Goal: Task Accomplishment & Management: Manage account settings

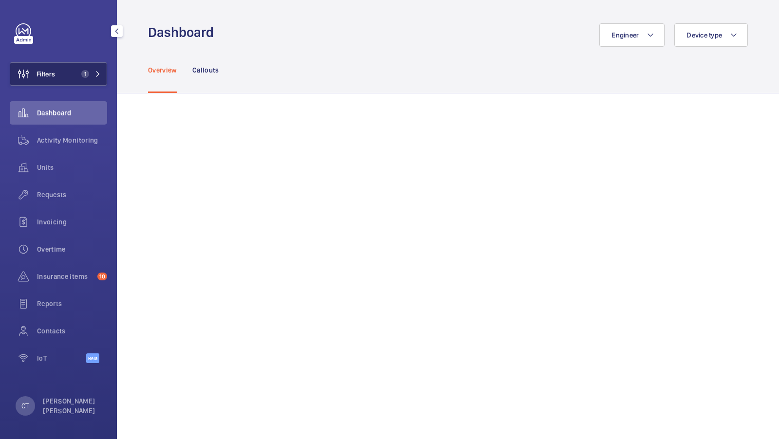
click at [93, 73] on span "1" at bounding box center [88, 74] width 23 height 8
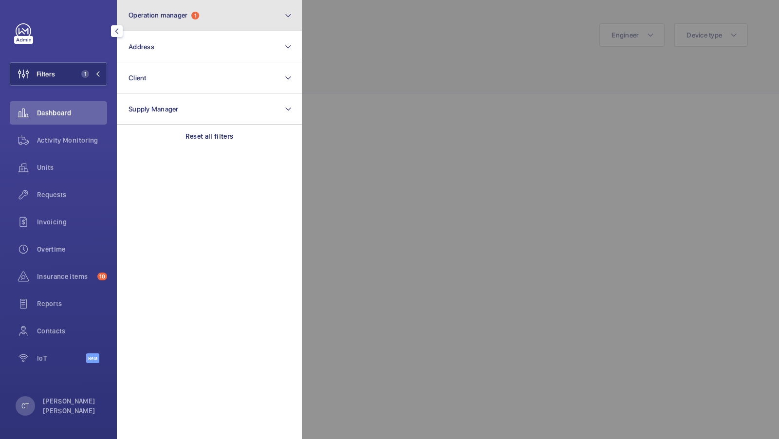
click at [188, 21] on button "Operation manager 1" at bounding box center [209, 15] width 185 height 31
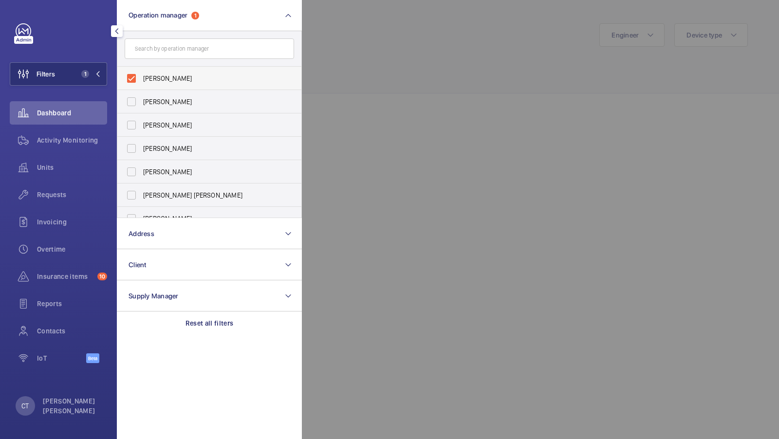
click at [177, 83] on span "[PERSON_NAME]" at bounding box center [210, 78] width 134 height 10
click at [141, 83] on input "[PERSON_NAME]" at bounding box center [131, 78] width 19 height 19
checkbox input "false"
click at [149, 199] on span "[PERSON_NAME] [PERSON_NAME]" at bounding box center [210, 195] width 134 height 10
click at [141, 199] on input "[PERSON_NAME] [PERSON_NAME]" at bounding box center [131, 194] width 19 height 19
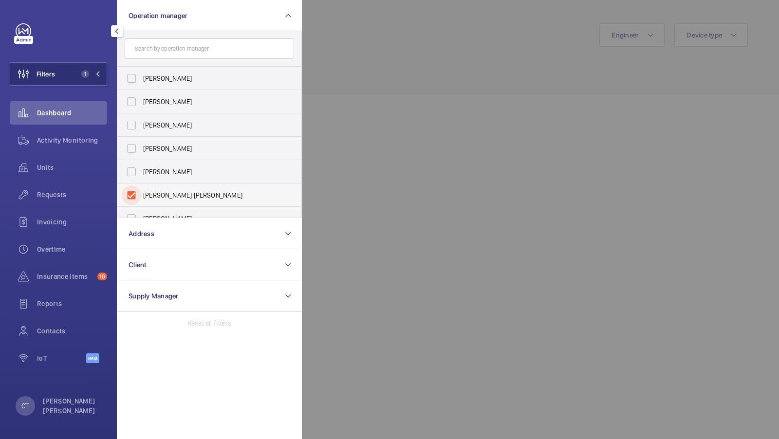
checkbox input "true"
click at [74, 71] on button "Filters 1" at bounding box center [58, 73] width 97 height 23
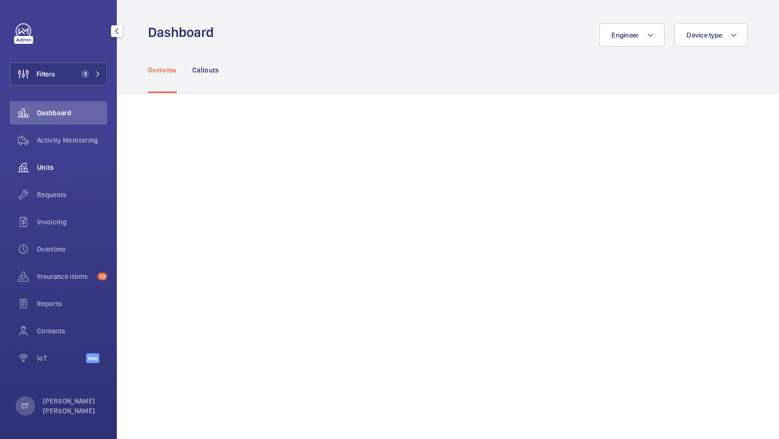
click at [54, 173] on div "Units" at bounding box center [58, 167] width 97 height 23
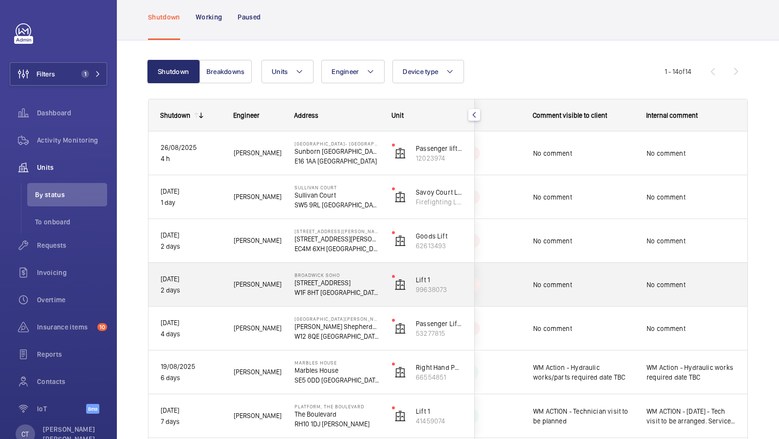
scroll to position [39, 0]
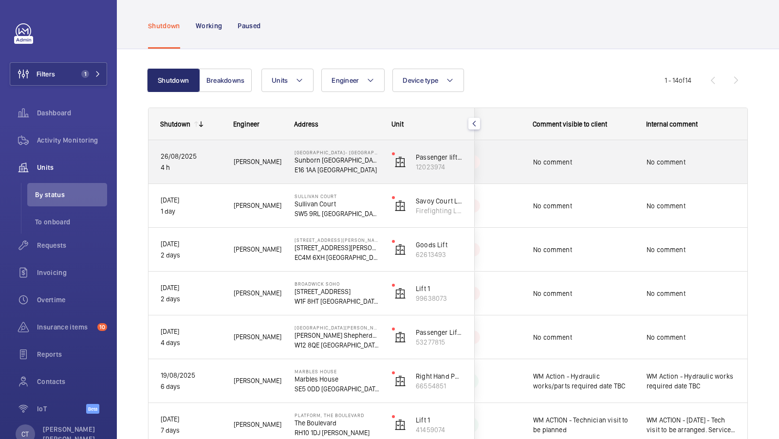
click at [710, 144] on div "No comment" at bounding box center [691, 162] width 112 height 42
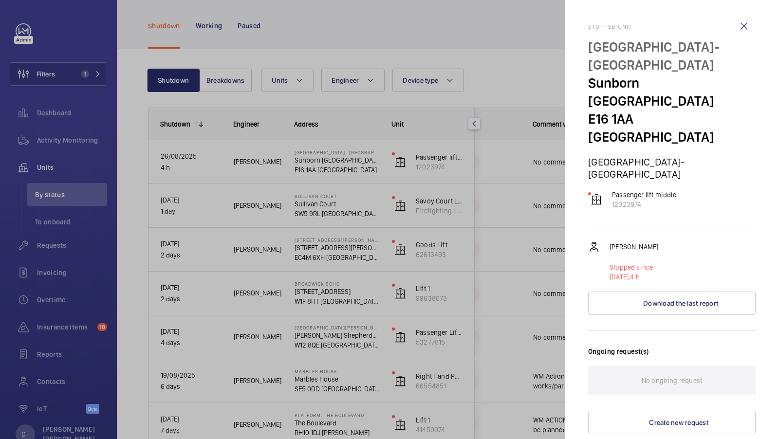
scroll to position [47, 0]
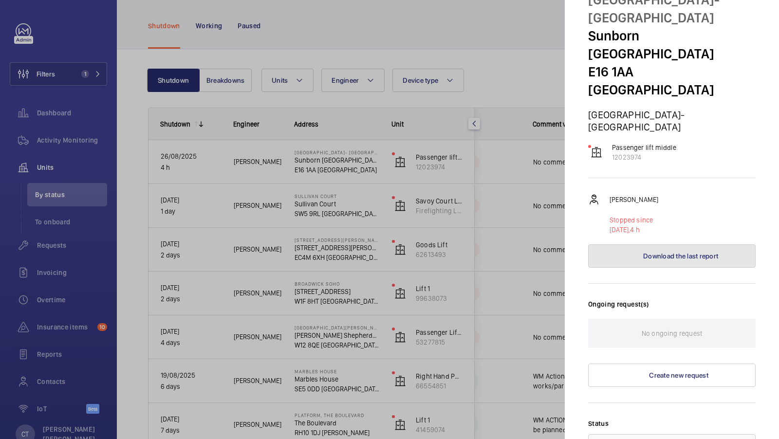
click at [687, 252] on span "Download the last report" at bounding box center [680, 256] width 75 height 8
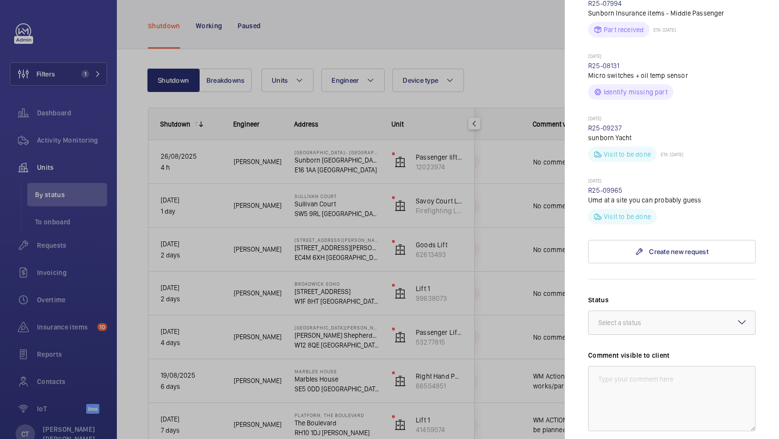
scroll to position [0, 0]
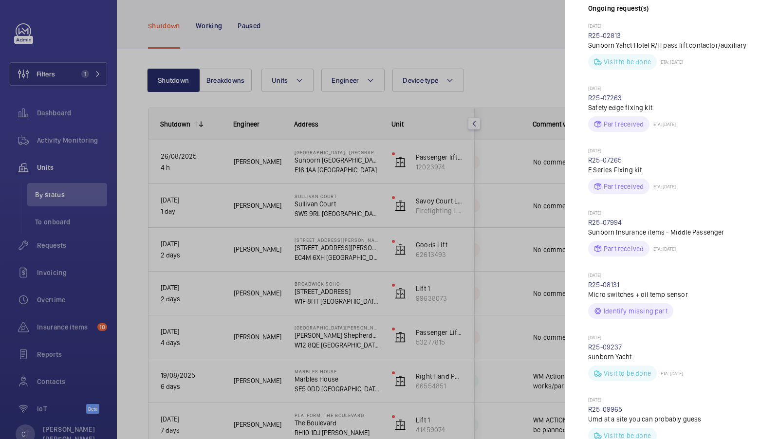
click at [532, 235] on div at bounding box center [389, 219] width 779 height 439
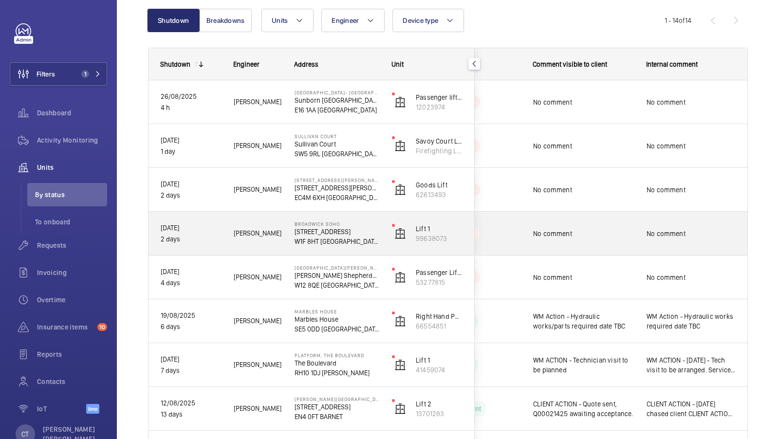
click at [688, 236] on span "No comment" at bounding box center [690, 234] width 89 height 10
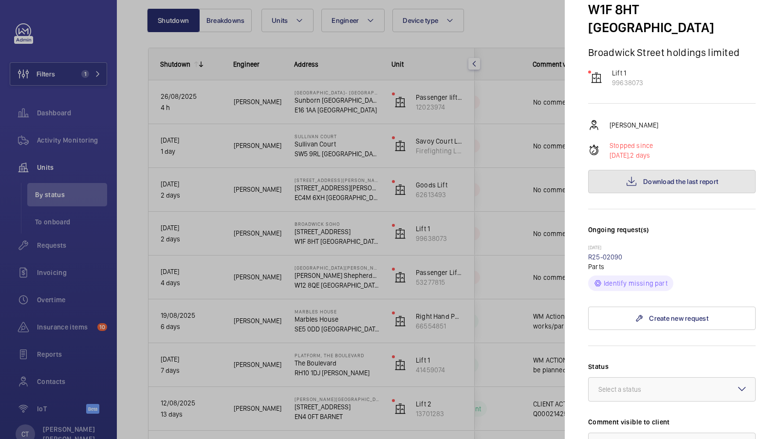
click at [696, 178] on span "Download the last report" at bounding box center [680, 182] width 75 height 8
click at [500, 224] on div at bounding box center [389, 219] width 779 height 439
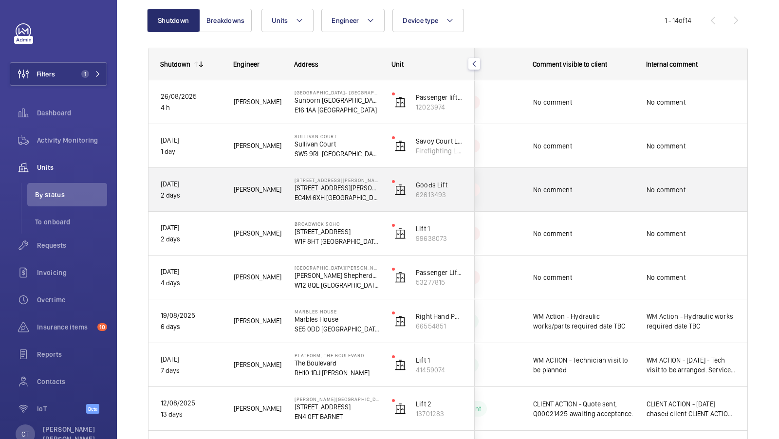
click at [664, 189] on span "No comment" at bounding box center [690, 190] width 89 height 10
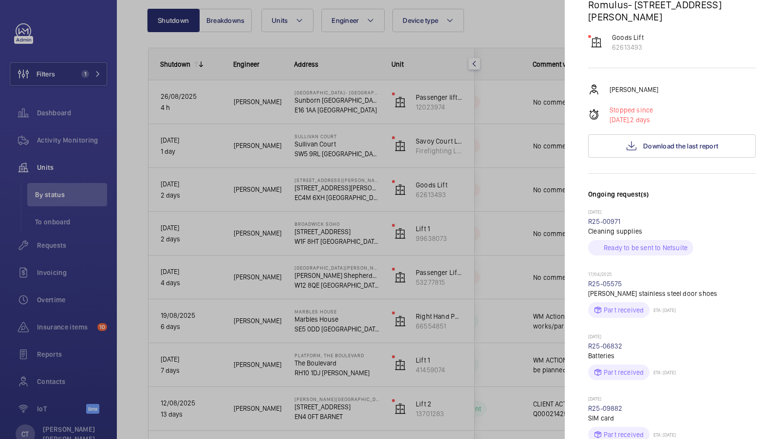
scroll to position [163, 0]
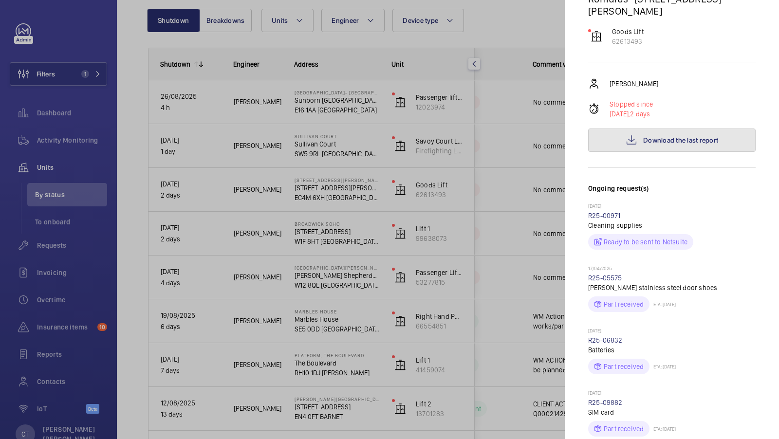
click at [665, 136] on span "Download the last report" at bounding box center [680, 140] width 75 height 8
click at [434, 194] on div at bounding box center [389, 219] width 779 height 439
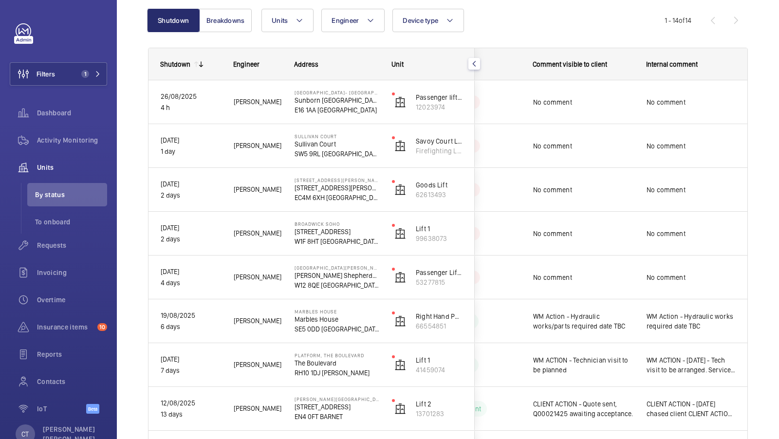
scroll to position [0, 0]
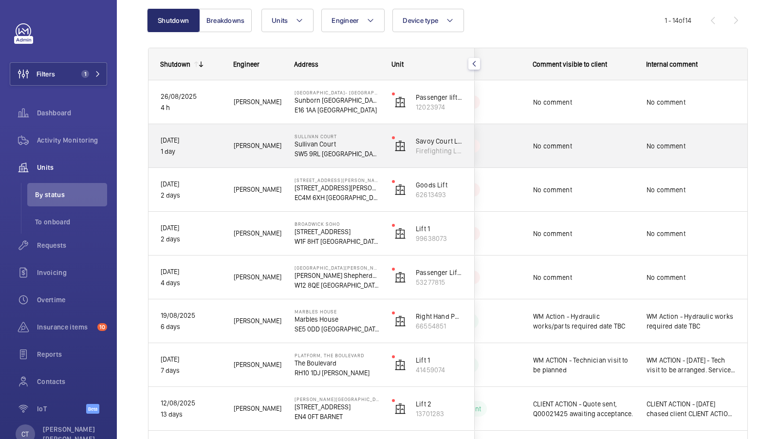
click at [691, 156] on div "No comment" at bounding box center [690, 146] width 89 height 22
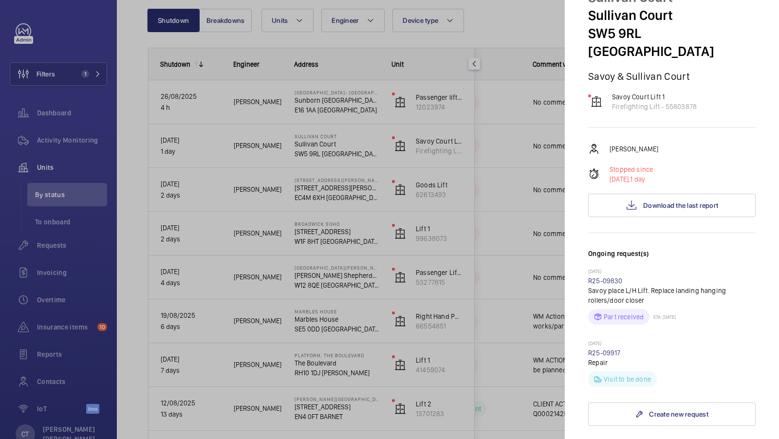
scroll to position [51, 0]
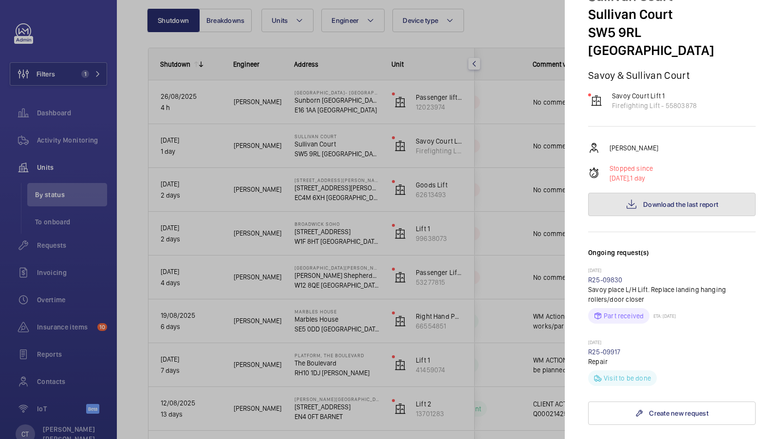
click at [670, 193] on button "Download the last report" at bounding box center [671, 204] width 167 height 23
click at [425, 299] on div at bounding box center [389, 219] width 779 height 439
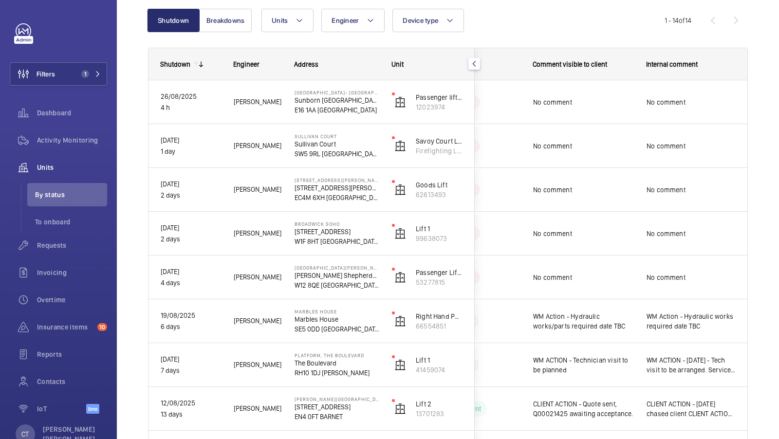
scroll to position [0, 0]
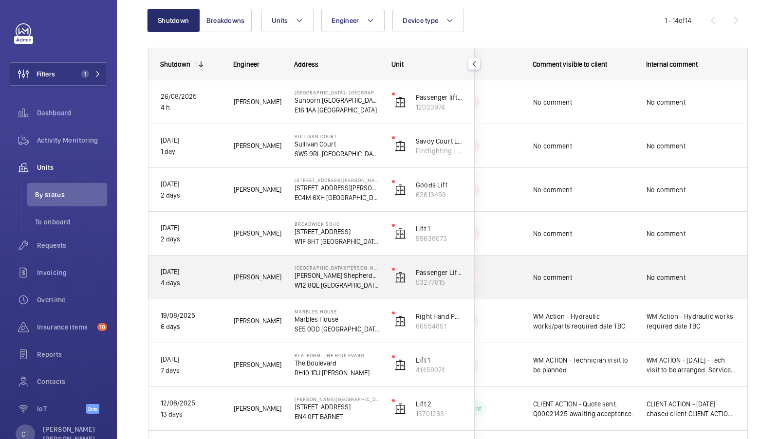
click at [702, 276] on span "No comment" at bounding box center [690, 278] width 89 height 10
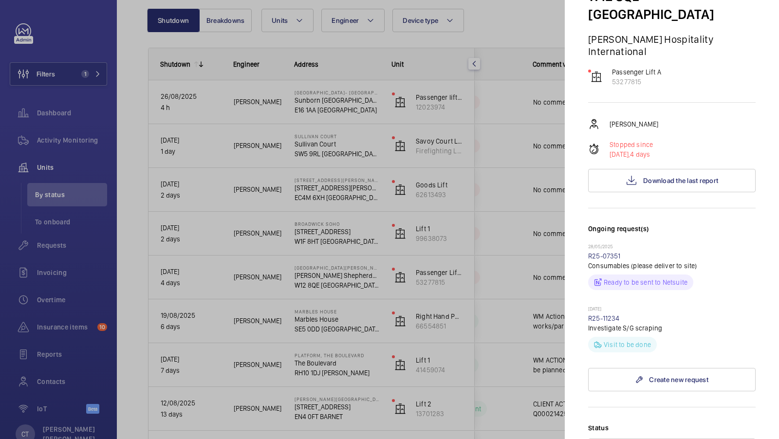
scroll to position [159, 0]
click at [666, 169] on button "Download the last report" at bounding box center [671, 180] width 167 height 23
click at [456, 269] on div at bounding box center [389, 219] width 779 height 439
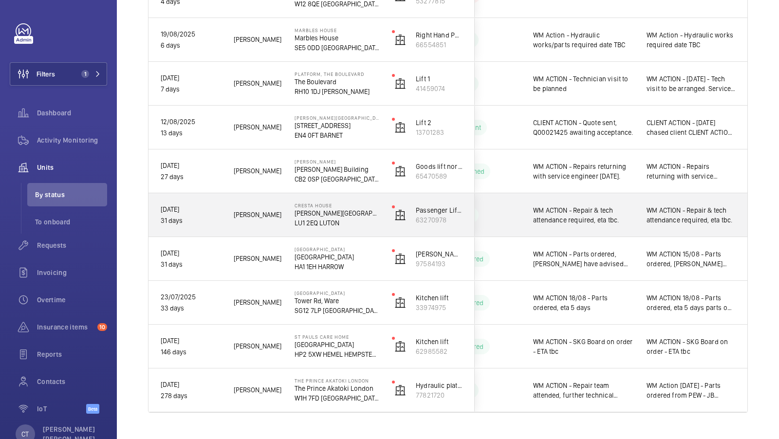
scroll to position [400, 0]
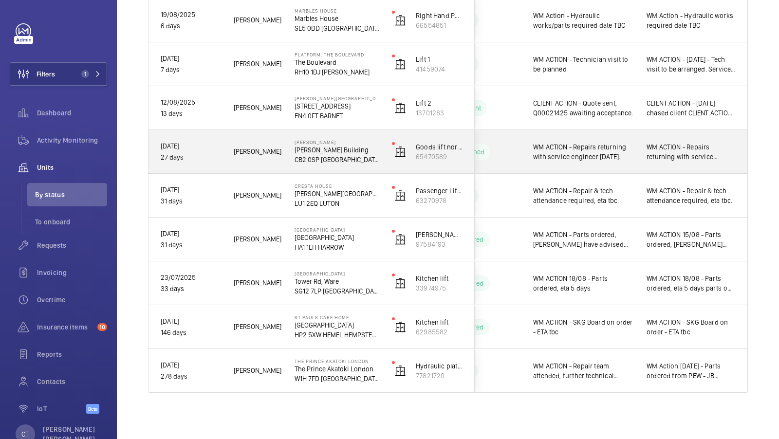
click at [671, 161] on div "WM ACTION - Repairs returning with service engineer [DATE]." at bounding box center [690, 152] width 89 height 22
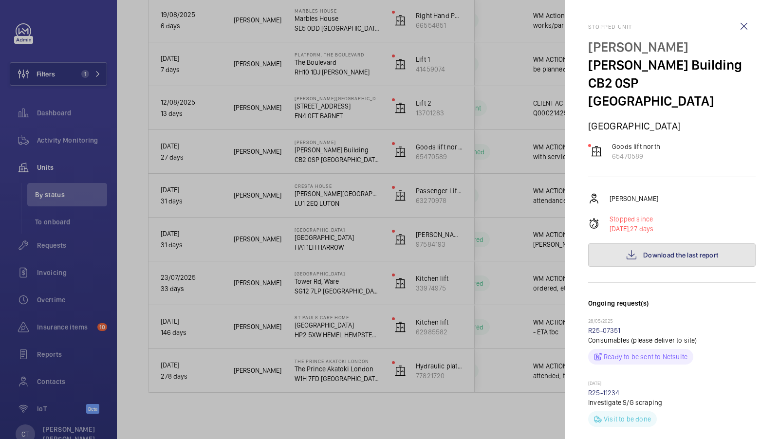
click at [674, 251] on span "Download the last report" at bounding box center [680, 255] width 75 height 8
click at [645, 251] on span "Download the last report" at bounding box center [680, 255] width 75 height 8
click at [486, 221] on div at bounding box center [389, 219] width 779 height 439
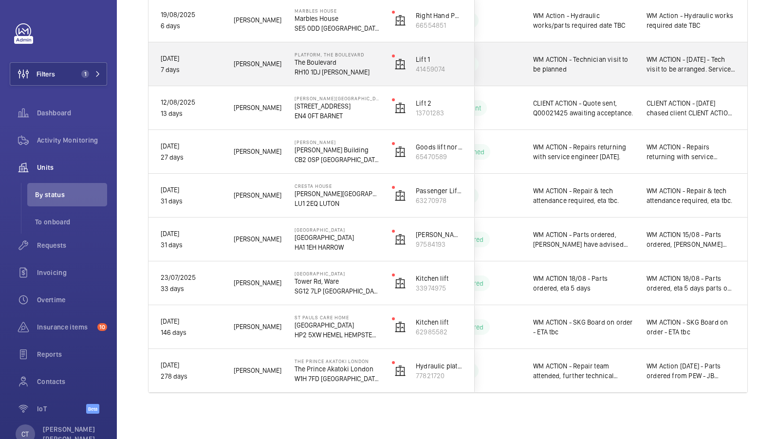
click at [670, 76] on div "WM ACTION - [DATE] - Tech visit to be arranged. Service engineer to return with…" at bounding box center [691, 64] width 112 height 42
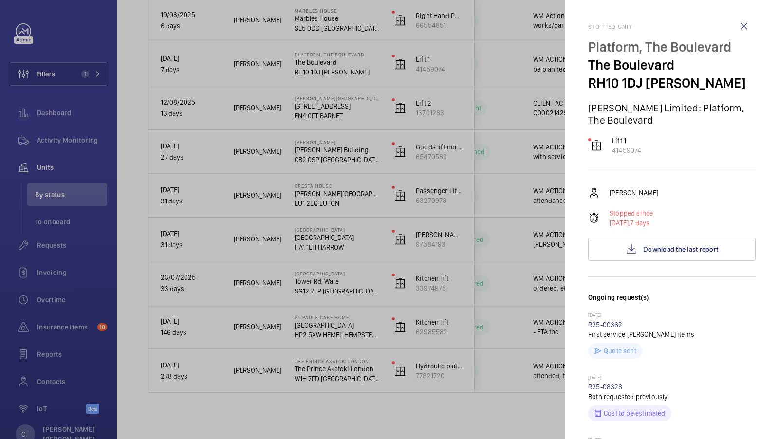
click at [514, 136] on div at bounding box center [389, 219] width 779 height 439
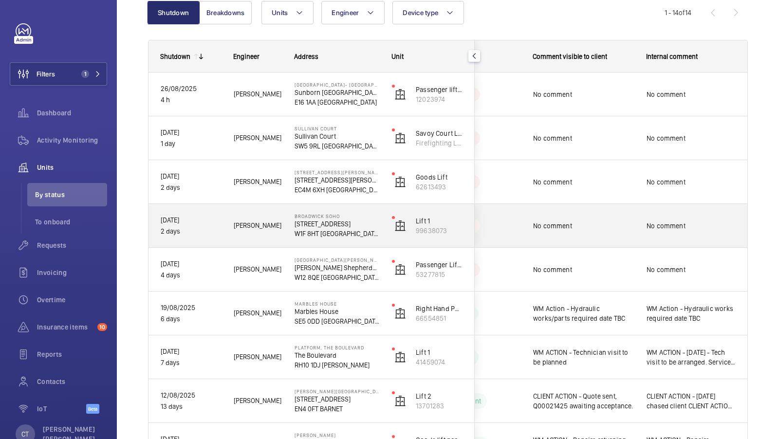
scroll to position [7, 0]
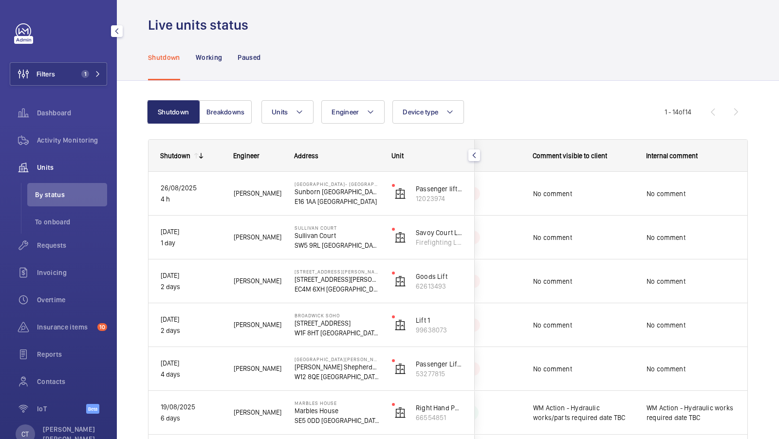
click at [80, 57] on div "Filters 1 Dashboard Activity Monitoring Units By status To onboard Requests Inv…" at bounding box center [58, 223] width 97 height 401
click at [88, 82] on button "Filters 1" at bounding box center [58, 73] width 97 height 23
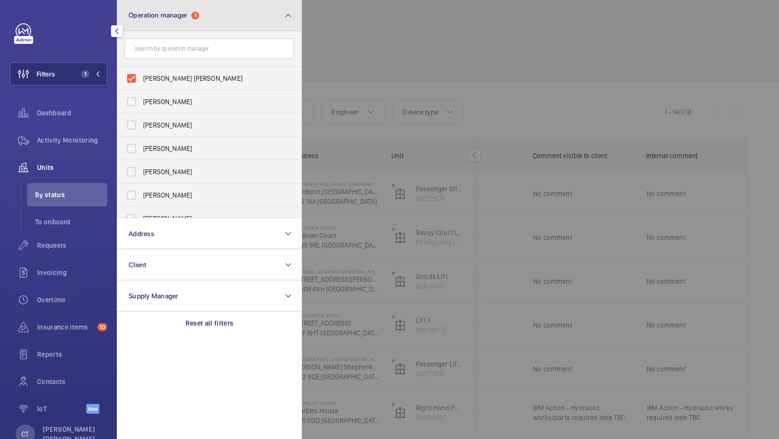
click at [212, 19] on button "Operation manager 1" at bounding box center [209, 15] width 185 height 31
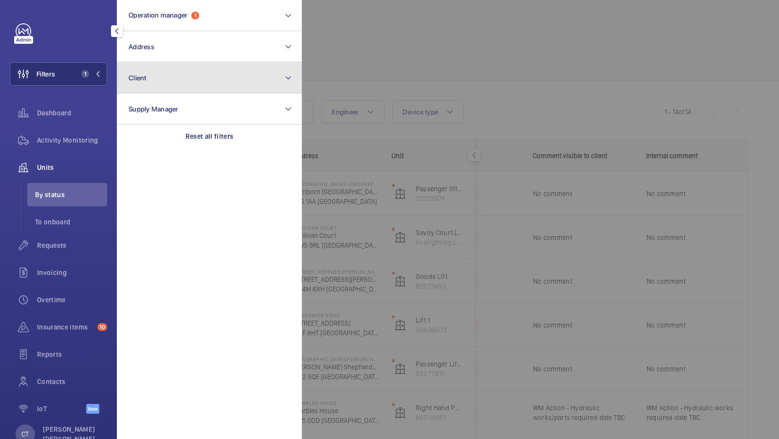
click at [166, 76] on button "Client" at bounding box center [209, 77] width 185 height 31
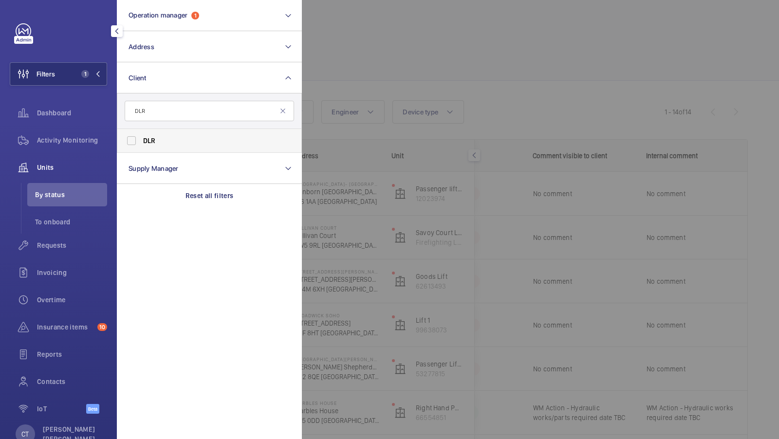
type input "DLR"
click at [150, 138] on span "DLR" at bounding box center [149, 141] width 13 height 8
click at [141, 138] on input "DLR" at bounding box center [131, 140] width 19 height 19
checkbox input "true"
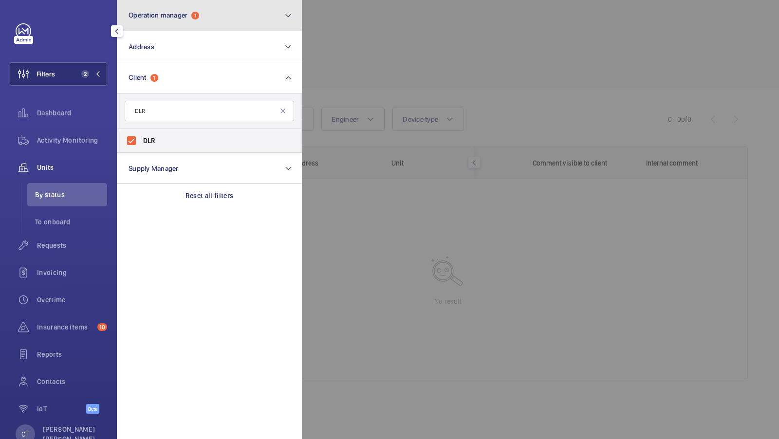
click at [188, 9] on button "Operation manager 1" at bounding box center [209, 15] width 185 height 31
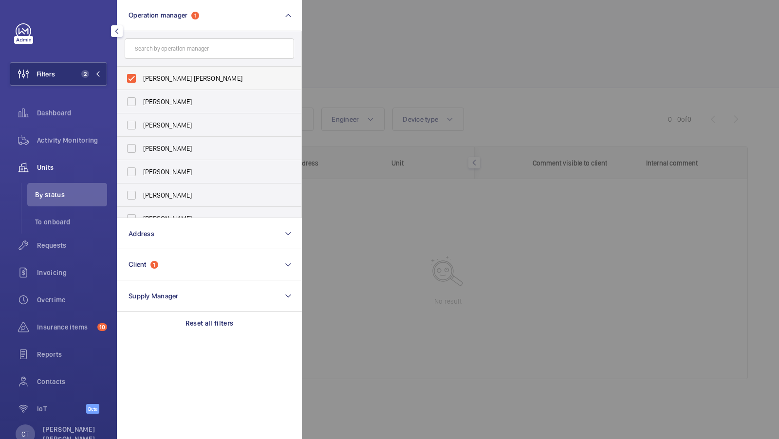
click at [163, 69] on label "[PERSON_NAME] [PERSON_NAME]" at bounding box center [201, 78] width 169 height 23
click at [141, 69] on input "[PERSON_NAME] [PERSON_NAME]" at bounding box center [131, 78] width 19 height 19
checkbox input "false"
click at [76, 77] on button "Filters 1" at bounding box center [58, 73] width 97 height 23
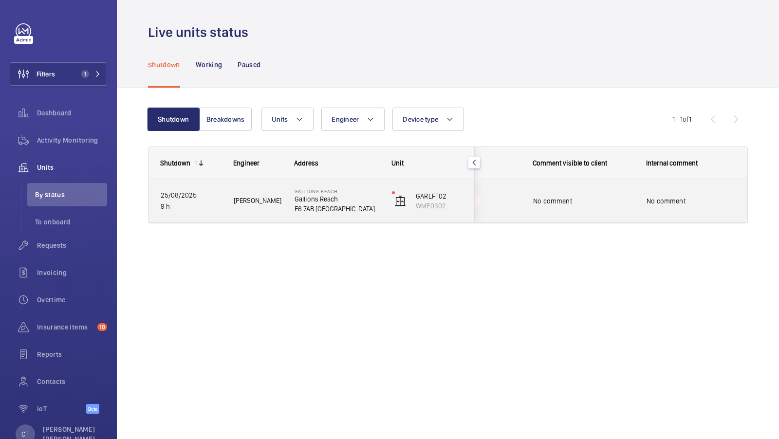
click at [631, 211] on div "No comment" at bounding box center [583, 201] width 101 height 22
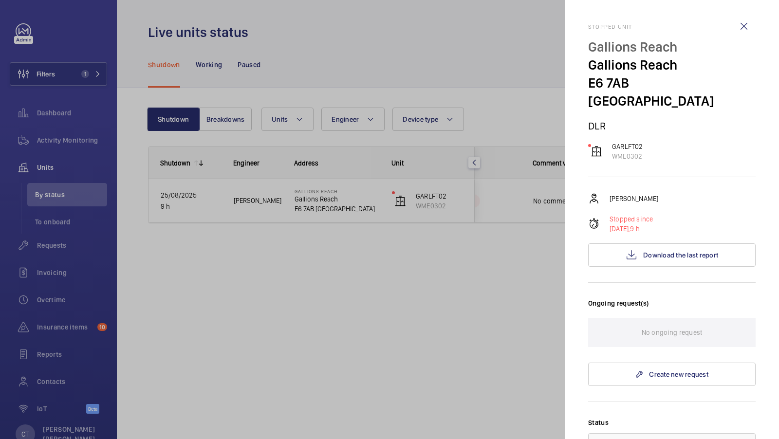
scroll to position [39, 0]
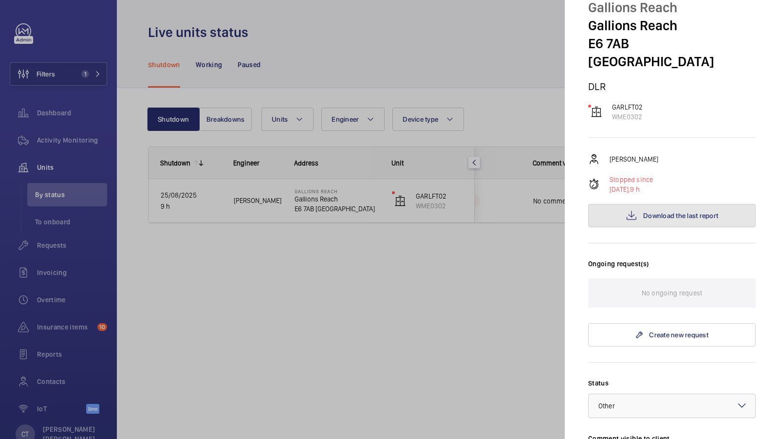
click at [672, 212] on span "Download the last report" at bounding box center [680, 216] width 75 height 8
click at [448, 295] on div at bounding box center [389, 219] width 779 height 439
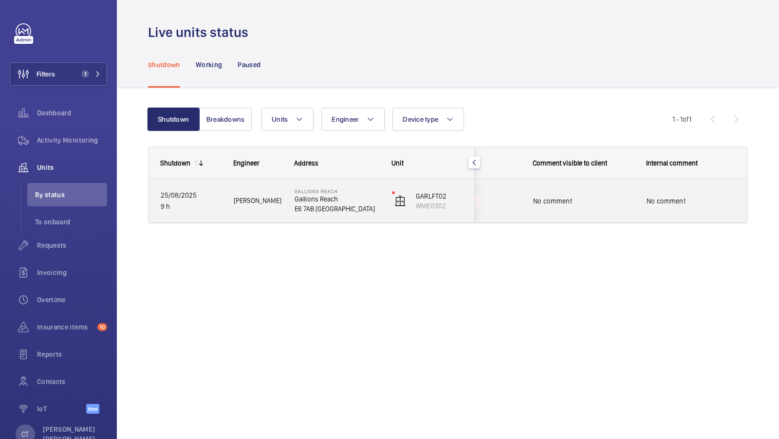
click at [601, 199] on span "No comment" at bounding box center [583, 201] width 101 height 10
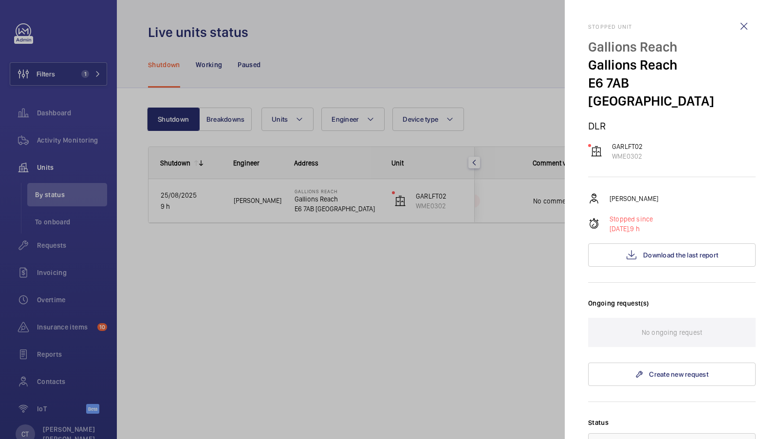
click at [422, 282] on div at bounding box center [389, 219] width 779 height 439
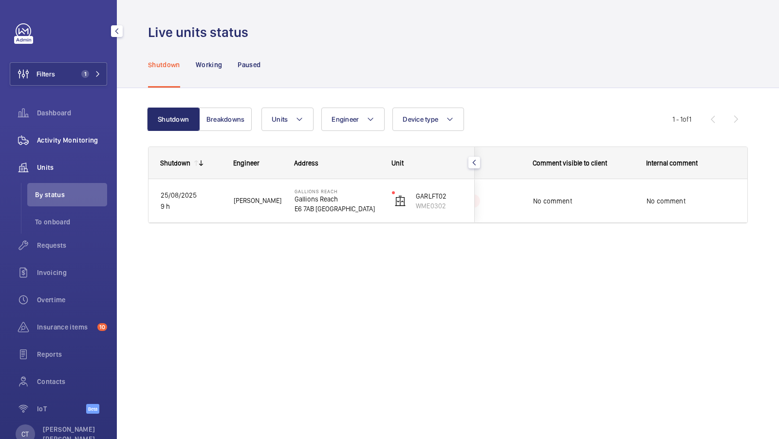
click at [86, 135] on div "Activity Monitoring" at bounding box center [58, 139] width 97 height 23
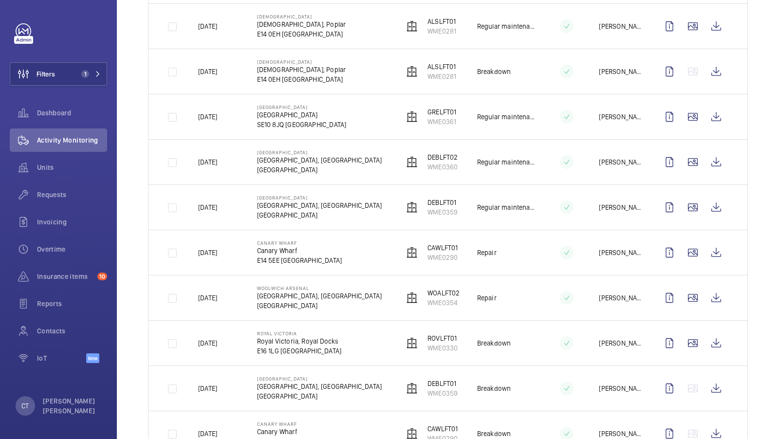
scroll to position [865, 0]
click at [715, 286] on wm-front-icon-button at bounding box center [715, 297] width 23 height 23
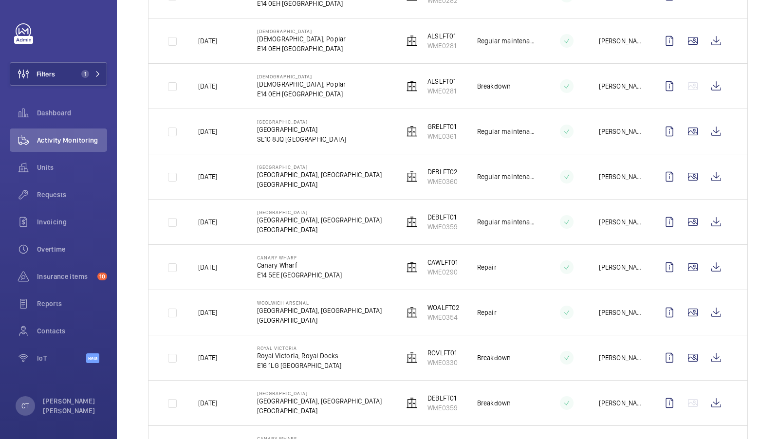
scroll to position [849, 0]
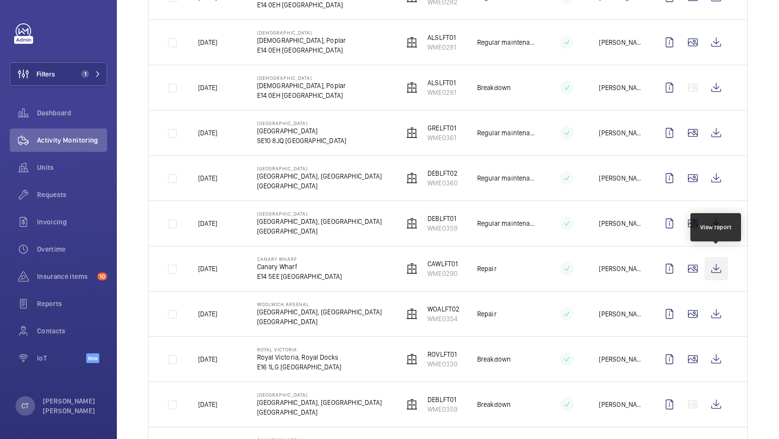
click at [722, 262] on wm-front-icon-button at bounding box center [715, 268] width 23 height 23
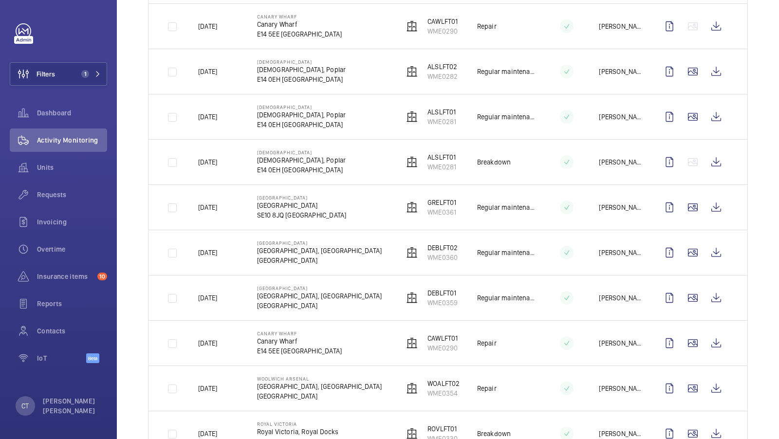
scroll to position [749, 0]
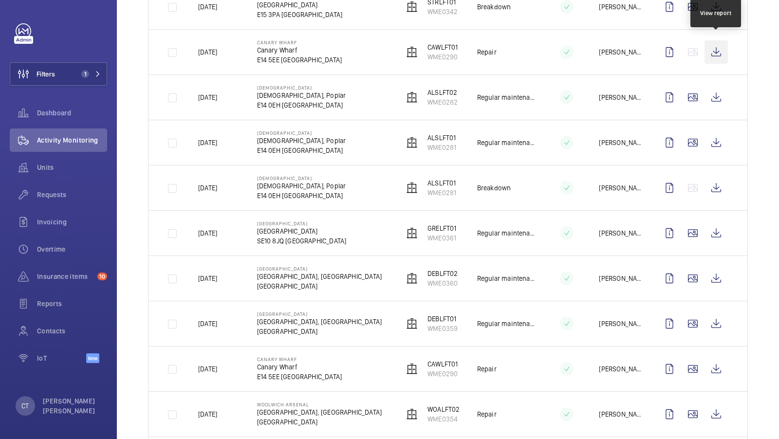
click at [716, 48] on wm-front-icon-button at bounding box center [715, 51] width 23 height 23
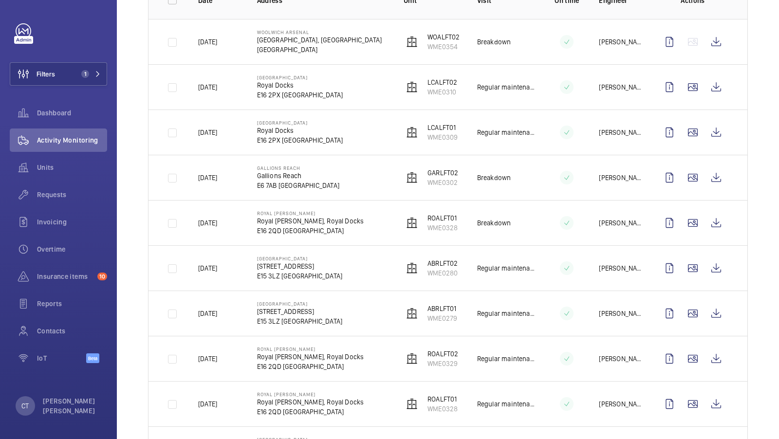
scroll to position [175, 0]
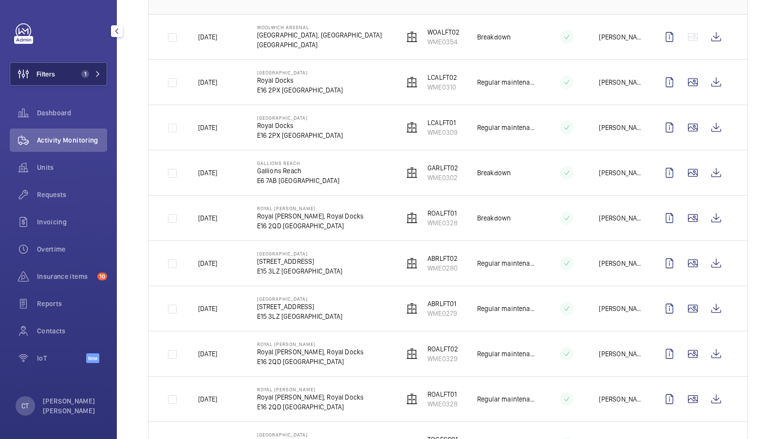
click at [79, 73] on span "1" at bounding box center [83, 74] width 12 height 8
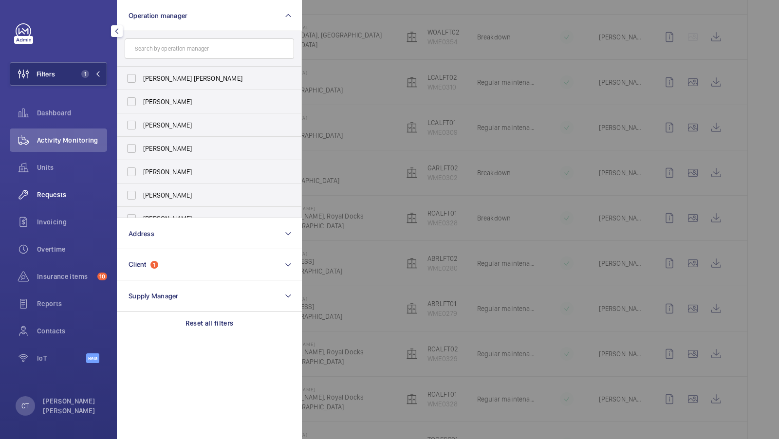
click at [62, 192] on span "Requests" at bounding box center [72, 195] width 70 height 10
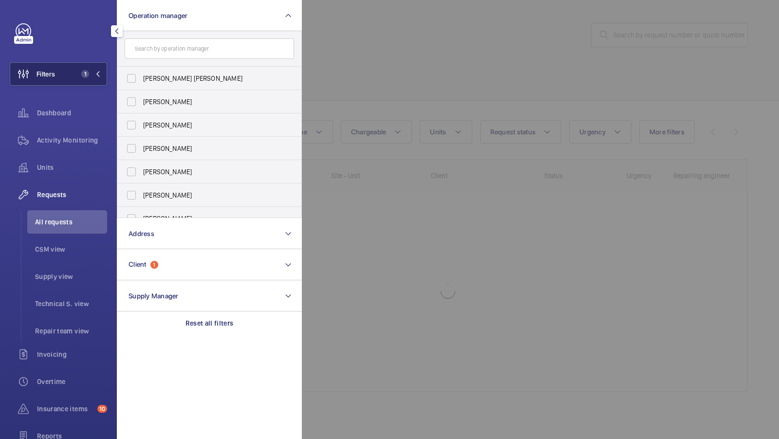
click at [85, 69] on button "Filters 1" at bounding box center [58, 73] width 97 height 23
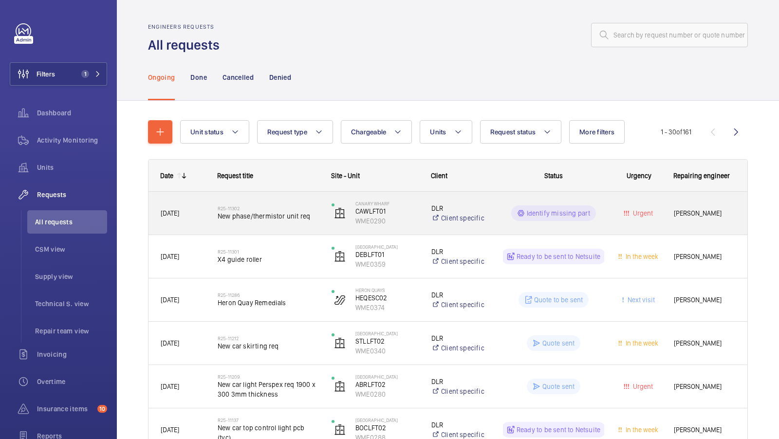
click at [276, 216] on span "New phase/thermistor unit req" at bounding box center [268, 216] width 101 height 10
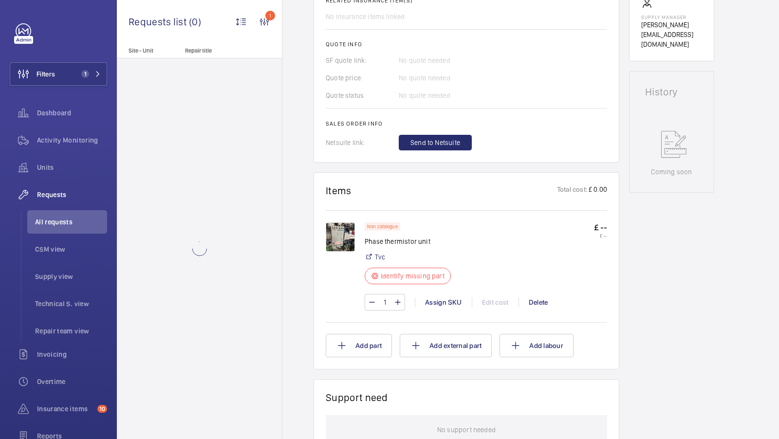
scroll to position [377, 0]
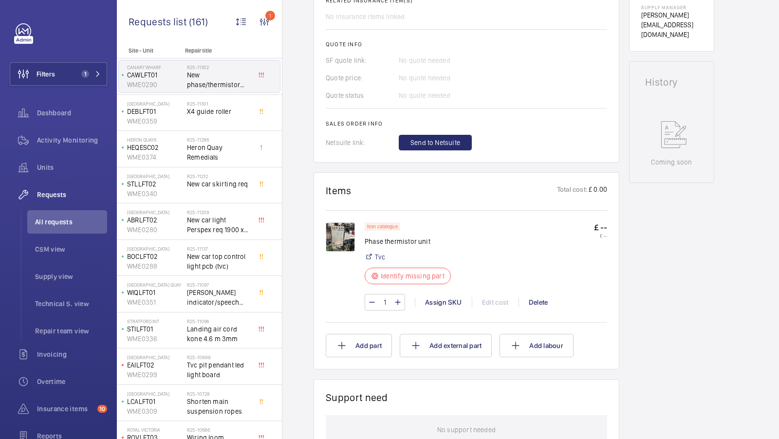
click at [347, 243] on img at bounding box center [340, 236] width 29 height 29
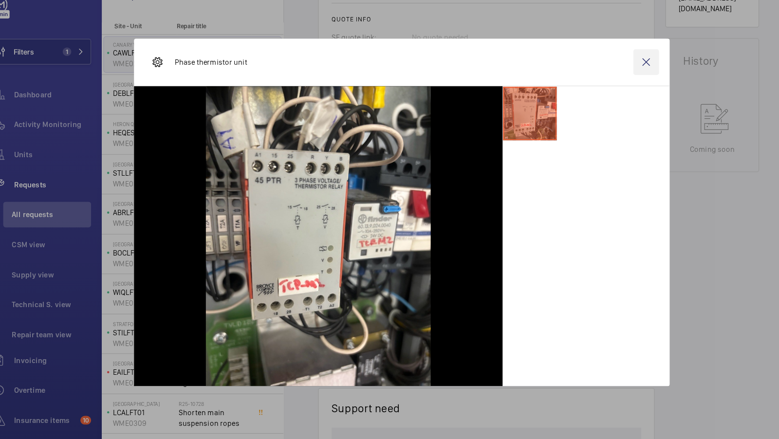
click at [609, 83] on wm-front-icon-button at bounding box center [611, 83] width 23 height 23
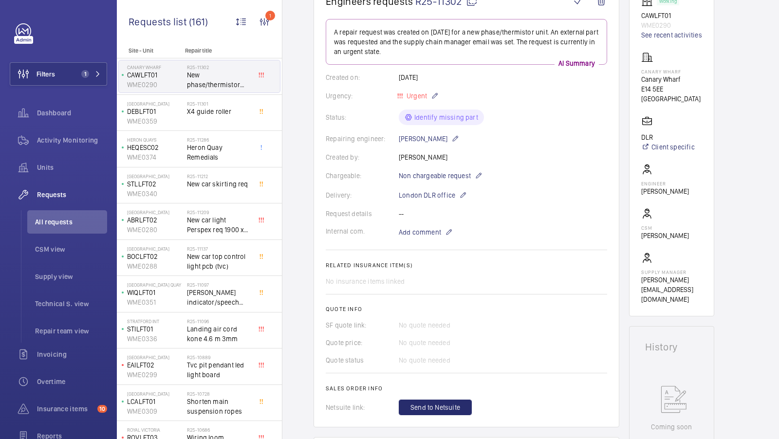
scroll to position [93, 0]
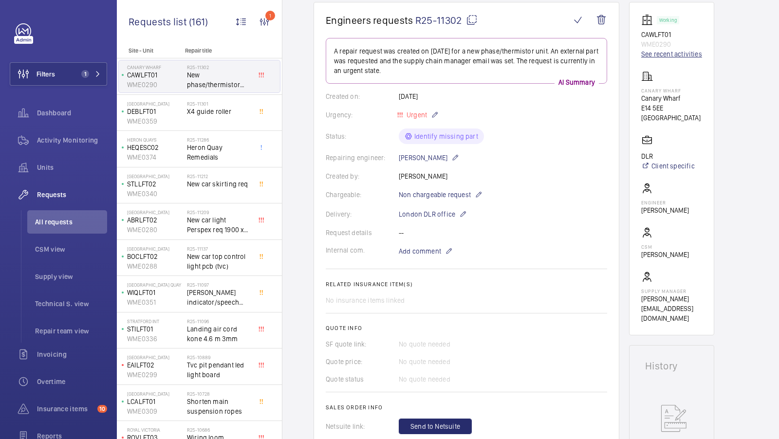
click at [672, 53] on link "See recent activities" at bounding box center [671, 54] width 61 height 10
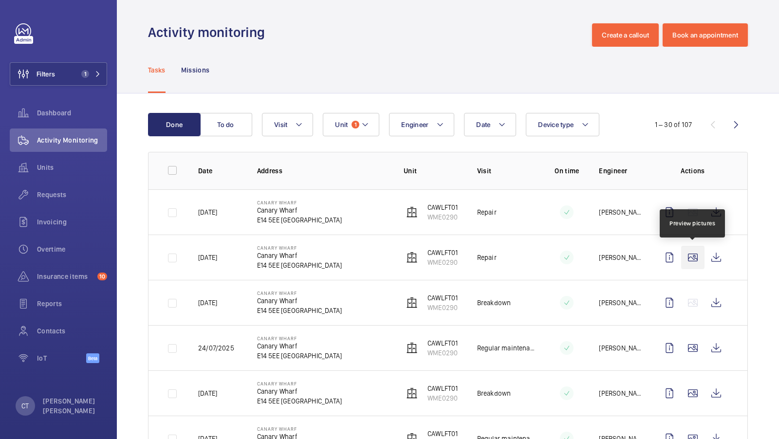
click at [689, 259] on wm-front-icon-button at bounding box center [692, 257] width 23 height 23
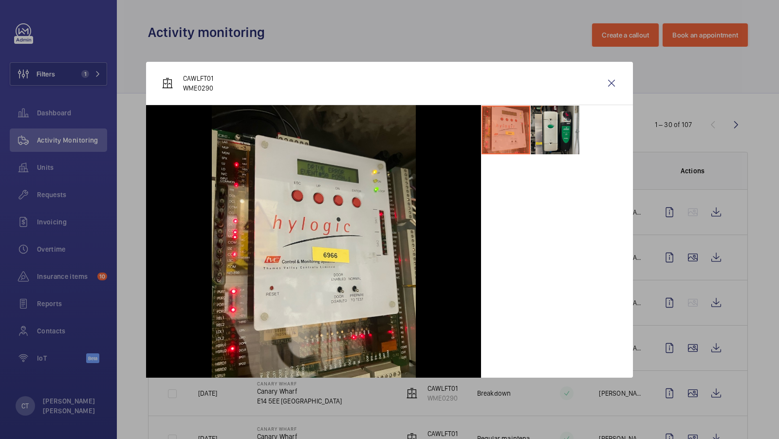
click at [562, 129] on li at bounding box center [554, 130] width 49 height 49
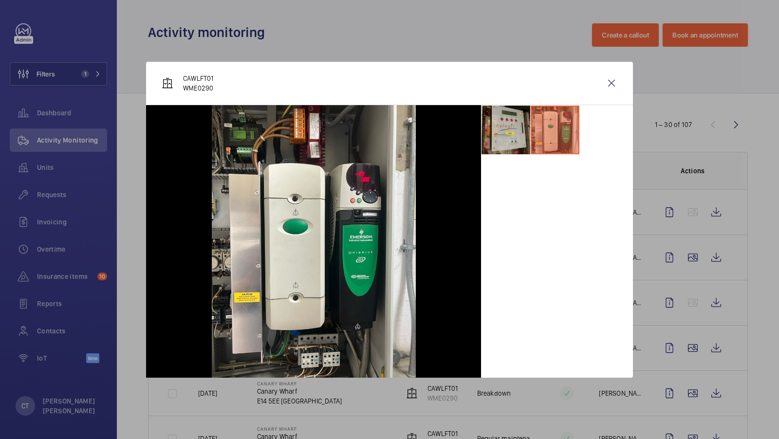
click at [511, 127] on li at bounding box center [505, 130] width 49 height 49
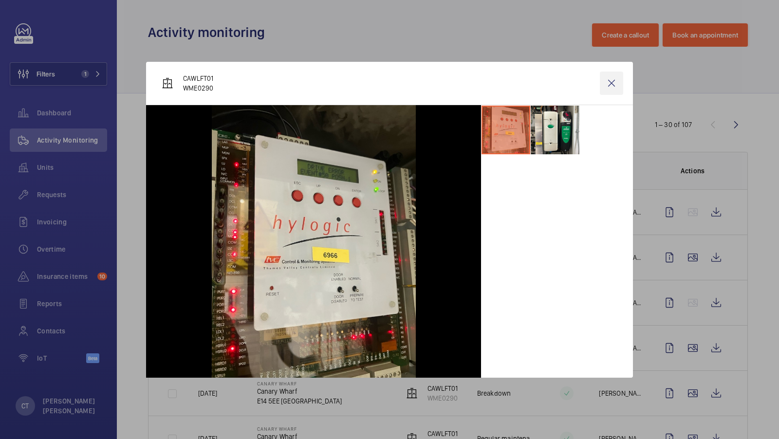
click at [612, 82] on wm-front-icon-button at bounding box center [611, 83] width 23 height 23
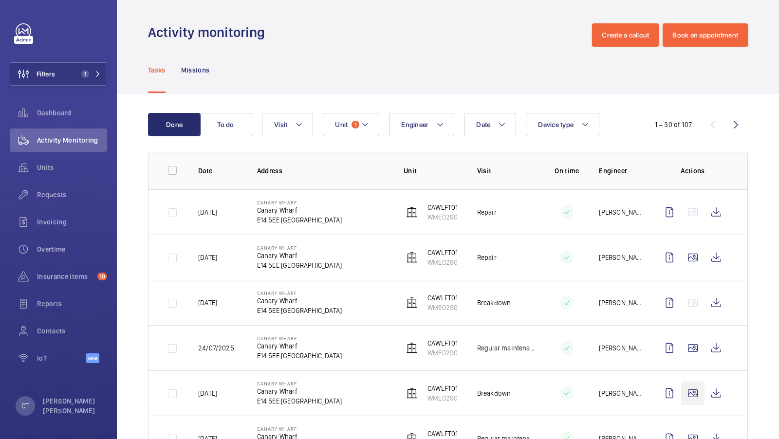
click at [693, 389] on wm-front-icon-button at bounding box center [692, 393] width 23 height 23
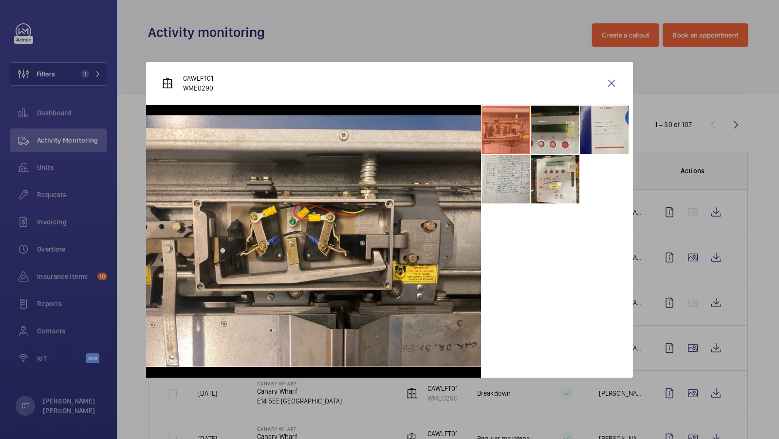
click at [548, 142] on li at bounding box center [554, 130] width 49 height 49
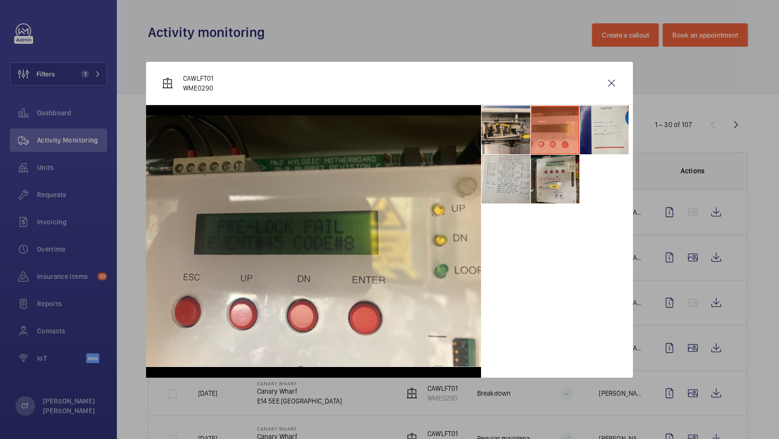
click at [554, 187] on li at bounding box center [554, 179] width 49 height 49
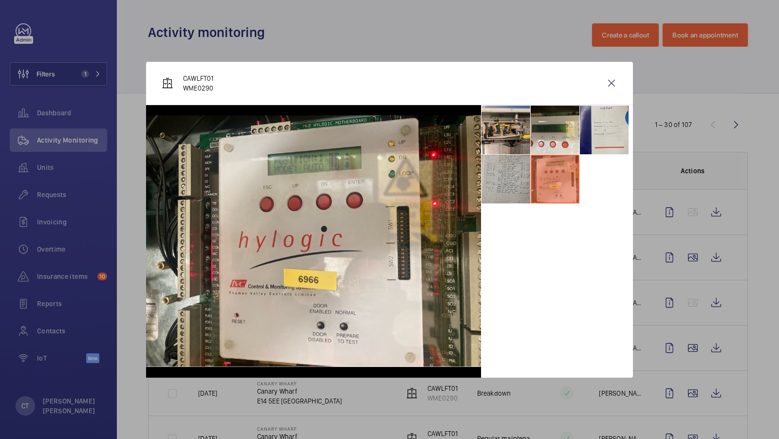
click at [513, 188] on li at bounding box center [505, 179] width 49 height 49
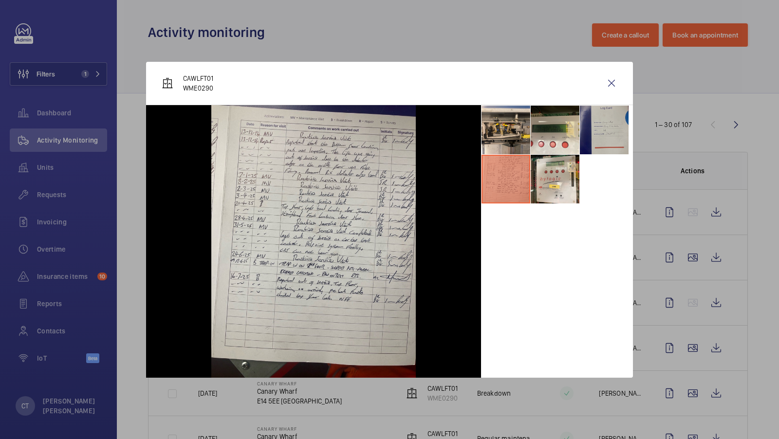
click at [595, 136] on li at bounding box center [604, 130] width 49 height 49
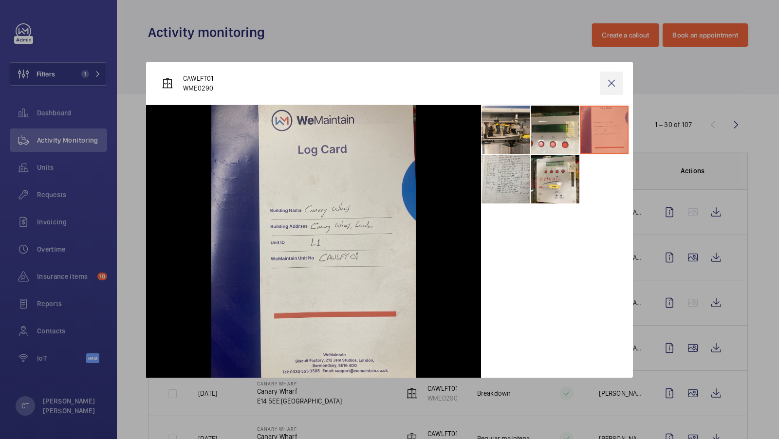
click at [613, 84] on wm-front-icon-button at bounding box center [611, 83] width 23 height 23
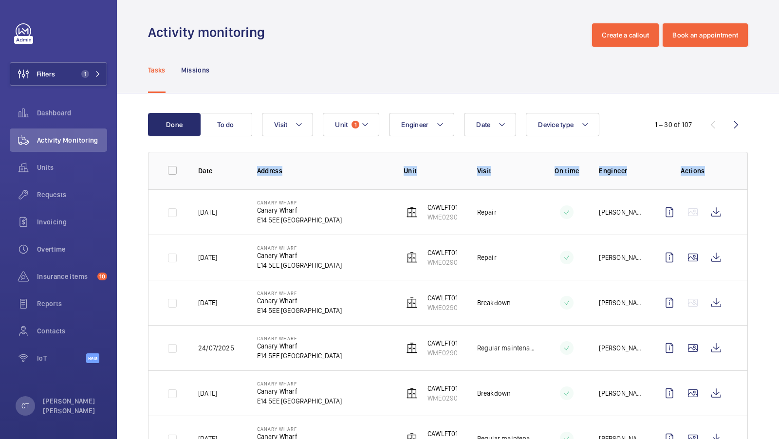
drag, startPoint x: 711, startPoint y: 171, endPoint x: 219, endPoint y: 185, distance: 492.2
click at [0, 0] on tr "Date Address Unit Visit On time Engineer Actions" at bounding box center [0, 0] width 0 height 0
click at [336, 123] on span "Unit" at bounding box center [341, 125] width 13 height 8
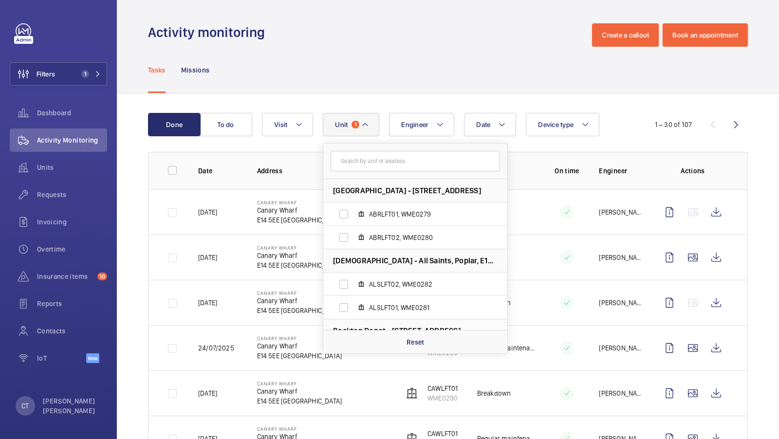
click at [412, 89] on div "Tasks Missions" at bounding box center [448, 70] width 600 height 46
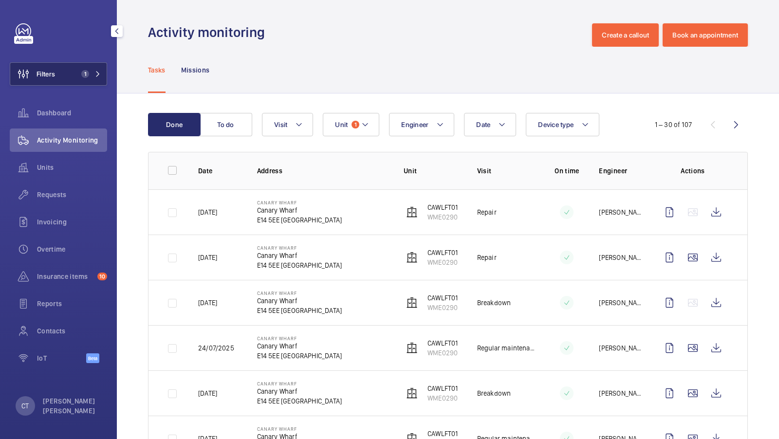
click at [71, 77] on button "Filters 1" at bounding box center [58, 73] width 97 height 23
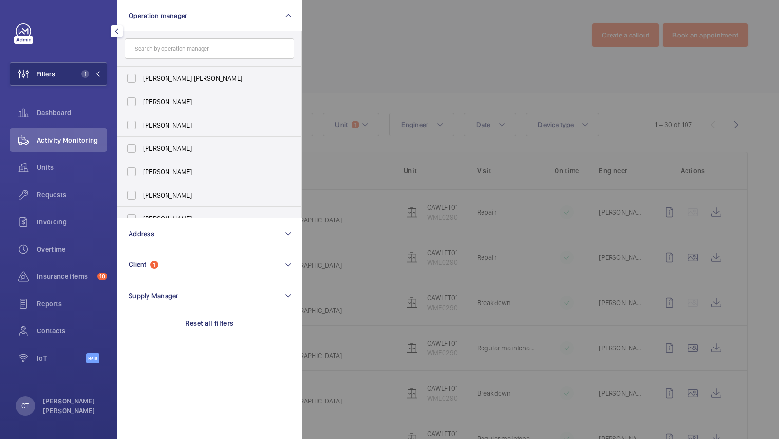
click at [376, 79] on div at bounding box center [691, 219] width 779 height 439
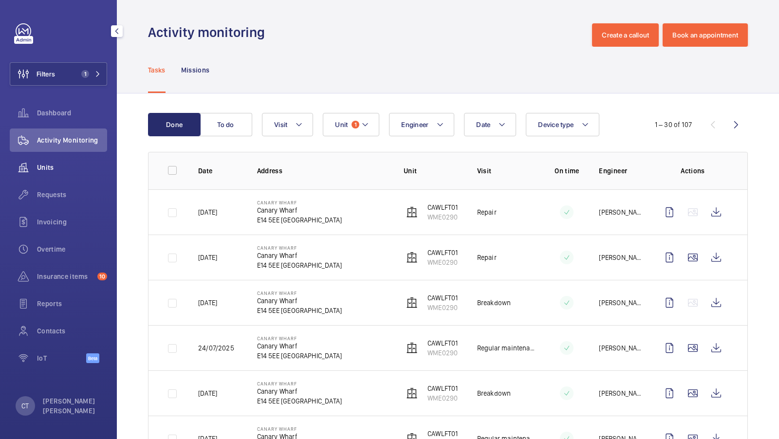
click at [55, 168] on span "Units" at bounding box center [72, 168] width 70 height 10
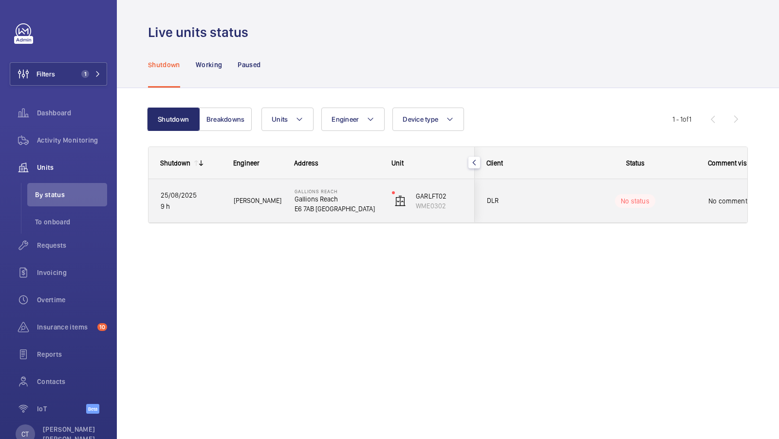
scroll to position [0, 175]
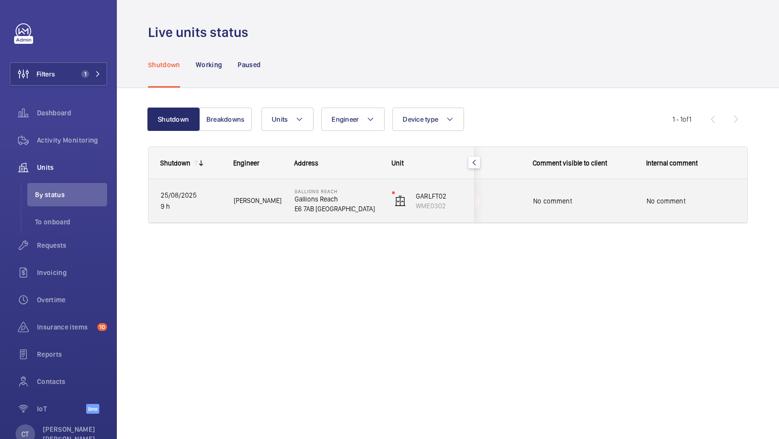
click at [637, 201] on div "No comment" at bounding box center [691, 201] width 112 height 42
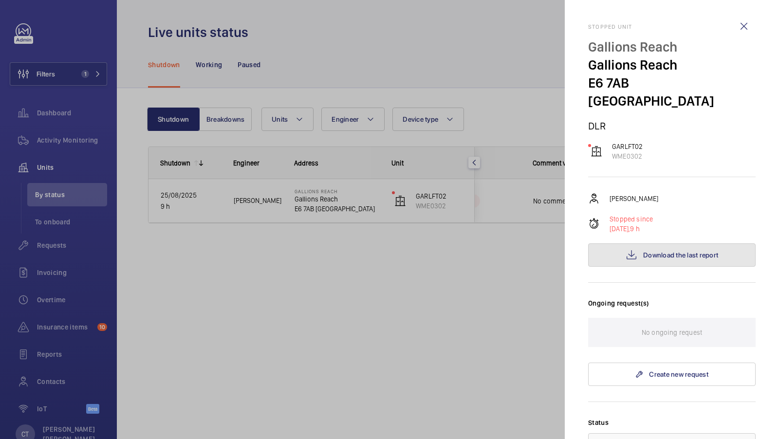
click at [669, 251] on span "Download the last report" at bounding box center [680, 255] width 75 height 8
click at [523, 62] on div at bounding box center [389, 219] width 779 height 439
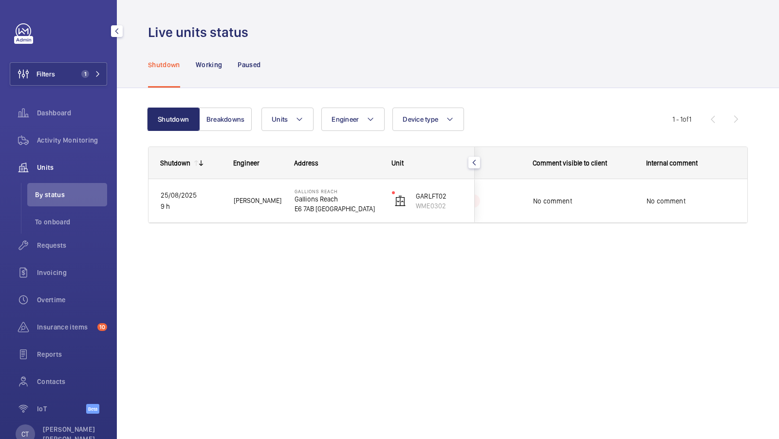
click at [48, 179] on div "Units" at bounding box center [58, 167] width 97 height 23
click at [91, 67] on button "Filters 1" at bounding box center [58, 73] width 97 height 23
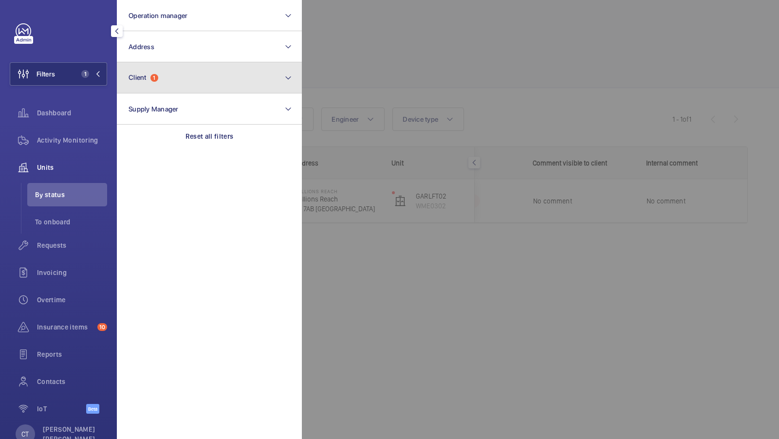
click at [198, 79] on button "Client 1" at bounding box center [209, 77] width 185 height 31
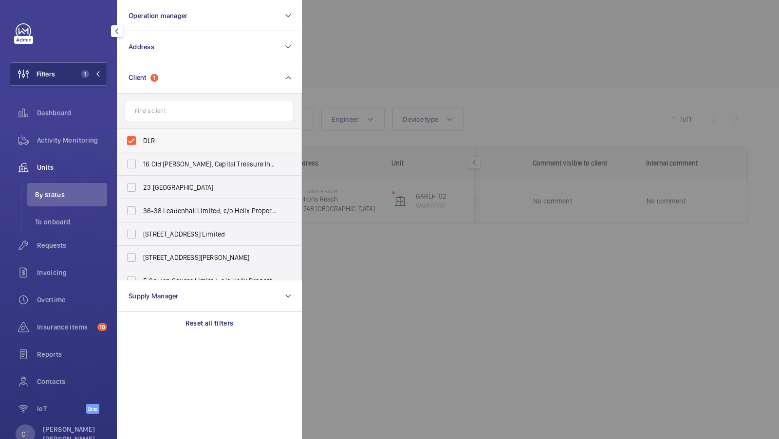
click at [188, 137] on span "DLR" at bounding box center [210, 141] width 134 height 10
click at [141, 137] on input "DLR" at bounding box center [131, 140] width 19 height 19
checkbox input "false"
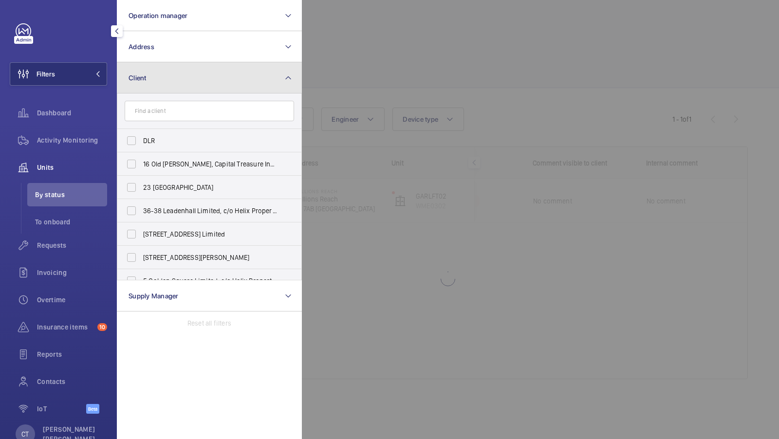
click at [273, 82] on button "Client" at bounding box center [209, 77] width 185 height 31
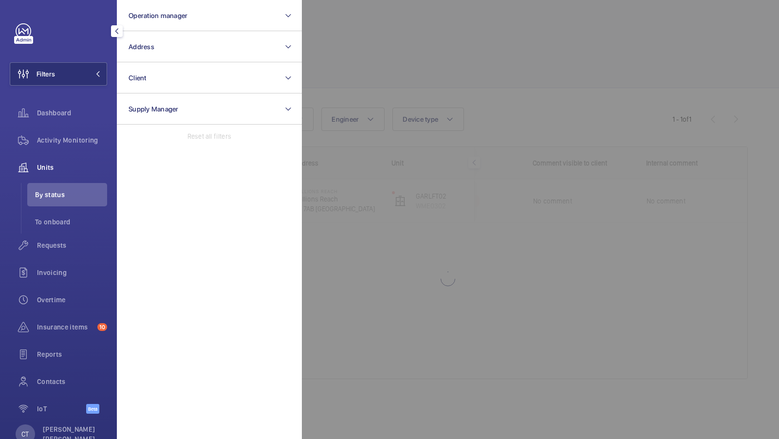
click at [526, 92] on div at bounding box center [691, 219] width 779 height 439
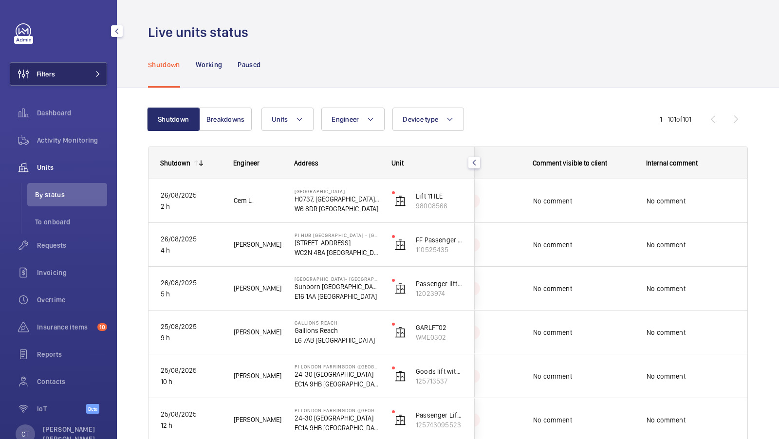
click at [89, 66] on button "Filters" at bounding box center [58, 73] width 97 height 23
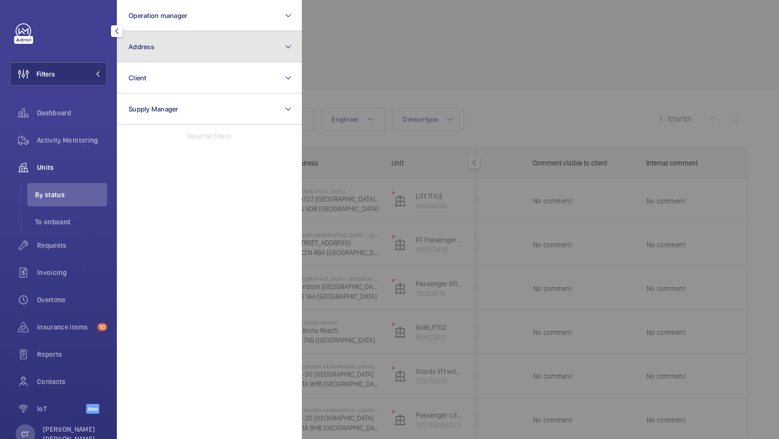
click at [251, 55] on button "Address" at bounding box center [209, 46] width 185 height 31
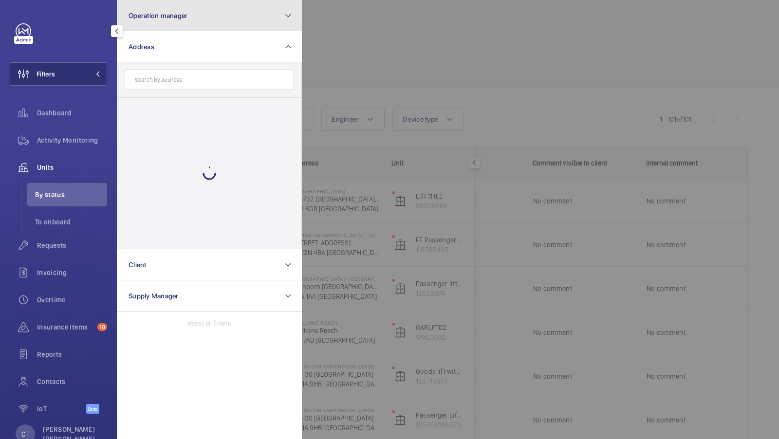
click at [263, 24] on button "Operation manager" at bounding box center [209, 15] width 185 height 31
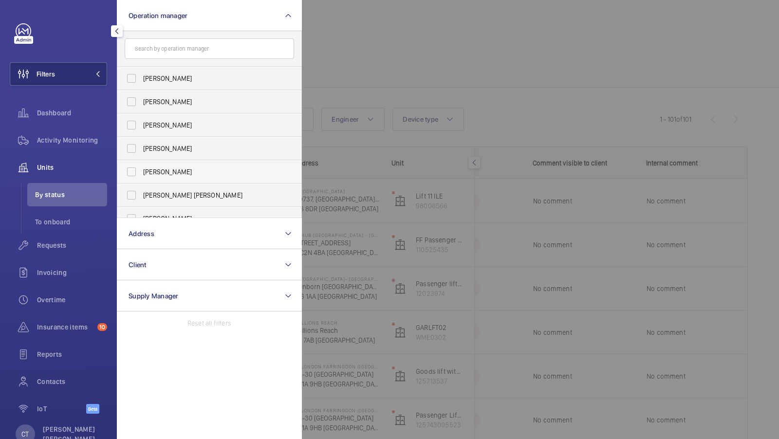
scroll to position [49, 0]
click at [190, 150] on span "[PERSON_NAME] [PERSON_NAME]" at bounding box center [210, 147] width 134 height 10
click at [141, 150] on input "[PERSON_NAME] [PERSON_NAME]" at bounding box center [131, 146] width 19 height 19
checkbox input "true"
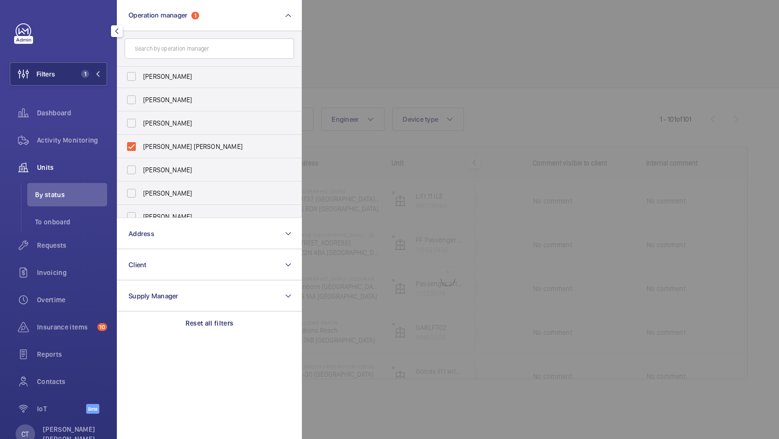
click at [100, 87] on div "Filters 1 Operation manager 1 Abby Archer John Smith Rachael Hoskins Connor Dud…" at bounding box center [58, 223] width 97 height 401
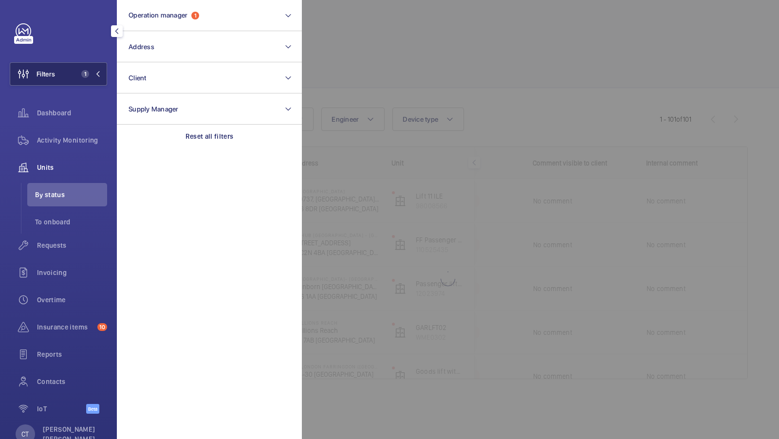
click at [95, 80] on button "Filters 1" at bounding box center [58, 73] width 97 height 23
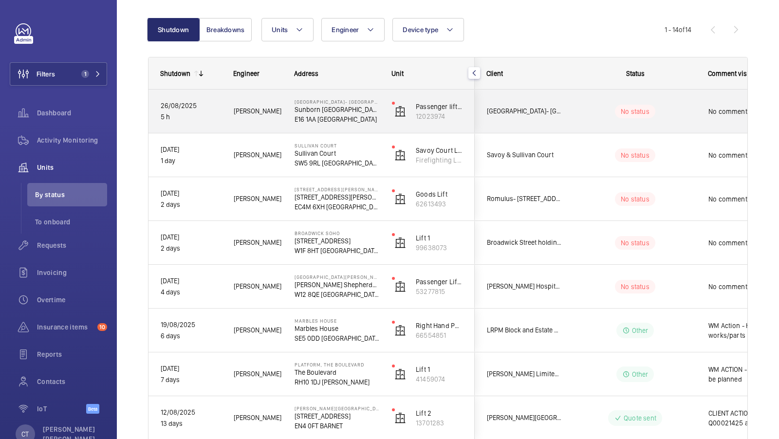
scroll to position [0, 175]
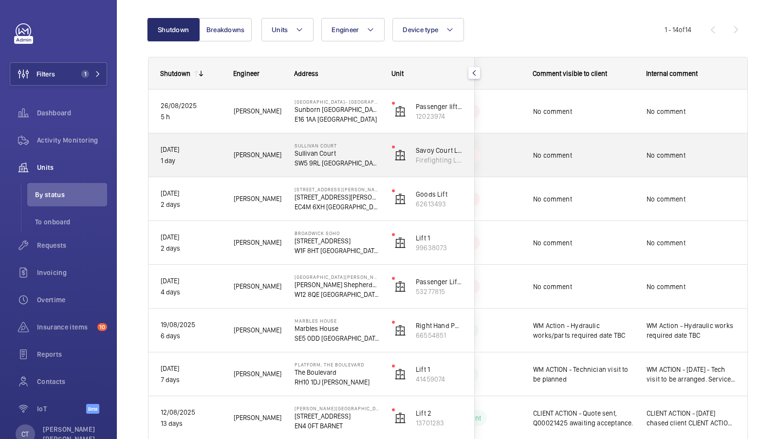
click at [709, 117] on div "No comment" at bounding box center [690, 111] width 89 height 22
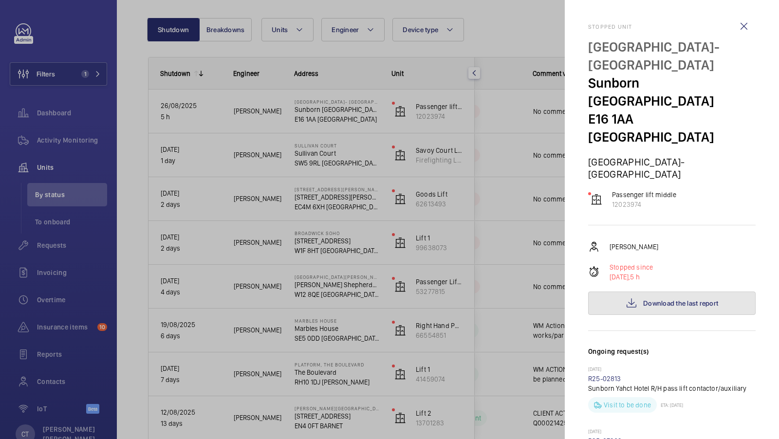
click at [678, 299] on span "Download the last report" at bounding box center [680, 303] width 75 height 8
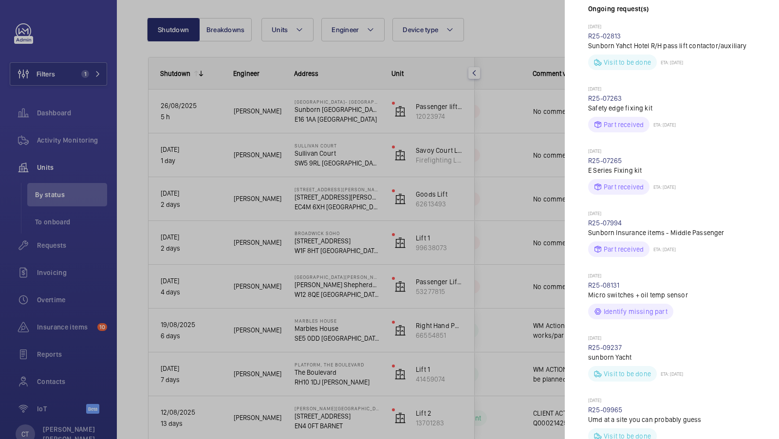
scroll to position [358, 0]
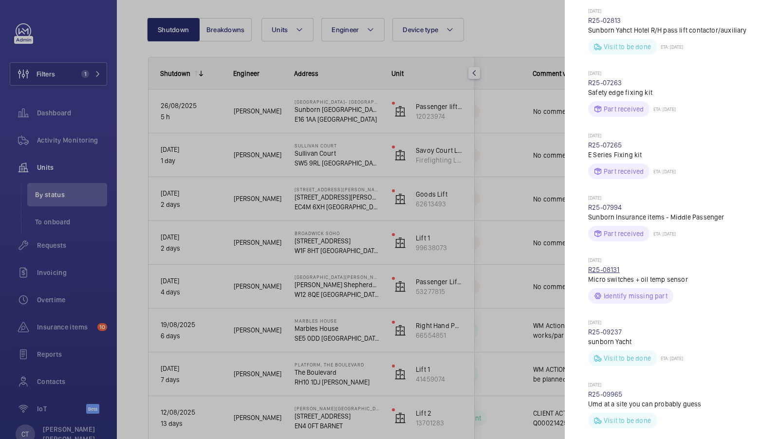
click at [598, 266] on link "R25-08131" at bounding box center [604, 270] width 32 height 8
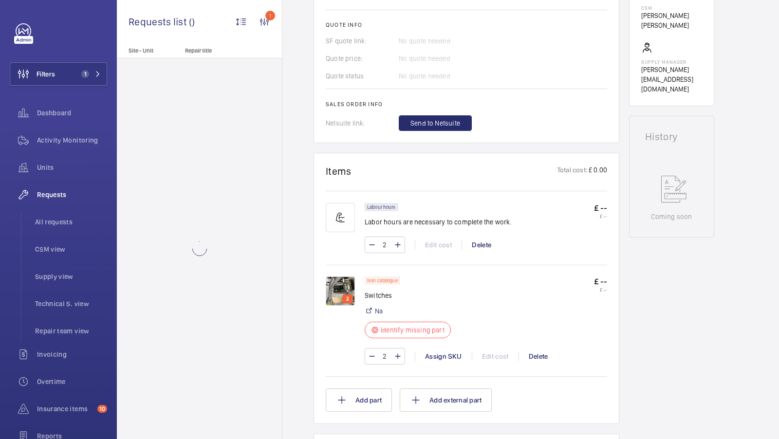
scroll to position [535, 0]
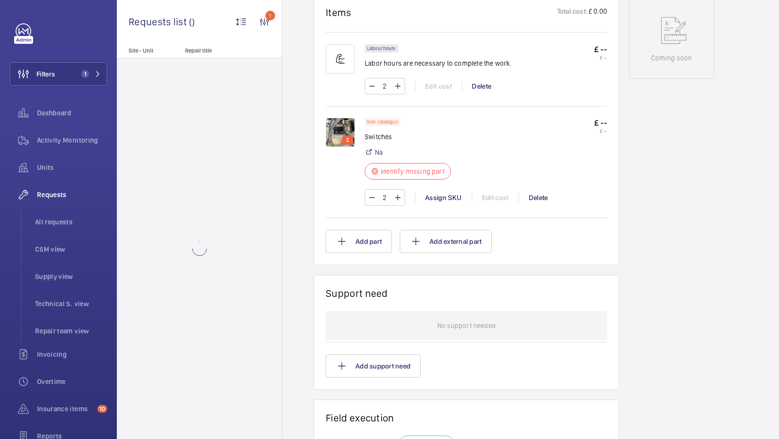
click at [338, 124] on img at bounding box center [340, 132] width 29 height 29
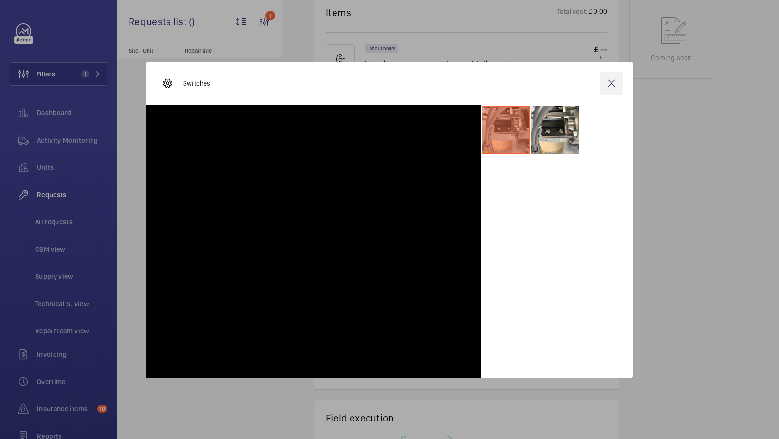
click at [611, 82] on wm-front-icon-button at bounding box center [611, 83] width 23 height 23
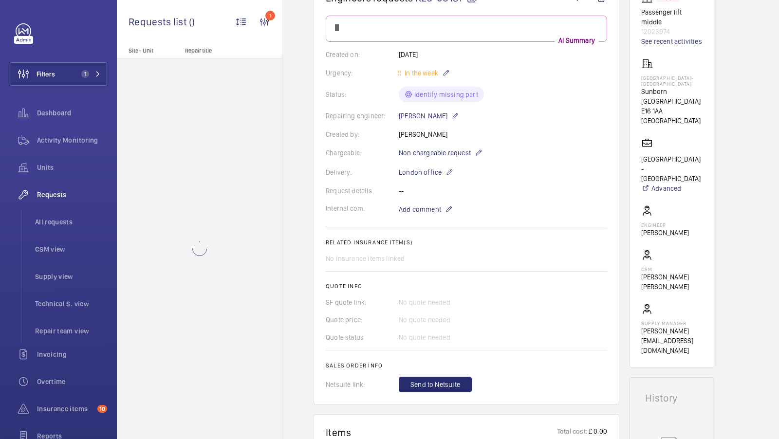
scroll to position [0, 0]
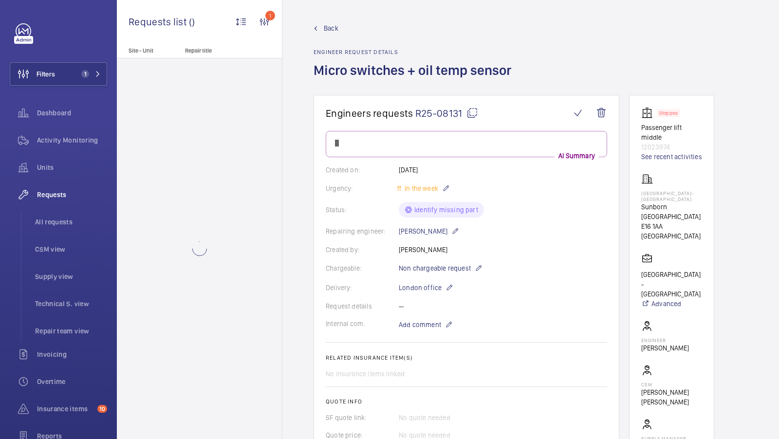
click at [329, 27] on span "Back" at bounding box center [331, 28] width 15 height 10
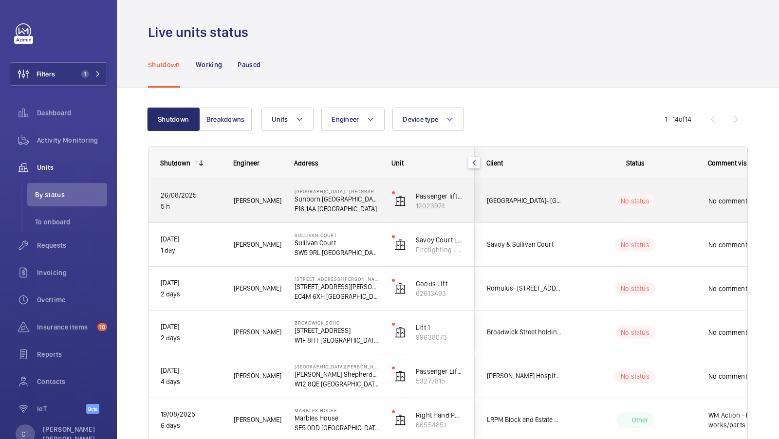
click at [710, 198] on span "No comment" at bounding box center [758, 201] width 101 height 10
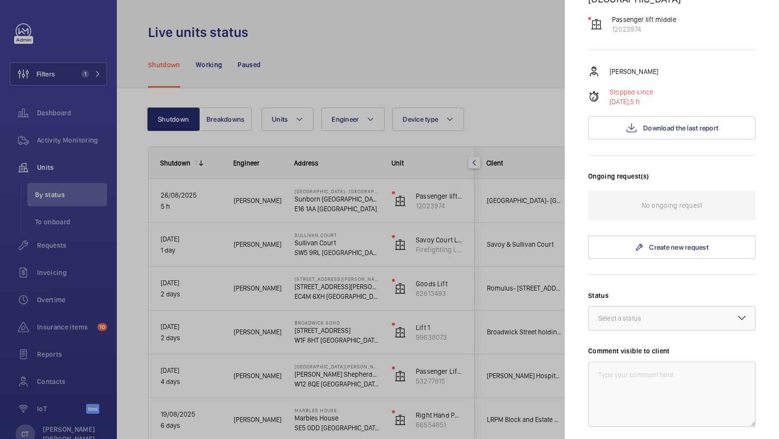
scroll to position [156, 0]
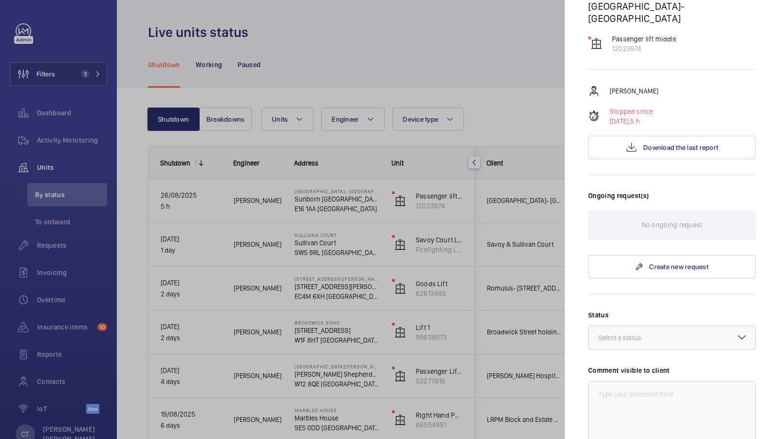
click at [507, 278] on div at bounding box center [389, 219] width 779 height 439
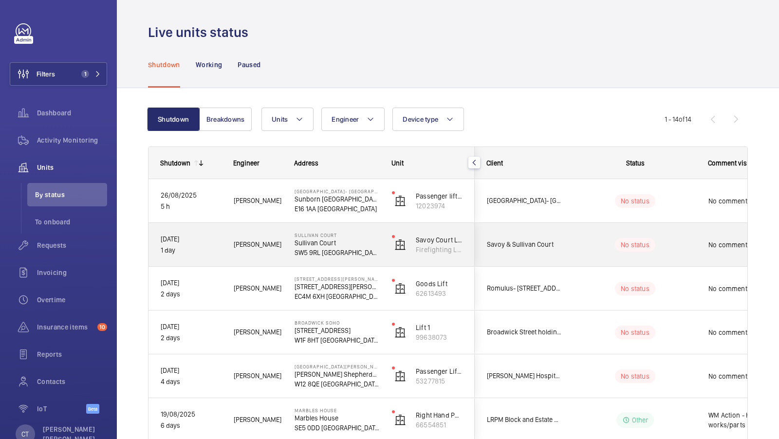
click at [713, 225] on div "No comment" at bounding box center [752, 245] width 112 height 42
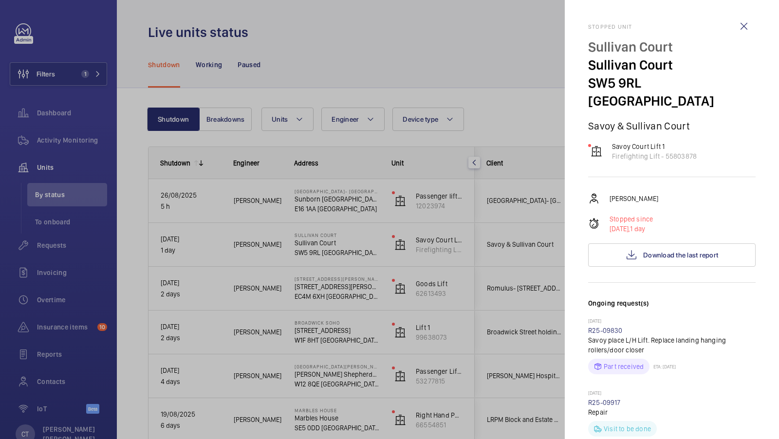
click at [503, 225] on div at bounding box center [389, 219] width 779 height 439
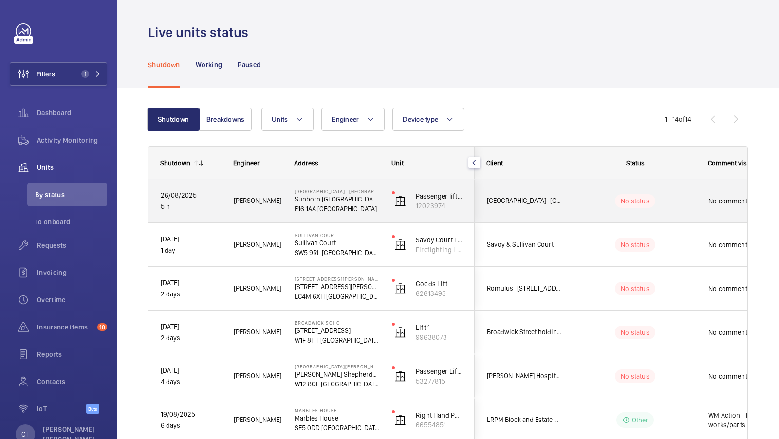
click at [703, 198] on div "No comment" at bounding box center [752, 201] width 112 height 42
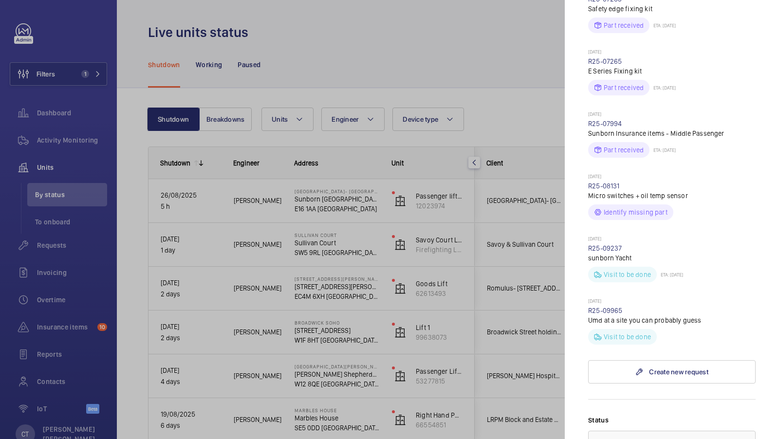
scroll to position [443, 0]
click at [607, 181] on link "R25-08131" at bounding box center [604, 185] width 32 height 8
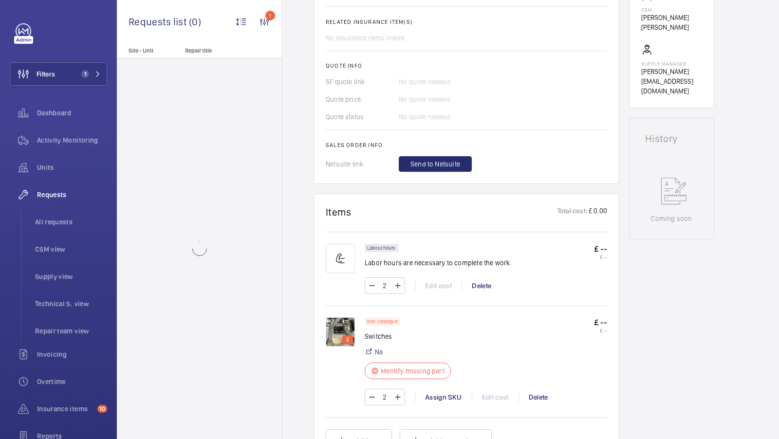
scroll to position [629, 0]
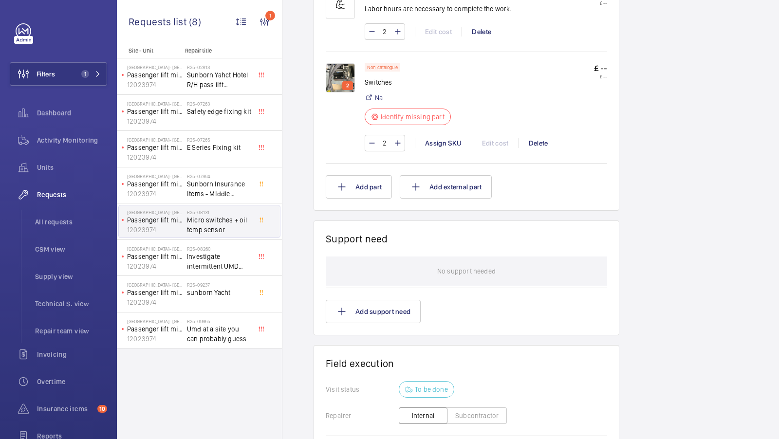
click at [329, 69] on img at bounding box center [340, 77] width 29 height 29
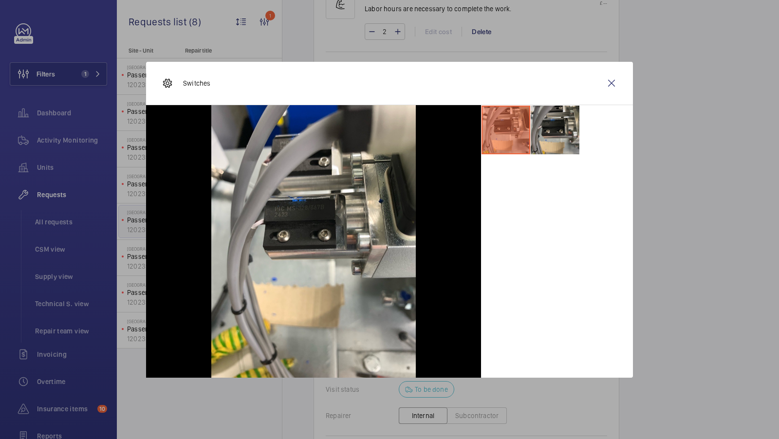
click at [545, 126] on li at bounding box center [554, 130] width 49 height 49
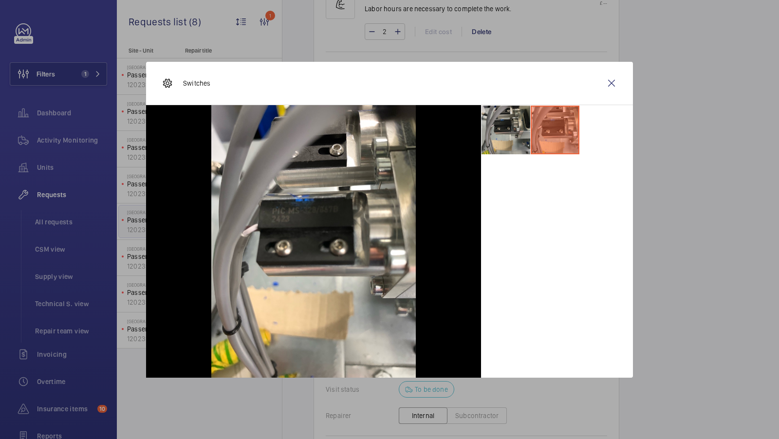
click at [502, 128] on li at bounding box center [505, 130] width 49 height 49
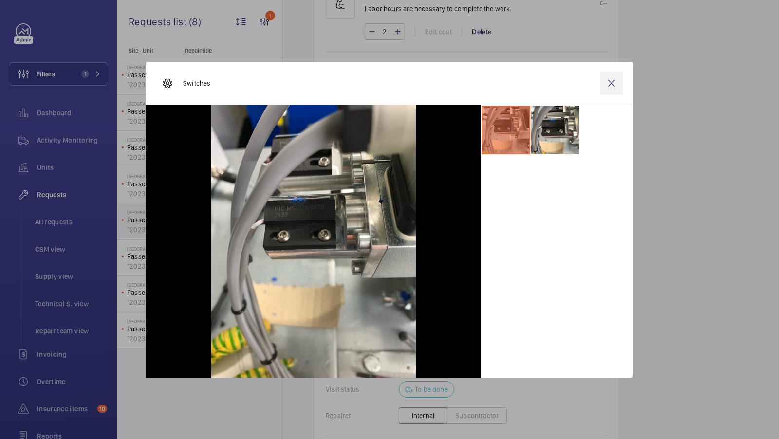
click at [607, 84] on wm-front-icon-button at bounding box center [611, 83] width 23 height 23
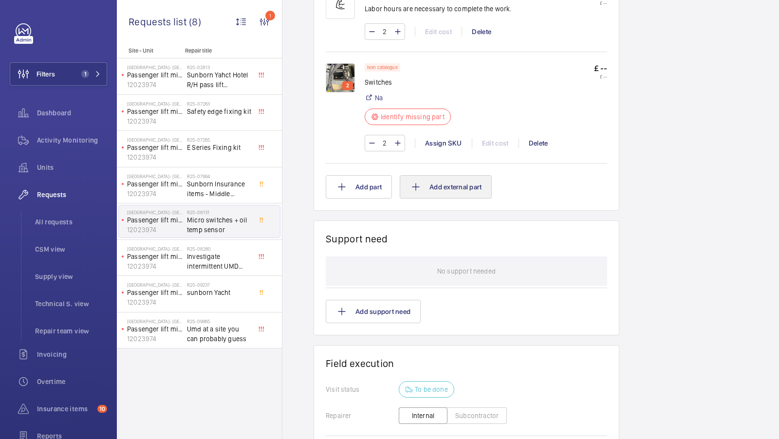
scroll to position [0, 0]
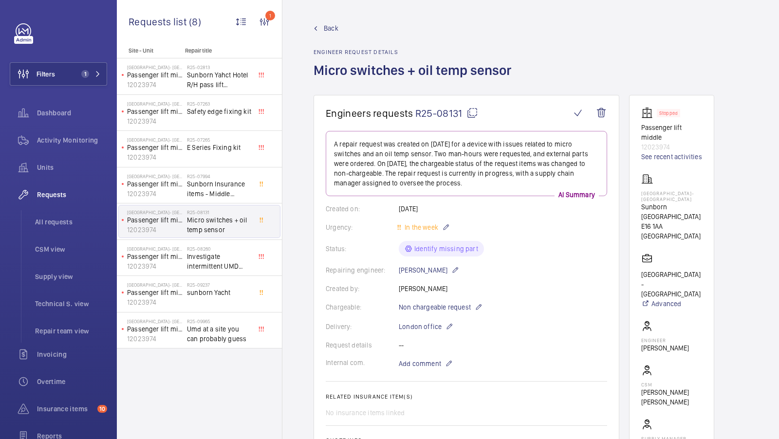
click at [328, 23] on span "Back" at bounding box center [331, 28] width 15 height 10
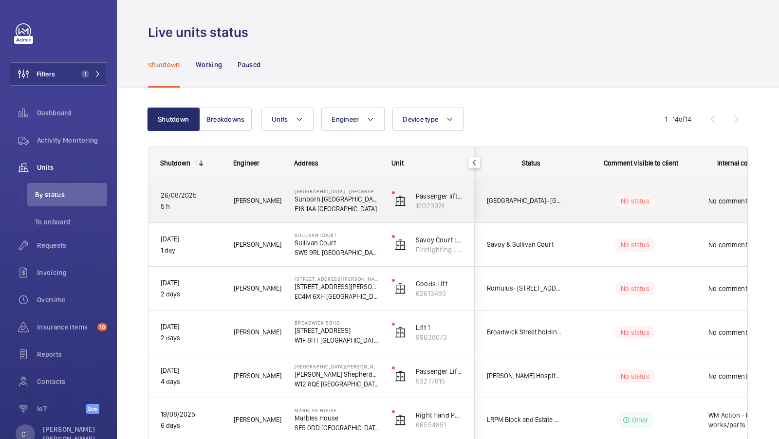
scroll to position [0, 175]
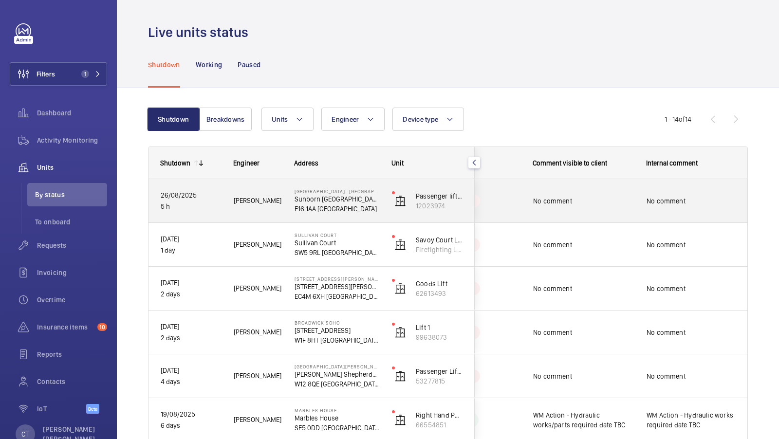
click at [618, 206] on div "No comment" at bounding box center [583, 201] width 101 height 22
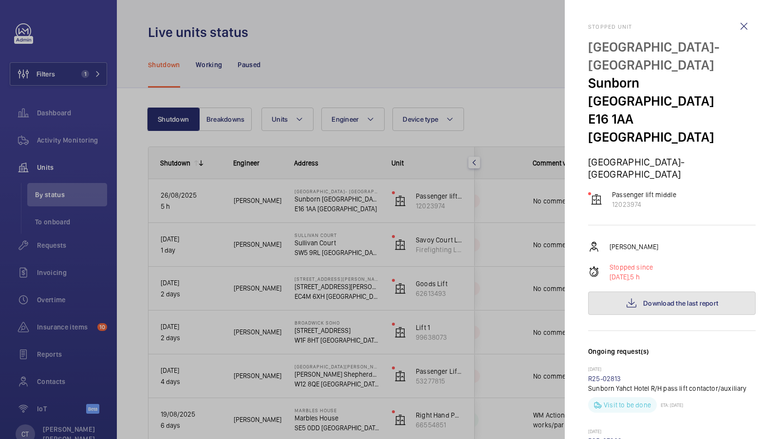
click at [665, 299] on span "Download the last report" at bounding box center [680, 303] width 75 height 8
click at [446, 244] on div at bounding box center [389, 219] width 779 height 439
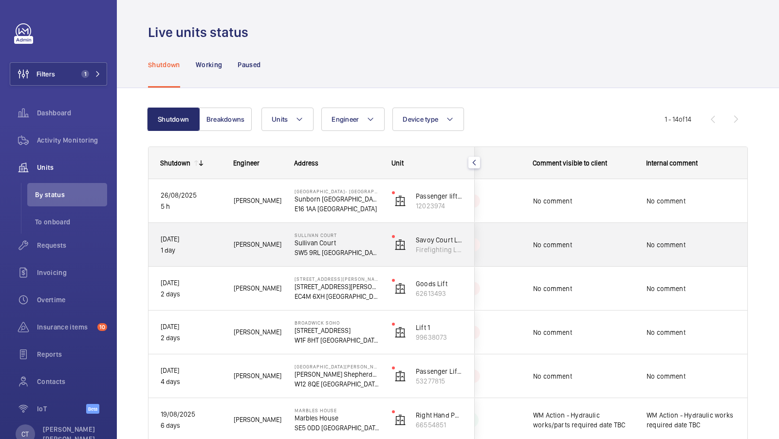
click at [675, 240] on span "No comment" at bounding box center [690, 245] width 89 height 10
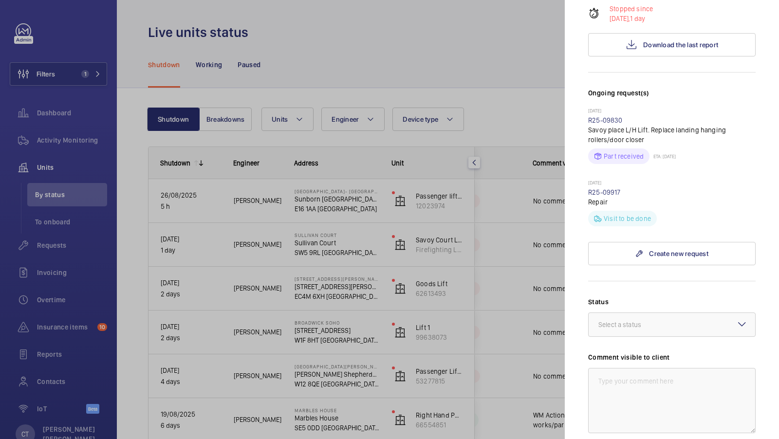
scroll to position [127, 0]
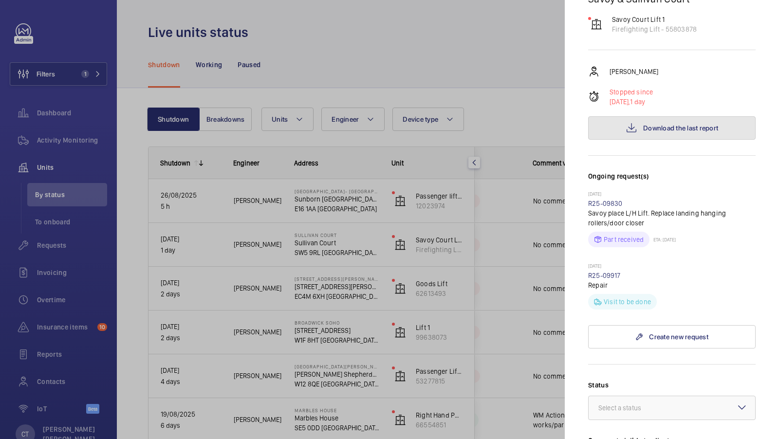
click at [671, 116] on button "Download the last report" at bounding box center [671, 127] width 167 height 23
click at [498, 235] on div at bounding box center [389, 219] width 779 height 439
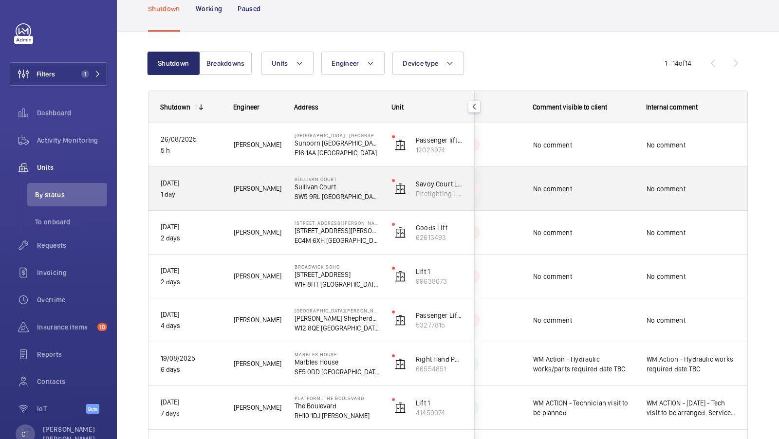
scroll to position [49, 0]
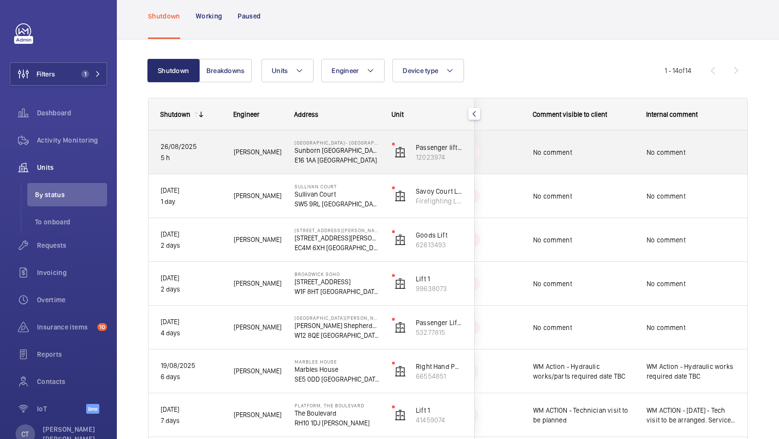
click at [630, 151] on span "No comment" at bounding box center [583, 152] width 101 height 10
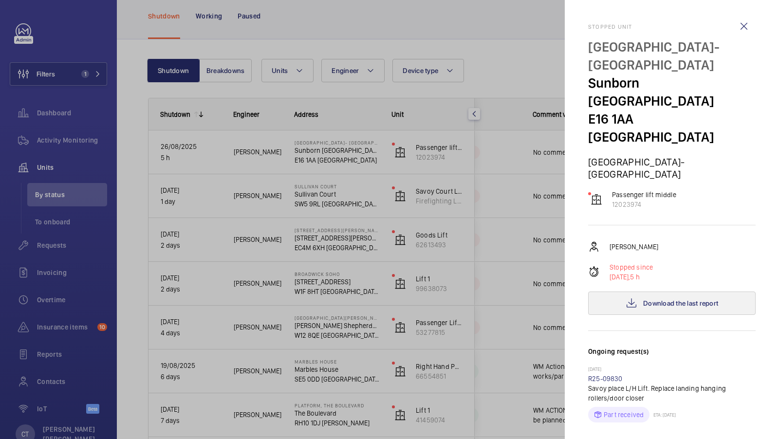
scroll to position [405, 0]
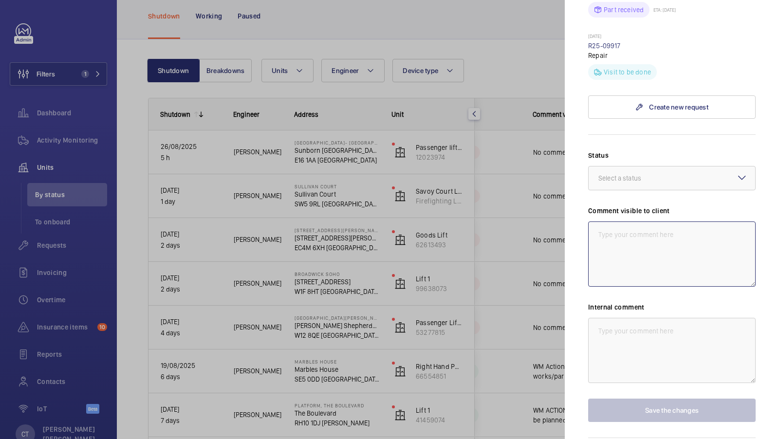
click at [661, 224] on textarea at bounding box center [671, 253] width 167 height 65
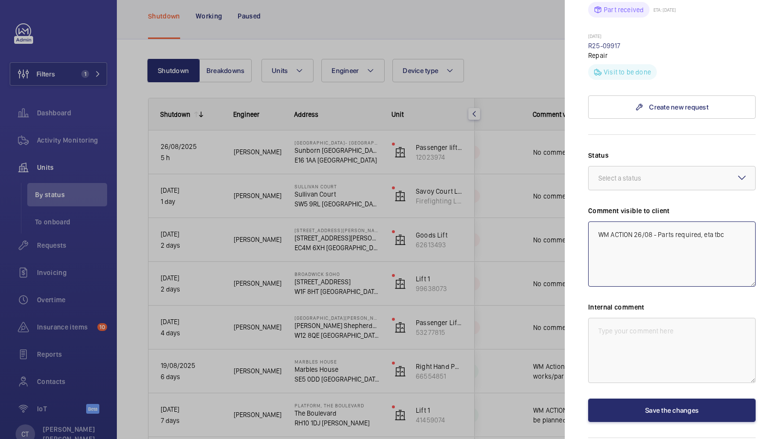
scroll to position [707, 0]
drag, startPoint x: 746, startPoint y: 196, endPoint x: 508, endPoint y: 184, distance: 237.8
click at [509, 183] on mat-sidenav-container "Filters 1 Dashboard Activity Monitoring Units By status To onboard Requests Inv…" at bounding box center [389, 219] width 779 height 439
type textarea "WM ACTION 26/08 - Parts required, eta tbc"
click at [621, 318] on textarea at bounding box center [671, 350] width 167 height 65
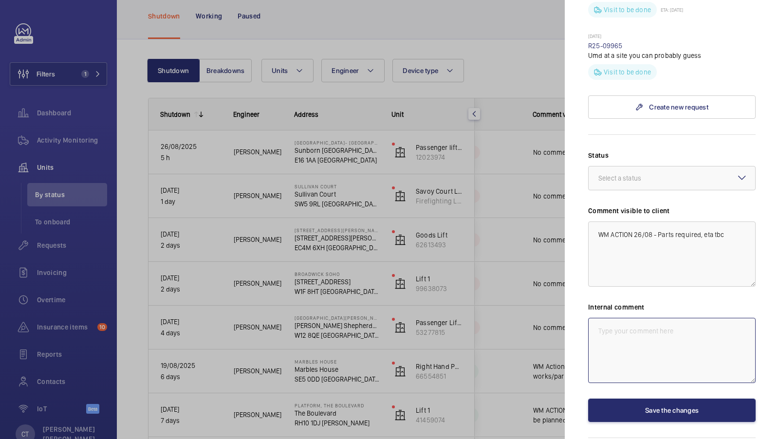
paste textarea "WM ACTION 26/08 - Parts required, eta tbc"
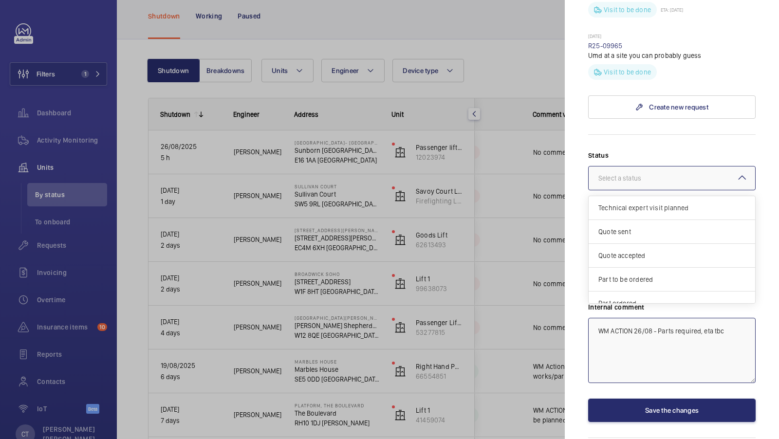
click at [670, 166] on div at bounding box center [671, 177] width 166 height 23
click at [658, 256] on span "Part to be ordered" at bounding box center [671, 261] width 147 height 10
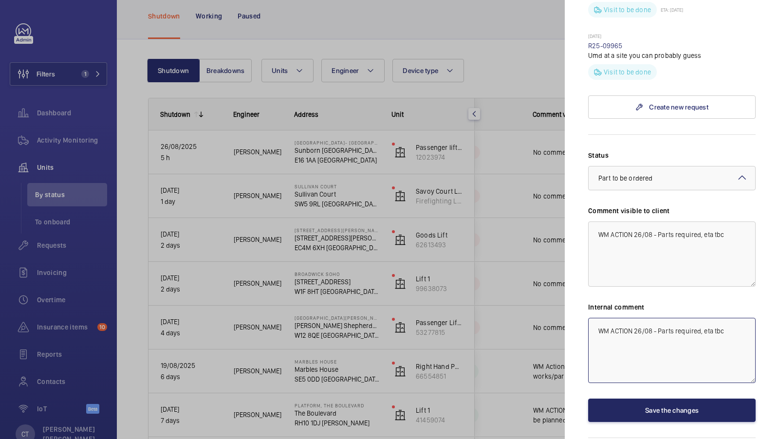
type textarea "WM ACTION 26/08 - Parts required, eta tbc"
click at [690, 399] on button "Save the changes" at bounding box center [671, 410] width 167 height 23
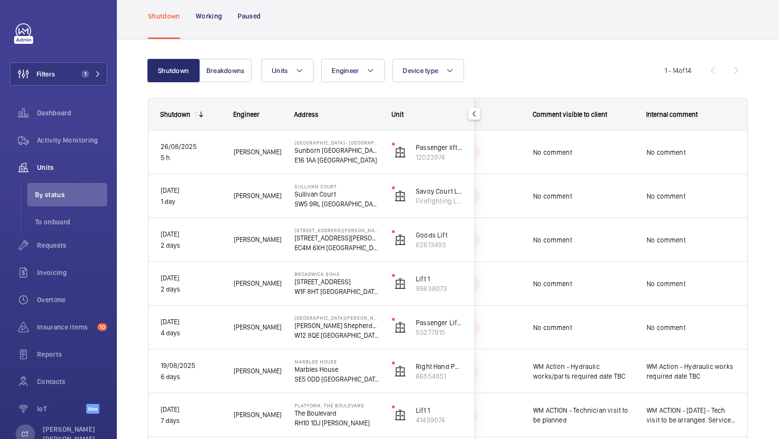
scroll to position [0, 0]
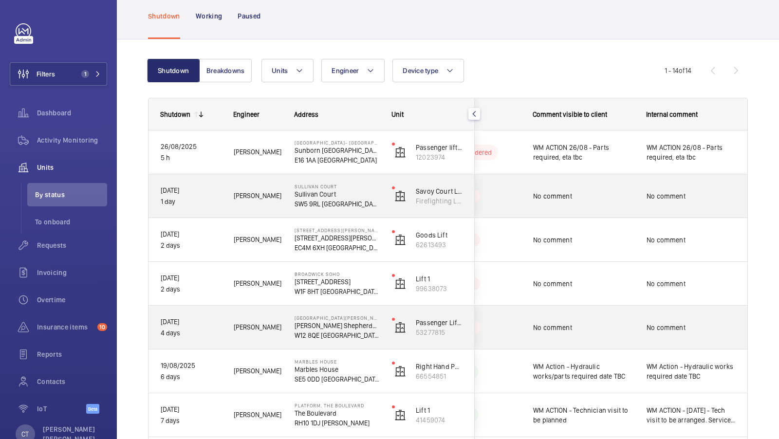
click at [641, 198] on div "No comment" at bounding box center [691, 196] width 112 height 42
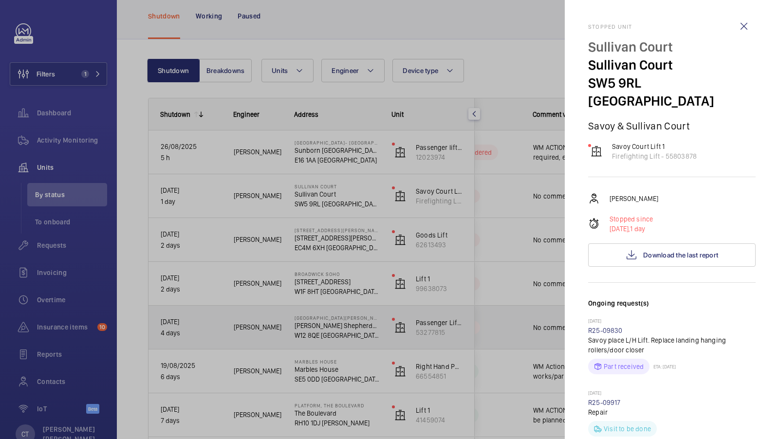
click at [481, 269] on div at bounding box center [389, 219] width 779 height 439
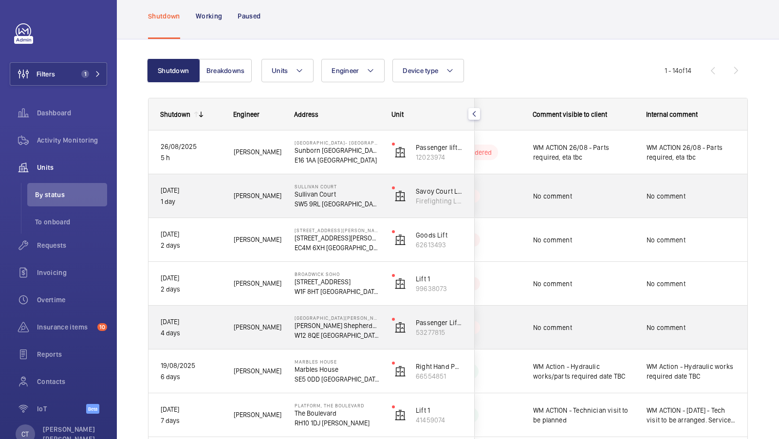
click at [676, 197] on span "No comment" at bounding box center [690, 196] width 89 height 10
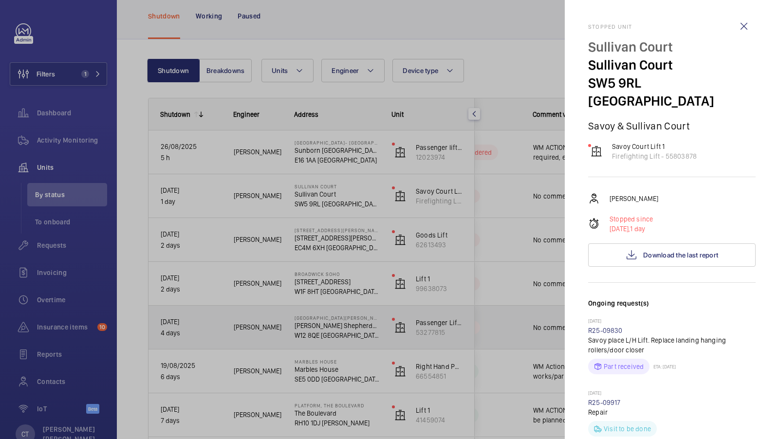
click at [528, 292] on div at bounding box center [389, 219] width 779 height 439
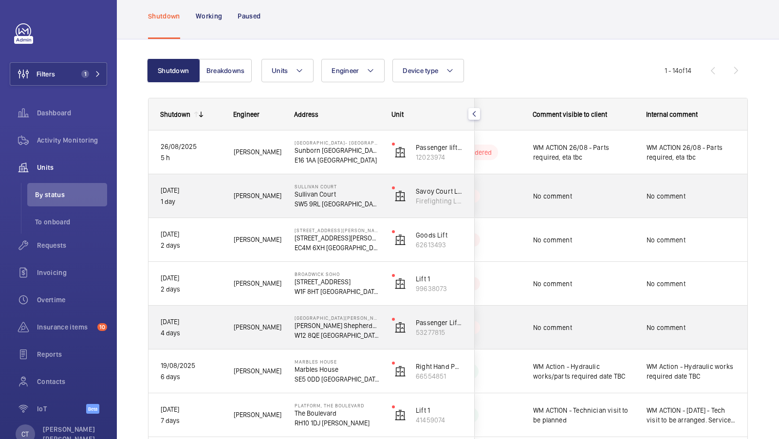
click at [691, 196] on span "No comment" at bounding box center [690, 196] width 89 height 10
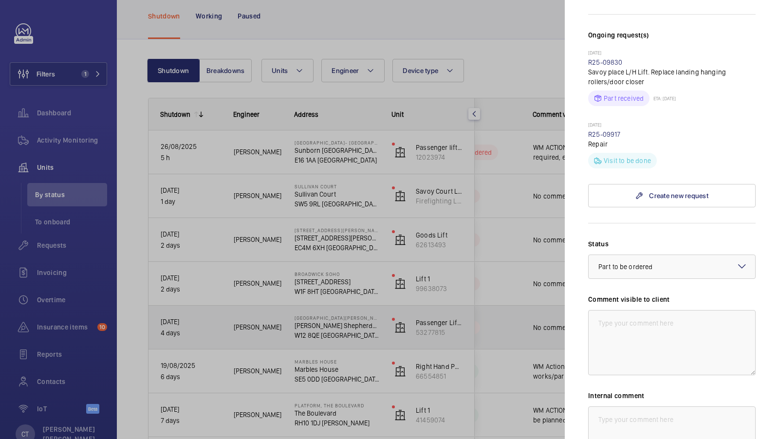
scroll to position [375, 0]
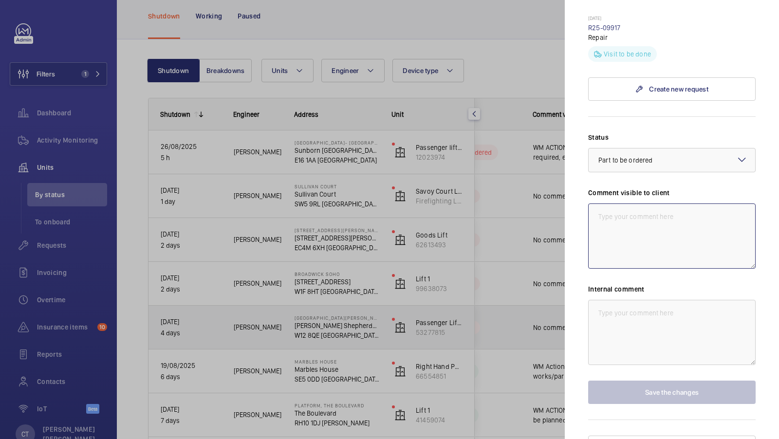
click at [658, 223] on textarea at bounding box center [671, 235] width 167 height 65
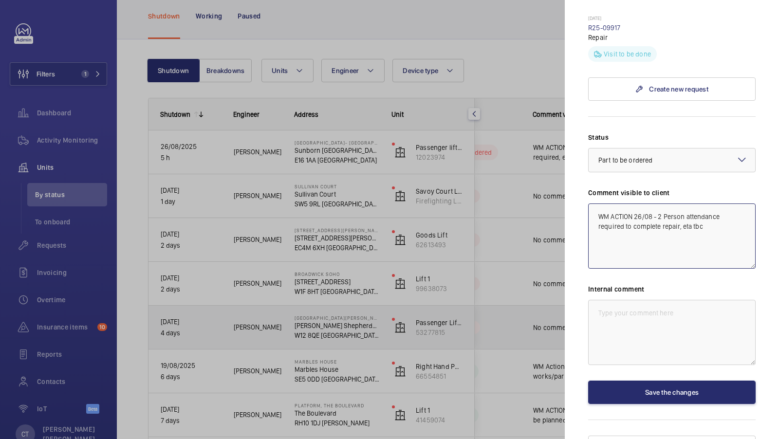
drag, startPoint x: 700, startPoint y: 225, endPoint x: 580, endPoint y: 179, distance: 128.3
click at [580, 179] on mat-sidenav "Stopped unit Sullivan Court Sullivan Court SW5 9RL LONDON Savoy & Sullivan Cour…" at bounding box center [672, 219] width 214 height 439
type textarea "WM ACTION 26/08 - 2 Person attendance required to complete repair, eta tbc"
click at [665, 306] on textarea at bounding box center [671, 332] width 167 height 65
paste textarea "WM ACTION 26/08 - 2 Person attendance required to complete repair, eta tbc"
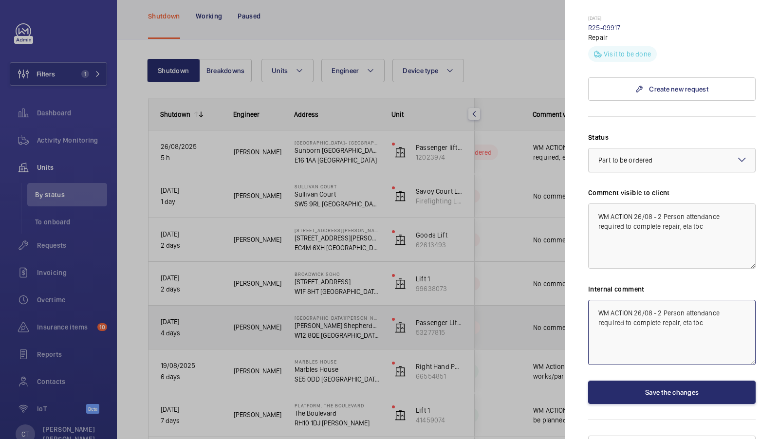
click at [644, 156] on span "Part to be ordered" at bounding box center [625, 160] width 54 height 8
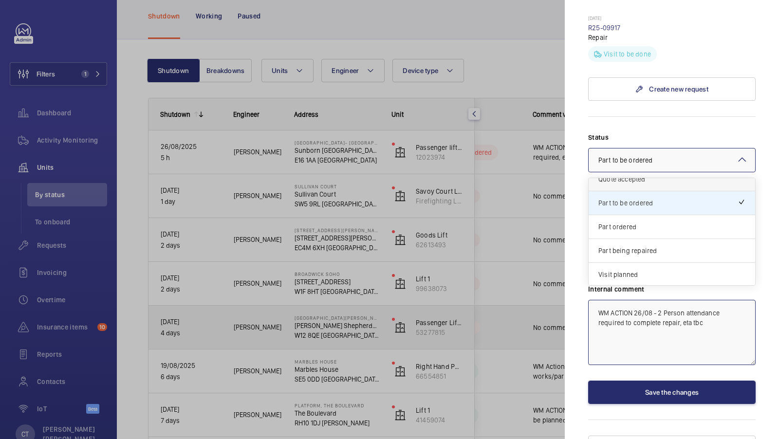
scroll to position [81, 0]
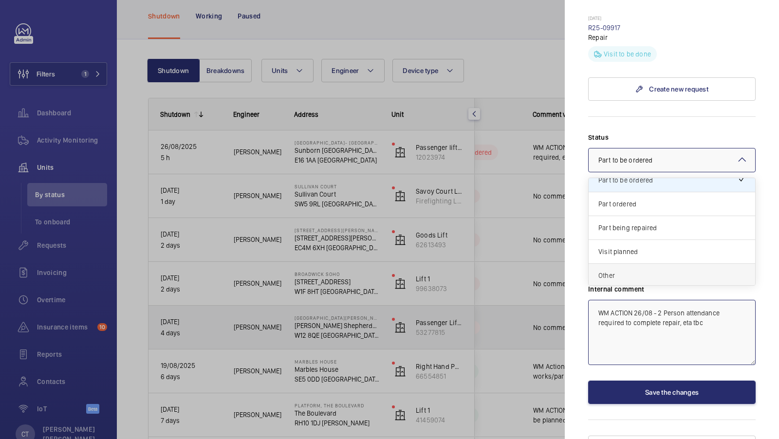
click at [660, 271] on span "Other" at bounding box center [671, 276] width 147 height 10
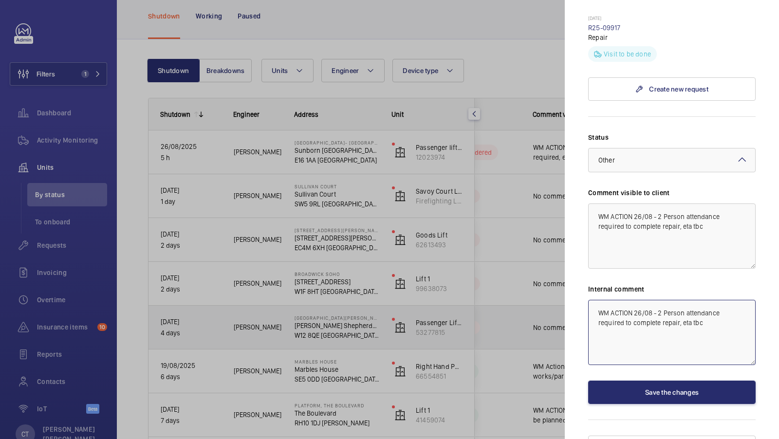
type textarea "WM ACTION 26/08 - 2 Person attendance required to complete repair, eta tbc"
click at [680, 381] on button "Save the changes" at bounding box center [671, 392] width 167 height 23
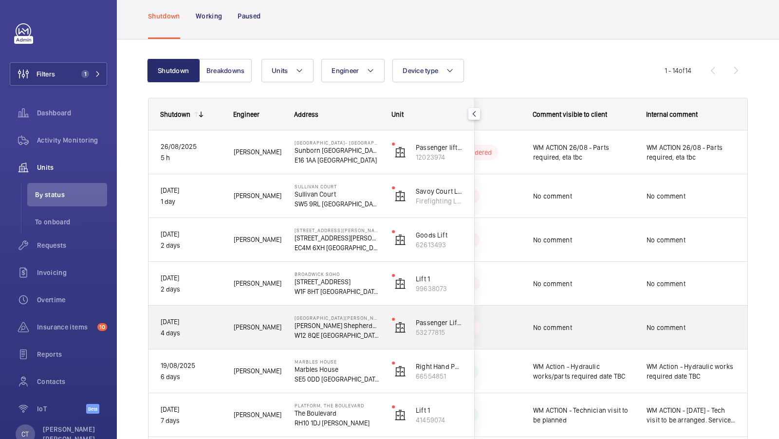
scroll to position [0, 0]
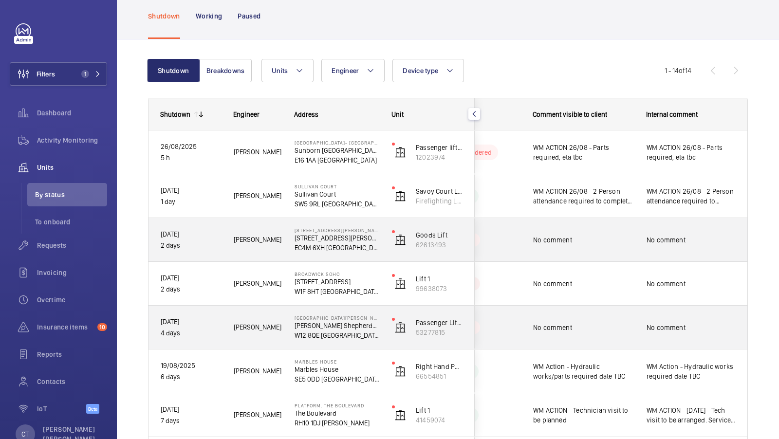
click at [619, 241] on span "No comment" at bounding box center [583, 240] width 101 height 10
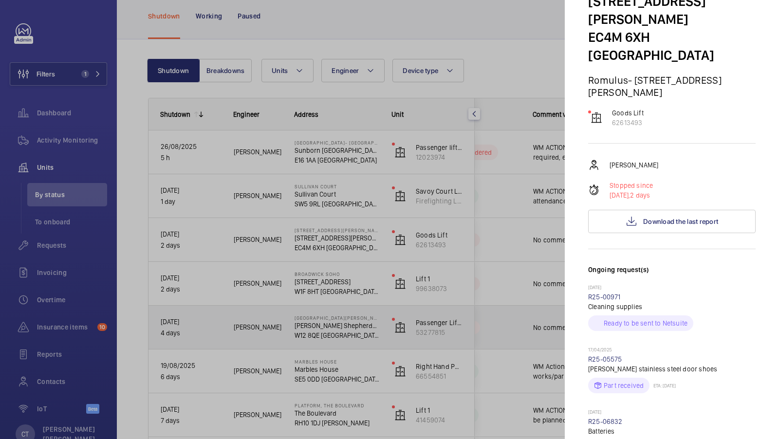
scroll to position [80, 0]
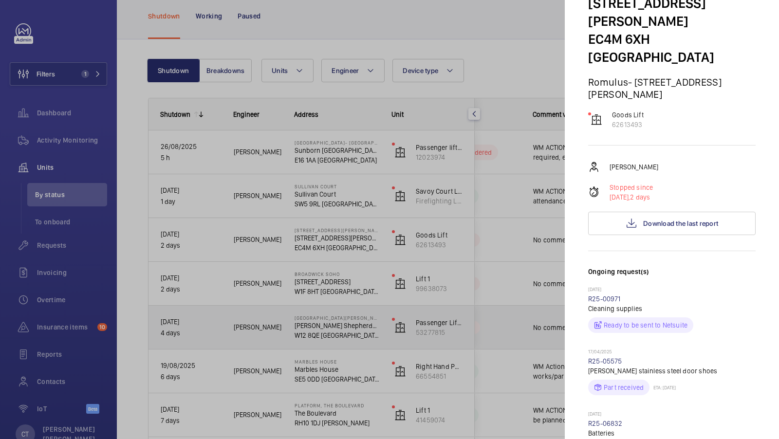
click at [501, 261] on div at bounding box center [389, 219] width 779 height 439
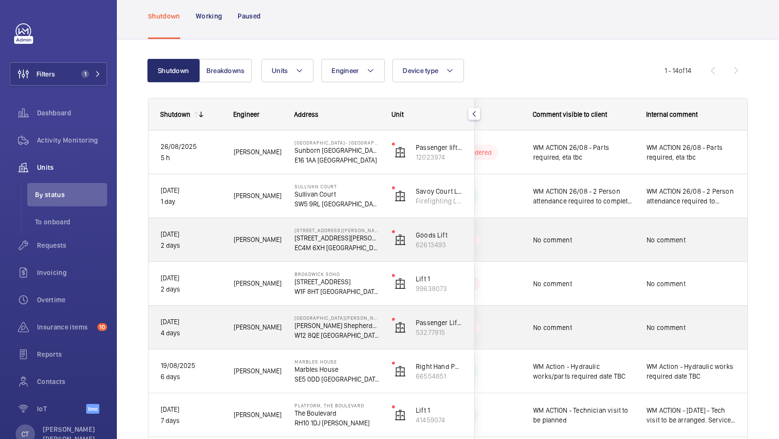
click at [686, 248] on div "No comment" at bounding box center [690, 240] width 89 height 22
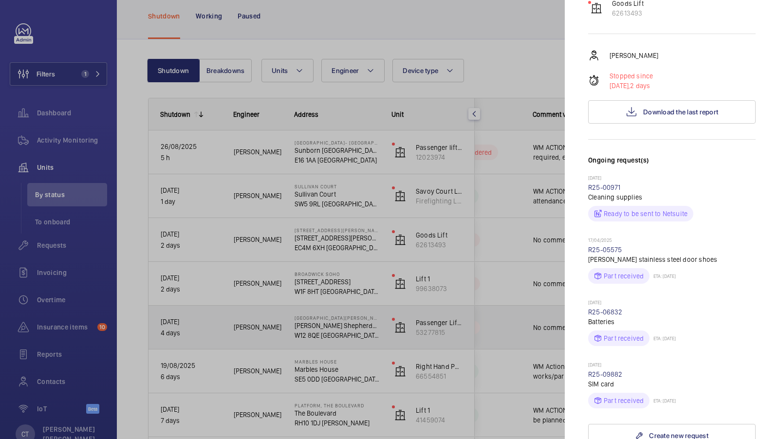
scroll to position [192, 0]
click at [524, 249] on div at bounding box center [389, 219] width 779 height 439
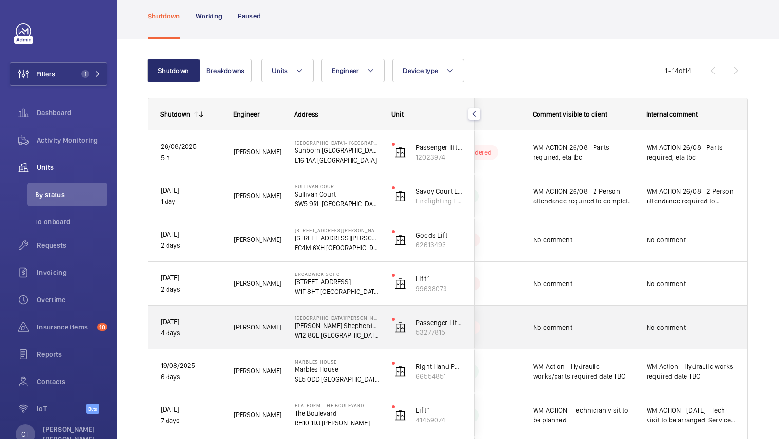
click at [643, 317] on div "No comment" at bounding box center [691, 328] width 112 height 42
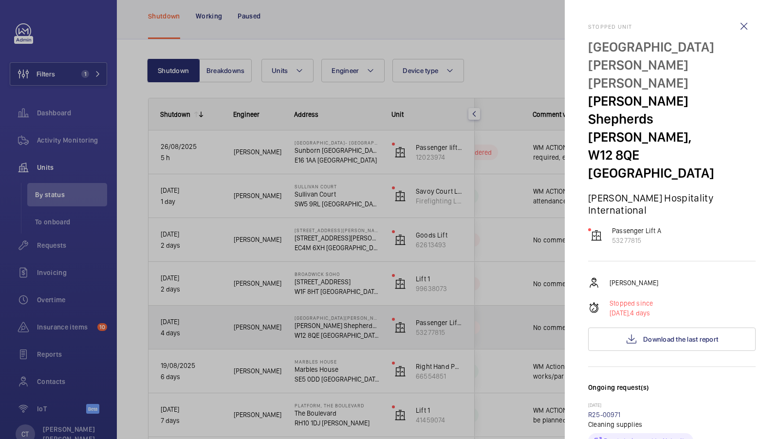
click at [643, 317] on mat-sidenav-container "Filters 1 Dashboard Activity Monitoring Units By status To onboard Requests Inv…" at bounding box center [389, 219] width 779 height 439
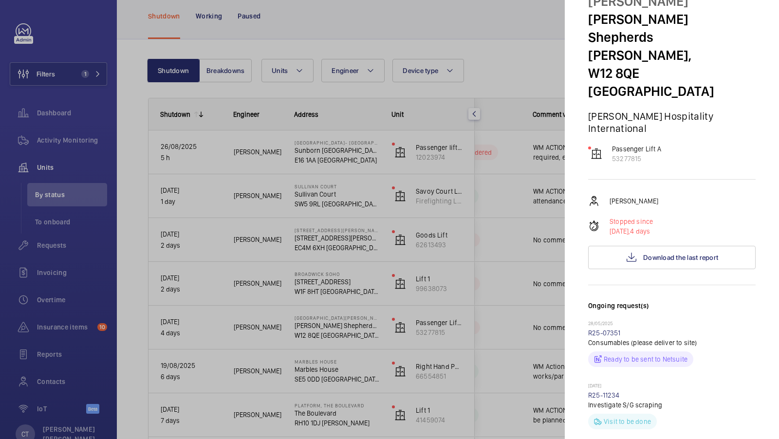
scroll to position [85, 0]
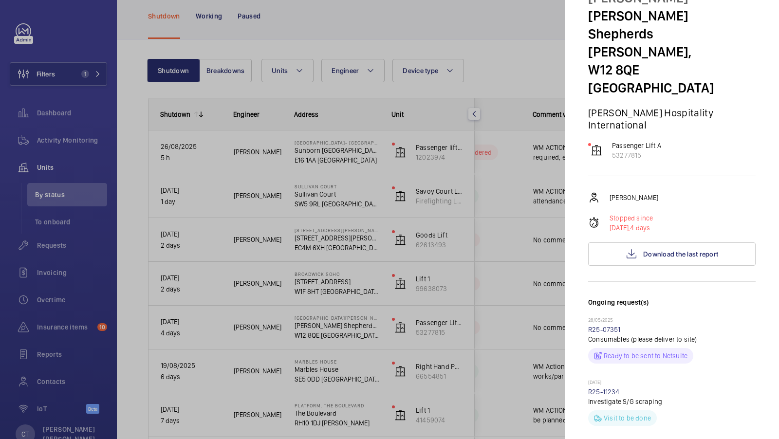
click at [478, 291] on div at bounding box center [389, 219] width 779 height 439
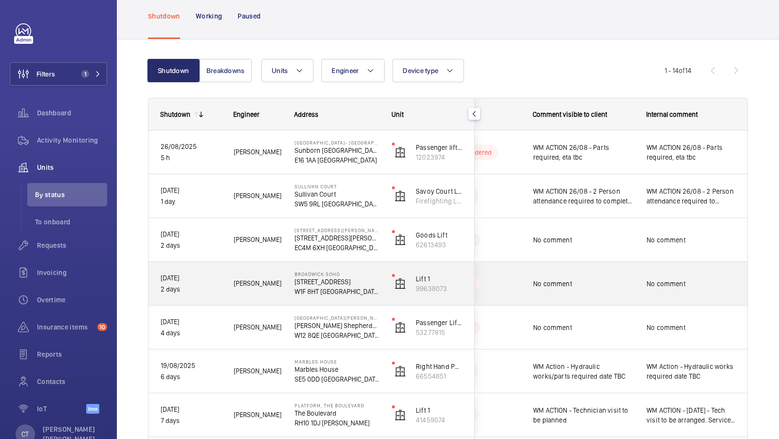
click at [688, 279] on span "No comment" at bounding box center [690, 284] width 89 height 10
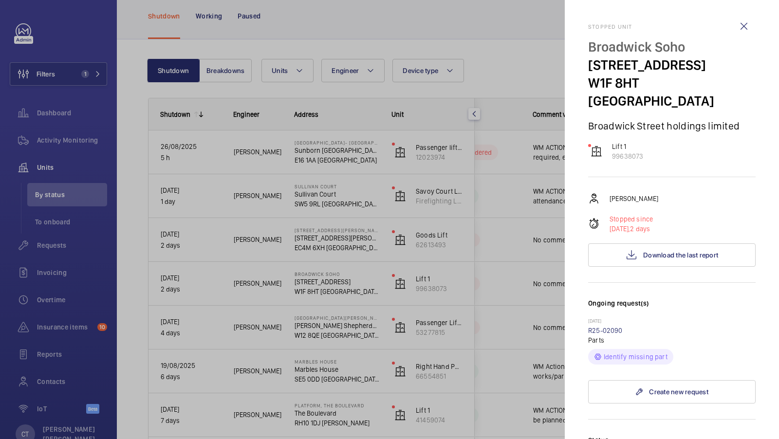
scroll to position [57, 0]
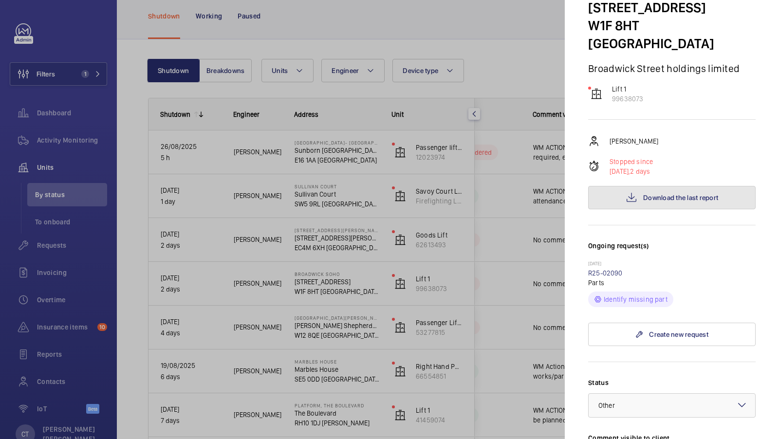
click at [679, 194] on span "Download the last report" at bounding box center [680, 198] width 75 height 8
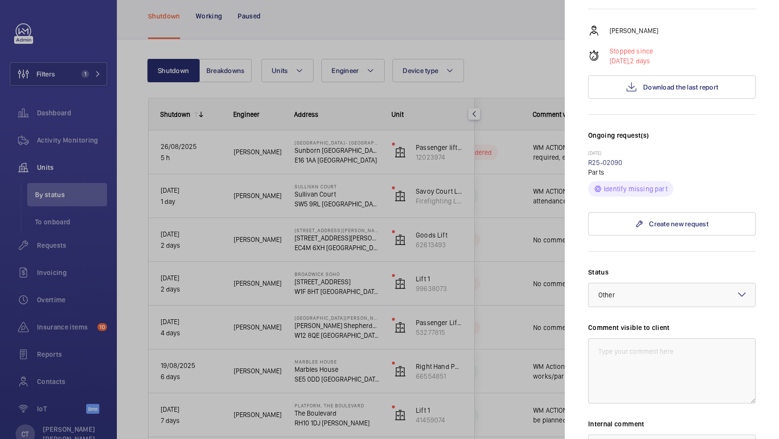
scroll to position [303, 0]
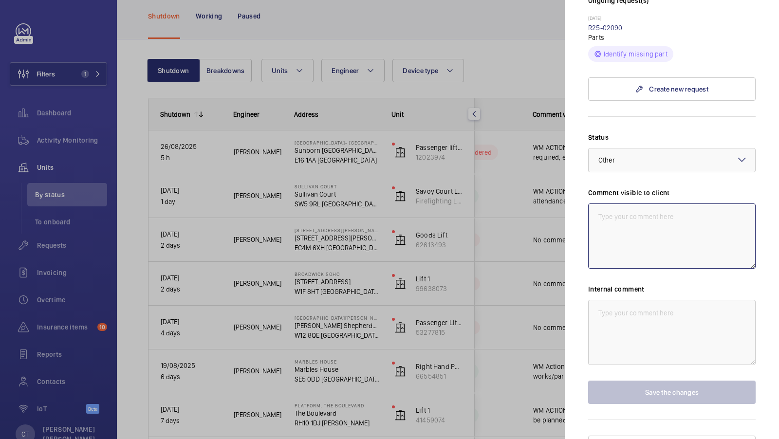
click at [611, 229] on textarea at bounding box center [671, 235] width 167 height 65
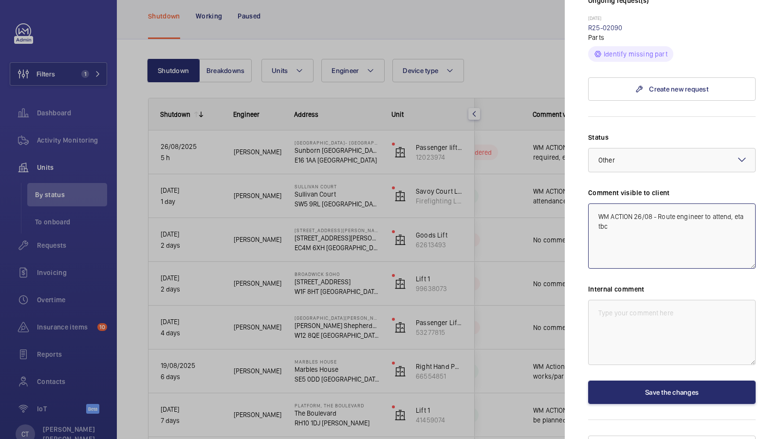
drag, startPoint x: 619, startPoint y: 210, endPoint x: 585, endPoint y: 186, distance: 41.9
click at [585, 186] on mat-sidenav "Stopped unit Broadwick Soho 20 Broadwick Street W1F 8HT LONDON Broadwick Street…" at bounding box center [672, 219] width 214 height 439
type textarea "WM ACTION 26/08 - Route engineer to attend, eta tbc"
click at [651, 321] on textarea at bounding box center [671, 332] width 167 height 65
paste textarea "WM ACTION 26/08 - Route engineer to attend, eta tbc"
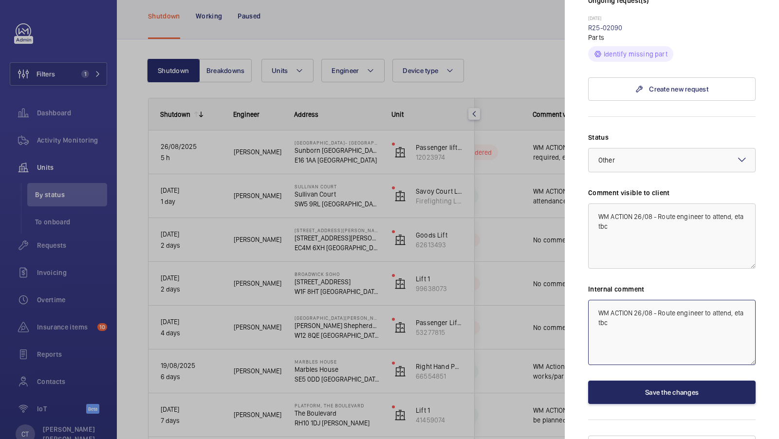
type textarea "WM ACTION 26/08 - Route engineer to attend, eta tbc"
click at [694, 381] on button "Save the changes" at bounding box center [671, 392] width 167 height 23
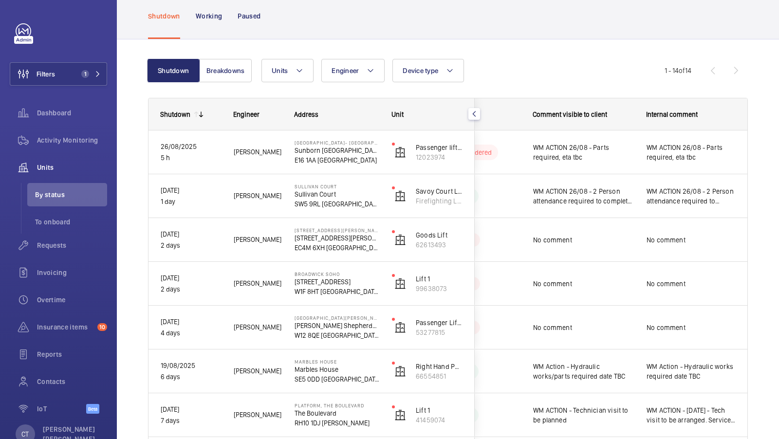
scroll to position [0, 0]
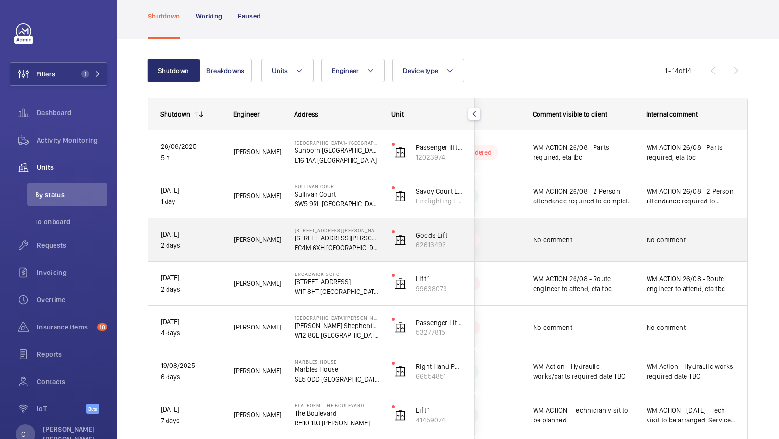
click at [633, 238] on span "No comment" at bounding box center [583, 240] width 101 height 10
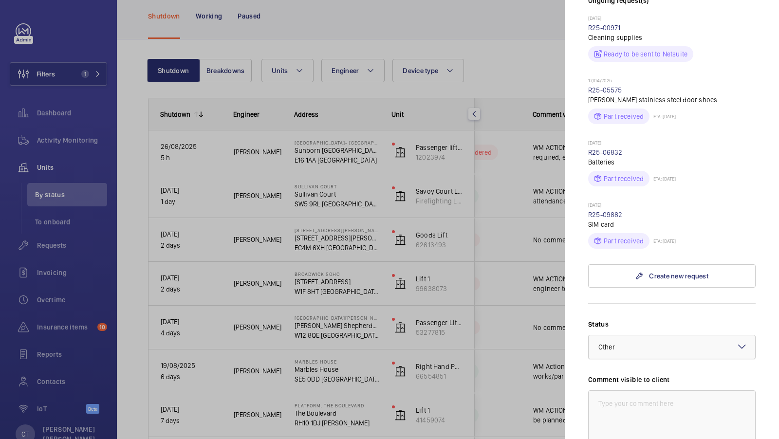
scroll to position [402, 0]
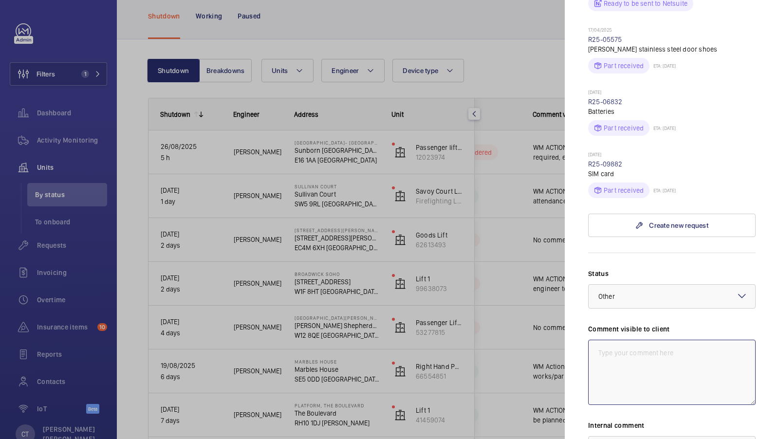
click at [656, 340] on textarea at bounding box center [671, 372] width 167 height 65
drag, startPoint x: 721, startPoint y: 288, endPoint x: 730, endPoint y: 289, distance: 8.8
click at [730, 340] on textarea "WM ACTION 26/08 - No access for nights, day engineer to return" at bounding box center [671, 372] width 167 height 65
click at [684, 340] on textarea "WM ACTION 26/08 - No access for nights, route engineer to return" at bounding box center [671, 372] width 167 height 65
drag, startPoint x: 683, startPoint y: 300, endPoint x: 549, endPoint y: 280, distance: 135.4
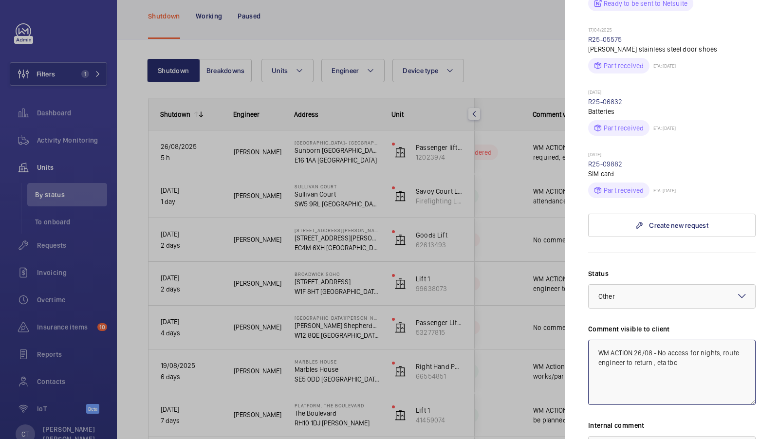
click at [556, 285] on mat-sidenav-container "Filters 1 Dashboard Activity Monitoring Units By status To onboard Requests Inv…" at bounding box center [389, 219] width 779 height 439
type textarea "WM ACTION 26/08 - No access for nights, route engineer to return , eta tbc"
paste textarea "WM ACTION 26/08 - No access for nights, route engineer to return , eta tbc"
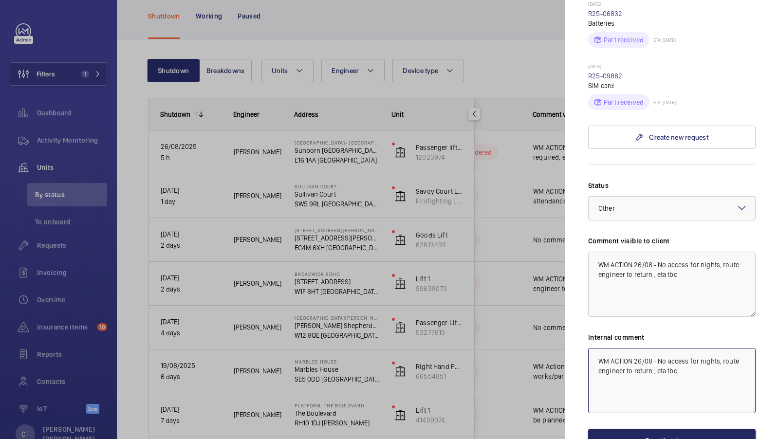
type textarea "WM ACTION 26/08 - No access for nights, route engineer to return , eta tbc"
click at [676, 429] on button "Save the changes" at bounding box center [671, 440] width 167 height 23
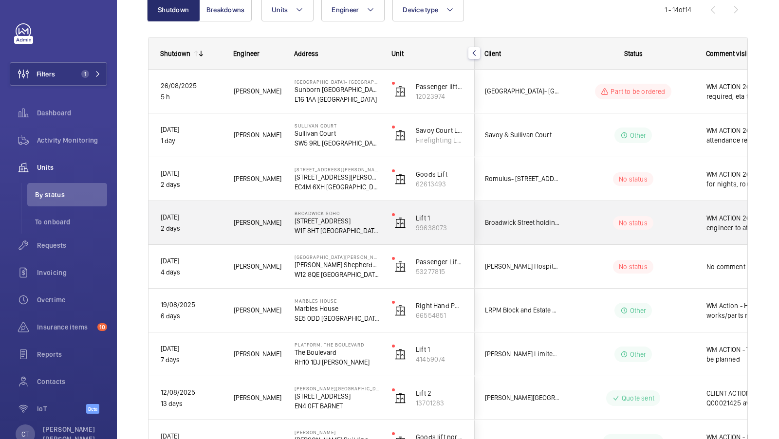
scroll to position [0, 175]
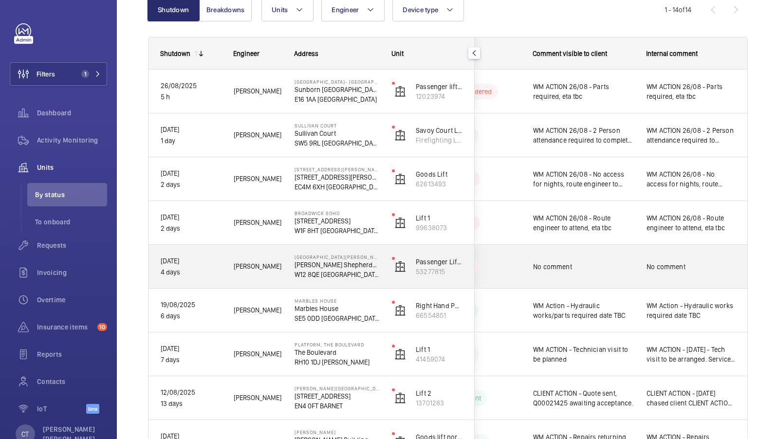
click at [666, 263] on span "No comment" at bounding box center [690, 267] width 89 height 10
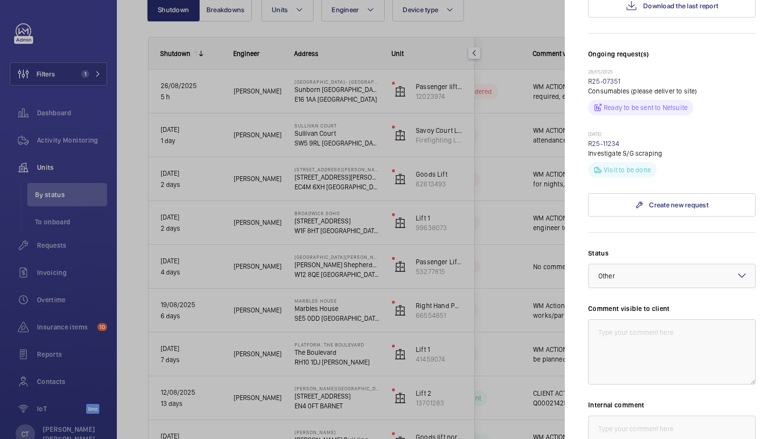
scroll to position [337, 0]
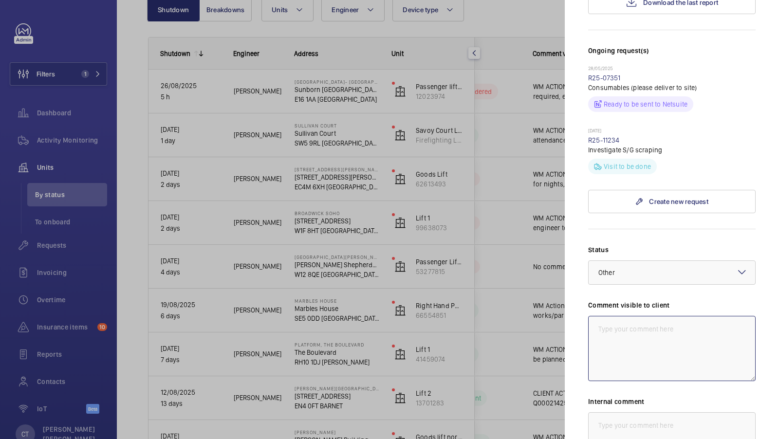
click at [659, 316] on textarea at bounding box center [671, 348] width 167 height 65
drag, startPoint x: 741, startPoint y: 249, endPoint x: 466, endPoint y: 245, distance: 275.0
click at [466, 246] on mat-sidenav-container "Filters 1 Dashboard Activity Monitoring Units By status To onboard Requests Inv…" at bounding box center [389, 219] width 779 height 439
type textarea "WM ACTION 26/08 - Repairs to attend, date tbc"
click at [609, 412] on textarea at bounding box center [671, 444] width 167 height 65
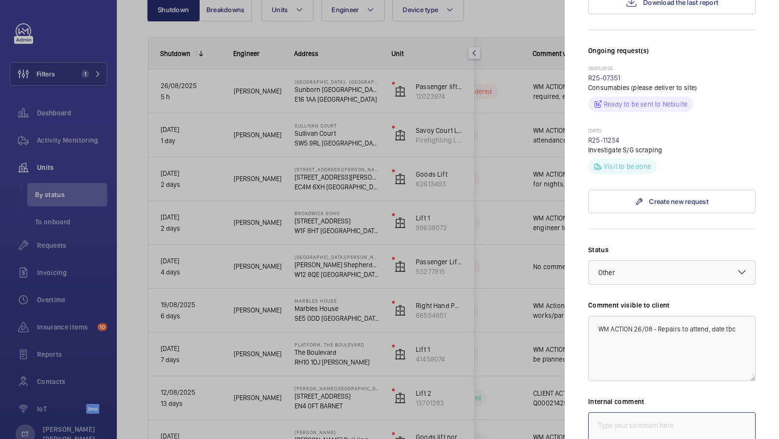
paste textarea "WM ACTION 26/08 - Repairs to attend, date tbc"
type textarea "WM ACTION 26/08 - Repairs to attend, date tbc"
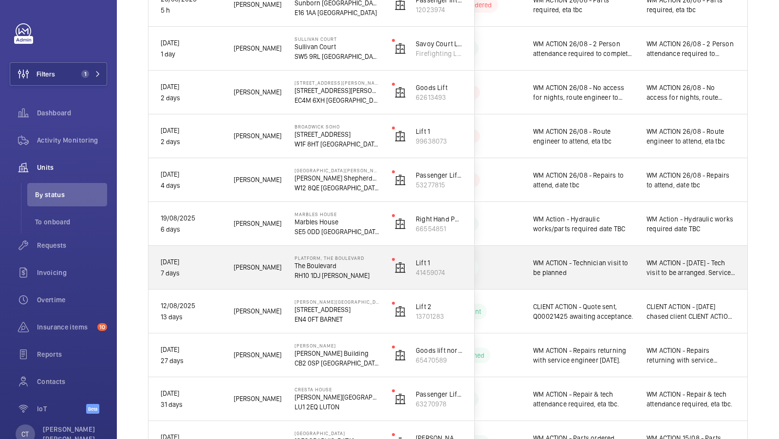
scroll to position [226, 0]
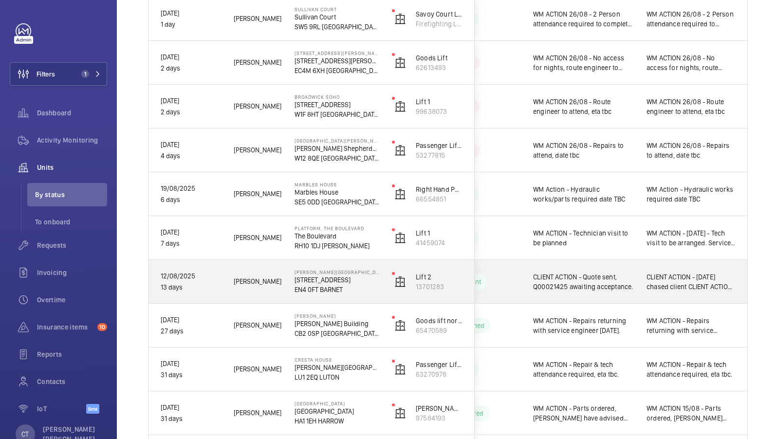
click at [679, 289] on span "CLIENT ACTION - 21/08/25 chased client CLIENT ACTION - Quote sent, Q00021425 aw…" at bounding box center [690, 281] width 89 height 19
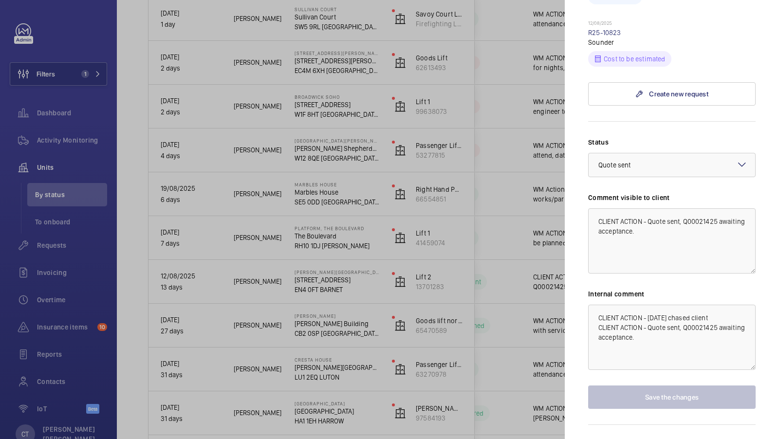
scroll to position [365, 0]
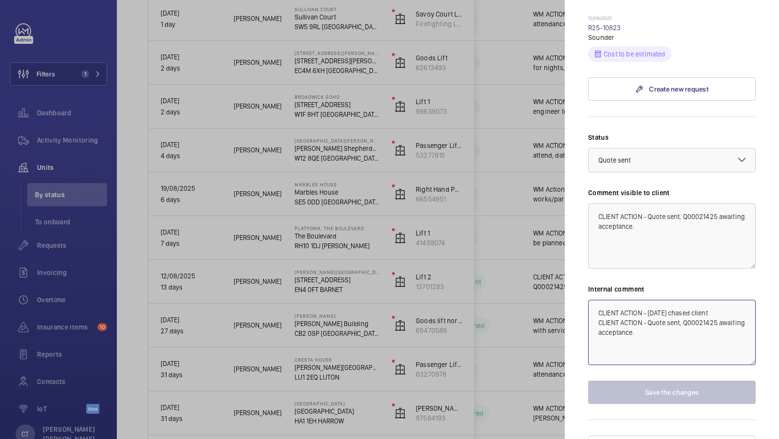
drag, startPoint x: 676, startPoint y: 320, endPoint x: 589, endPoint y: 278, distance: 96.9
click at [589, 284] on div "Internal comment CLIENT ACTION - 21/08/25 chased client CLIENT ACTION - Quote s…" at bounding box center [671, 324] width 167 height 81
drag, startPoint x: 687, startPoint y: 218, endPoint x: 585, endPoint y: 180, distance: 108.7
click at [586, 178] on mat-sidenav "Stopped unit Pennell House 116 Cockfosters Rd EN4 0FT BARNET Pennell House Lift…" at bounding box center [672, 219] width 214 height 439
drag, startPoint x: 672, startPoint y: 322, endPoint x: 557, endPoint y: 245, distance: 138.2
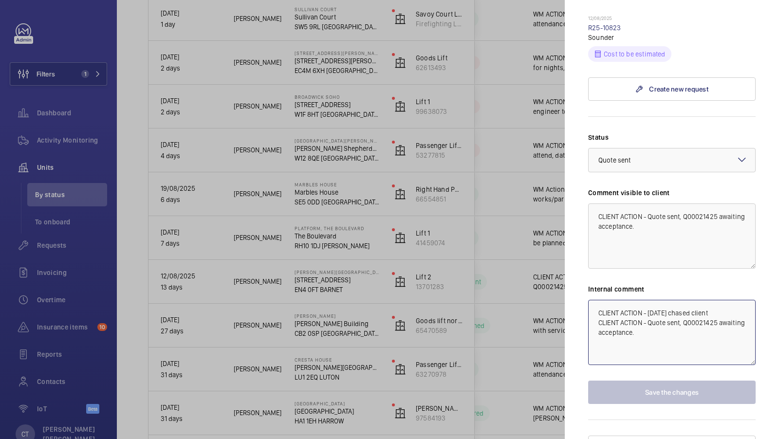
click at [557, 249] on mat-sidenav-container "Filters 1 Dashboard Activity Monitoring Units By status To onboard Requests Inv…" at bounding box center [389, 219] width 779 height 439
paste textarea
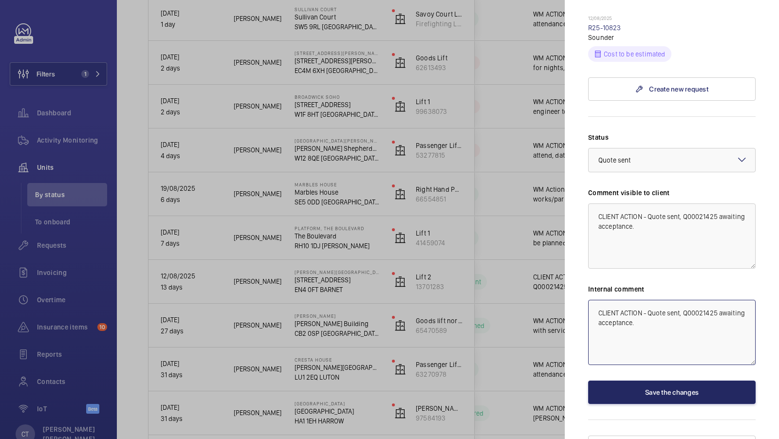
type textarea "CLIENT ACTION - Quote sent, Q00021425 awaiting acceptance."
click at [686, 381] on button "Save the changes" at bounding box center [671, 392] width 167 height 23
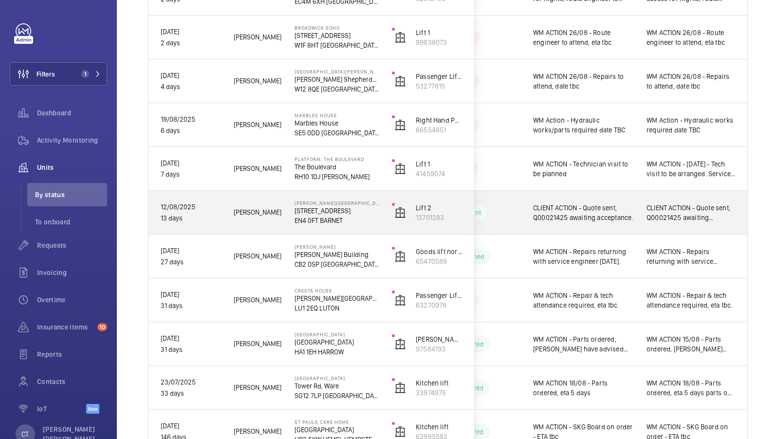
scroll to position [295, 0]
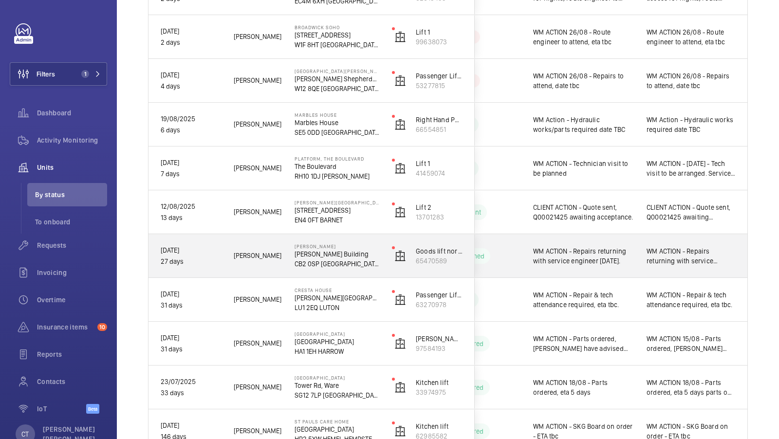
click at [677, 254] on span "WM ACTION - Repairs returning with service engineer 22nd August." at bounding box center [690, 255] width 89 height 19
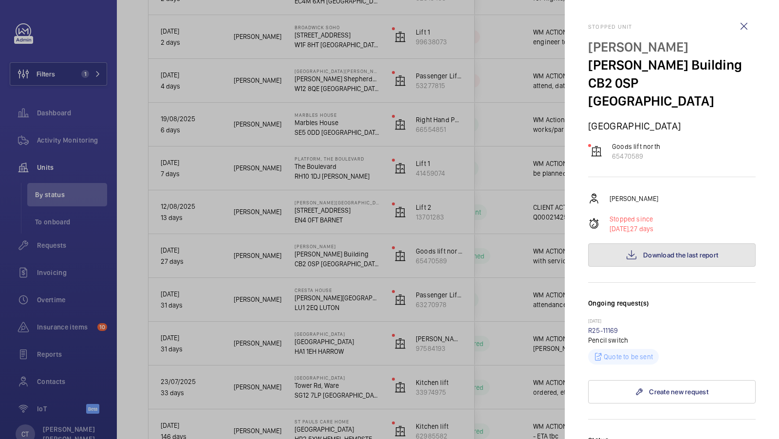
click at [659, 251] on span "Download the last report" at bounding box center [680, 255] width 75 height 8
click at [525, 259] on div at bounding box center [389, 219] width 779 height 439
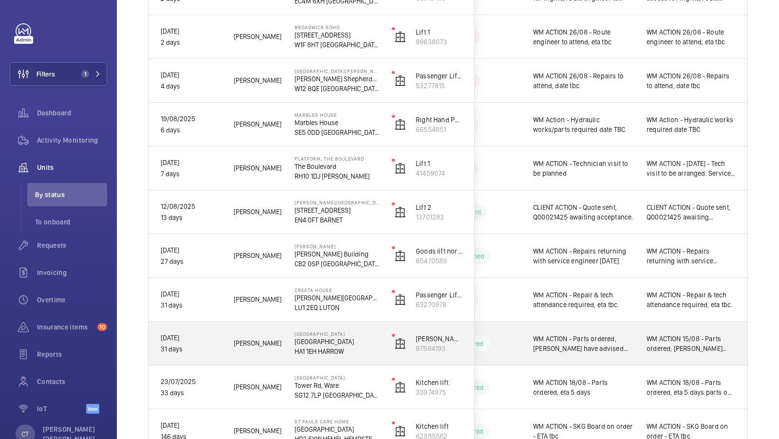
scroll to position [320, 0]
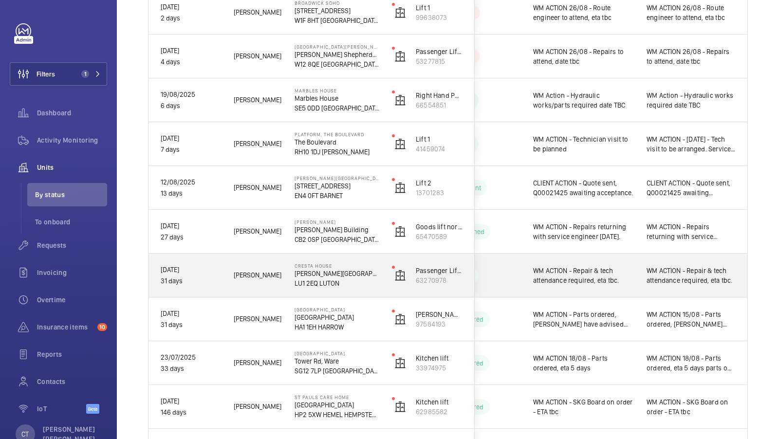
click at [685, 277] on span "WM ACTION - Repair & tech attendance required, eta tbc." at bounding box center [690, 275] width 89 height 19
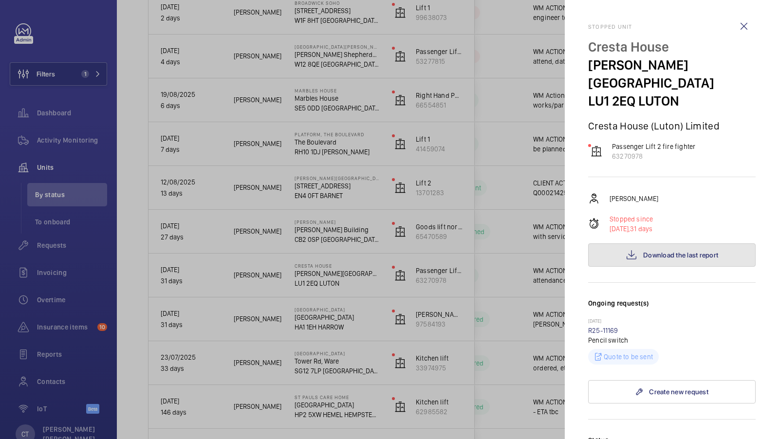
click at [684, 243] on button "Download the last report" at bounding box center [671, 254] width 167 height 23
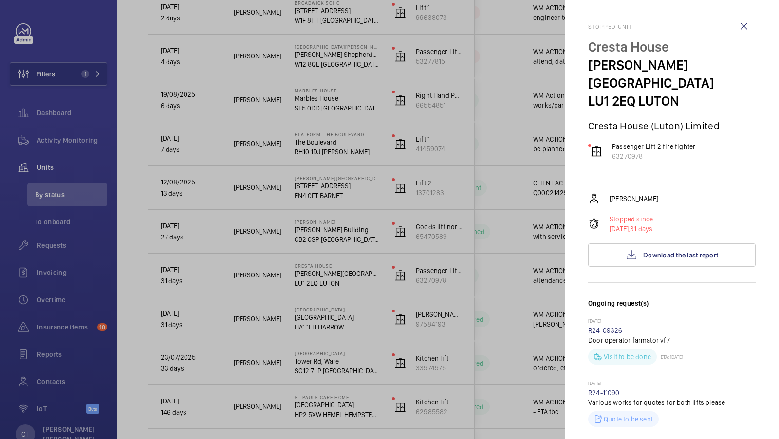
click at [473, 255] on div at bounding box center [389, 219] width 779 height 439
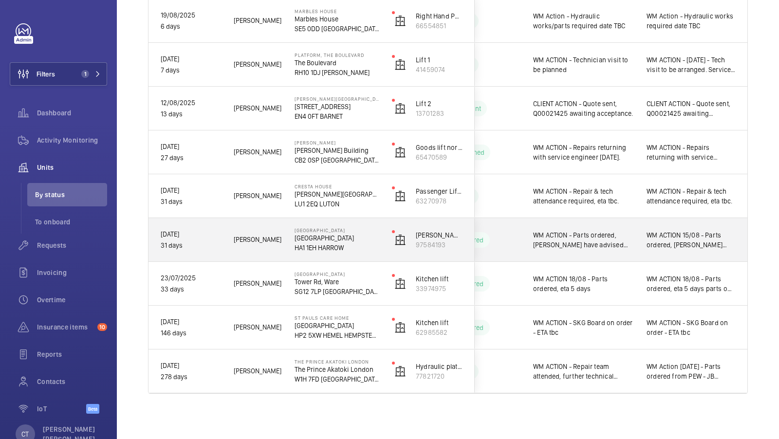
scroll to position [400, 0]
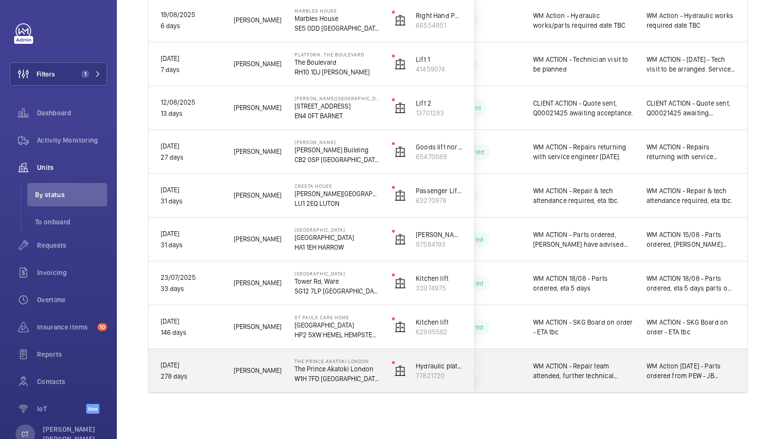
click at [679, 362] on span "WM Action 21/8/25 - Parts ordered from PEW - JB contacted pew for flex - jc" at bounding box center [690, 370] width 89 height 19
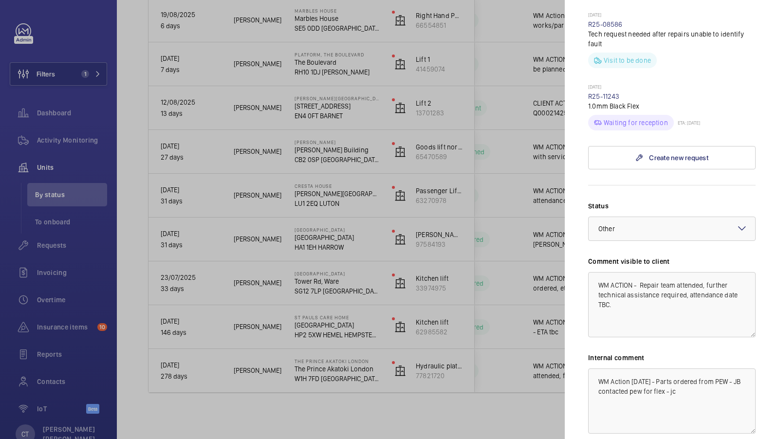
scroll to position [613, 0]
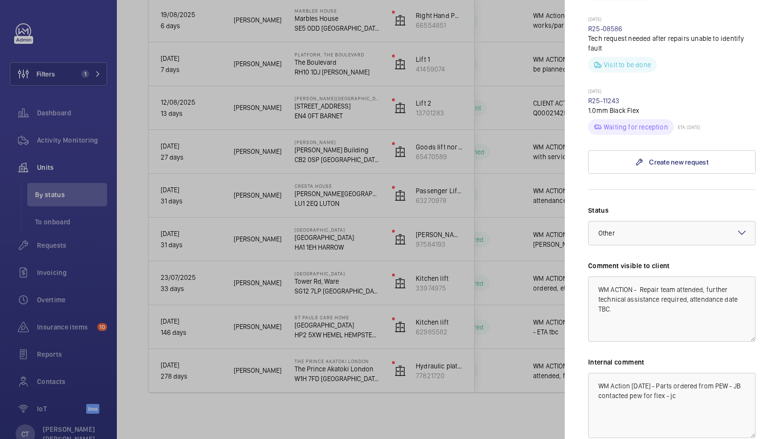
click at [559, 408] on div at bounding box center [389, 219] width 779 height 439
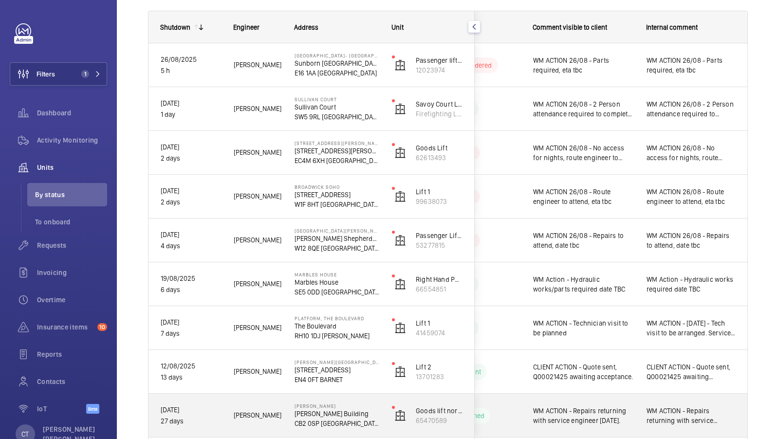
scroll to position [0, 0]
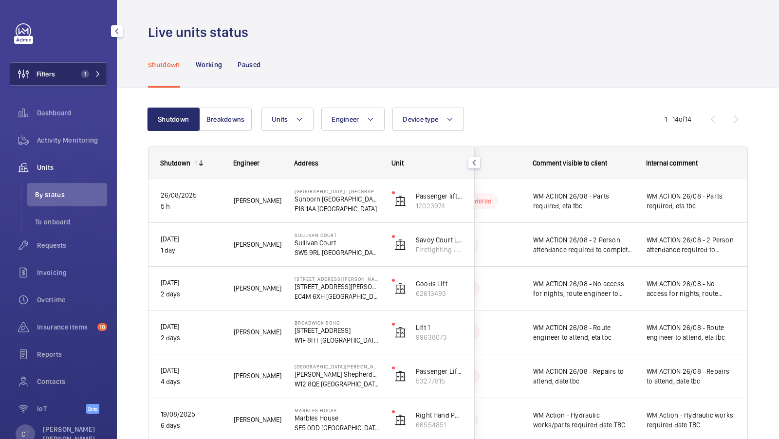
click at [93, 71] on span "1" at bounding box center [88, 74] width 23 height 8
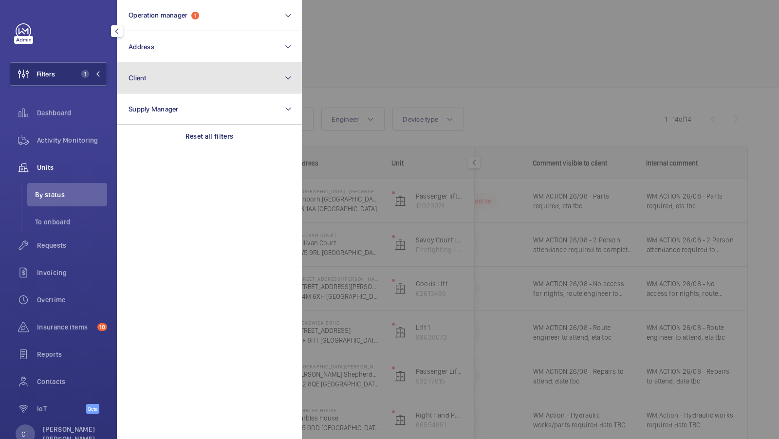
click at [242, 77] on button "Client" at bounding box center [209, 77] width 185 height 31
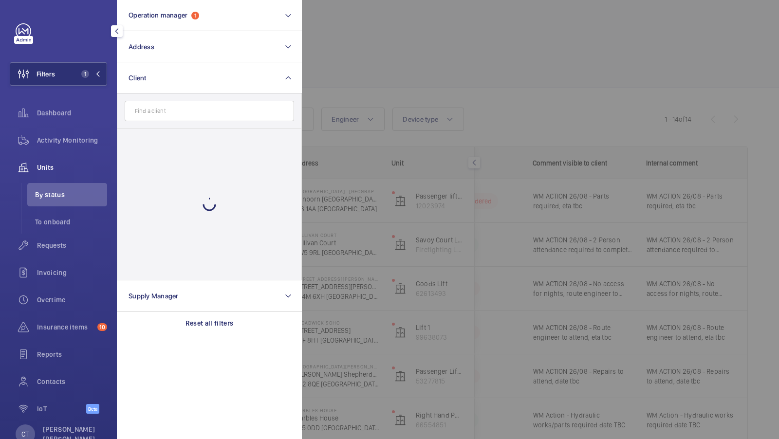
click at [385, 78] on div at bounding box center [691, 219] width 779 height 439
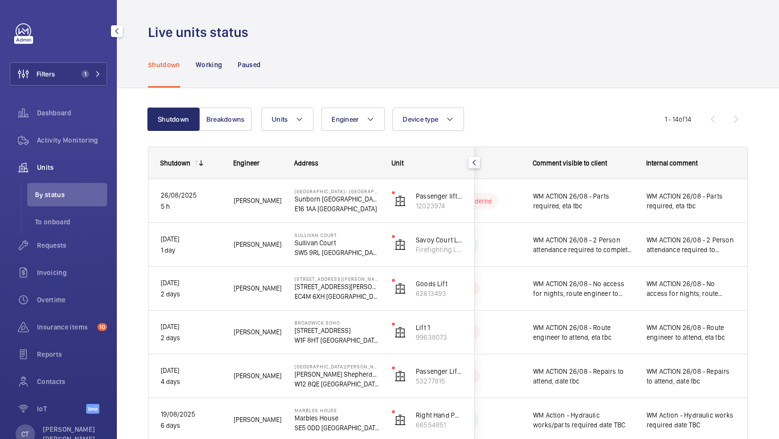
click at [93, 55] on div "Filters 1 Dashboard Activity Monitoring Units By status To onboard Requests Inv…" at bounding box center [58, 223] width 97 height 401
click at [93, 69] on button "Filters 1" at bounding box center [58, 73] width 97 height 23
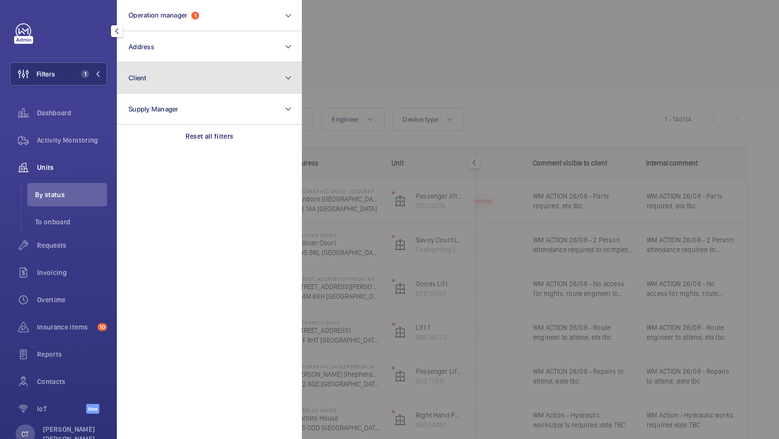
click at [231, 82] on button "Client" at bounding box center [209, 77] width 185 height 31
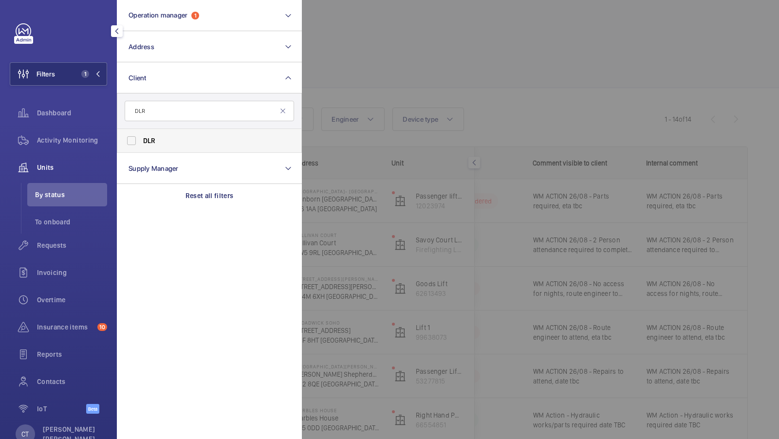
type input "DLR"
click at [156, 137] on span "DLR" at bounding box center [210, 141] width 134 height 10
click at [141, 137] on input "DLR" at bounding box center [131, 140] width 19 height 19
checkbox input "true"
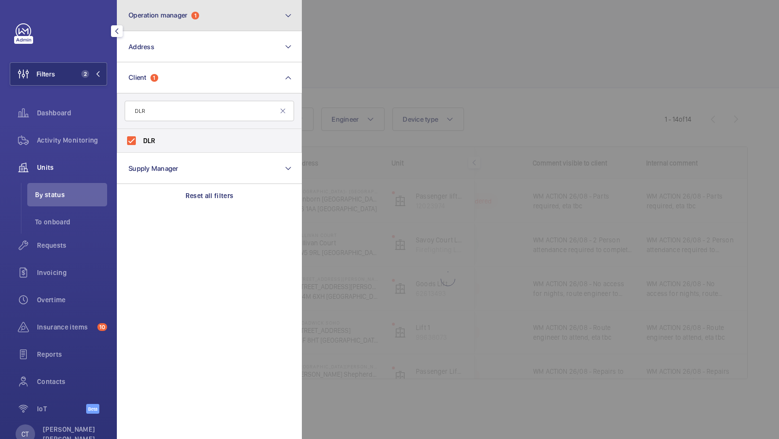
click at [216, 22] on button "Operation manager 1" at bounding box center [209, 15] width 185 height 31
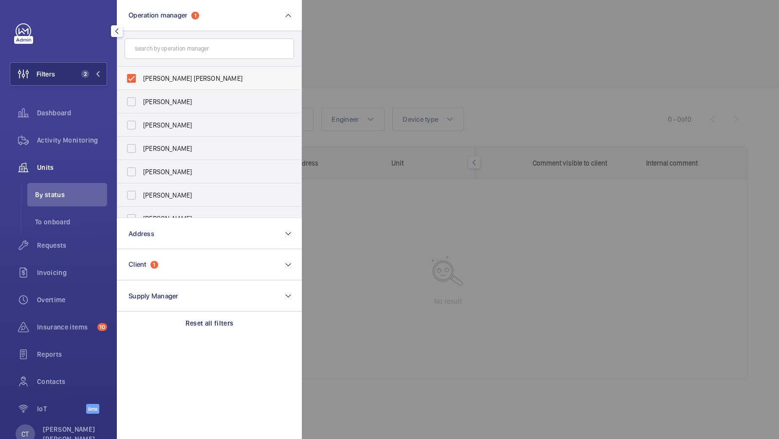
click at [147, 69] on label "[PERSON_NAME] [PERSON_NAME]" at bounding box center [201, 78] width 169 height 23
click at [141, 69] on input "[PERSON_NAME] [PERSON_NAME]" at bounding box center [131, 78] width 19 height 19
checkbox input "false"
click at [66, 64] on button "Filters 1" at bounding box center [58, 73] width 97 height 23
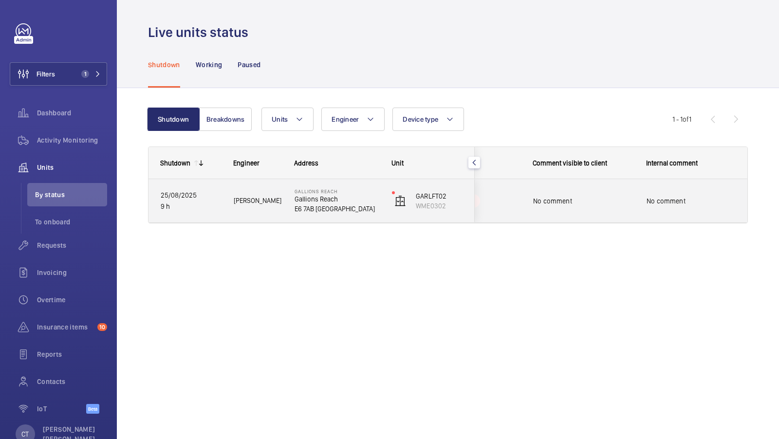
click at [655, 204] on span "No comment" at bounding box center [690, 201] width 89 height 10
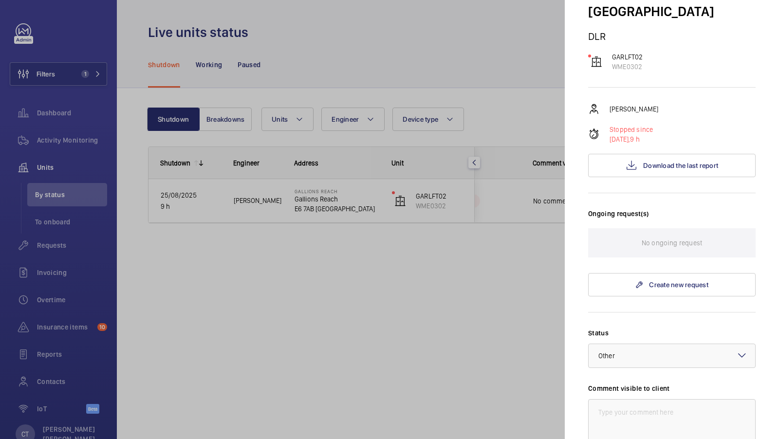
scroll to position [80, 0]
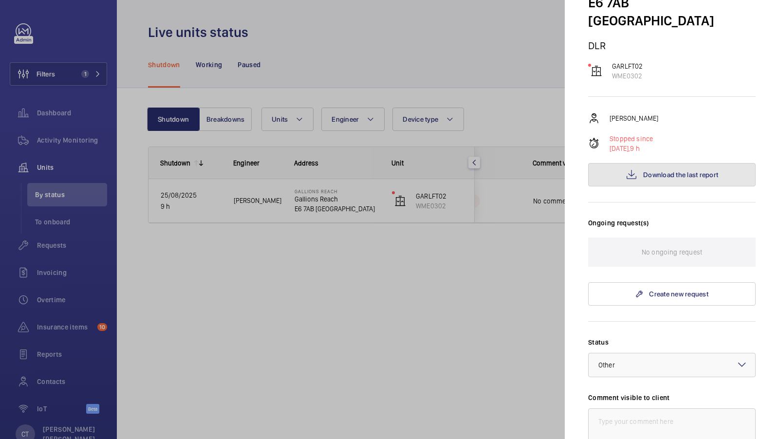
click at [662, 171] on span "Download the last report" at bounding box center [680, 175] width 75 height 8
click at [491, 281] on div at bounding box center [389, 219] width 779 height 439
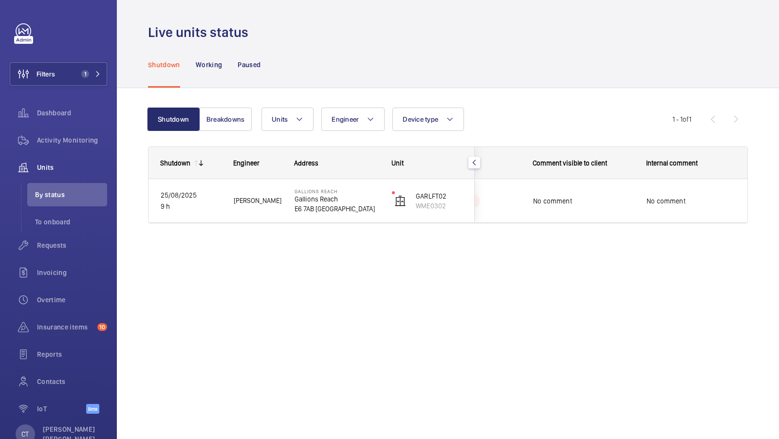
scroll to position [0, 0]
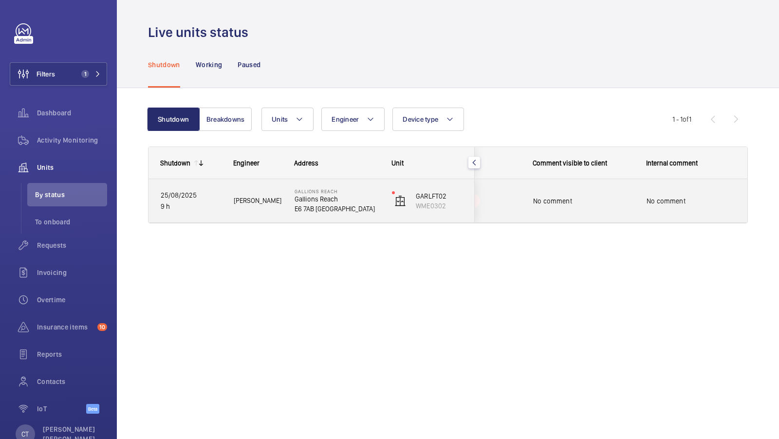
click at [586, 193] on div "No comment" at bounding box center [583, 201] width 101 height 22
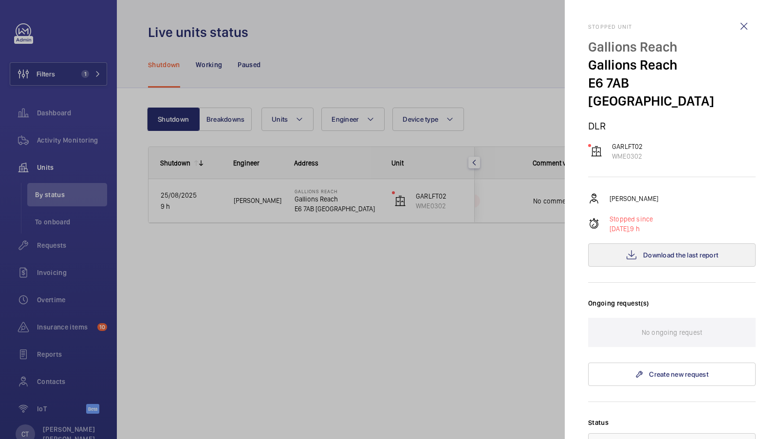
scroll to position [76, 0]
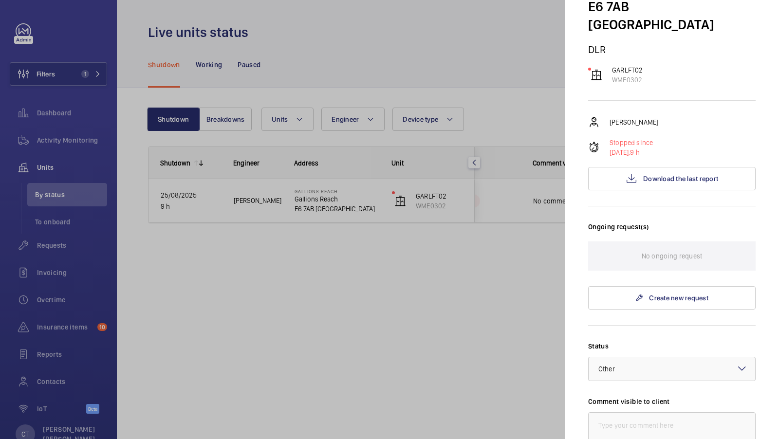
click at [543, 194] on div at bounding box center [389, 219] width 779 height 439
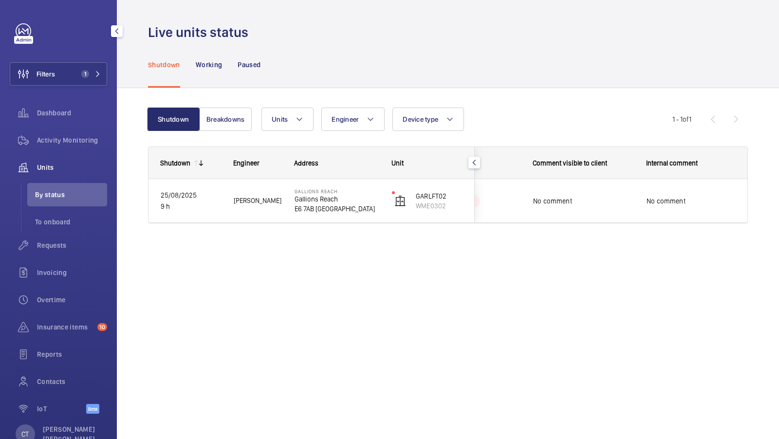
click at [114, 76] on div "Filters 1 Dashboard Activity Monitoring Units By status To onboard Requests Inv…" at bounding box center [58, 219] width 117 height 439
click at [91, 78] on button "Filters 1" at bounding box center [58, 73] width 97 height 23
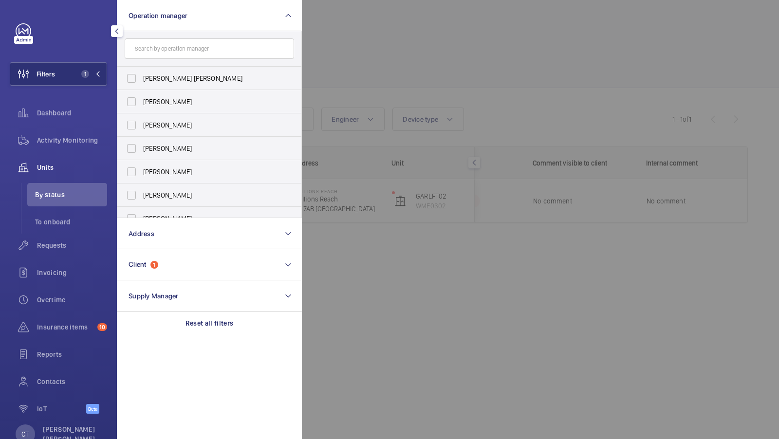
click at [176, 31] on form at bounding box center [209, 49] width 184 height 36
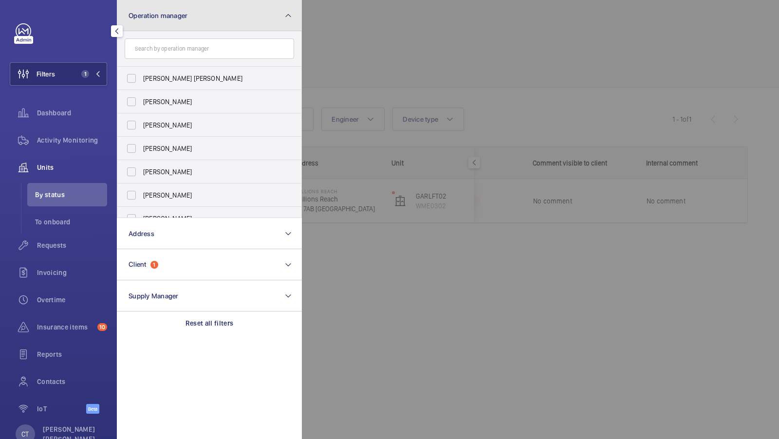
click at [177, 19] on span "Operation manager" at bounding box center [157, 16] width 59 height 8
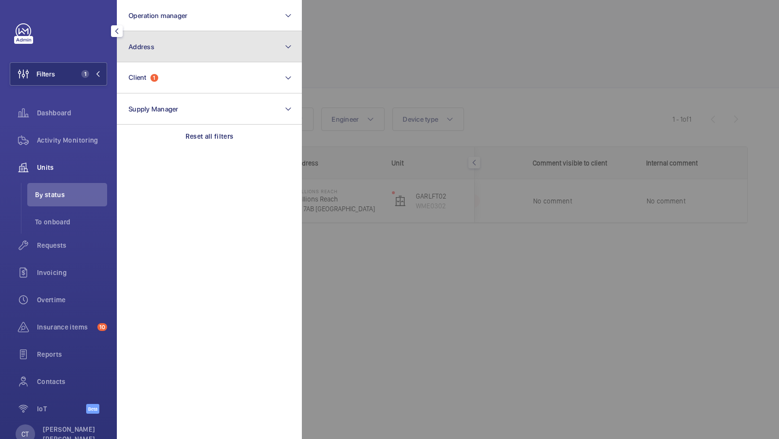
click at [170, 46] on button "Address" at bounding box center [209, 46] width 185 height 31
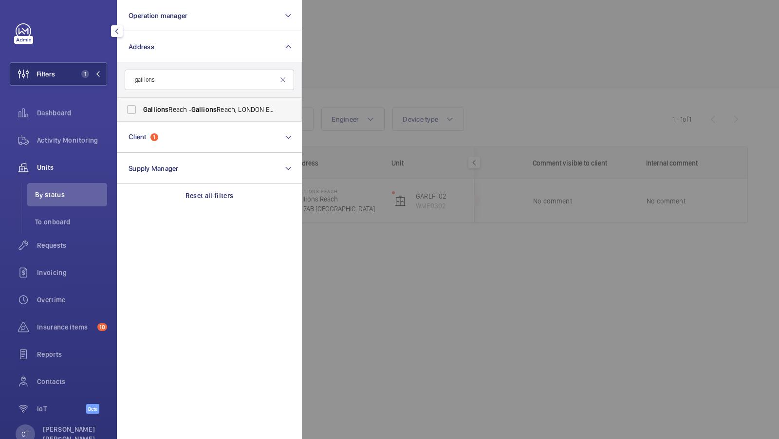
type input "gallions"
click at [196, 113] on span "Gallions" at bounding box center [203, 110] width 25 height 8
click at [141, 113] on input "Gallions Reach - Gallions Reach, LONDON E6 7AB" at bounding box center [131, 109] width 19 height 19
checkbox input "true"
click at [79, 74] on span "2" at bounding box center [83, 74] width 12 height 8
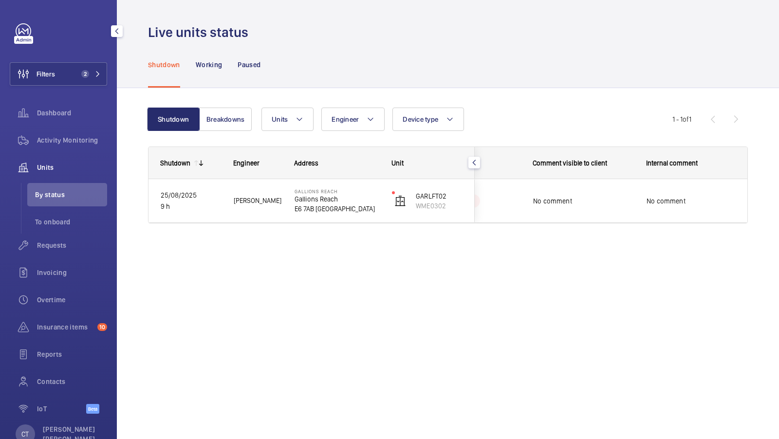
click at [68, 257] on div "Requests" at bounding box center [58, 247] width 97 height 27
click at [68, 246] on span "Requests" at bounding box center [72, 245] width 70 height 10
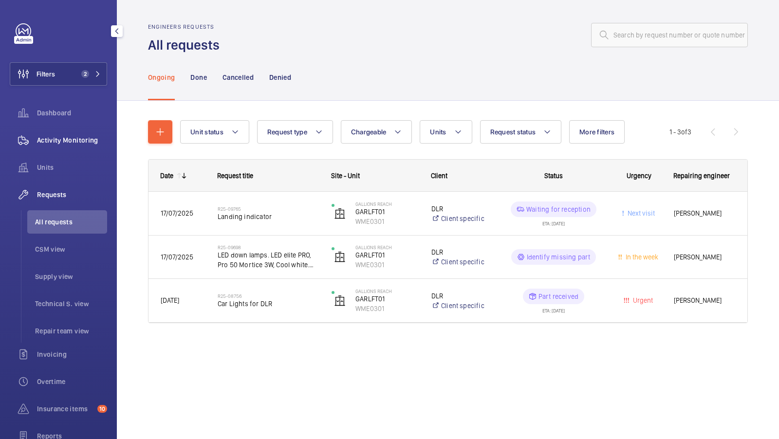
click at [87, 151] on div "Activity Monitoring" at bounding box center [58, 139] width 97 height 23
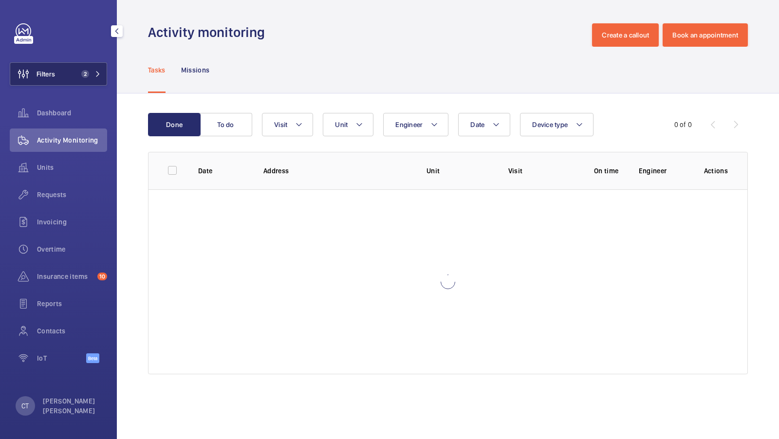
click at [93, 84] on button "Filters 2" at bounding box center [58, 73] width 97 height 23
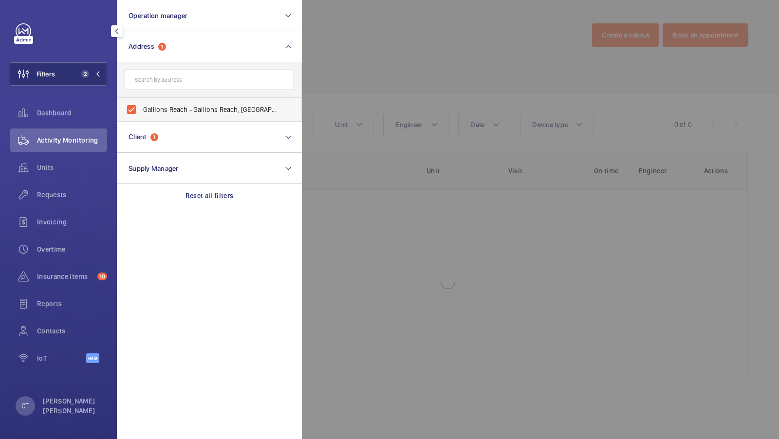
click at [186, 117] on label "Gallions Reach - Gallions Reach, LONDON E6 7AB" at bounding box center [201, 109] width 169 height 23
click at [141, 117] on input "Gallions Reach - Gallions Reach, LONDON E6 7AB" at bounding box center [131, 109] width 19 height 19
checkbox input "false"
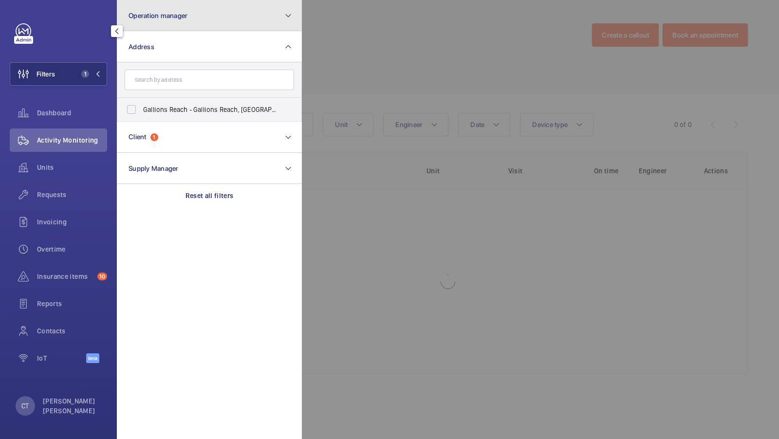
click at [204, 20] on button "Operation manager" at bounding box center [209, 15] width 185 height 31
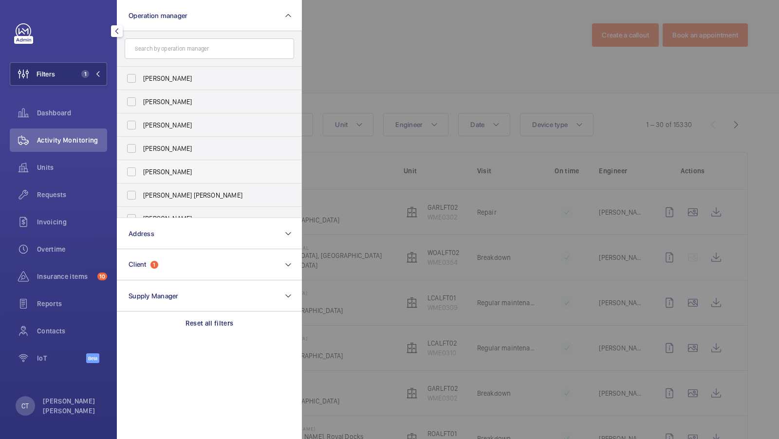
click at [180, 179] on label "Sam Williams" at bounding box center [201, 171] width 169 height 23
click at [141, 179] on input "Sam Williams" at bounding box center [131, 171] width 19 height 19
checkbox input "true"
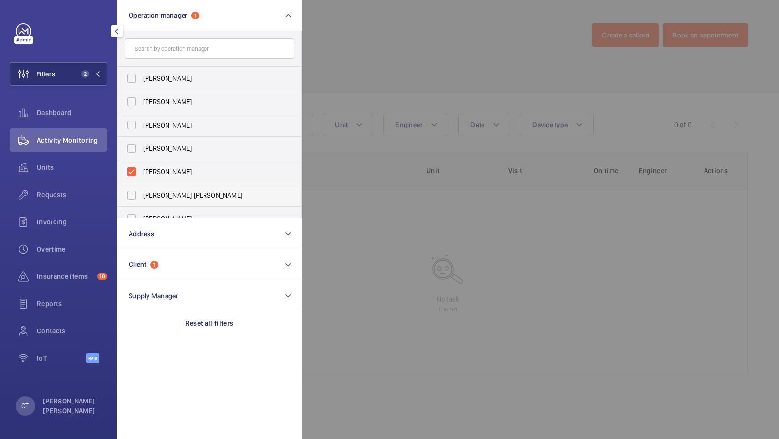
click at [180, 189] on label "[PERSON_NAME] [PERSON_NAME]" at bounding box center [201, 194] width 169 height 23
click at [141, 189] on input "[PERSON_NAME] [PERSON_NAME]" at bounding box center [131, 194] width 19 height 19
click at [180, 185] on label "[PERSON_NAME] [PERSON_NAME]" at bounding box center [201, 194] width 169 height 23
click at [141, 185] on input "[PERSON_NAME] [PERSON_NAME]" at bounding box center [131, 194] width 19 height 19
checkbox input "false"
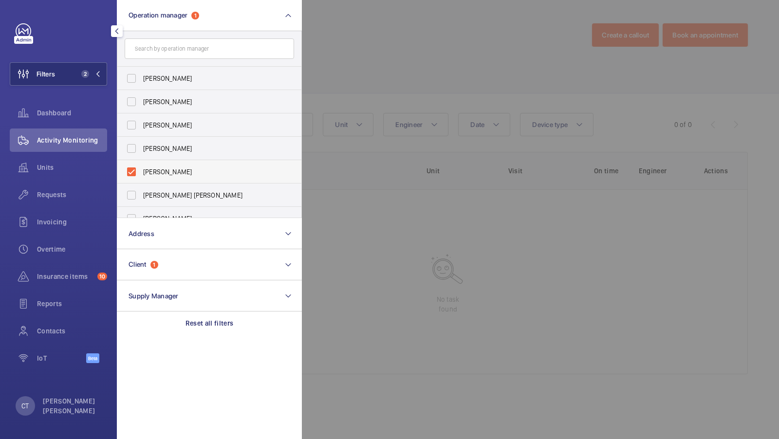
click at [177, 176] on label "Sam Williams" at bounding box center [201, 171] width 169 height 23
click at [141, 176] on input "Sam Williams" at bounding box center [131, 171] width 19 height 19
checkbox input "false"
click at [176, 191] on span "[PERSON_NAME] [PERSON_NAME]" at bounding box center [210, 195] width 134 height 10
click at [141, 191] on input "[PERSON_NAME] [PERSON_NAME]" at bounding box center [131, 194] width 19 height 19
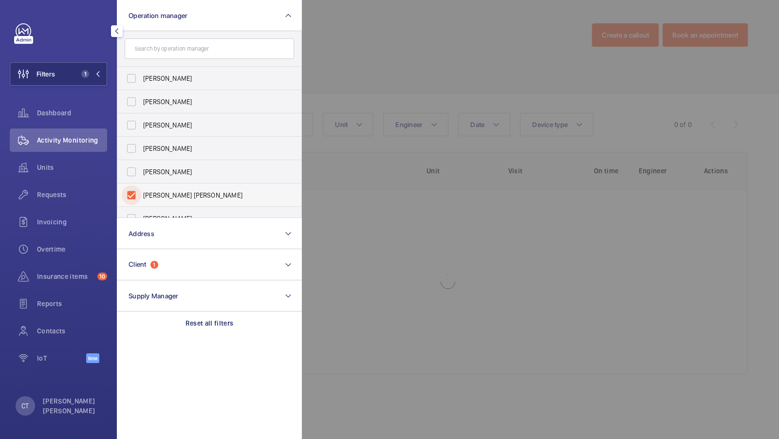
checkbox input "true"
click at [87, 69] on button "Filters 2" at bounding box center [58, 73] width 97 height 23
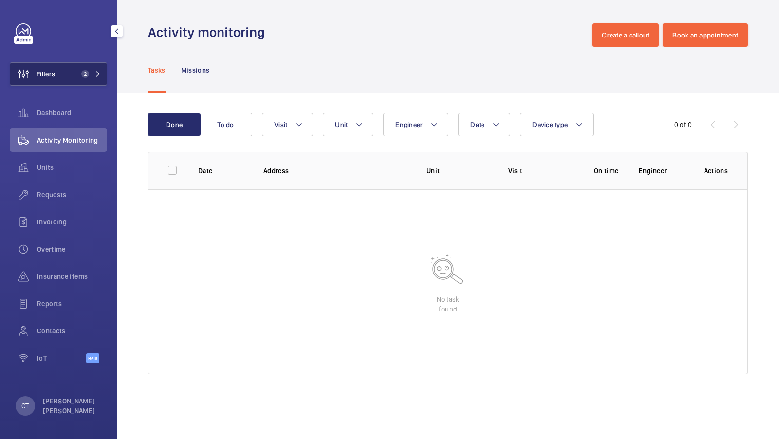
click at [74, 68] on button "Filters 2" at bounding box center [58, 73] width 97 height 23
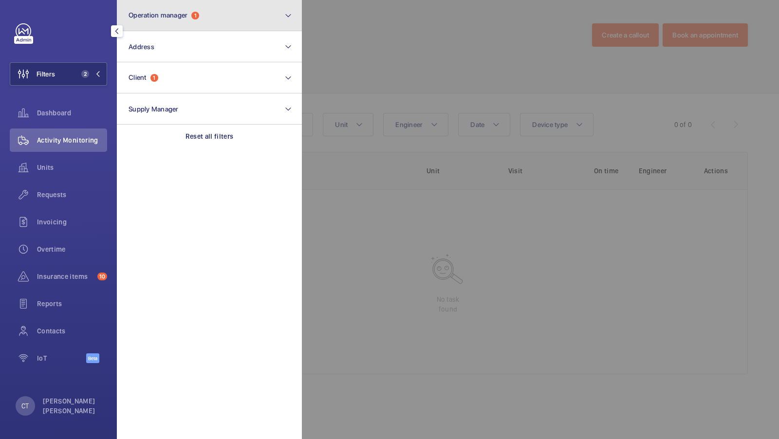
click at [213, 23] on button "Operation manager 1" at bounding box center [209, 15] width 185 height 31
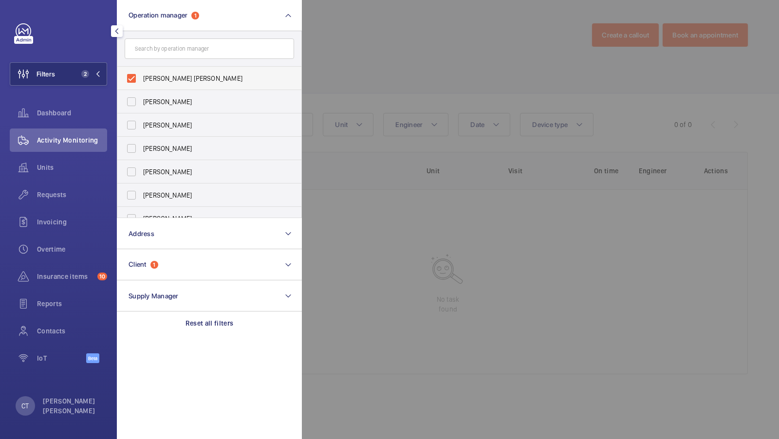
click at [182, 77] on span "[PERSON_NAME] [PERSON_NAME]" at bounding box center [210, 78] width 134 height 10
click at [141, 77] on input "[PERSON_NAME] [PERSON_NAME]" at bounding box center [131, 78] width 19 height 19
checkbox input "false"
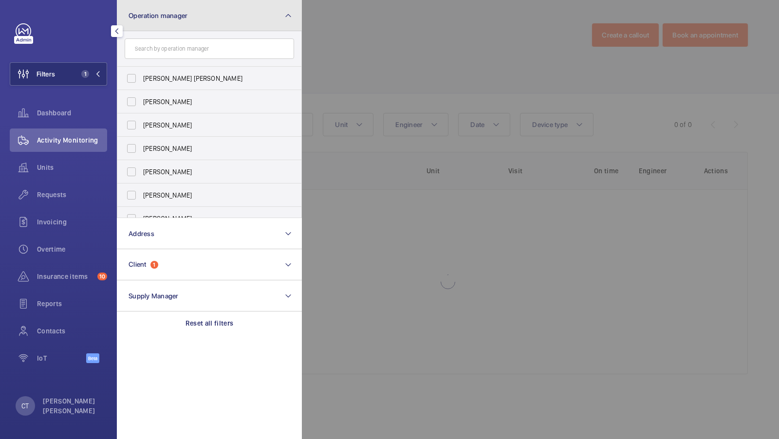
click at [195, 15] on button "Operation manager" at bounding box center [209, 15] width 185 height 31
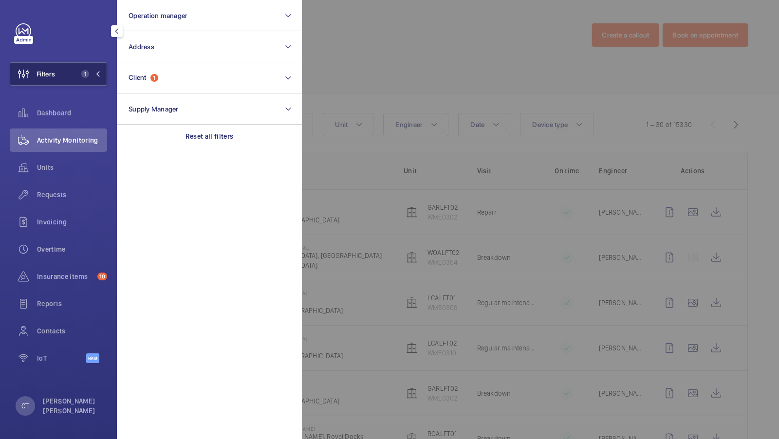
click at [86, 84] on button "Filters 1" at bounding box center [58, 73] width 97 height 23
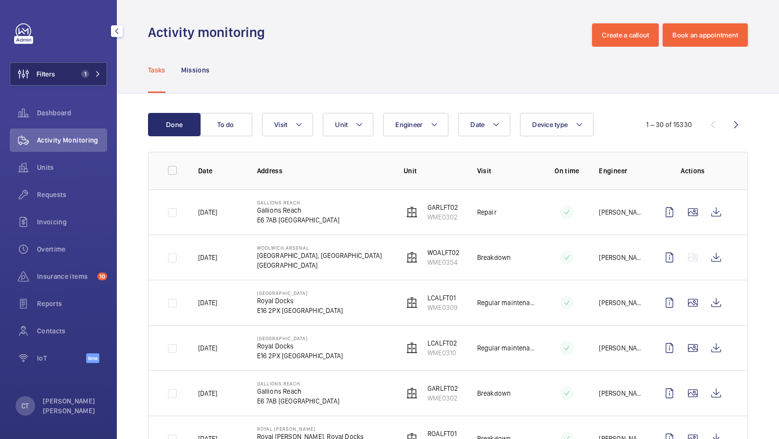
click at [66, 71] on button "Filters 1" at bounding box center [58, 73] width 97 height 23
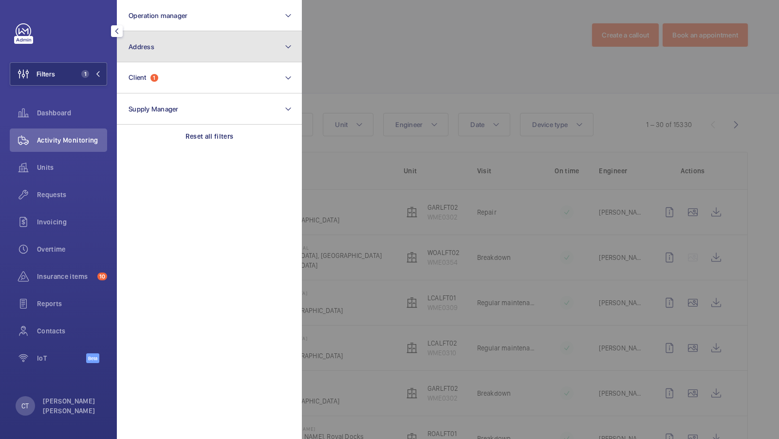
click at [164, 35] on button "Address" at bounding box center [209, 46] width 185 height 31
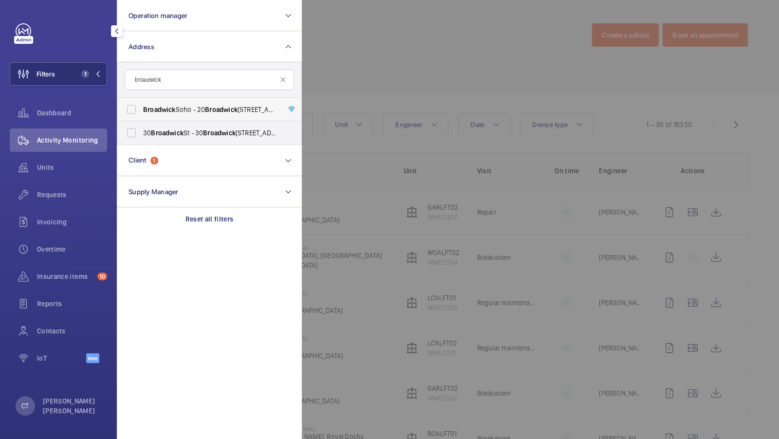
type input "broadwick"
click at [152, 101] on label "Broadwick Soho - 20 Broadwick Street, LONDON W1F 8HT" at bounding box center [201, 109] width 169 height 23
click at [141, 101] on input "Broadwick Soho - 20 Broadwick Street, LONDON W1F 8HT" at bounding box center [131, 109] width 19 height 19
checkbox input "true"
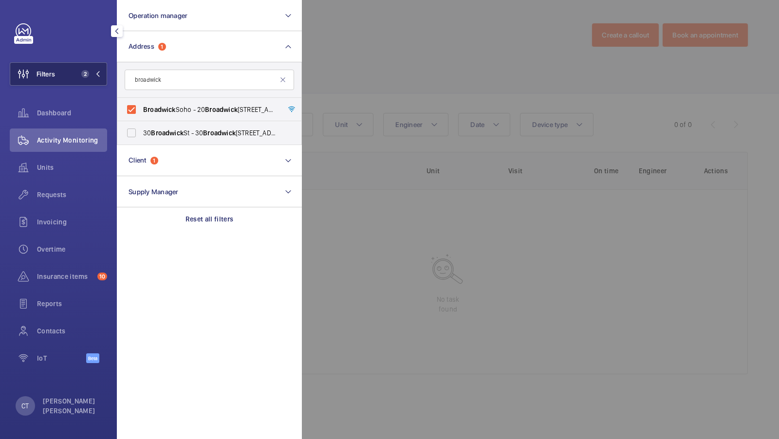
click at [97, 81] on button "Filters 2" at bounding box center [58, 73] width 97 height 23
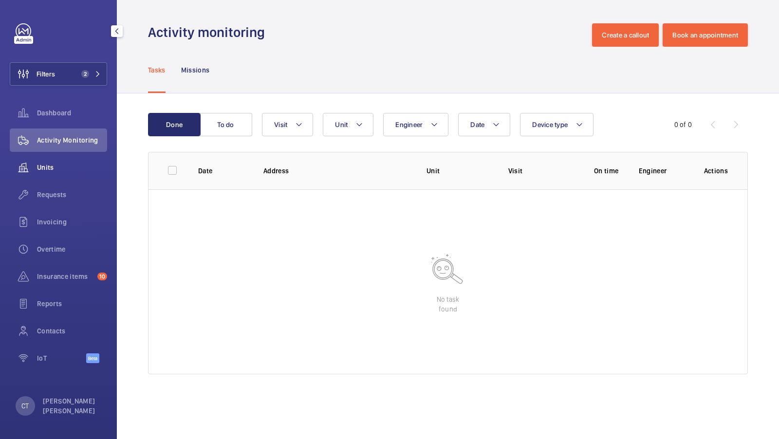
click at [57, 171] on span "Units" at bounding box center [72, 168] width 70 height 10
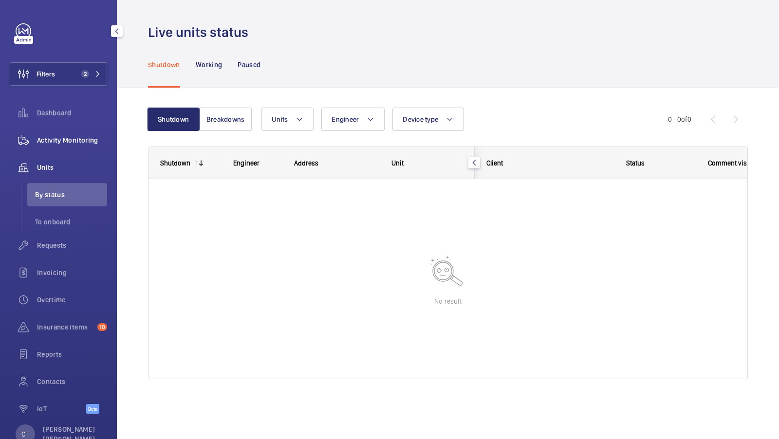
click at [56, 138] on span "Activity Monitoring" at bounding box center [72, 140] width 70 height 10
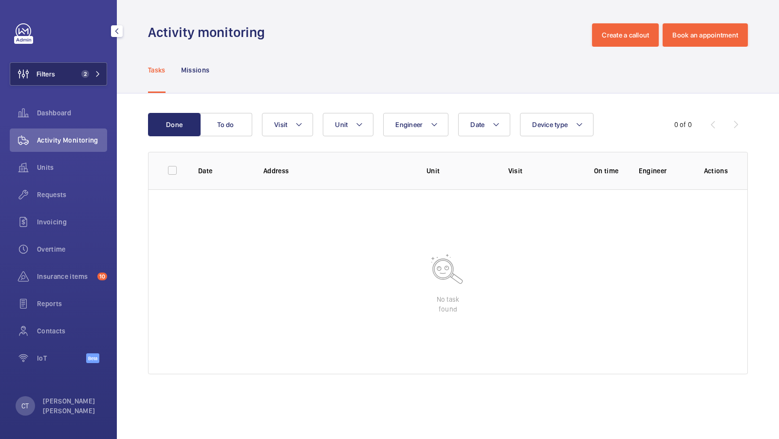
click at [80, 76] on span "2" at bounding box center [83, 74] width 12 height 8
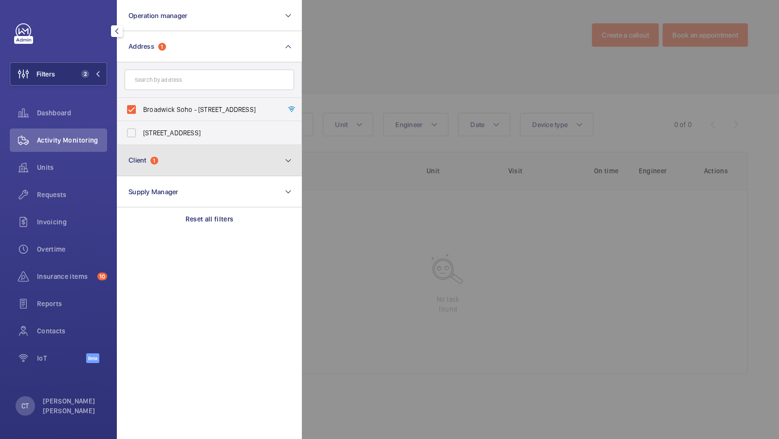
click at [160, 154] on button "Client 1" at bounding box center [209, 160] width 185 height 31
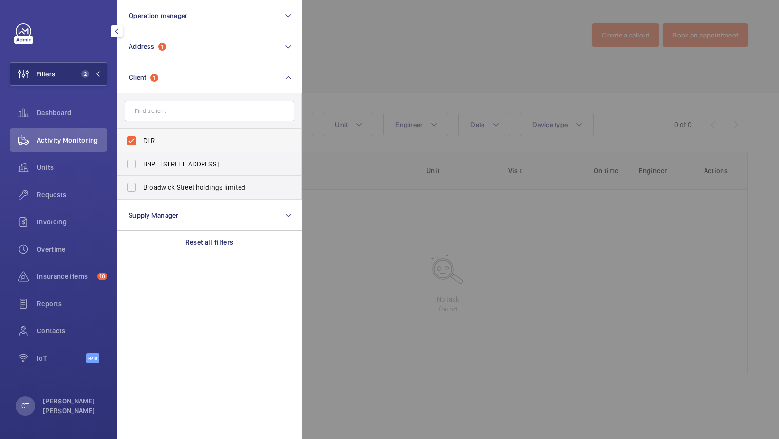
click at [164, 142] on span "DLR" at bounding box center [210, 141] width 134 height 10
click at [141, 142] on input "DLR" at bounding box center [131, 140] width 19 height 19
checkbox input "false"
click at [88, 77] on span "1" at bounding box center [83, 74] width 12 height 8
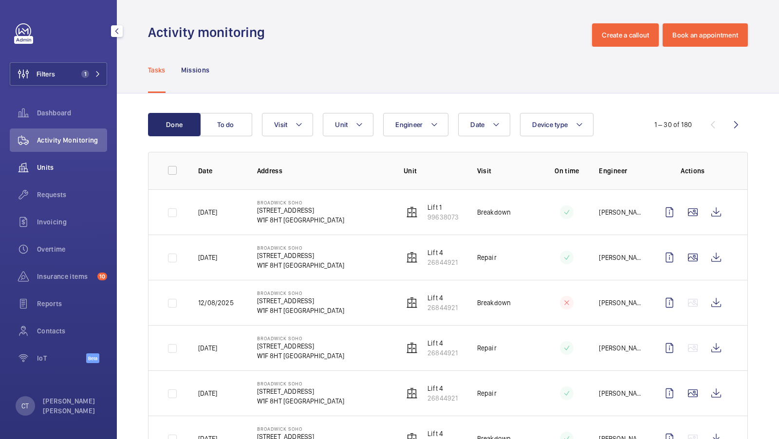
click at [52, 172] on div "Units" at bounding box center [58, 167] width 97 height 23
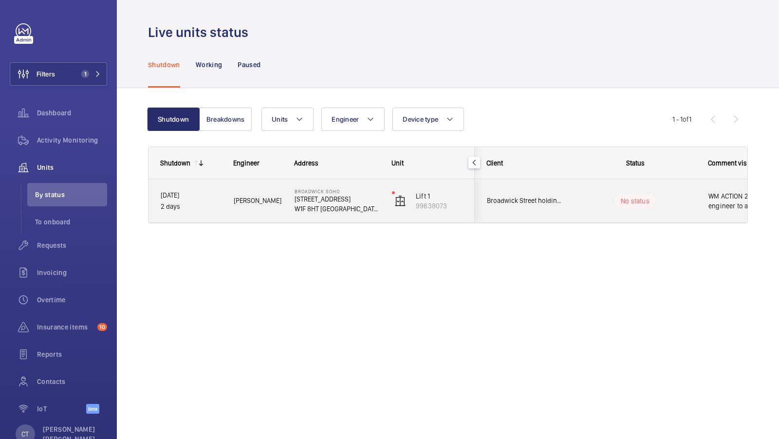
click at [675, 211] on div "No status" at bounding box center [629, 200] width 133 height 33
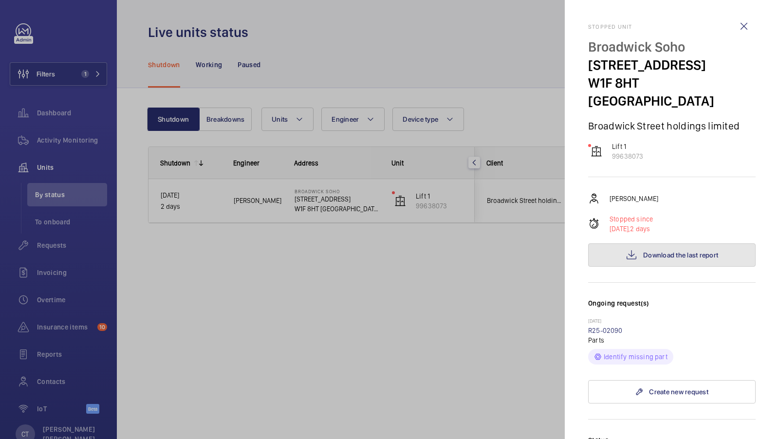
click at [663, 251] on span "Download the last report" at bounding box center [680, 255] width 75 height 8
click at [494, 137] on div at bounding box center [389, 219] width 779 height 439
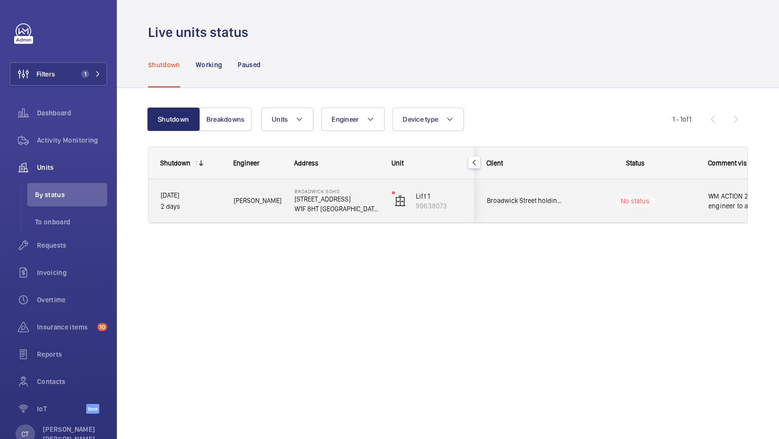
scroll to position [0, 175]
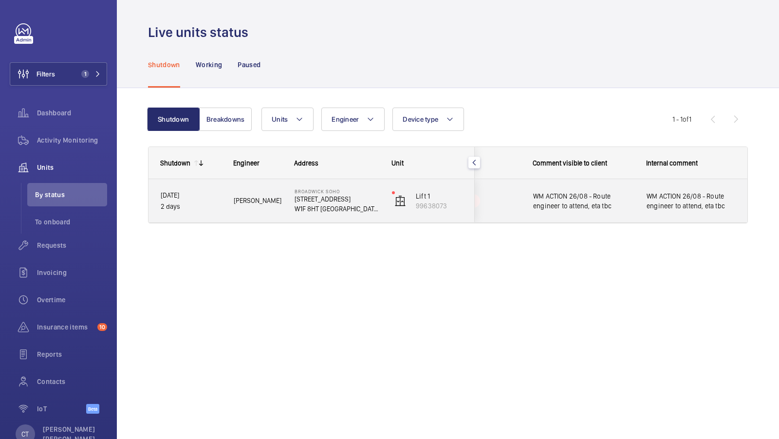
click at [663, 207] on span "WM ACTION 26/08 - Route engineer to attend, eta tbc" at bounding box center [690, 200] width 89 height 19
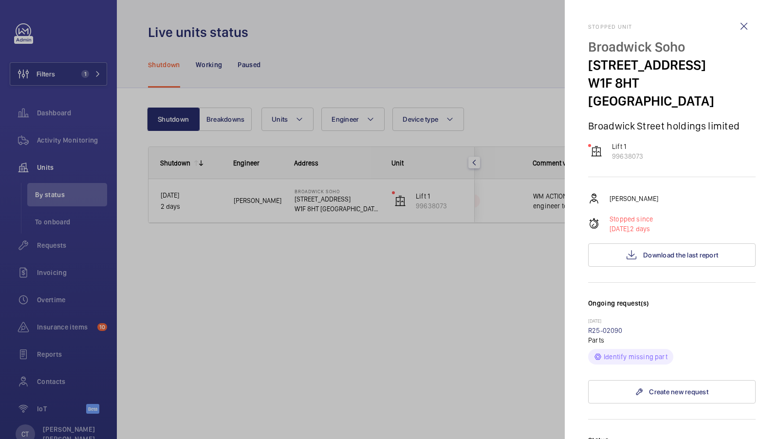
scroll to position [303, 0]
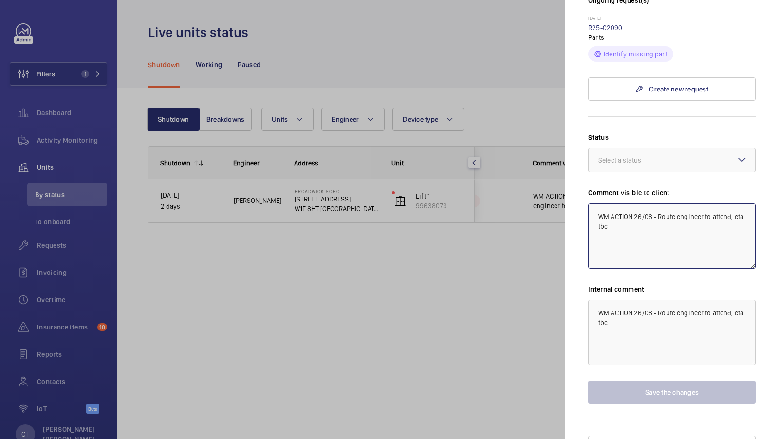
drag, startPoint x: 674, startPoint y: 237, endPoint x: 657, endPoint y: 200, distance: 41.0
click at [657, 203] on textarea "WM ACTION 26/08 - Route engineer to attend, eta tbc" at bounding box center [671, 235] width 167 height 65
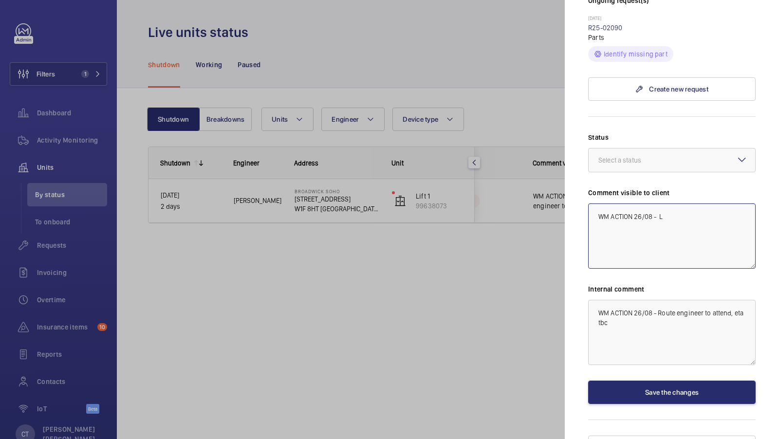
type textarea "WM ACTION 26/08 - L"
click at [365, 217] on div at bounding box center [389, 219] width 779 height 439
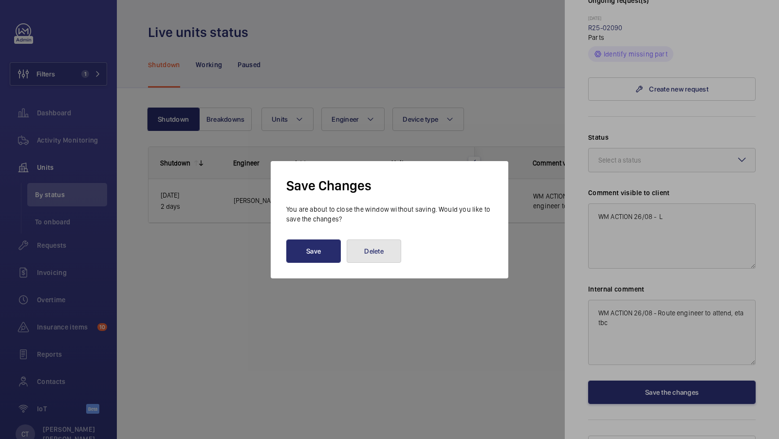
click at [397, 257] on button "Delete" at bounding box center [374, 250] width 55 height 23
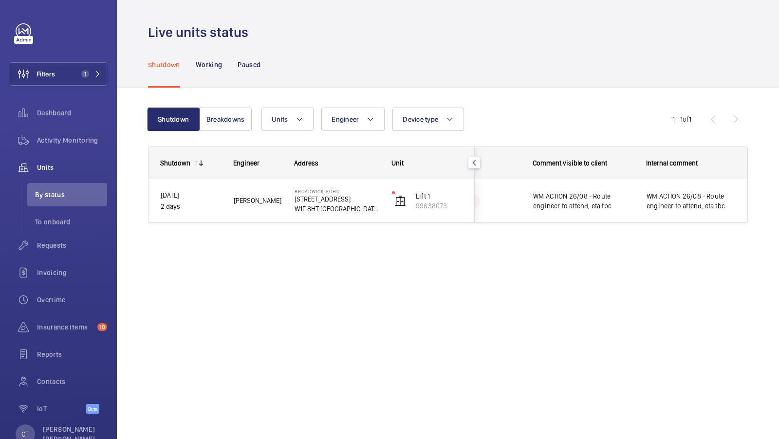
scroll to position [0, 0]
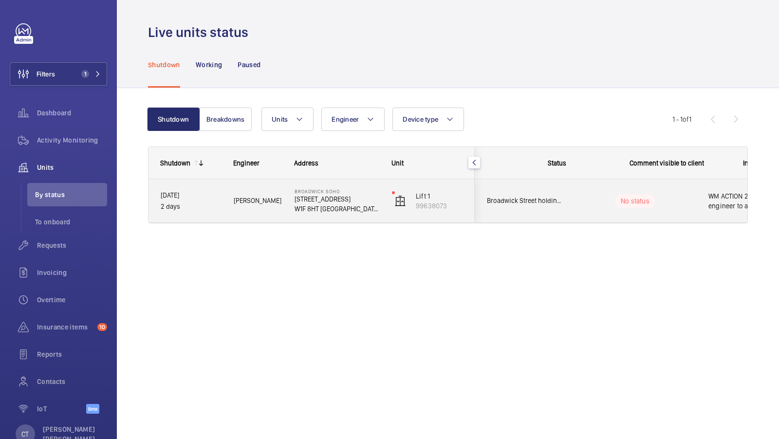
scroll to position [0, 175]
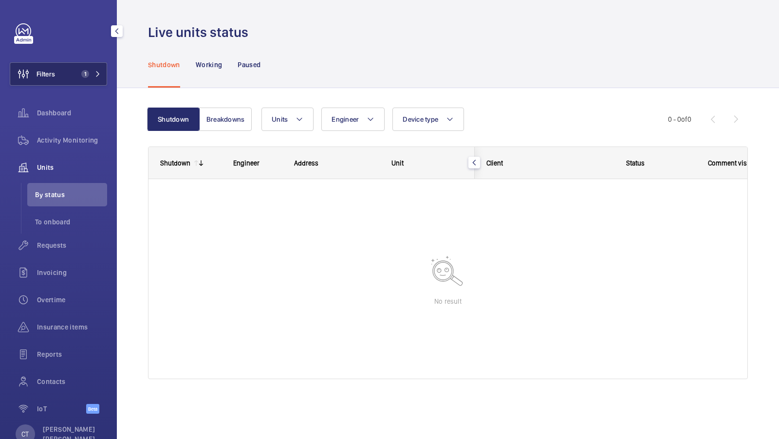
click at [80, 74] on span "1" at bounding box center [83, 74] width 12 height 8
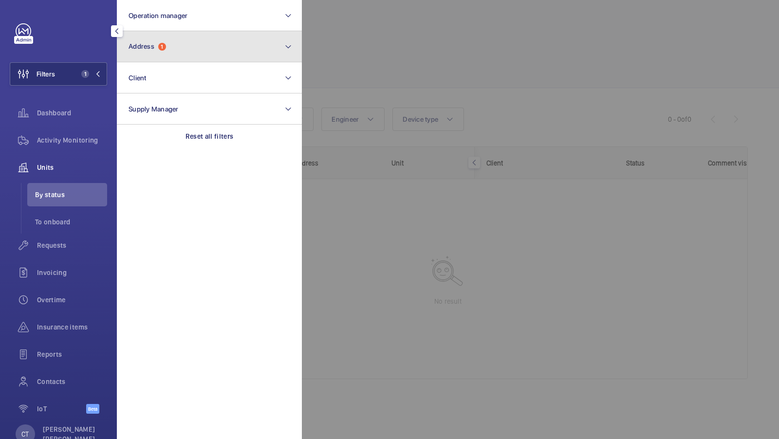
click at [202, 49] on button "Address 1" at bounding box center [209, 46] width 185 height 31
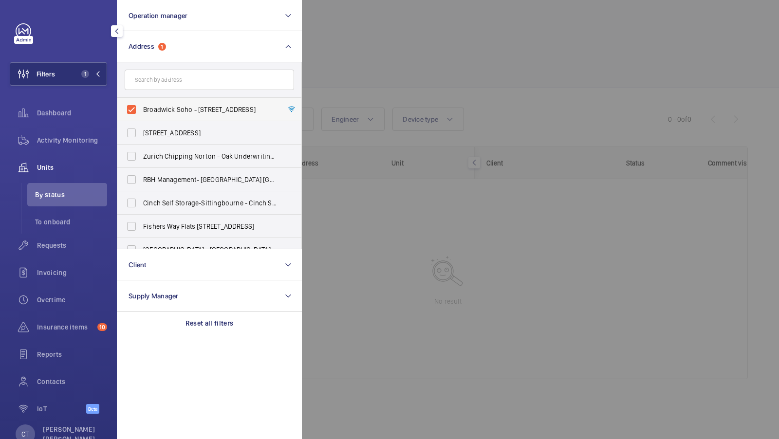
click at [178, 112] on span "Broadwick Soho - [STREET_ADDRESS]" at bounding box center [210, 110] width 134 height 10
click at [141, 112] on input "Broadwick Soho - [STREET_ADDRESS]" at bounding box center [131, 109] width 19 height 19
checkbox input "false"
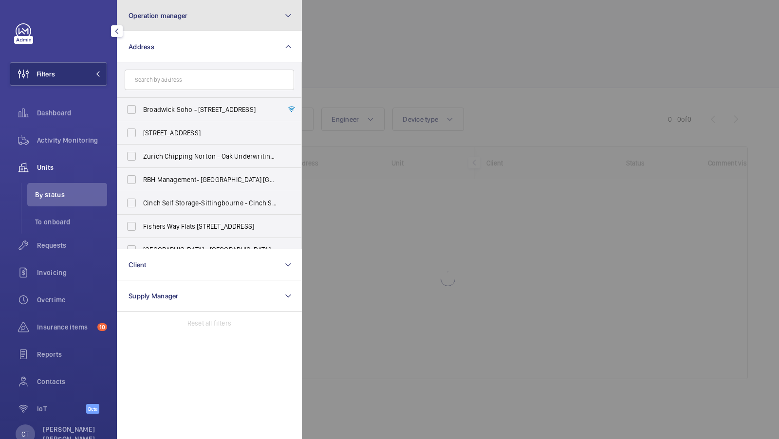
click at [159, 18] on span "Operation manager" at bounding box center [157, 16] width 59 height 8
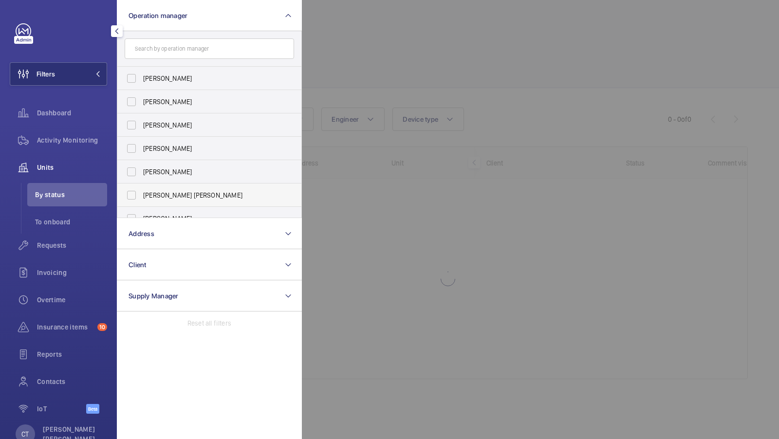
click at [150, 197] on span "[PERSON_NAME] [PERSON_NAME]" at bounding box center [210, 195] width 134 height 10
click at [141, 197] on input "[PERSON_NAME] [PERSON_NAME]" at bounding box center [131, 194] width 19 height 19
checkbox input "true"
click at [90, 96] on div "Filters 1 Operation manager 1 [PERSON_NAME] [PERSON_NAME] [PERSON_NAME] [PERSON…" at bounding box center [58, 223] width 97 height 401
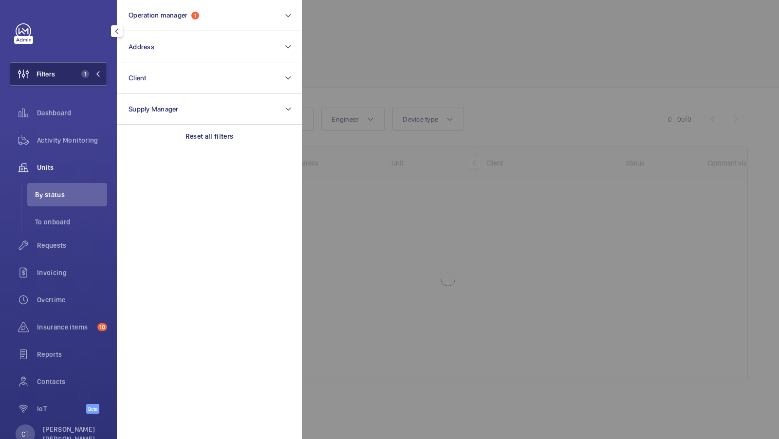
click at [89, 75] on span "1" at bounding box center [88, 74] width 23 height 8
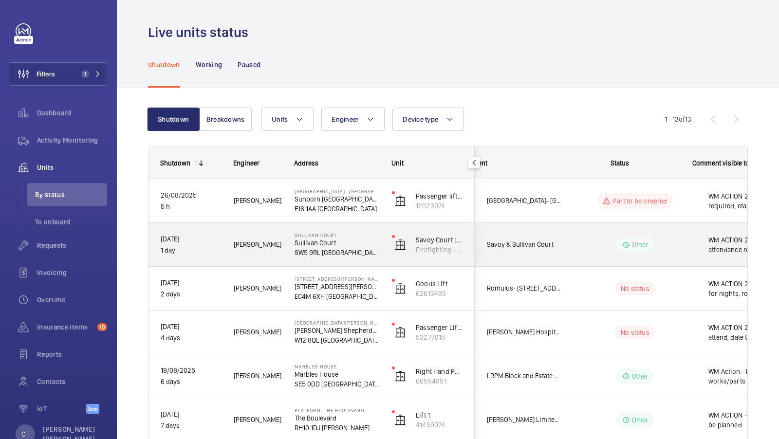
scroll to position [0, 175]
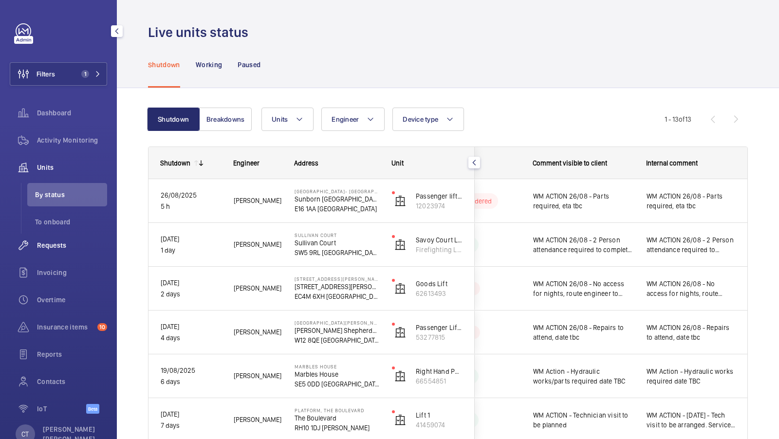
click at [64, 244] on span "Requests" at bounding box center [72, 245] width 70 height 10
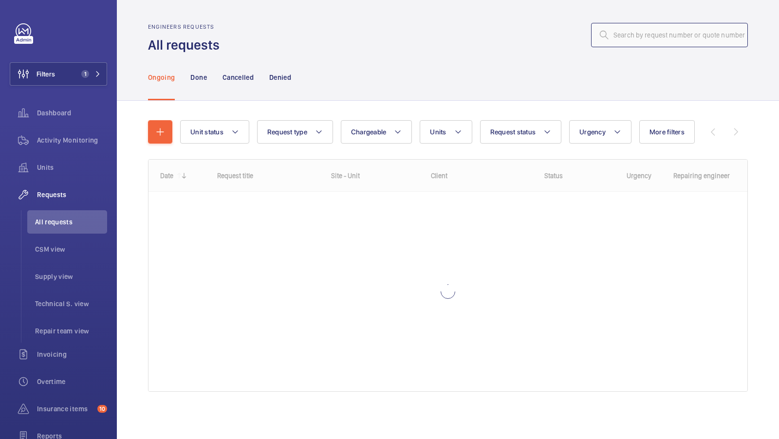
click at [637, 26] on input "text" at bounding box center [669, 35] width 157 height 24
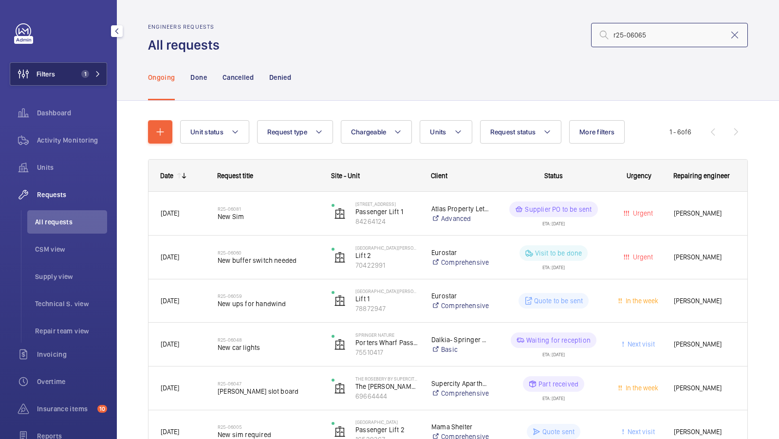
type input "r25-06065"
click at [74, 73] on button "Filters 1" at bounding box center [58, 73] width 97 height 23
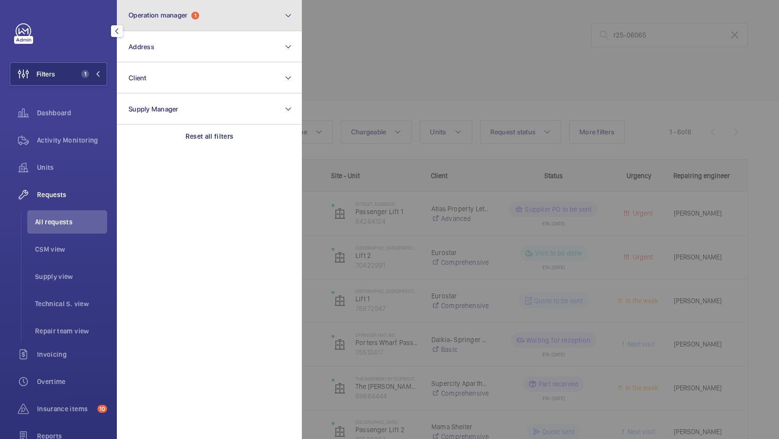
click at [173, 17] on span "Operation manager" at bounding box center [157, 15] width 59 height 8
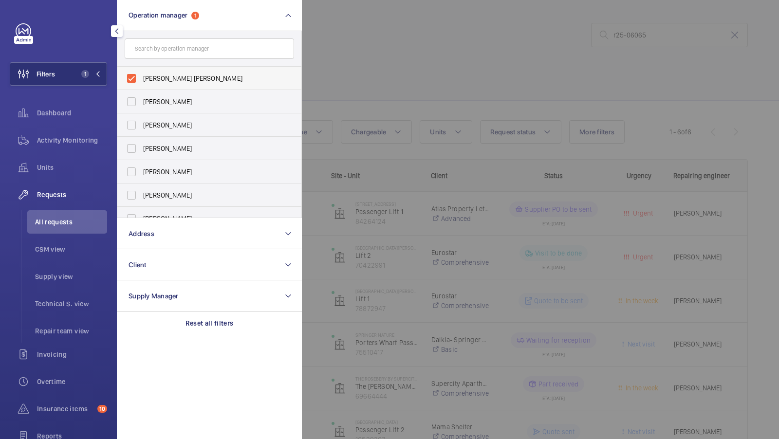
click at [159, 80] on span "[PERSON_NAME] [PERSON_NAME]" at bounding box center [210, 78] width 134 height 10
click at [141, 80] on input "[PERSON_NAME] [PERSON_NAME]" at bounding box center [131, 78] width 19 height 19
checkbox input "false"
click at [110, 79] on div "Filters Operation manager [PERSON_NAME] [PERSON_NAME] [PERSON_NAME] [PERSON_NAM…" at bounding box center [58, 219] width 117 height 439
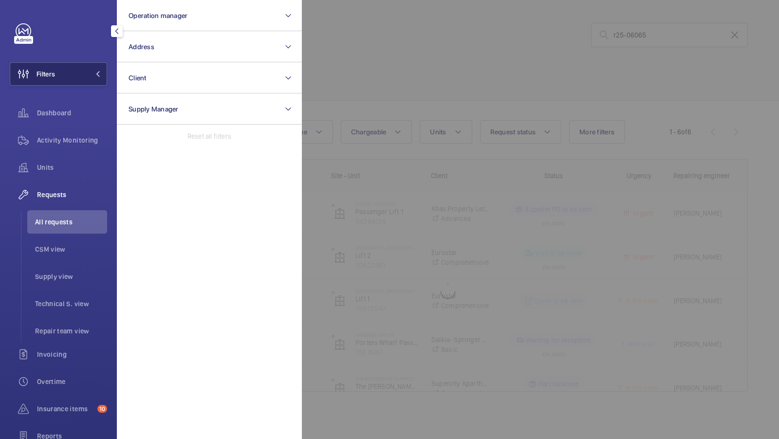
click at [91, 77] on button "Filters" at bounding box center [58, 73] width 97 height 23
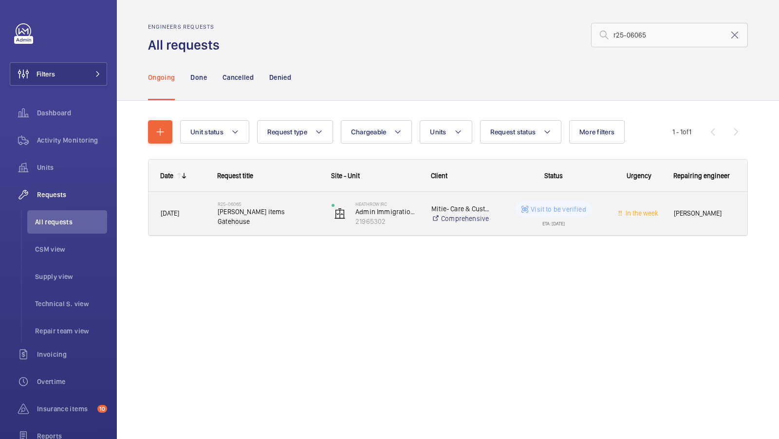
click at [290, 217] on span "[PERSON_NAME] items Gatehouse" at bounding box center [268, 216] width 101 height 19
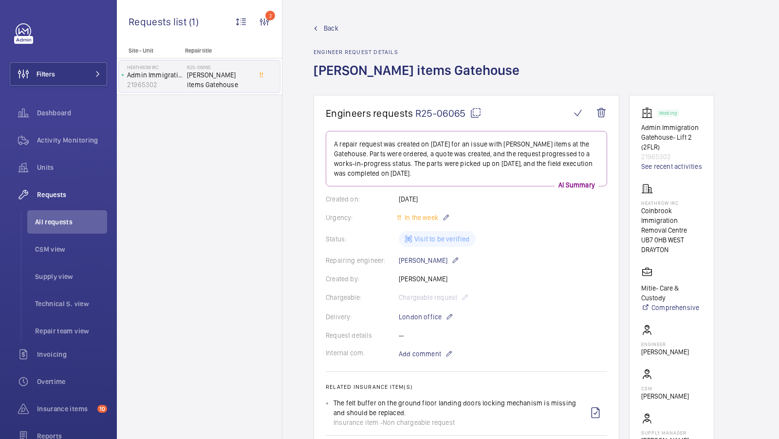
click at [329, 26] on span "Back" at bounding box center [331, 28] width 15 height 10
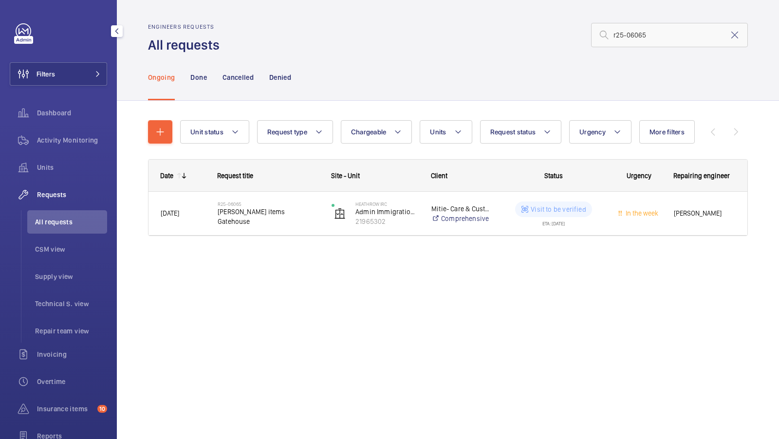
click at [68, 92] on div "Filters Dashboard Activity Monitoring Units Requests All requests CSM view Supp…" at bounding box center [58, 264] width 97 height 483
click at [85, 80] on button "Filters" at bounding box center [58, 73] width 97 height 23
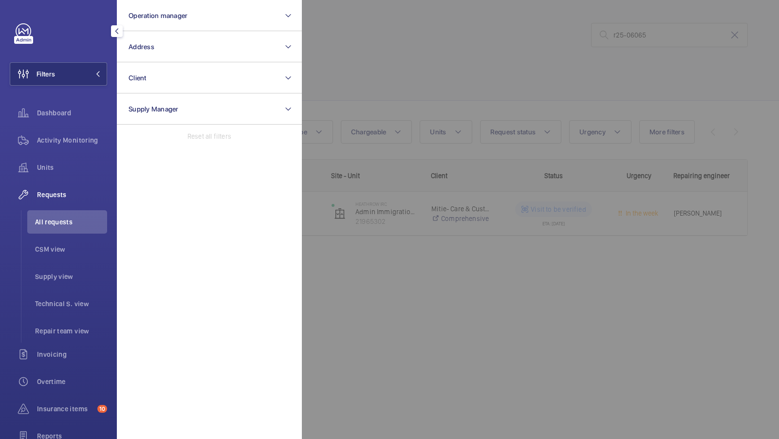
click at [394, 65] on div at bounding box center [691, 219] width 779 height 439
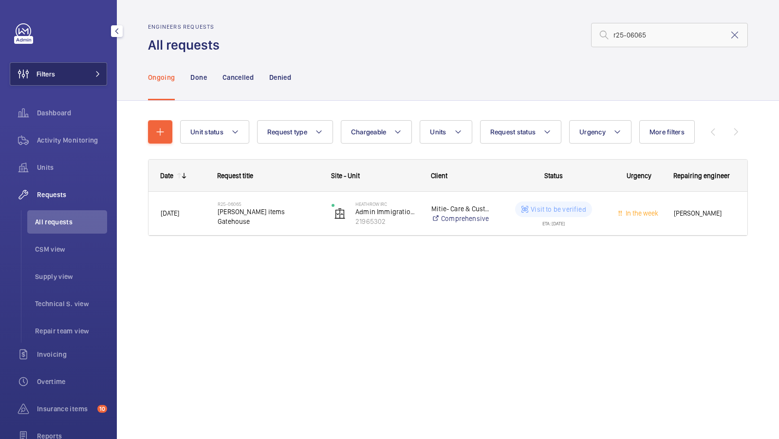
click at [90, 81] on button "Filters" at bounding box center [58, 73] width 97 height 23
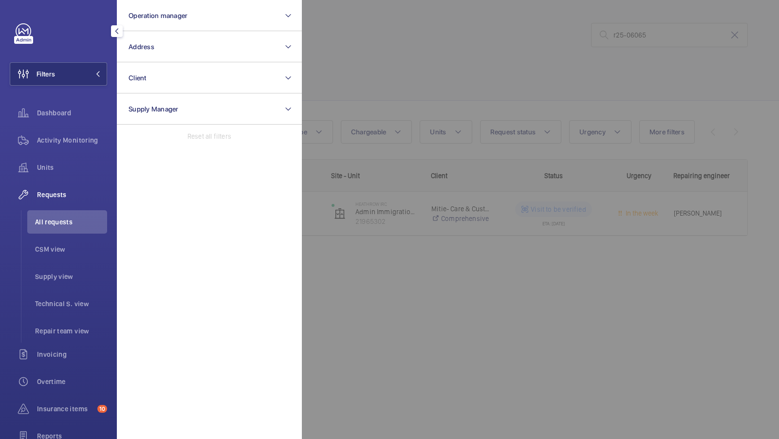
click at [345, 84] on div at bounding box center [691, 219] width 779 height 439
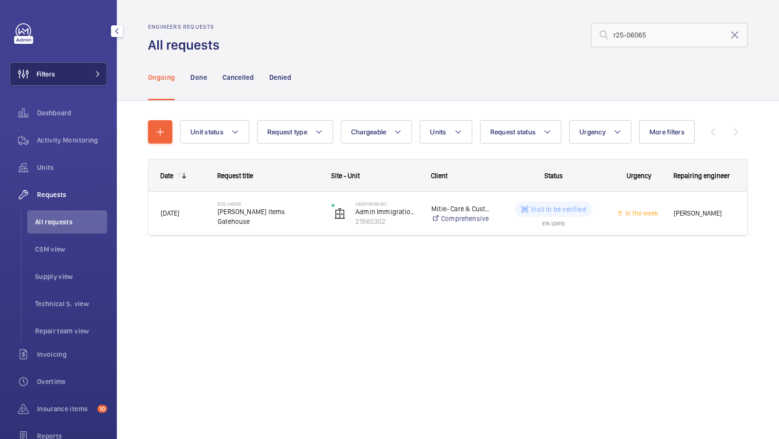
click at [75, 73] on button "Filters" at bounding box center [58, 73] width 97 height 23
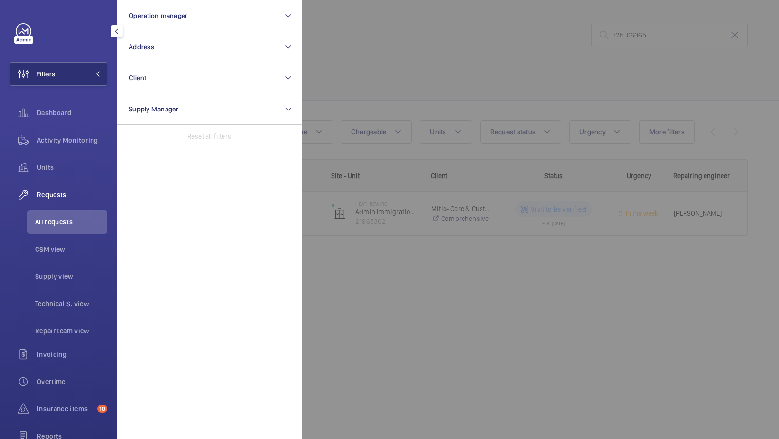
click at [342, 106] on div at bounding box center [691, 219] width 779 height 439
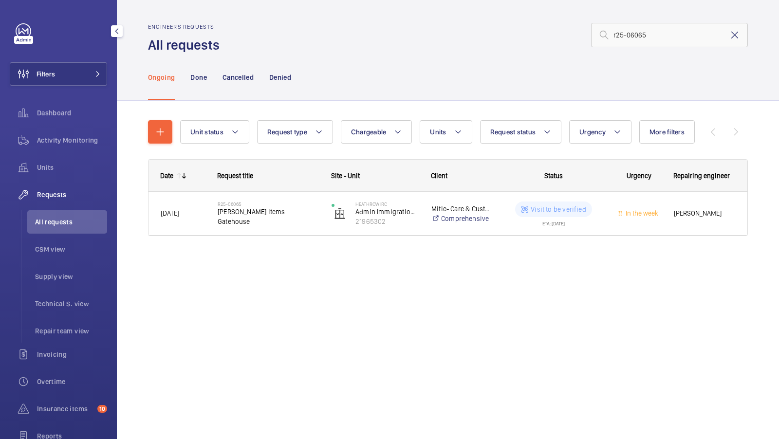
click at [731, 37] on mat-icon at bounding box center [735, 35] width 12 height 12
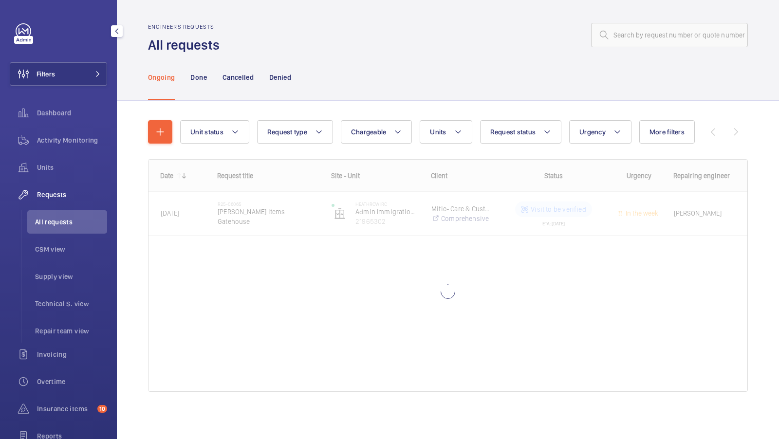
click at [551, 115] on div "Unit status Request type Chargeable Units Request status Urgency More filters R…" at bounding box center [448, 260] width 600 height 311
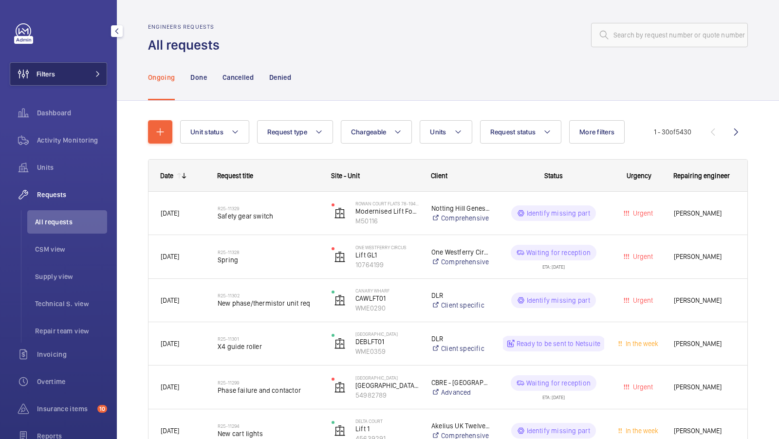
click at [90, 69] on button "Filters" at bounding box center [58, 73] width 97 height 23
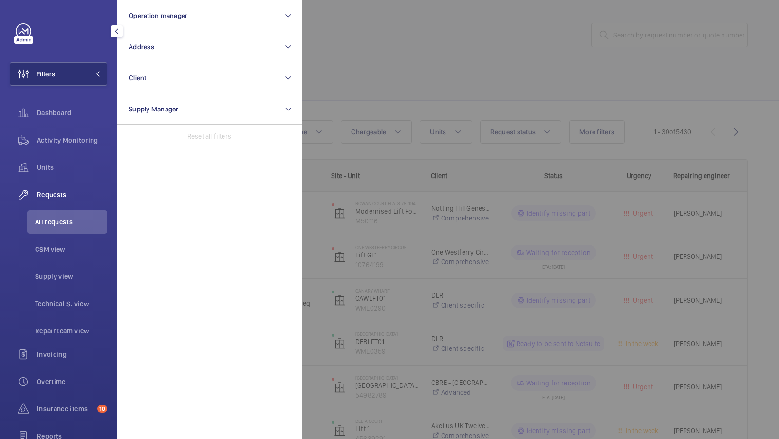
click at [358, 86] on div at bounding box center [691, 219] width 779 height 439
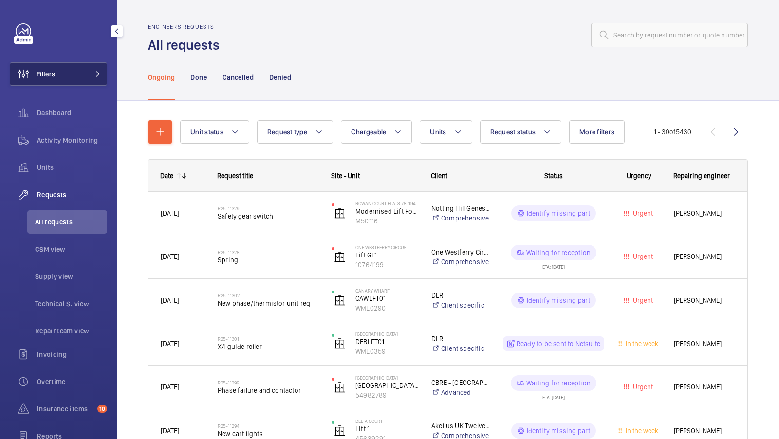
click at [92, 63] on button "Filters" at bounding box center [58, 73] width 97 height 23
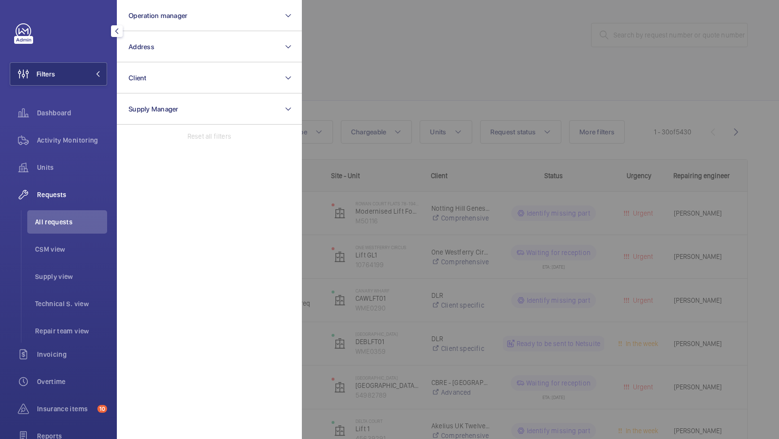
click at [382, 90] on div at bounding box center [691, 219] width 779 height 439
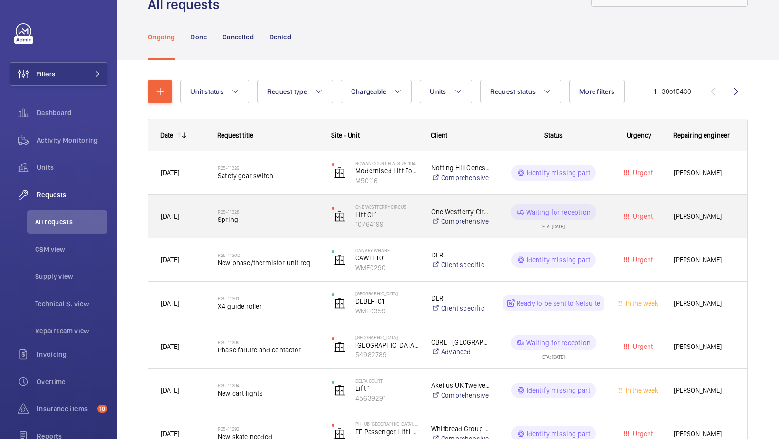
scroll to position [39, 0]
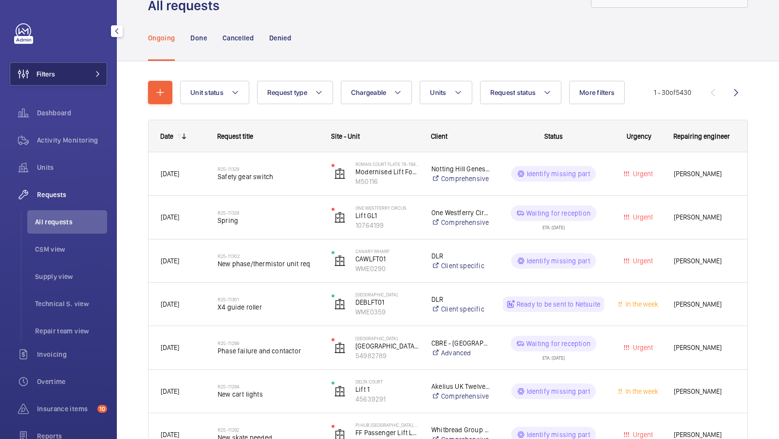
click at [93, 71] on button "Filters" at bounding box center [58, 73] width 97 height 23
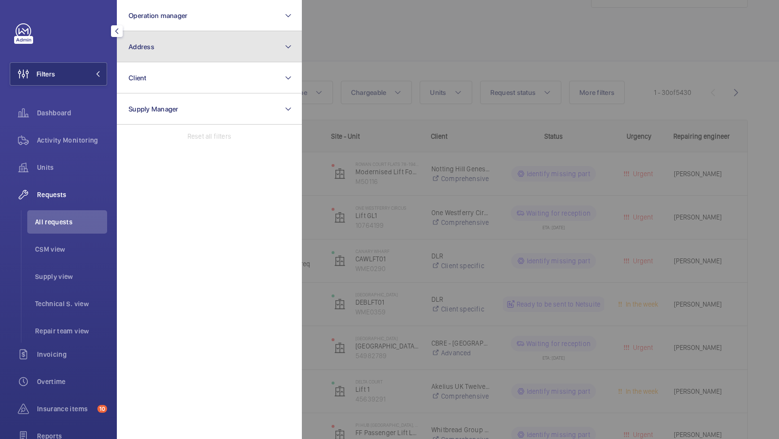
click at [168, 50] on button "Address" at bounding box center [209, 46] width 185 height 31
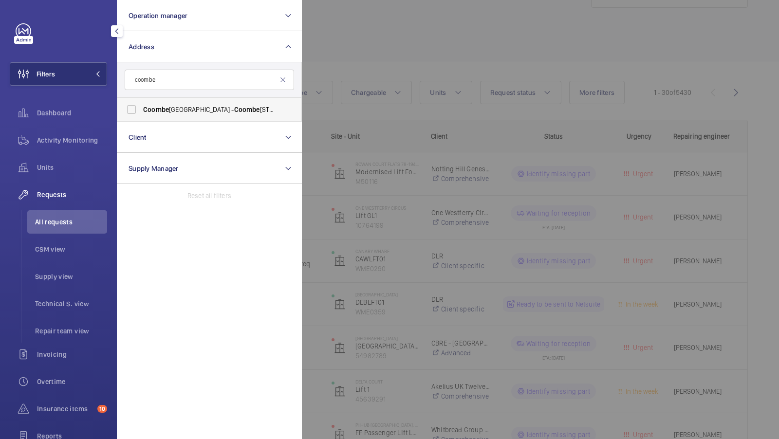
type input "coombe"
click at [162, 109] on span "Coombe" at bounding box center [156, 110] width 26 height 8
click at [141, 109] on input "Coombe Hill House - Coombe Hill House, LONDON SW20 0RH" at bounding box center [131, 109] width 19 height 19
checkbox input "true"
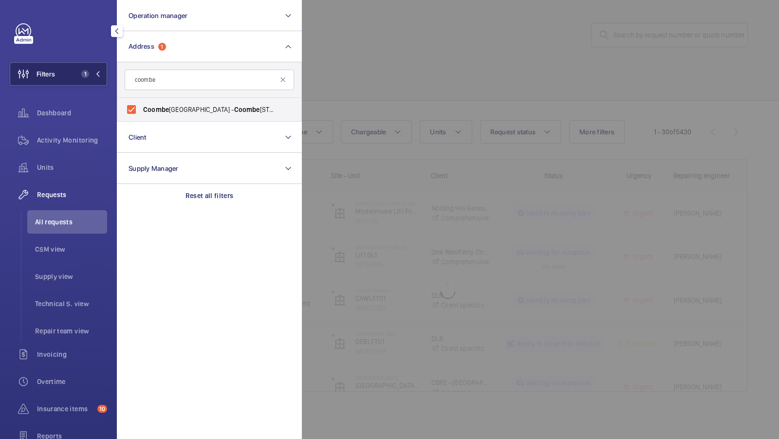
click at [95, 71] on span "1" at bounding box center [88, 74] width 23 height 8
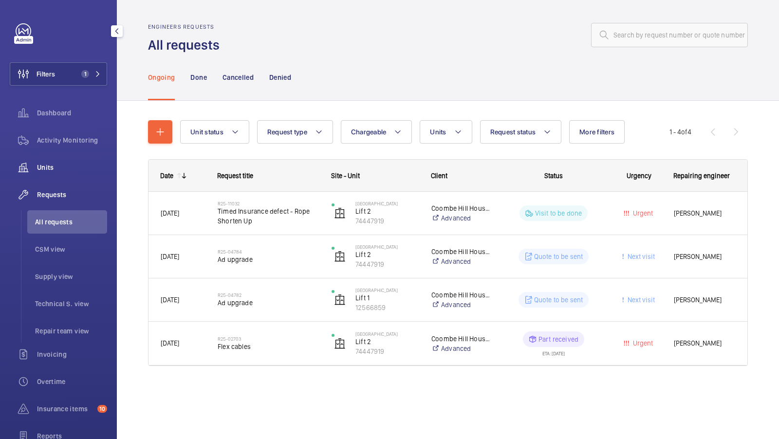
click at [70, 157] on div "Units" at bounding box center [58, 167] width 97 height 23
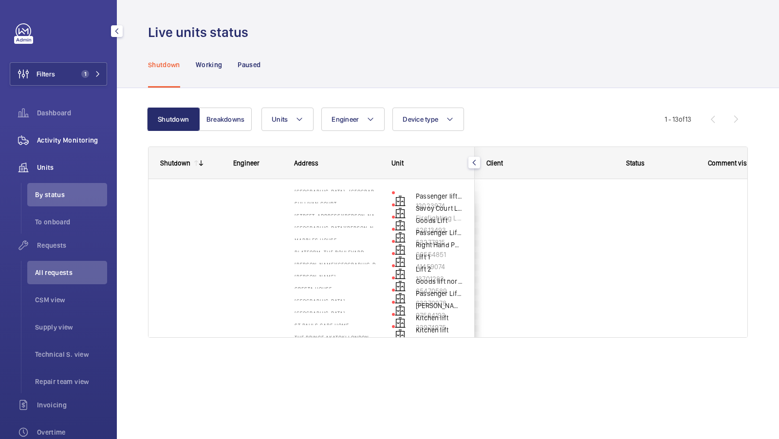
click at [75, 147] on div "Activity Monitoring" at bounding box center [58, 139] width 97 height 23
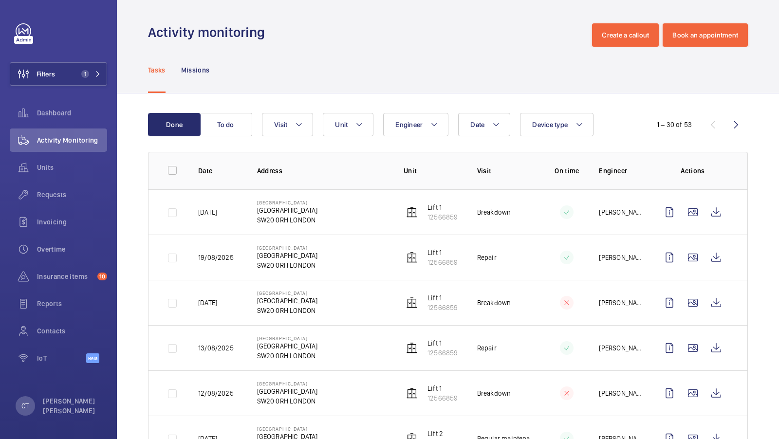
scroll to position [45, 0]
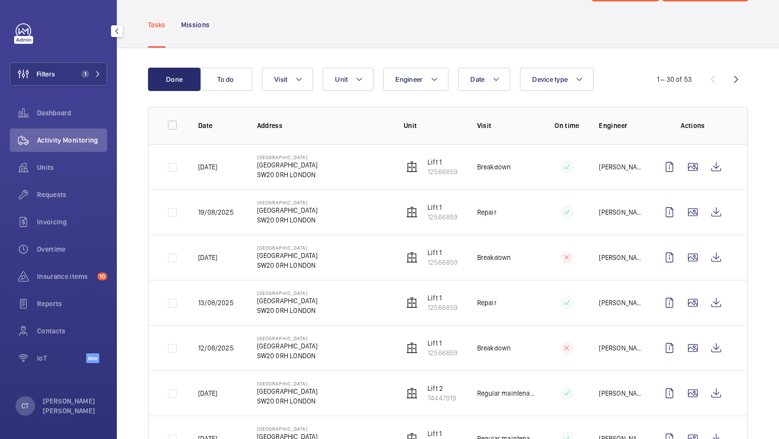
click at [109, 76] on div "Filters 1 Dashboard Activity Monitoring Units Requests Invoicing Overtime Insur…" at bounding box center [58, 219] width 117 height 439
click at [94, 76] on span "1" at bounding box center [88, 74] width 23 height 8
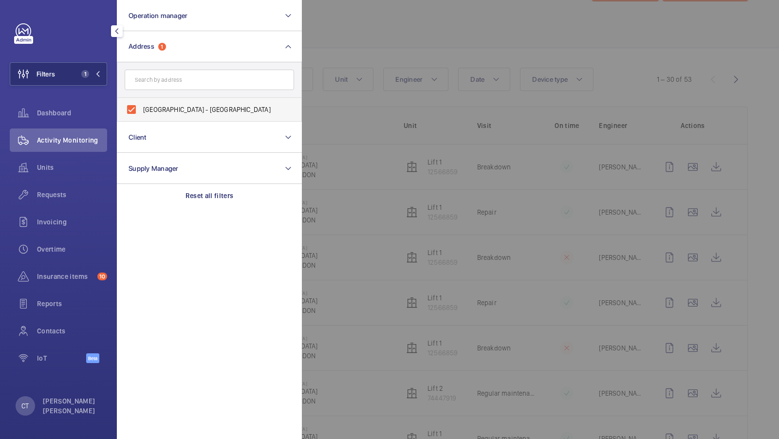
click at [172, 101] on label "Coombe Hill House - Coombe Hill House, LONDON SW20 0RH" at bounding box center [201, 109] width 169 height 23
click at [141, 101] on input "Coombe Hill House - Coombe Hill House, LONDON SW20 0RH" at bounding box center [131, 109] width 19 height 19
checkbox input "false"
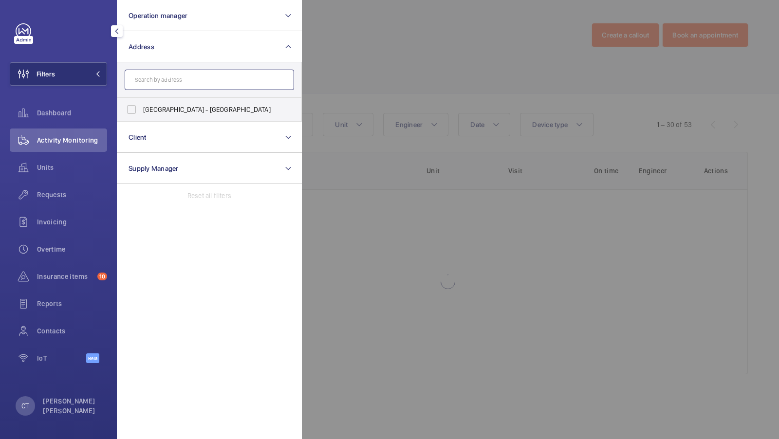
click at [172, 88] on input "text" at bounding box center [209, 80] width 169 height 20
type input "o"
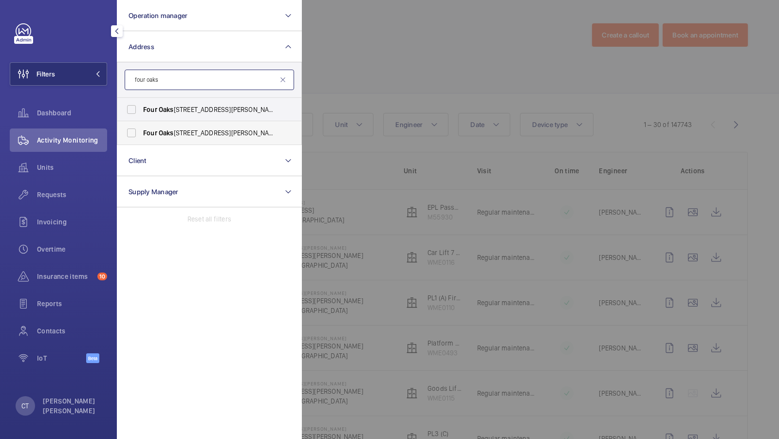
type input "four oaks"
click at [179, 133] on span "Four Oaks House, Litchfield Road, Sutton Coldfield, Birmingham, B74 2TZ - Four …" at bounding box center [210, 133] width 134 height 10
click at [141, 133] on input "Four Oaks House, Litchfield Road, Sutton Coldfield, Birmingham, B74 2TZ - Four …" at bounding box center [131, 132] width 19 height 19
checkbox input "true"
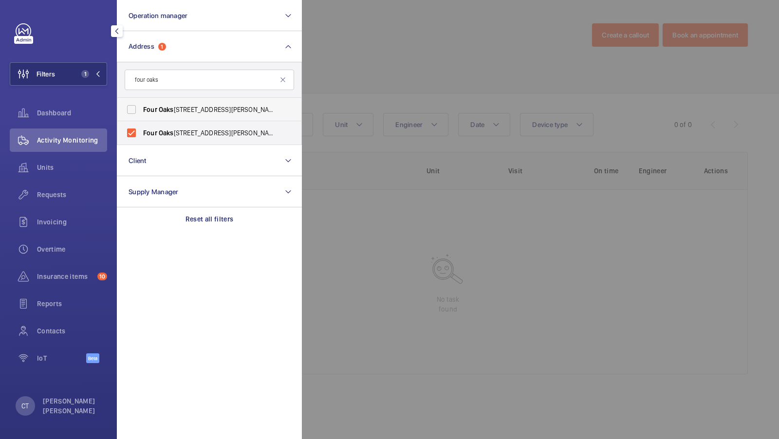
click at [182, 118] on label "Four Oaks House - Litchfield Road, SUTTON COLDFIELD B74 2TZ" at bounding box center [201, 109] width 169 height 23
click at [141, 118] on input "Four Oaks House - Litchfield Road, SUTTON COLDFIELD B74 2TZ" at bounding box center [131, 109] width 19 height 19
checkbox input "true"
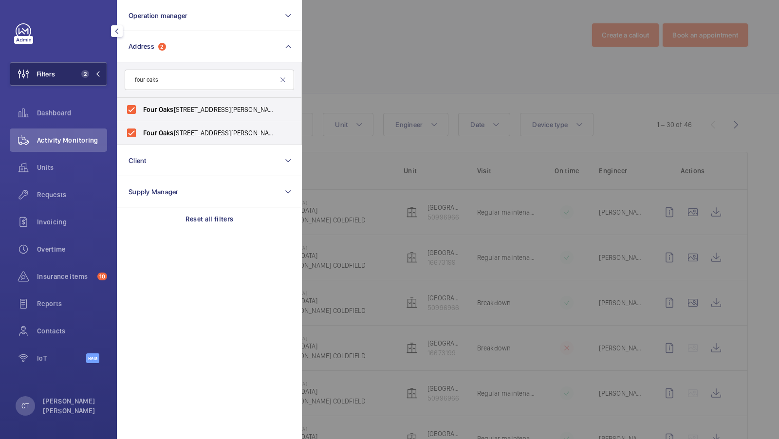
click at [91, 71] on span "2" at bounding box center [88, 74] width 23 height 8
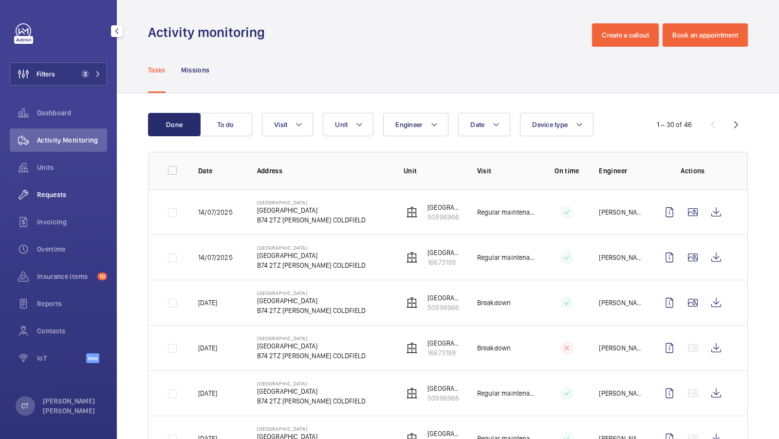
click at [61, 194] on span "Requests" at bounding box center [72, 195] width 70 height 10
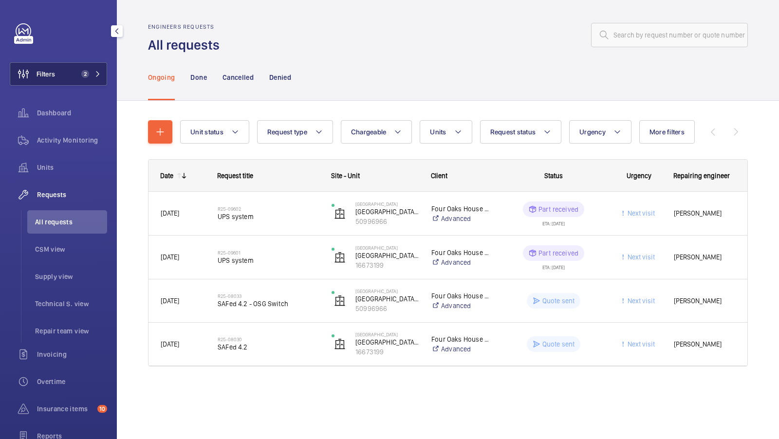
click at [100, 65] on button "Filters 2" at bounding box center [58, 73] width 97 height 23
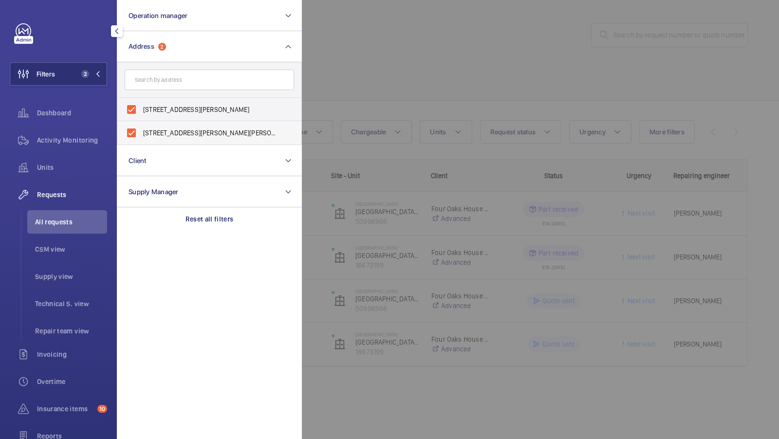
click at [179, 125] on label "[STREET_ADDRESS][PERSON_NAME][PERSON_NAME]" at bounding box center [201, 132] width 169 height 23
click at [141, 125] on input "[STREET_ADDRESS][PERSON_NAME][PERSON_NAME]" at bounding box center [131, 132] width 19 height 19
checkbox input "false"
click at [183, 114] on label "[STREET_ADDRESS][PERSON_NAME]" at bounding box center [201, 109] width 169 height 23
click at [141, 114] on input "[STREET_ADDRESS][PERSON_NAME]" at bounding box center [131, 109] width 19 height 19
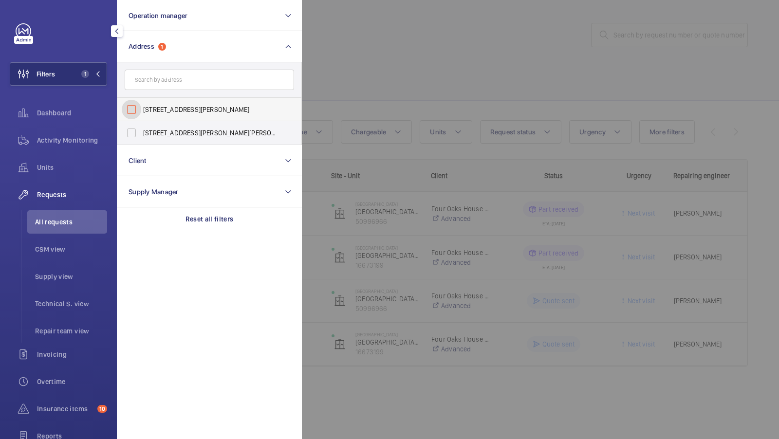
checkbox input "false"
click at [233, 65] on form at bounding box center [209, 80] width 184 height 36
click at [206, 82] on input "text" at bounding box center [209, 80] width 169 height 20
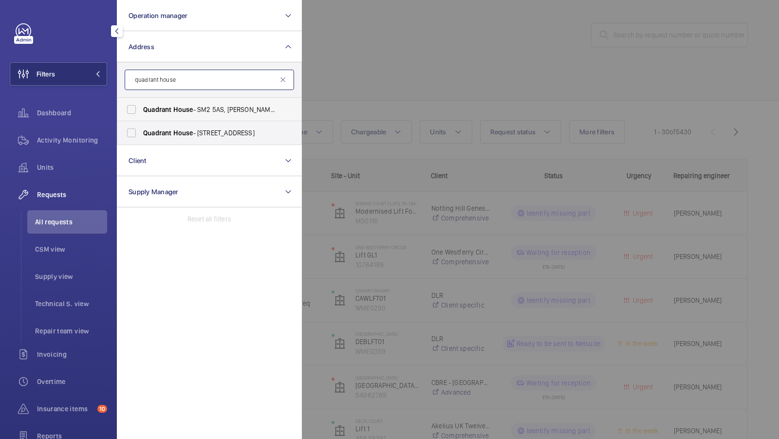
type input "quadrant house"
click at [148, 110] on span "Quadrant" at bounding box center [157, 110] width 28 height 8
click at [141, 110] on input "Quadrant House - SM2 5AS, SUTTON SM2 5AS" at bounding box center [131, 109] width 19 height 19
checkbox input "true"
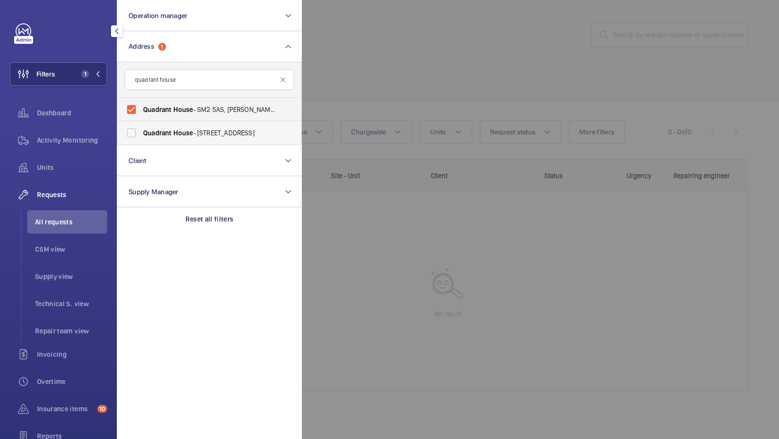
click at [171, 142] on label "Quadrant House - 1 Princess Way, REDHILL RH1 1FN" at bounding box center [201, 132] width 169 height 23
click at [141, 142] on input "Quadrant House - 1 Princess Way, REDHILL RH1 1FN" at bounding box center [131, 132] width 19 height 19
checkbox input "true"
click at [81, 68] on button "Filters 2" at bounding box center [58, 73] width 97 height 23
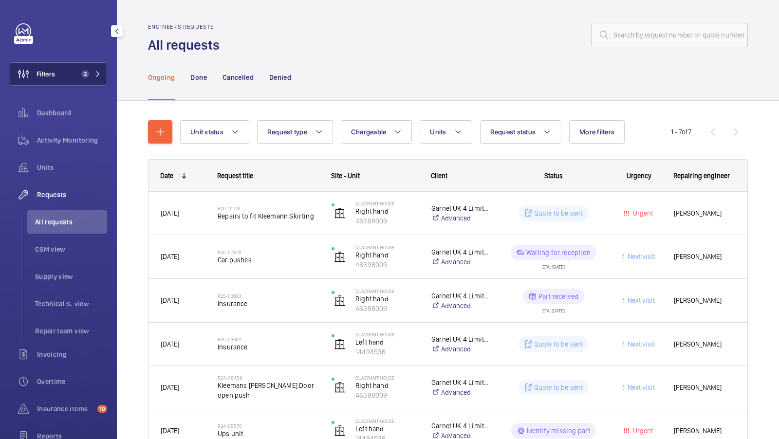
click at [92, 75] on span "2" at bounding box center [88, 74] width 23 height 8
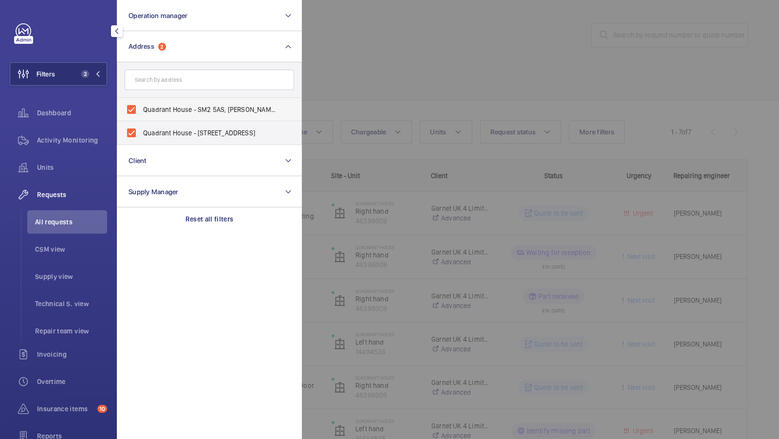
click at [148, 102] on label "Quadrant House - SM2 5AS, SUTTON SM2 5AS" at bounding box center [201, 109] width 169 height 23
click at [141, 102] on input "Quadrant House - SM2 5AS, SUTTON SM2 5AS" at bounding box center [131, 109] width 19 height 19
checkbox input "false"
click at [143, 128] on span "Quadrant House - 1 Princess Way, REDHILL RH1 1FN" at bounding box center [210, 133] width 134 height 10
click at [141, 128] on input "Quadrant House - 1 Princess Way, REDHILL RH1 1FN" at bounding box center [131, 132] width 19 height 19
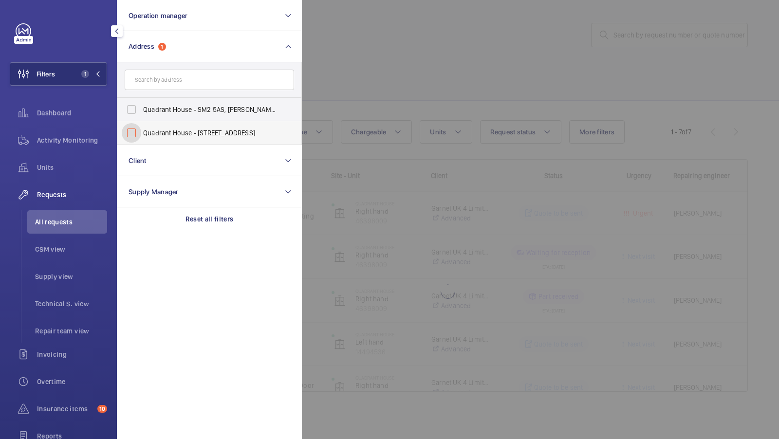
checkbox input "false"
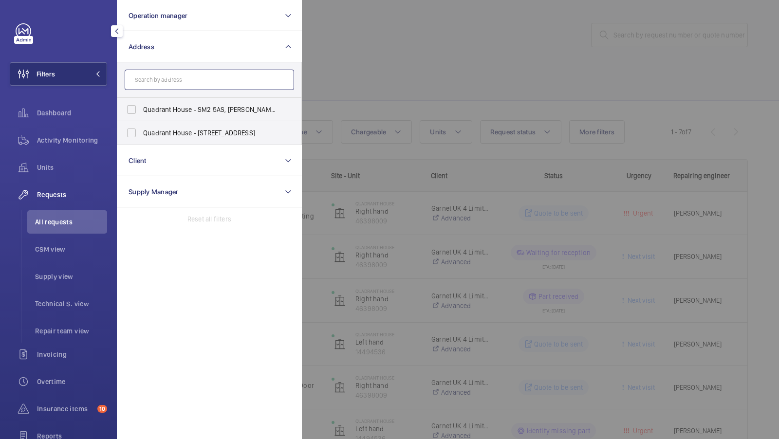
click at [175, 73] on input "text" at bounding box center [209, 80] width 169 height 20
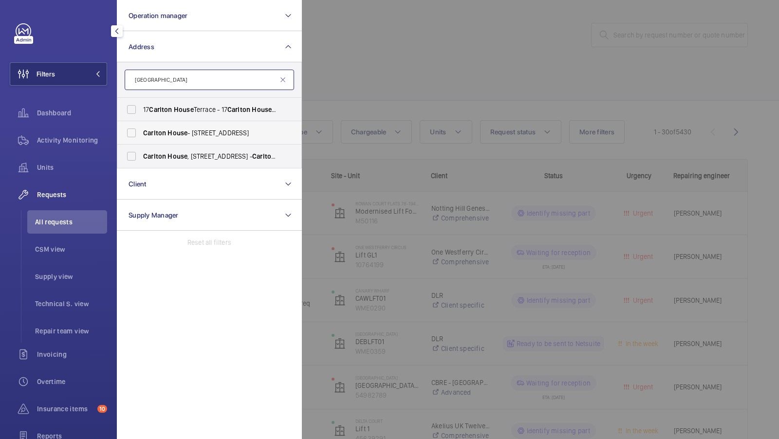
type input "Carlton house"
click at [182, 135] on span "House" at bounding box center [177, 133] width 20 height 8
click at [141, 135] on input "Carlton House - 153 Upper Chorlton Road, MANCHESTER M16 7SH" at bounding box center [131, 132] width 19 height 19
checkbox input "true"
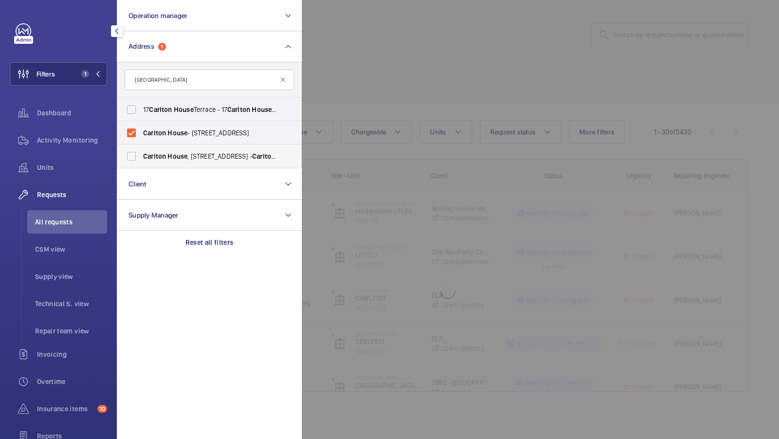
click at [161, 159] on span "Carlton" at bounding box center [154, 156] width 23 height 8
click at [141, 159] on input "Carlton House , 153 Upper Chorlton Rd, Manchester, M16 7SH - Carlton House , MA…" at bounding box center [131, 155] width 19 height 19
checkbox input "true"
click at [95, 75] on mat-icon at bounding box center [98, 74] width 6 height 6
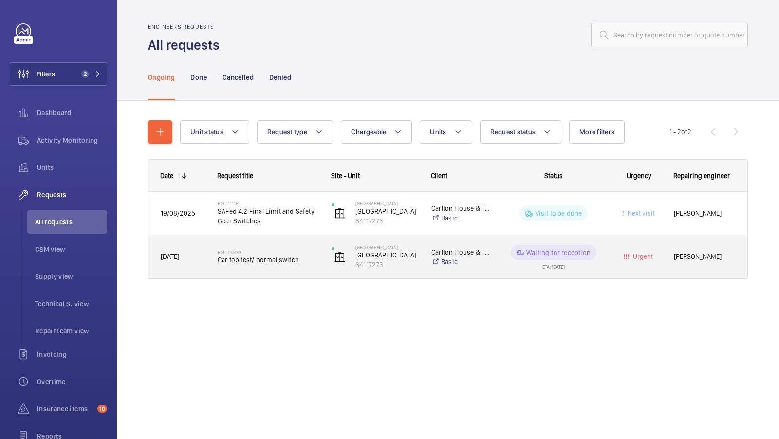
click at [264, 264] on div "R25-09339 Car top test/ normal switch" at bounding box center [268, 257] width 101 height 28
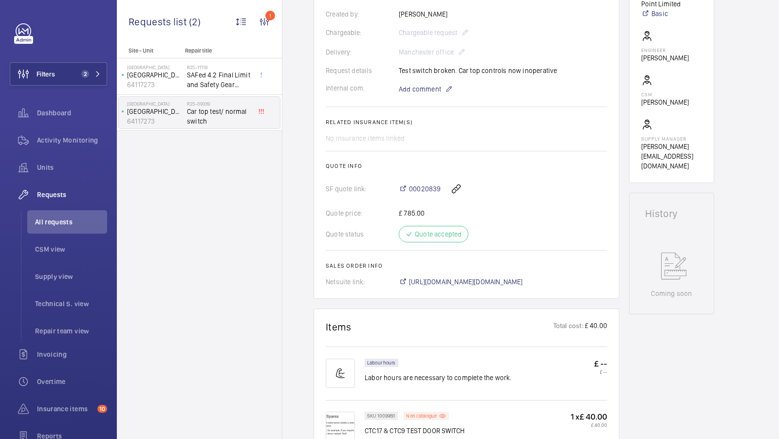
scroll to position [364, 0]
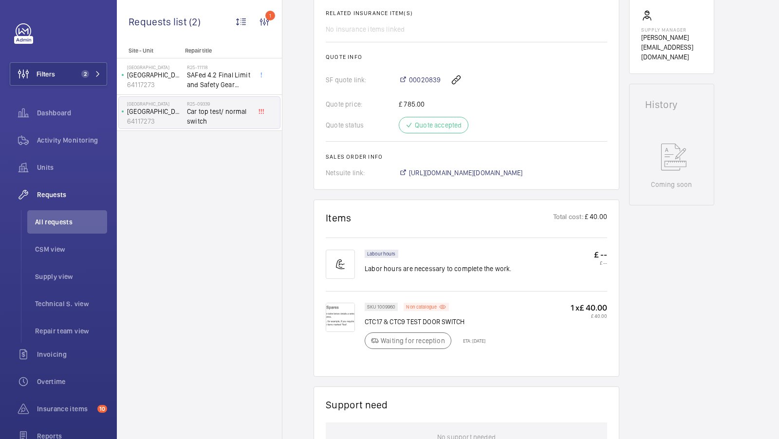
click at [335, 313] on img at bounding box center [340, 317] width 29 height 29
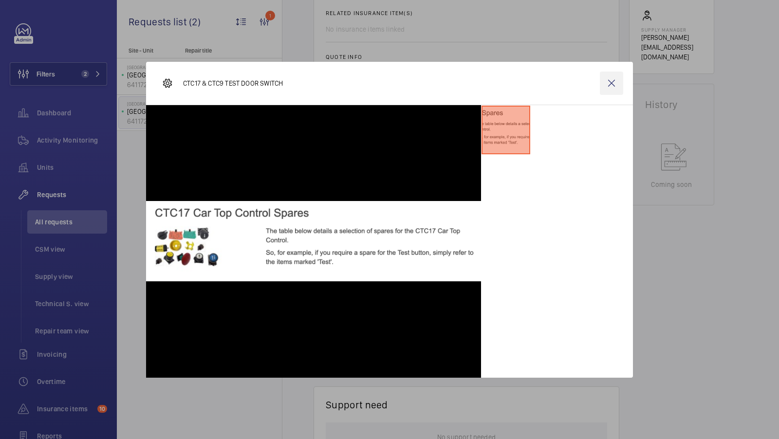
click at [607, 83] on wm-front-icon-button at bounding box center [611, 83] width 23 height 23
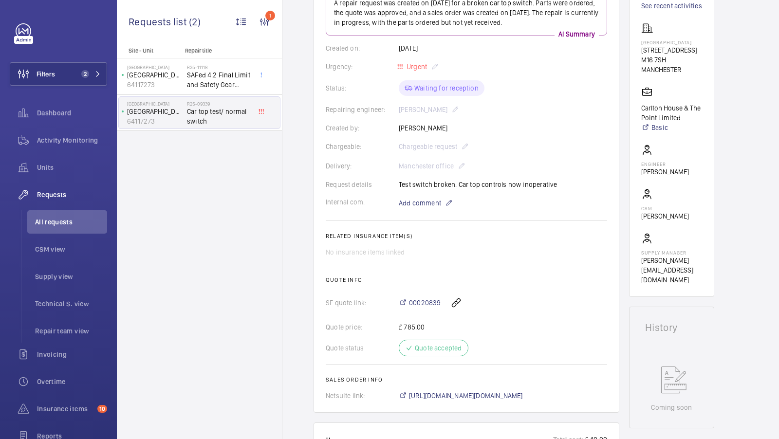
scroll to position [192, 0]
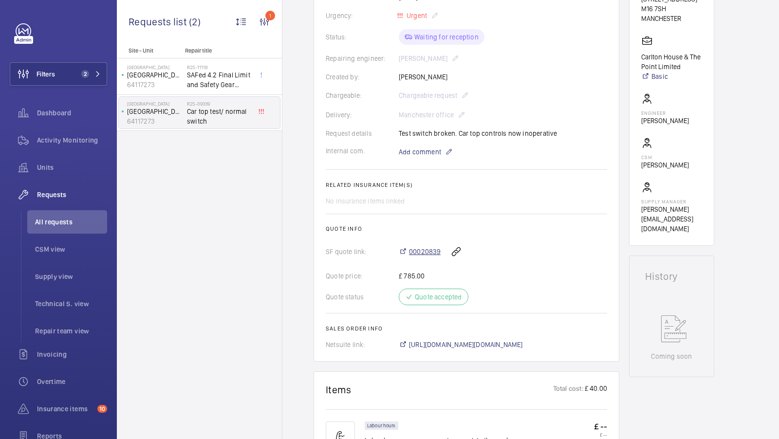
click at [426, 251] on span "00020839" at bounding box center [425, 252] width 32 height 10
click at [493, 345] on span "https://6461500.app.netsuite.com/app/accounting/transactions/salesord.nl?id=290…" at bounding box center [466, 345] width 114 height 10
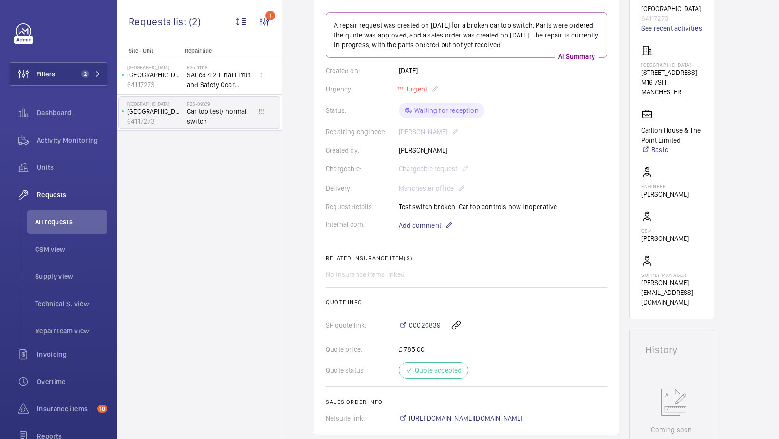
scroll to position [85, 0]
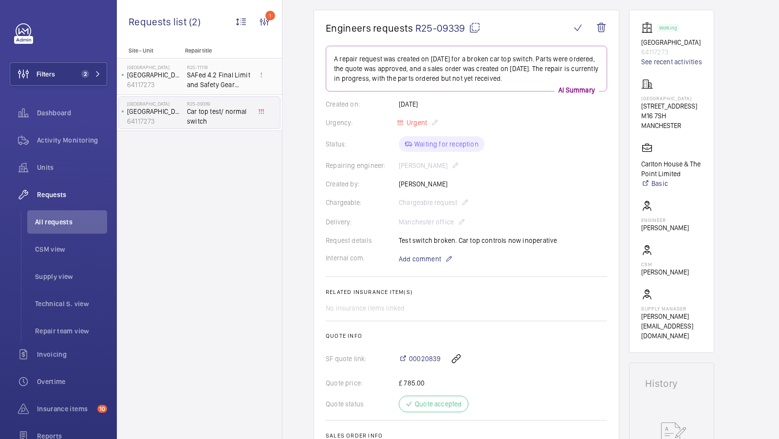
click at [217, 79] on span "SAFed 4.2 Final Limit and Safety Gear Switches" at bounding box center [219, 79] width 64 height 19
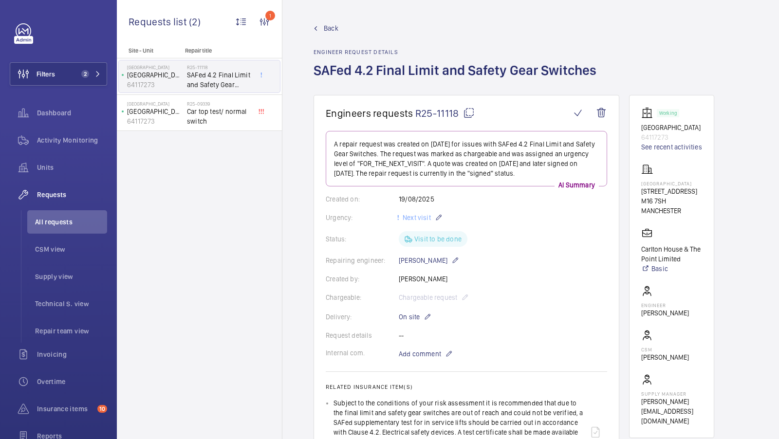
click at [329, 28] on span "Back" at bounding box center [331, 28] width 15 height 10
click at [324, 28] on span "Back" at bounding box center [331, 28] width 15 height 10
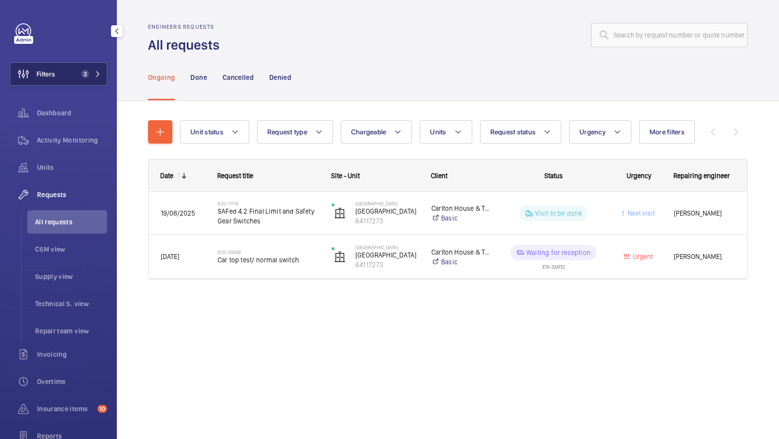
click at [101, 73] on button "Filters 2" at bounding box center [58, 73] width 97 height 23
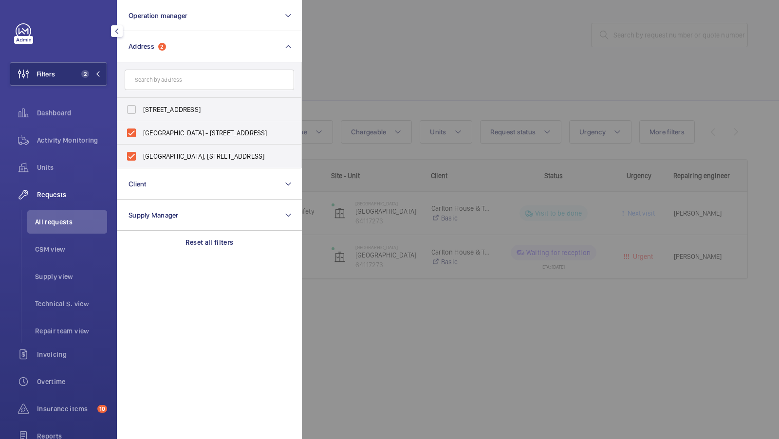
click at [336, 100] on div at bounding box center [691, 219] width 779 height 439
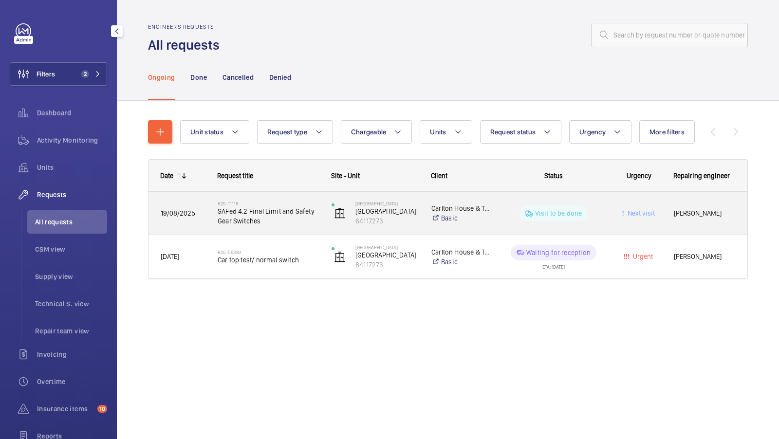
click at [273, 218] on span "SAFed 4.2 Final Limit and Safety Gear Switches" at bounding box center [268, 215] width 101 height 19
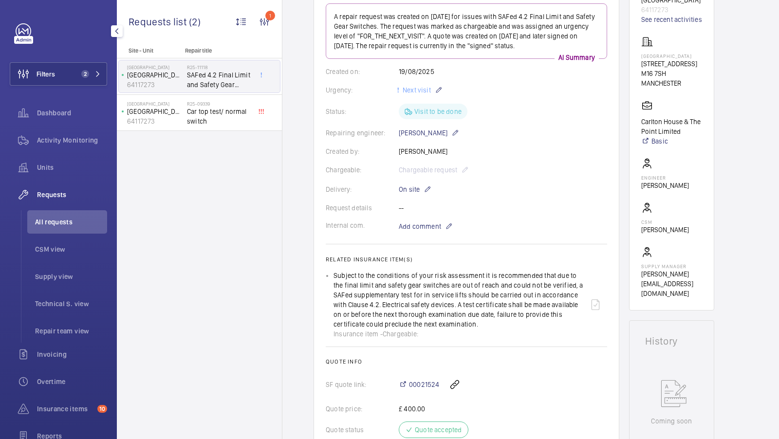
scroll to position [139, 0]
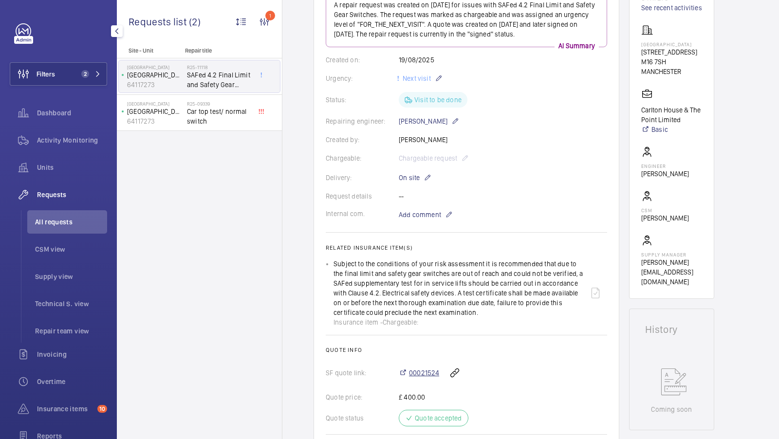
click at [417, 373] on span "00021524" at bounding box center [424, 373] width 30 height 10
click at [70, 72] on button "Filters 2" at bounding box center [58, 73] width 97 height 23
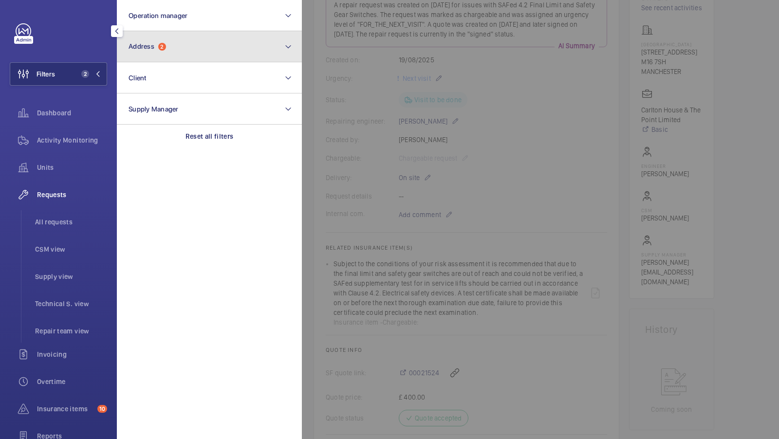
click at [174, 55] on button "Address 2" at bounding box center [209, 46] width 185 height 31
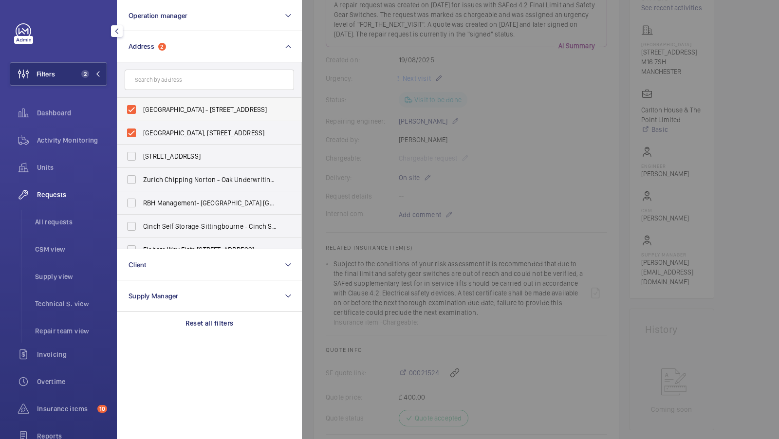
click at [178, 110] on span "Carlton House - 153 Upper Chorlton Road, MANCHESTER M16 7SH" at bounding box center [210, 110] width 134 height 10
click at [141, 110] on input "Carlton House - 153 Upper Chorlton Road, MANCHESTER M16 7SH" at bounding box center [131, 109] width 19 height 19
checkbox input "false"
click at [138, 136] on label "Carlton House, 153 Upper Chorlton Rd, Manchester, M16 7SH - Carlton House, MANC…" at bounding box center [201, 132] width 169 height 23
click at [138, 136] on input "Carlton House, 153 Upper Chorlton Rd, Manchester, M16 7SH - Carlton House, MANC…" at bounding box center [131, 132] width 19 height 19
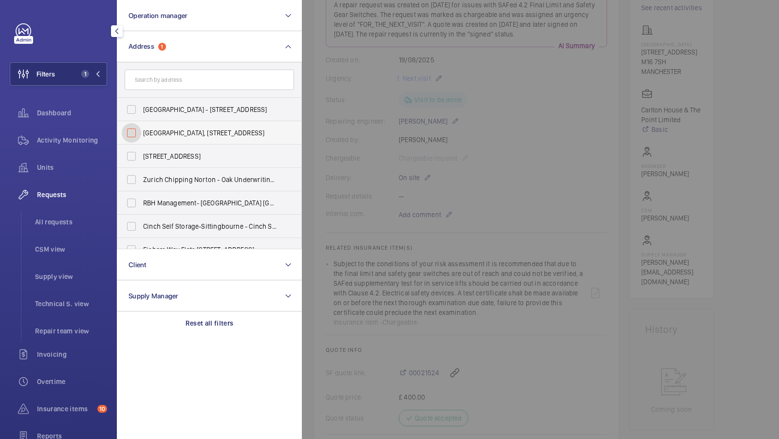
checkbox input "false"
click at [189, 83] on input "text" at bounding box center [209, 80] width 169 height 20
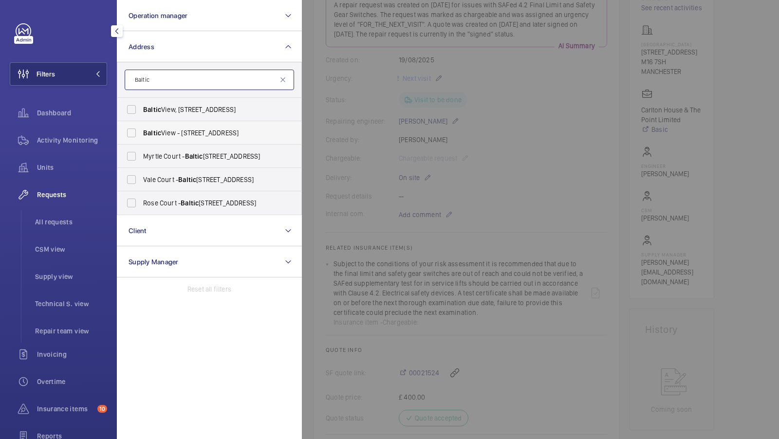
type input "Baltic"
click at [162, 129] on span "Baltic View - 25 Norfolk Street, LIVERPOOL L1 0BE" at bounding box center [210, 133] width 134 height 10
click at [141, 129] on input "Baltic View - 25 Norfolk Street, LIVERPOOL L1 0BE" at bounding box center [131, 132] width 19 height 19
checkbox input "true"
click at [190, 105] on span "Baltic View, 25 Norfolk Street, L1 0BE - 25 Norfolk St, LIVERPOOL L1 0BE" at bounding box center [210, 110] width 134 height 10
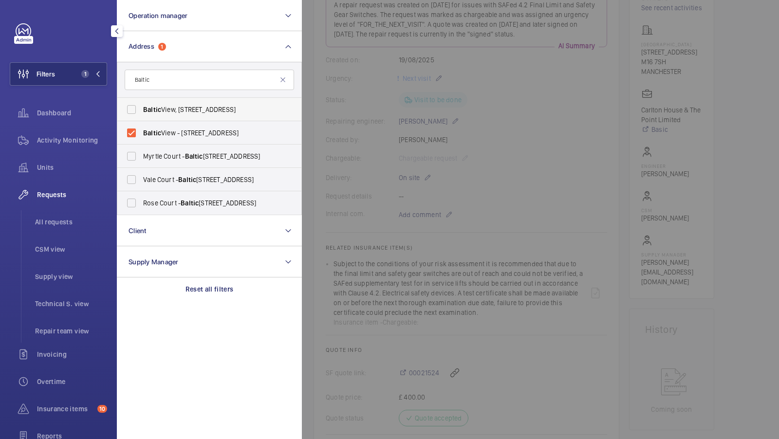
click at [141, 104] on input "Baltic View, 25 Norfolk Street, L1 0BE - 25 Norfolk St, LIVERPOOL L1 0BE" at bounding box center [131, 109] width 19 height 19
checkbox input "true"
click at [96, 81] on button "Filters 2" at bounding box center [58, 73] width 97 height 23
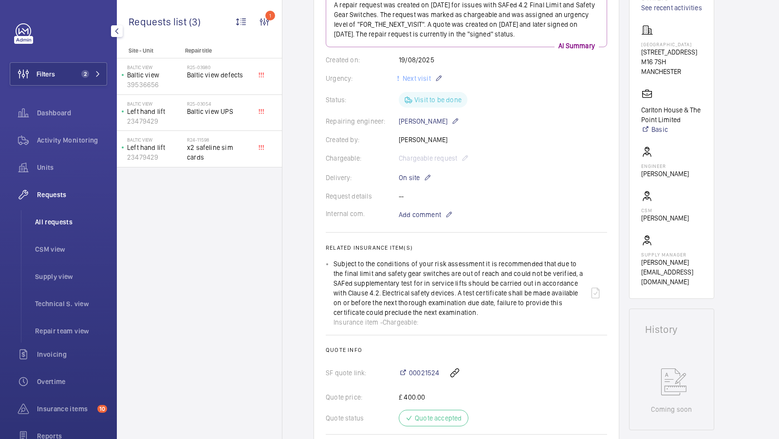
click at [65, 223] on span "All requests" at bounding box center [71, 222] width 72 height 10
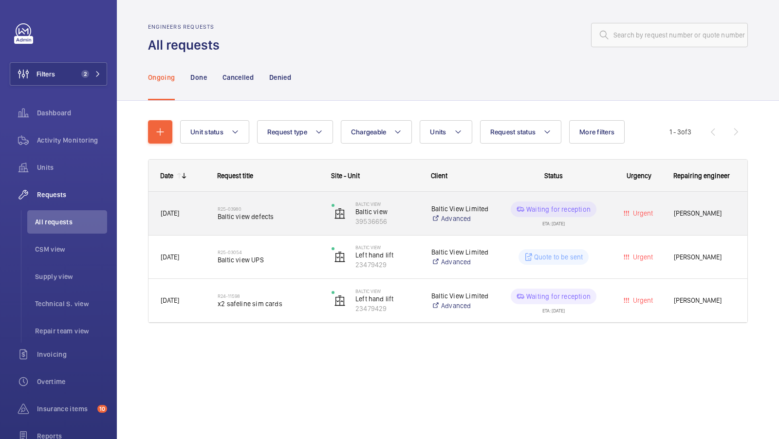
click at [283, 226] on div "R25-03980 Baltic view defects" at bounding box center [268, 214] width 101 height 28
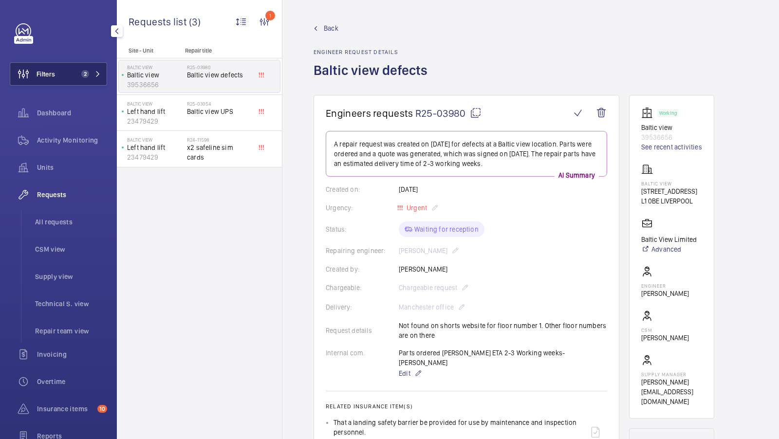
click at [78, 71] on span "2" at bounding box center [83, 74] width 12 height 8
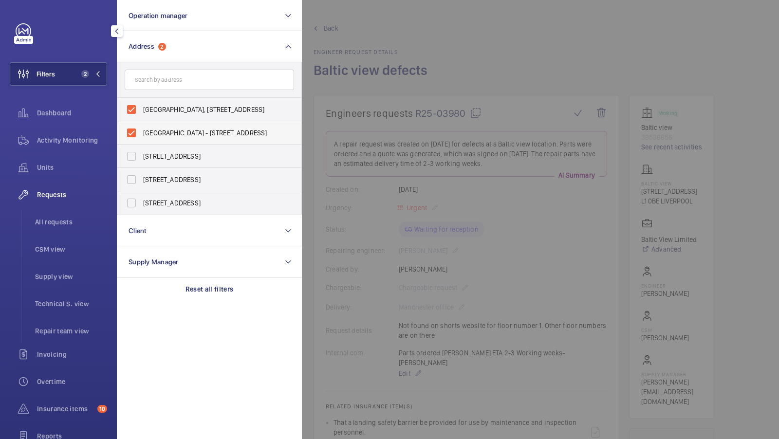
click at [193, 122] on label "Baltic View - 25 Norfolk Street, LIVERPOOL L1 0BE" at bounding box center [201, 132] width 169 height 23
click at [141, 123] on input "Baltic View - 25 Norfolk Street, LIVERPOOL L1 0BE" at bounding box center [131, 132] width 19 height 19
checkbox input "false"
click at [189, 105] on span "Baltic View, 25 Norfolk Street, L1 0BE - 25 Norfolk St, LIVERPOOL L1 0BE" at bounding box center [210, 110] width 134 height 10
click at [141, 105] on input "Baltic View, 25 Norfolk Street, L1 0BE - 25 Norfolk St, LIVERPOOL L1 0BE" at bounding box center [131, 109] width 19 height 19
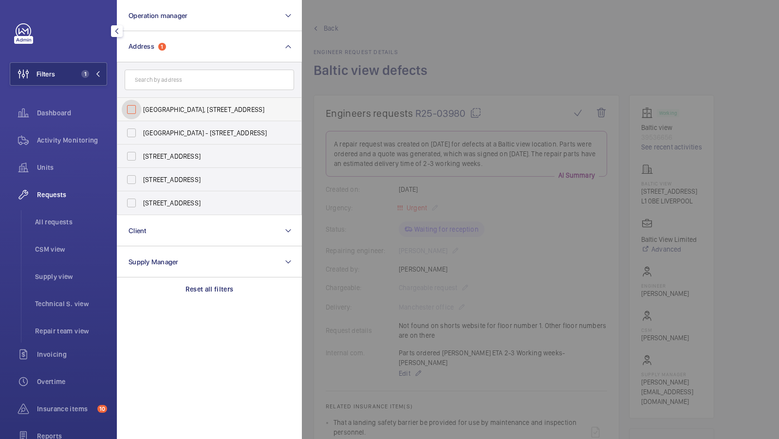
checkbox input "false"
click at [172, 90] on form at bounding box center [209, 80] width 184 height 36
click at [167, 65] on form at bounding box center [209, 80] width 184 height 36
click at [165, 85] on input "text" at bounding box center [209, 80] width 169 height 20
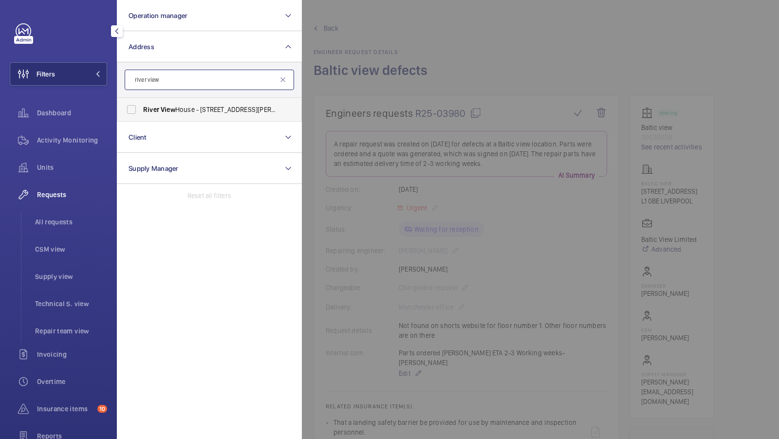
type input "river view"
click at [146, 103] on label "River View House - Chalfont Park, Chalfont St. Peter, GERRARDS CROSS SL9 0FX" at bounding box center [201, 109] width 169 height 23
click at [141, 103] on input "River View House - Chalfont Park, Chalfont St. Peter, GERRARDS CROSS SL9 0FX" at bounding box center [131, 109] width 19 height 19
checkbox input "true"
click at [59, 69] on button "Filters 1" at bounding box center [58, 73] width 97 height 23
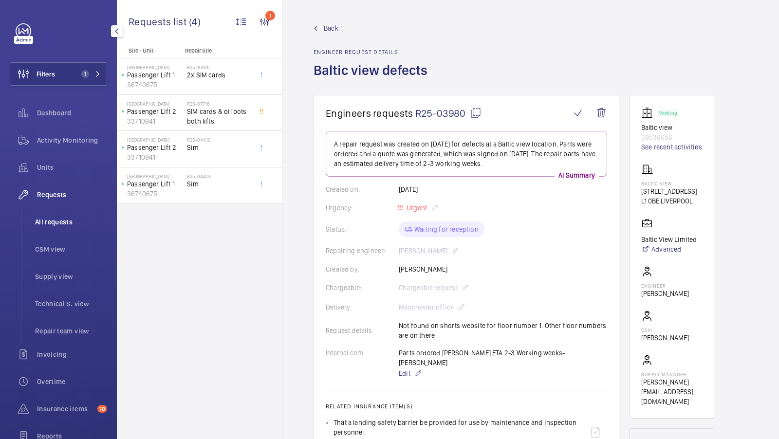
click at [59, 215] on li "All requests" at bounding box center [67, 221] width 80 height 23
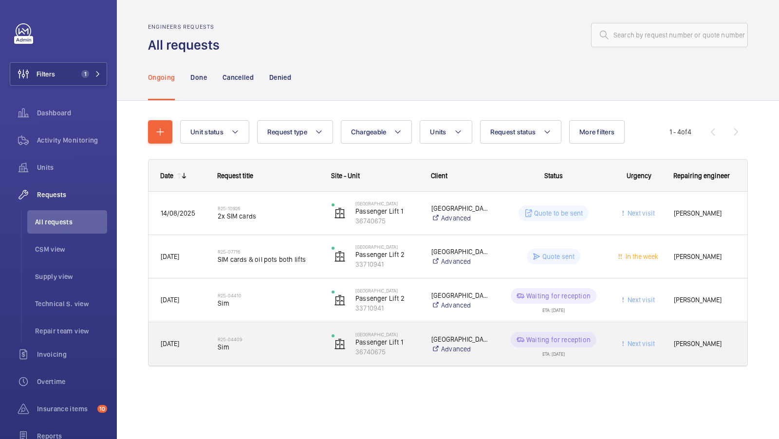
click at [262, 345] on span "Sim" at bounding box center [268, 347] width 101 height 10
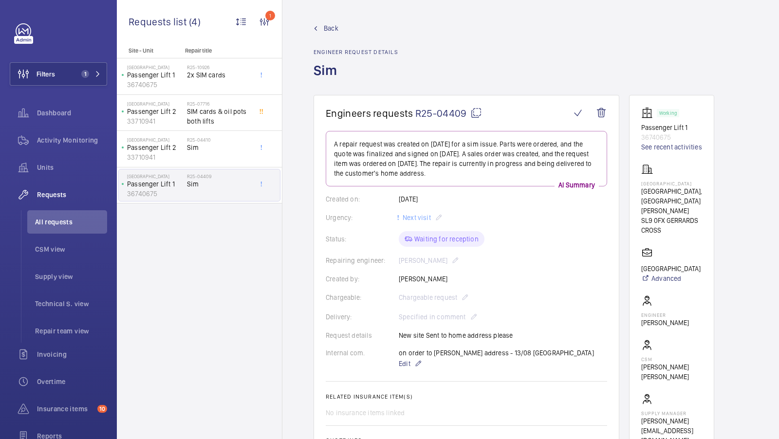
click at [329, 26] on span "Back" at bounding box center [331, 28] width 15 height 10
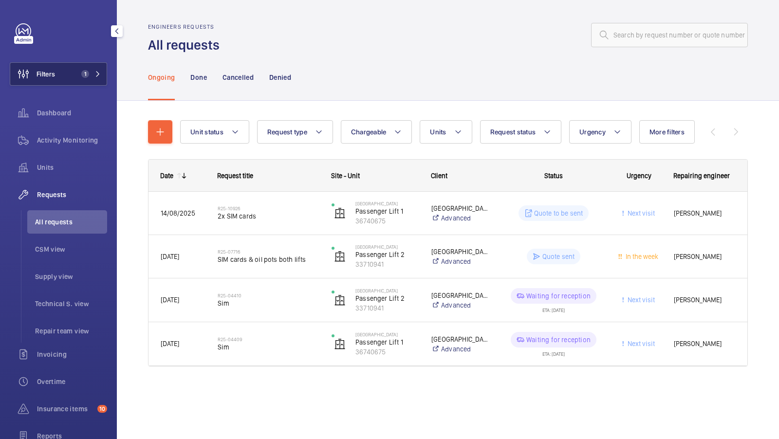
click at [66, 67] on button "Filters 1" at bounding box center [58, 73] width 97 height 23
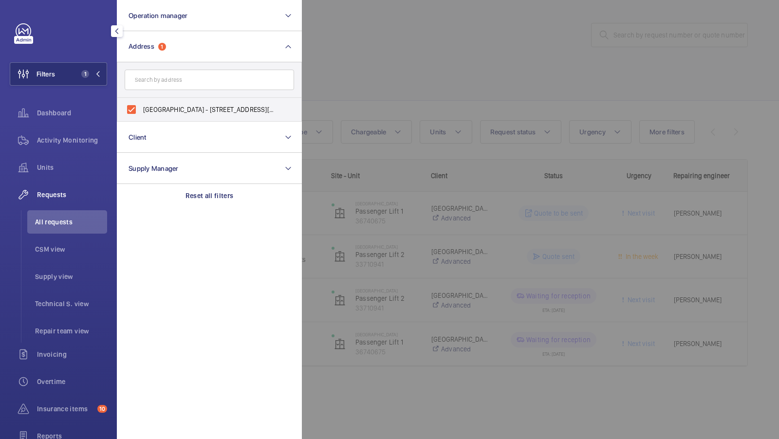
click at [49, 137] on span "Activity Monitoring" at bounding box center [72, 140] width 70 height 10
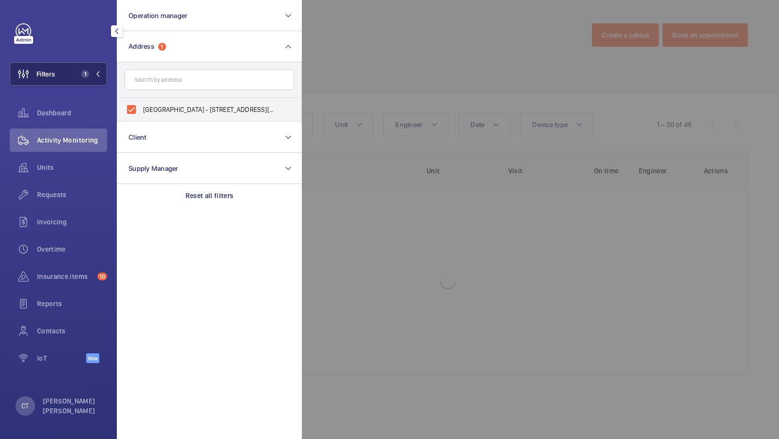
click at [91, 79] on button "Filters 1" at bounding box center [58, 73] width 97 height 23
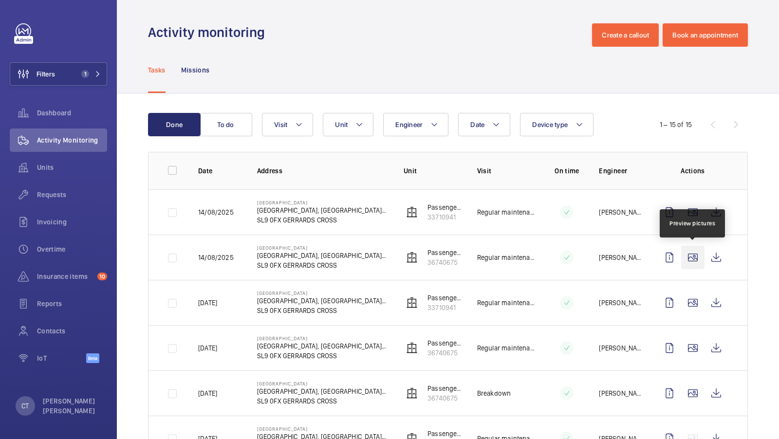
click at [690, 253] on wm-front-icon-button at bounding box center [692, 257] width 23 height 23
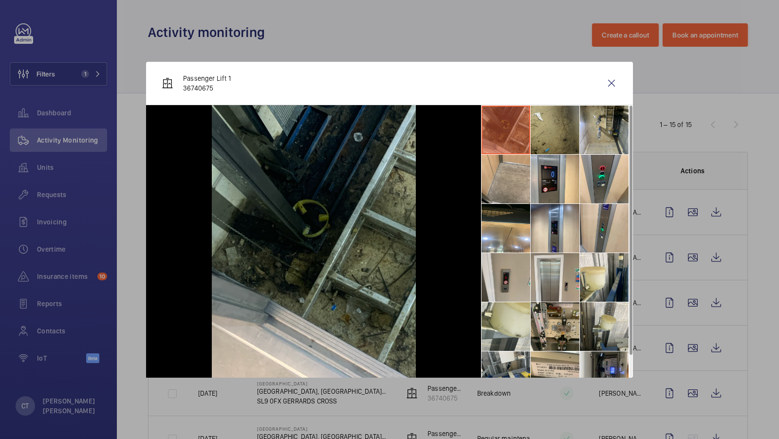
click at [676, 251] on div at bounding box center [389, 219] width 779 height 439
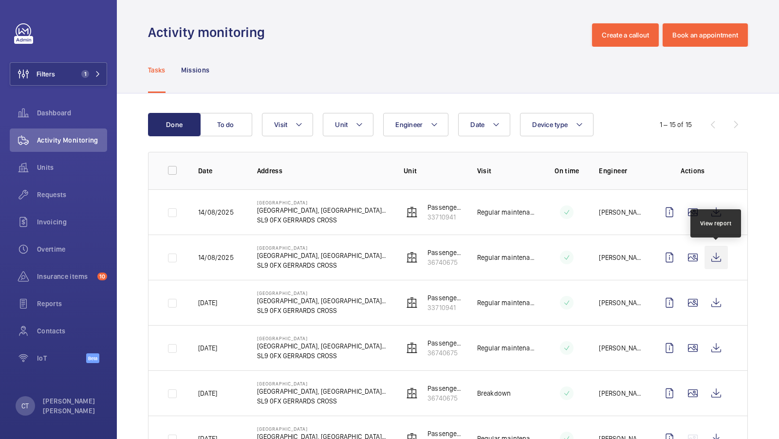
click at [717, 257] on wm-front-icon-button at bounding box center [715, 257] width 23 height 23
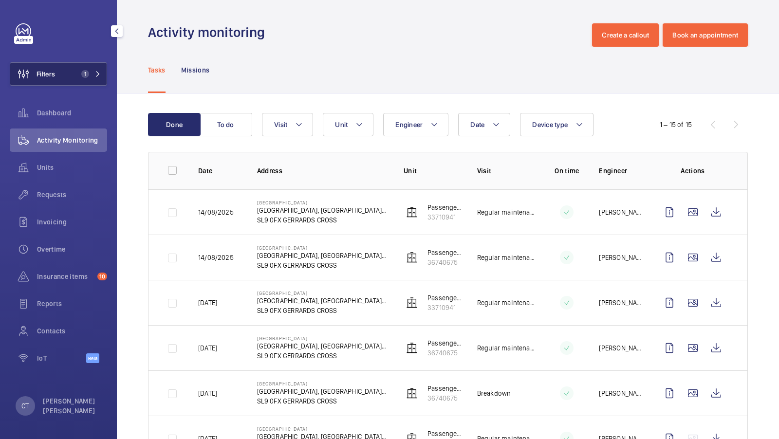
click at [81, 85] on button "Filters 1" at bounding box center [58, 73] width 97 height 23
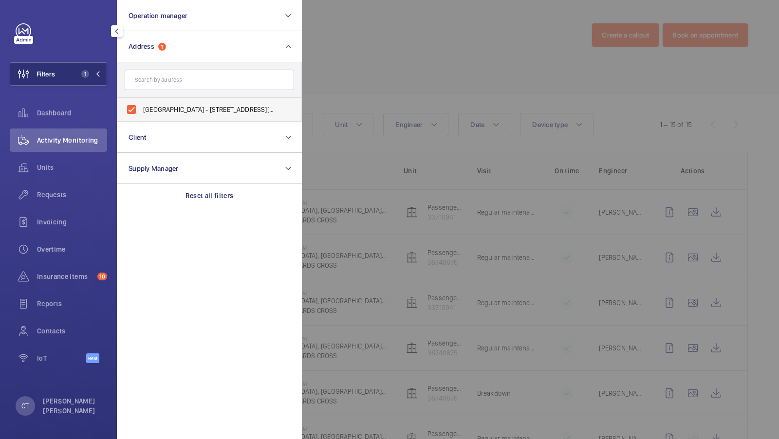
click at [166, 103] on label "River View House - Chalfont Park, Chalfont St. Peter, GERRARDS CROSS SL9 0FX" at bounding box center [201, 109] width 169 height 23
click at [141, 103] on input "River View House - Chalfont Park, Chalfont St. Peter, GERRARDS CROSS SL9 0FX" at bounding box center [131, 109] width 19 height 19
checkbox input "false"
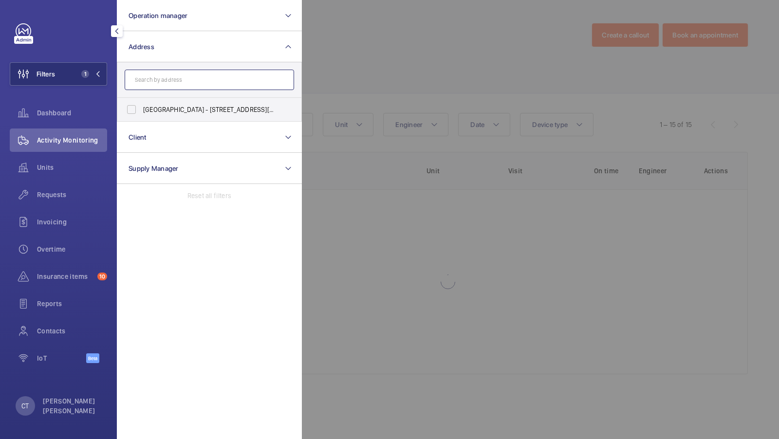
click at [167, 80] on input "text" at bounding box center [209, 80] width 169 height 20
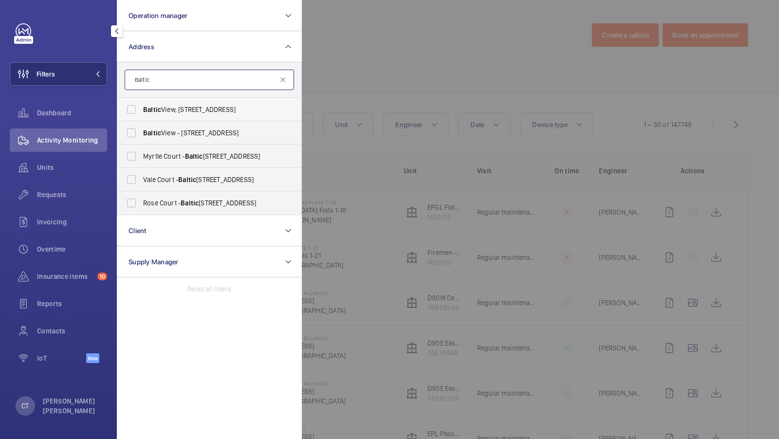
type input "Baltic"
click at [181, 119] on label "Baltic View, 25 Norfolk Street, L1 0BE - 25 Norfolk St, LIVERPOOL L1 0BE" at bounding box center [201, 109] width 169 height 23
click at [141, 119] on input "Baltic View, 25 Norfolk Street, L1 0BE - 25 Norfolk St, LIVERPOOL L1 0BE" at bounding box center [131, 109] width 19 height 19
checkbox input "true"
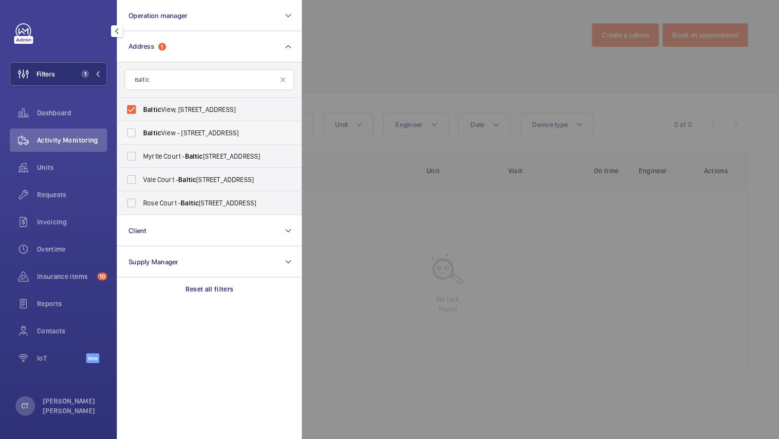
click at [155, 129] on span "Baltic" at bounding box center [152, 133] width 18 height 8
click at [141, 129] on input "Baltic View - 25 Norfolk Street, LIVERPOOL L1 0BE" at bounding box center [131, 132] width 19 height 19
checkbox input "true"
click at [86, 78] on button "Filters 2" at bounding box center [58, 73] width 97 height 23
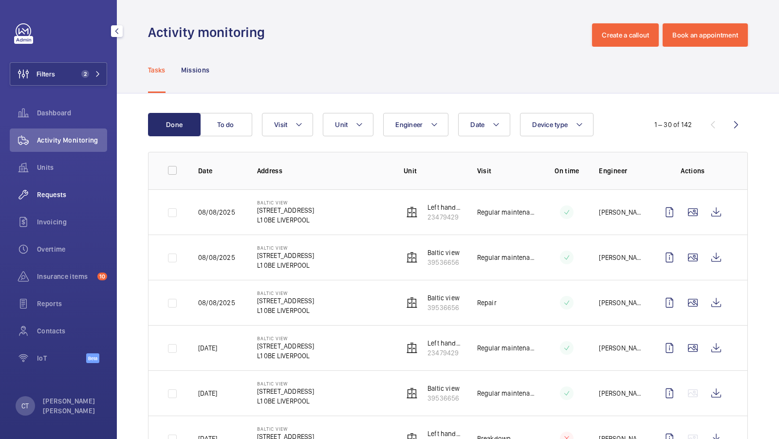
click at [60, 196] on span "Requests" at bounding box center [72, 195] width 70 height 10
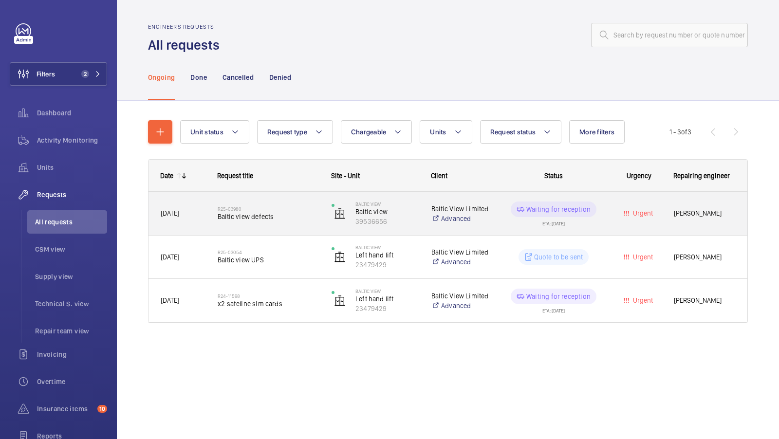
click at [280, 220] on span "Baltic view defects" at bounding box center [268, 217] width 101 height 10
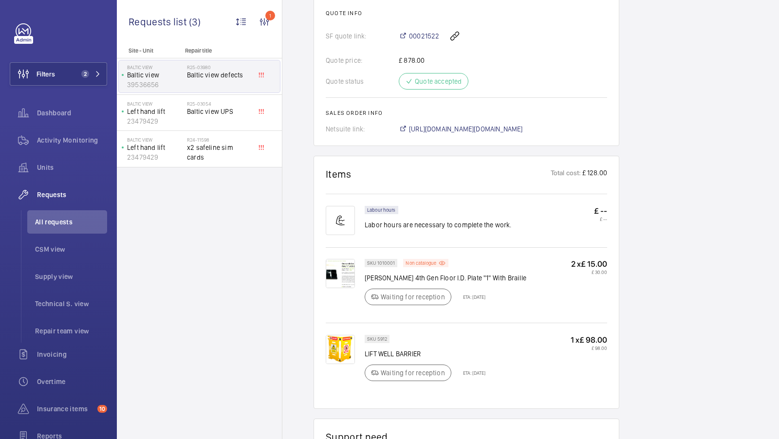
scroll to position [576, 0]
click at [522, 125] on span "https://6461500.app.netsuite.com/app/accounting/transactions/salesord.nl?id=292…" at bounding box center [466, 130] width 114 height 10
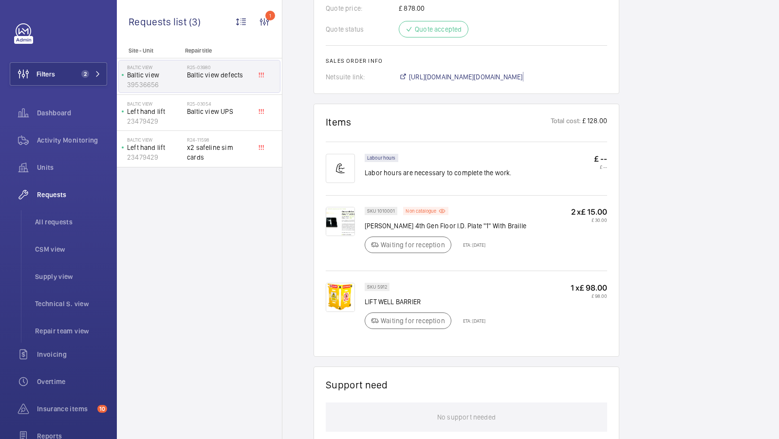
scroll to position [0, 0]
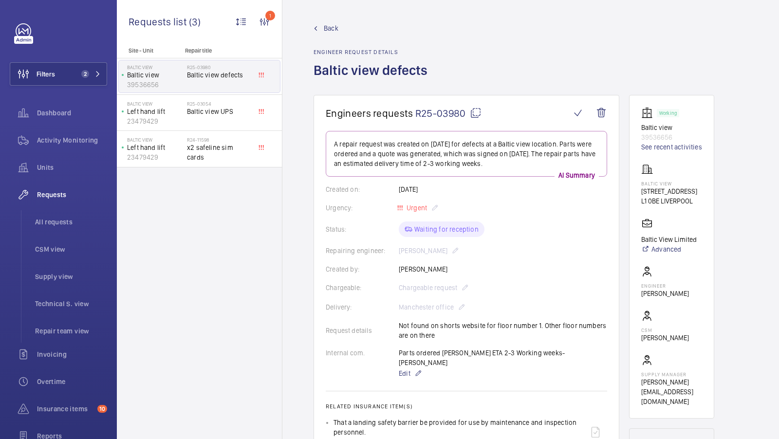
click at [330, 26] on span "Back" at bounding box center [331, 28] width 15 height 10
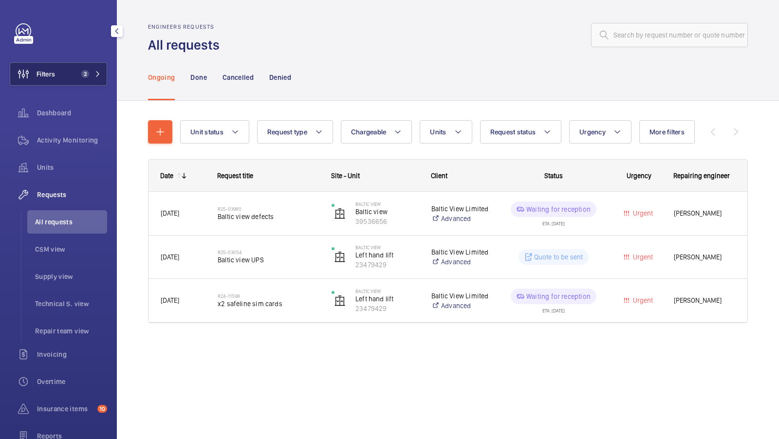
click at [74, 78] on button "Filters 2" at bounding box center [58, 73] width 97 height 23
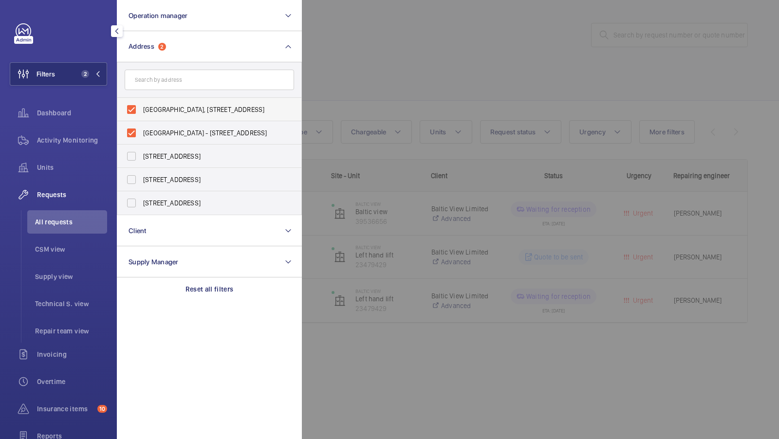
click at [167, 112] on span "Baltic View, 25 Norfolk Street, L1 0BE - 25 Norfolk St, LIVERPOOL L1 0BE" at bounding box center [210, 110] width 134 height 10
click at [141, 112] on input "Baltic View, 25 Norfolk Street, L1 0BE - 25 Norfolk St, LIVERPOOL L1 0BE" at bounding box center [131, 109] width 19 height 19
checkbox input "false"
click at [146, 139] on label "Baltic View - 25 Norfolk Street, LIVERPOOL L1 0BE" at bounding box center [201, 132] width 169 height 23
click at [141, 139] on input "Baltic View - 25 Norfolk Street, LIVERPOOL L1 0BE" at bounding box center [131, 132] width 19 height 19
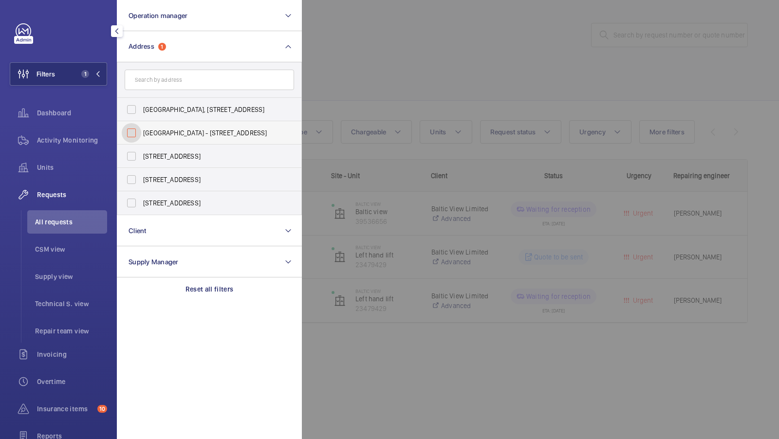
checkbox input "false"
click at [68, 142] on span "Activity Monitoring" at bounding box center [72, 140] width 70 height 10
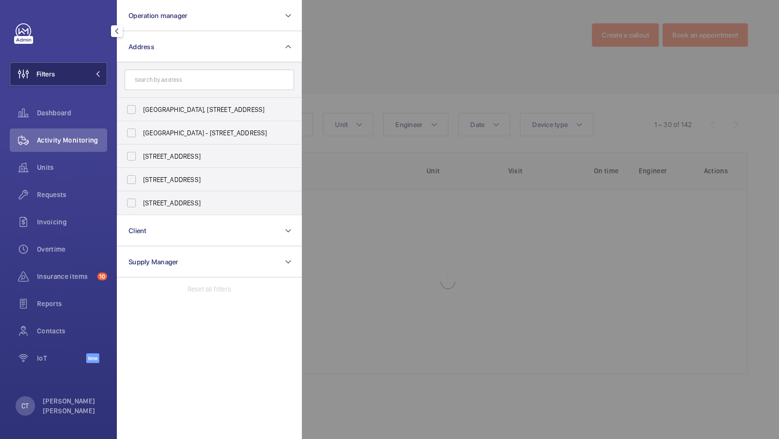
click at [79, 73] on button "Filters" at bounding box center [58, 73] width 97 height 23
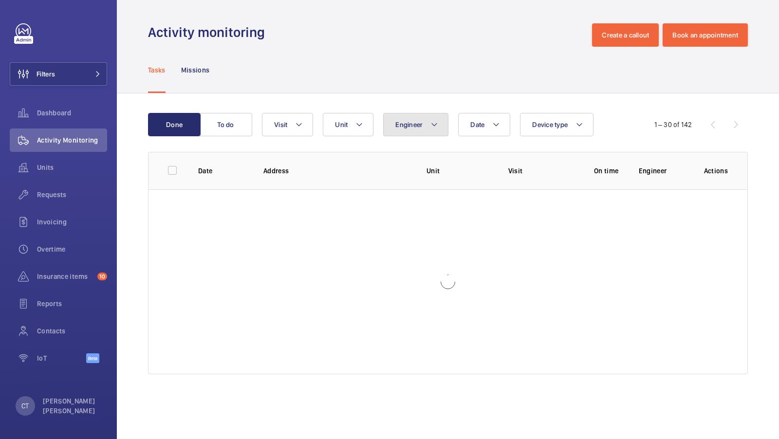
click at [411, 122] on span "Engineer" at bounding box center [408, 125] width 27 height 8
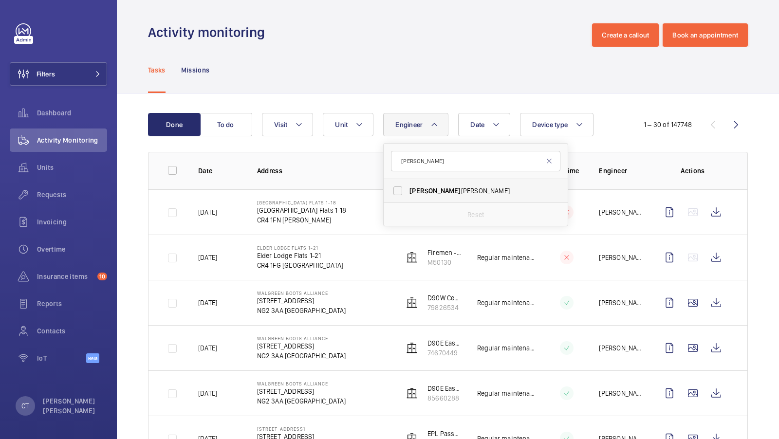
type input "roger"
click at [419, 179] on label "Roger Carter" at bounding box center [468, 190] width 169 height 23
click at [407, 181] on input "Roger Carter" at bounding box center [397, 190] width 19 height 19
checkbox input "true"
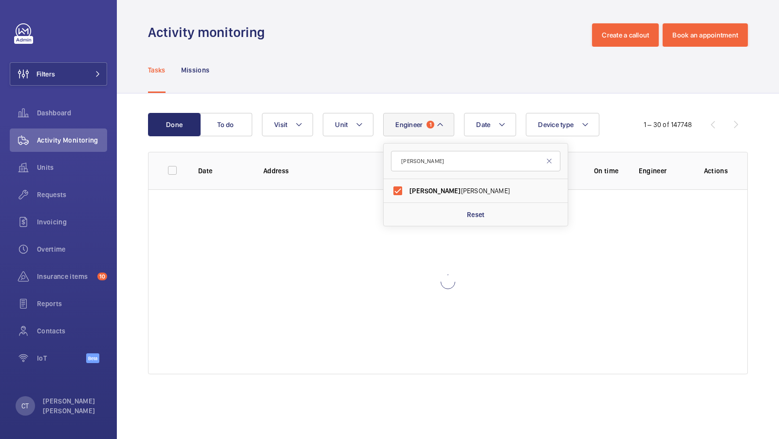
click at [383, 109] on div "Done To do Date Engineer 1 roger Roger Carter Reset Unit Device type Visit 1 – …" at bounding box center [448, 245] width 662 height 304
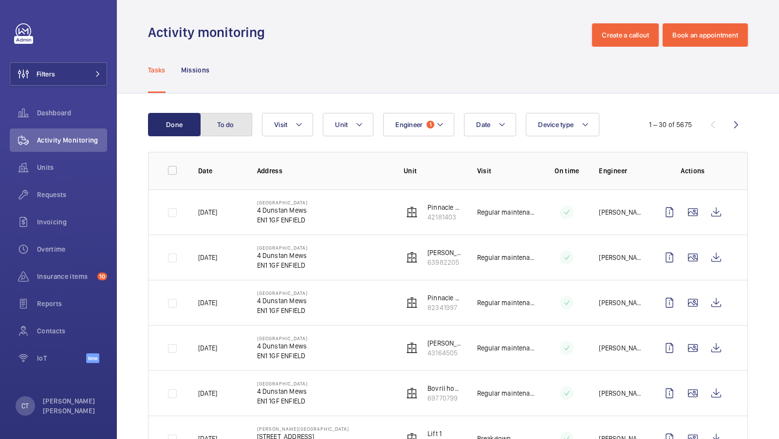
click at [229, 122] on button "To do" at bounding box center [226, 124] width 53 height 23
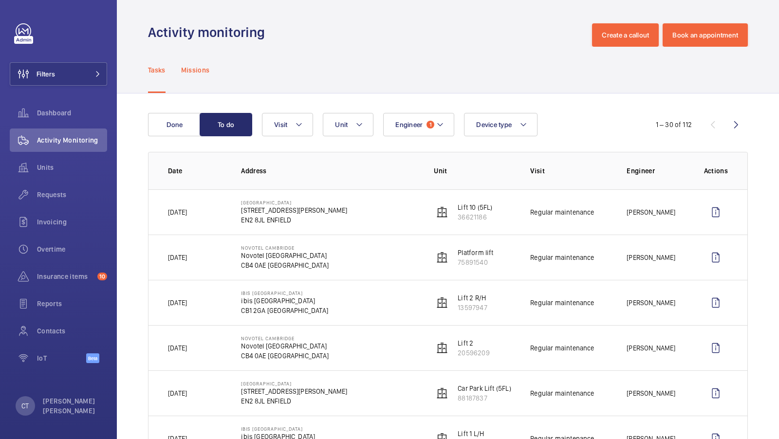
click at [198, 70] on p "Missions" at bounding box center [195, 70] width 29 height 10
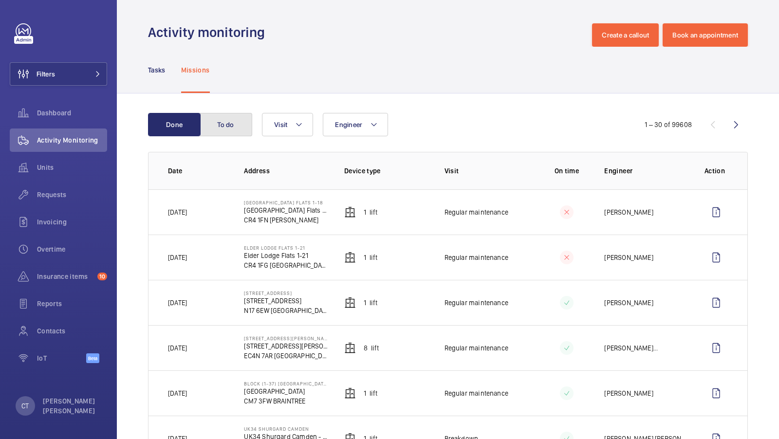
click at [219, 122] on button "To do" at bounding box center [226, 124] width 53 height 23
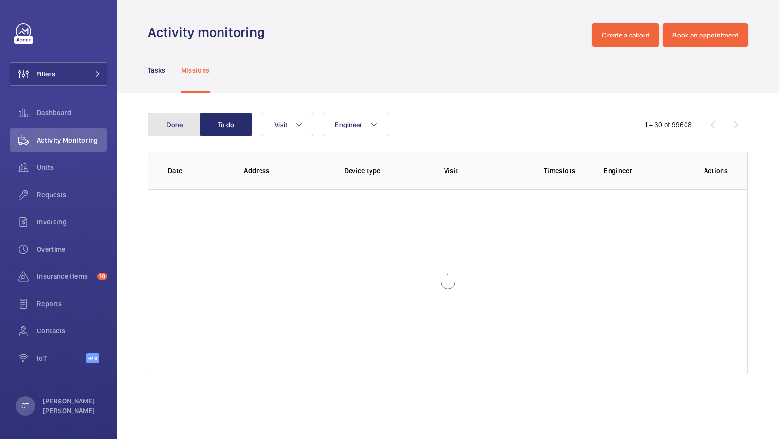
click at [166, 121] on button "Done" at bounding box center [174, 124] width 53 height 23
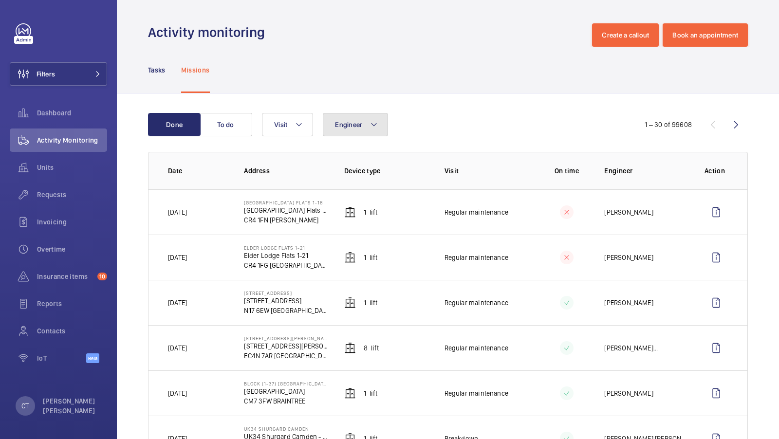
click at [343, 119] on button "Engineer" at bounding box center [355, 124] width 65 height 23
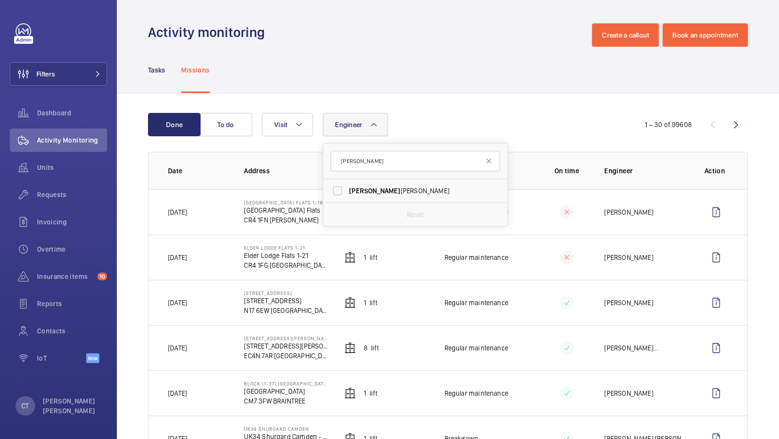
type input "roger"
click at [407, 197] on label "Roger Carter" at bounding box center [407, 190] width 169 height 23
click at [347, 197] on input "Roger Carter" at bounding box center [337, 190] width 19 height 19
checkbox input "true"
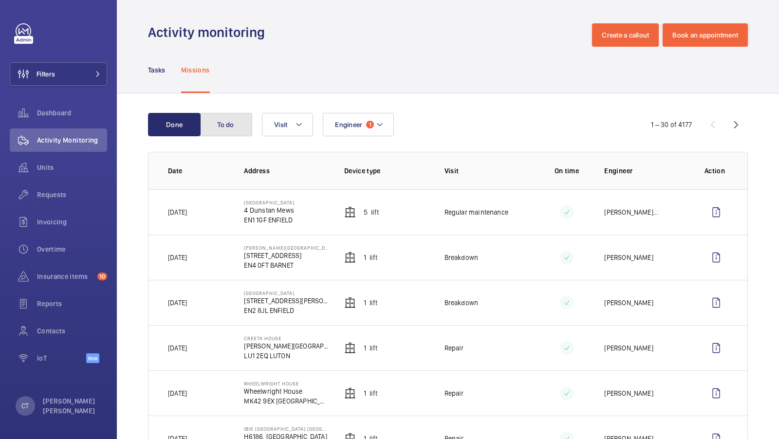
click at [230, 132] on button "To do" at bounding box center [226, 124] width 53 height 23
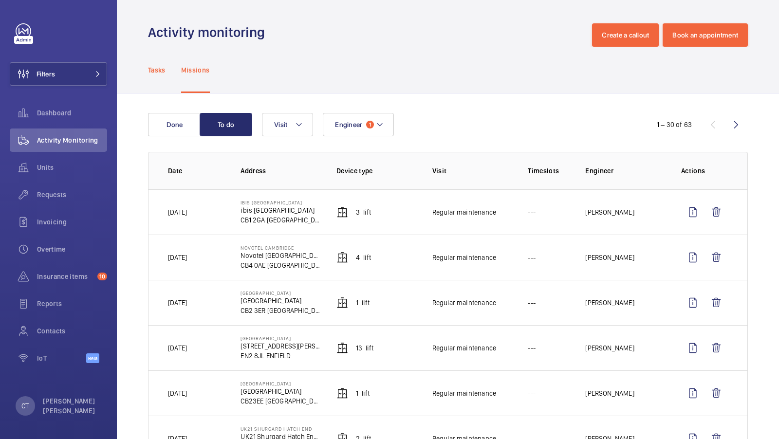
click at [148, 77] on div "Tasks" at bounding box center [157, 70] width 18 height 46
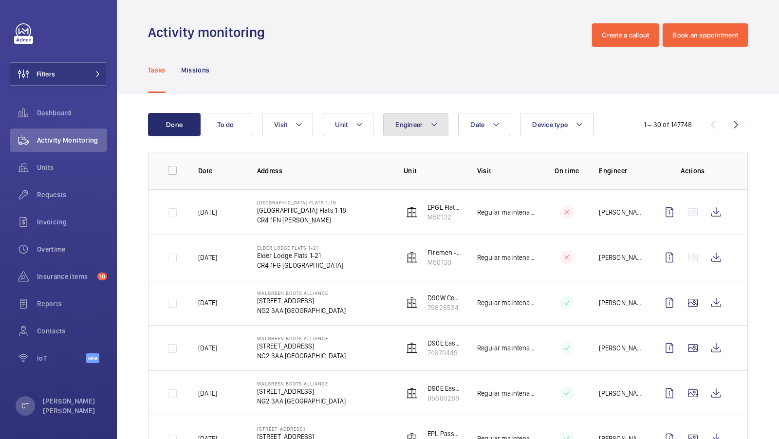
click at [420, 128] on span "Engineer" at bounding box center [408, 125] width 27 height 8
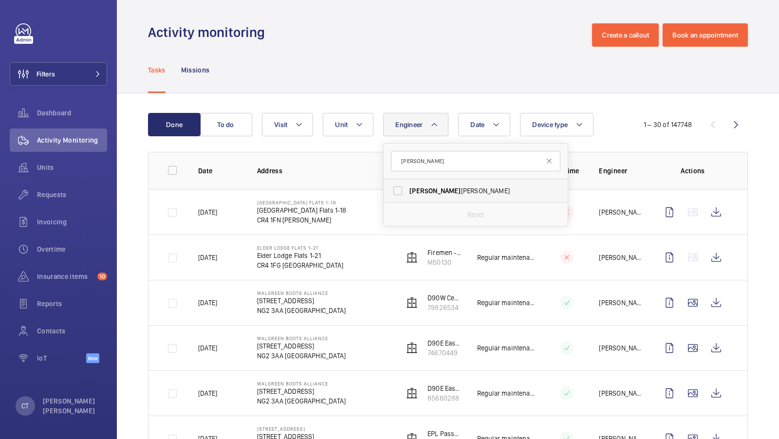
type input "roger"
click at [439, 188] on span "Roger Carter" at bounding box center [476, 191] width 134 height 10
click at [407, 188] on input "Roger Carter" at bounding box center [397, 190] width 19 height 19
checkbox input "true"
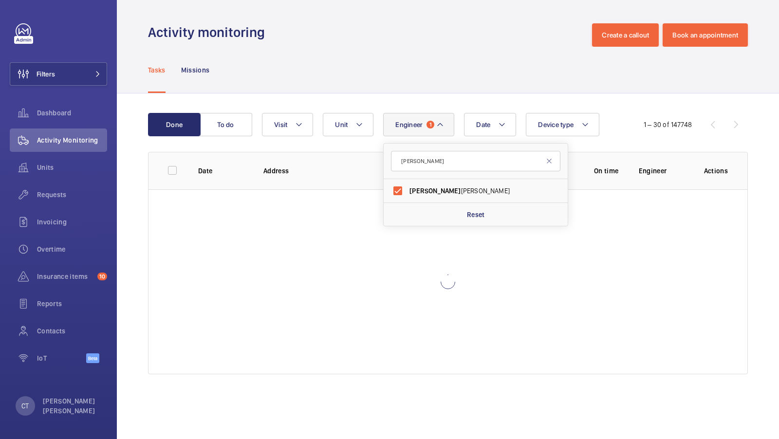
click at [453, 104] on div "Done To do Date Engineer 1 roger Roger Carter Reset Unit Device type Visit 1 – …" at bounding box center [448, 245] width 662 height 304
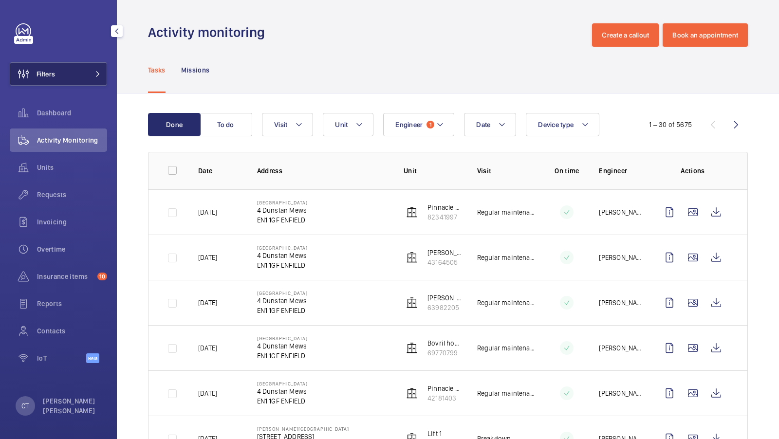
click at [66, 73] on button "Filters" at bounding box center [58, 73] width 97 height 23
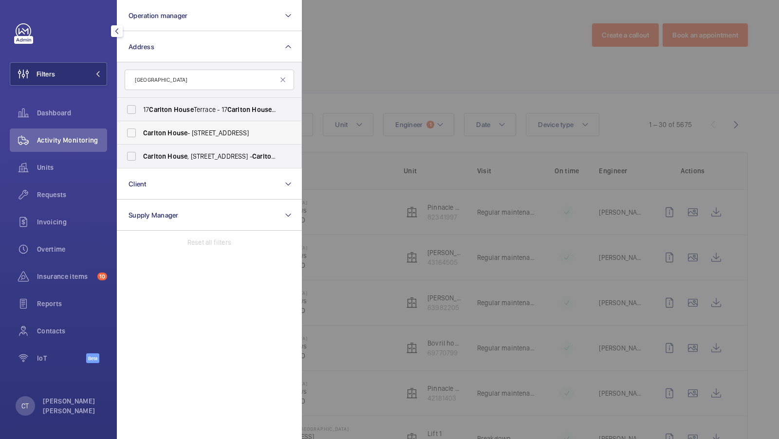
type input "Carlton house"
click at [176, 137] on span "Carlton House - 153 Upper Chorlton Road, MANCHESTER M16 7SH" at bounding box center [210, 133] width 134 height 10
click at [141, 137] on input "Carlton House - 153 Upper Chorlton Road, MANCHESTER M16 7SH" at bounding box center [131, 132] width 19 height 19
checkbox input "true"
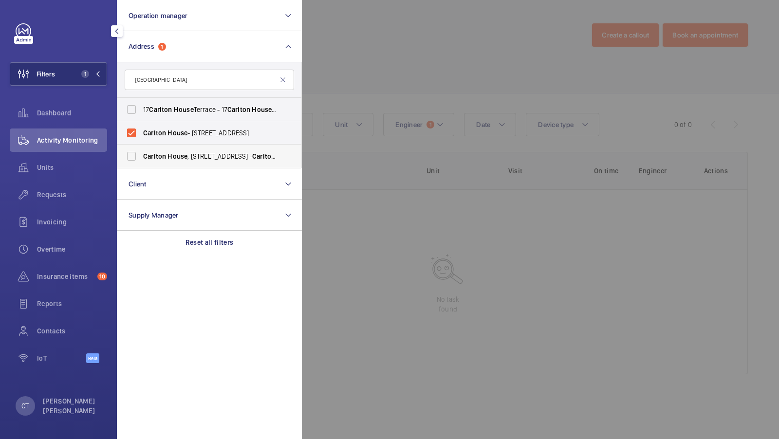
click at [156, 153] on span "Carlton" at bounding box center [154, 156] width 23 height 8
click at [141, 153] on input "Carlton House , 153 Upper Chorlton Rd, Manchester, M16 7SH - Carlton House , MA…" at bounding box center [131, 155] width 19 height 19
checkbox input "true"
click at [89, 71] on span "2" at bounding box center [83, 74] width 12 height 8
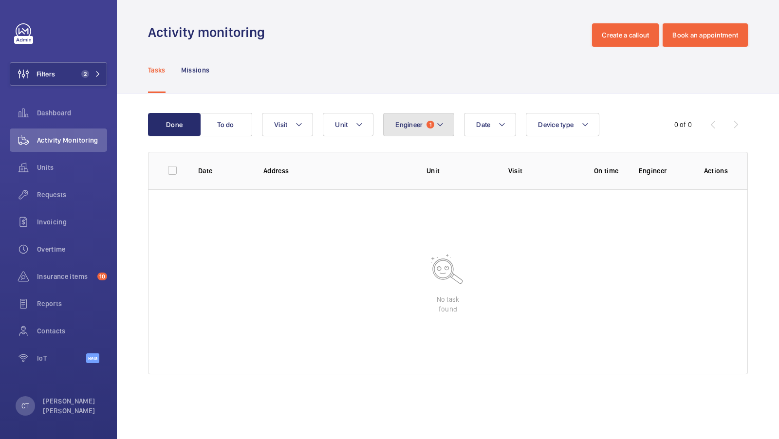
click at [410, 128] on span "Engineer" at bounding box center [408, 125] width 27 height 8
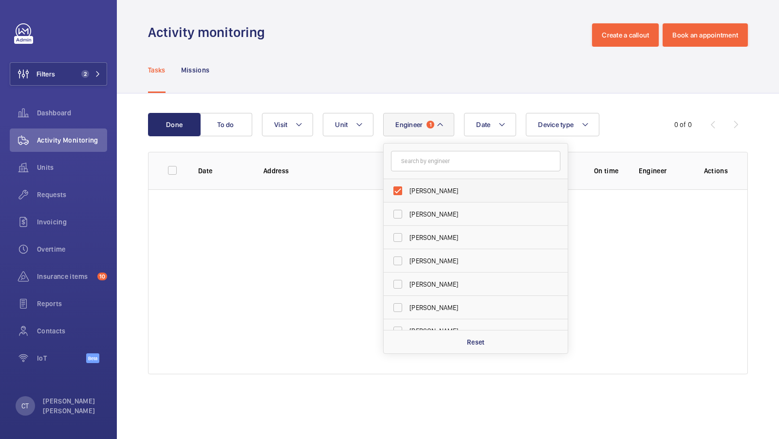
click at [407, 198] on label "[PERSON_NAME]" at bounding box center [468, 190] width 169 height 23
click at [407, 198] on input "[PERSON_NAME]" at bounding box center [397, 190] width 19 height 19
checkbox input "false"
click at [355, 61] on div "Tasks Missions" at bounding box center [448, 70] width 600 height 46
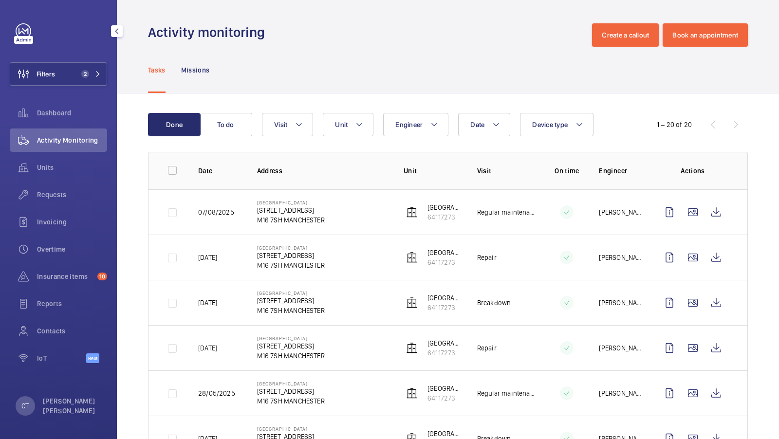
click at [48, 182] on div "Units" at bounding box center [58, 169] width 97 height 27
drag, startPoint x: 53, startPoint y: 198, endPoint x: 100, endPoint y: 215, distance: 50.0
click at [53, 198] on span "Requests" at bounding box center [72, 195] width 70 height 10
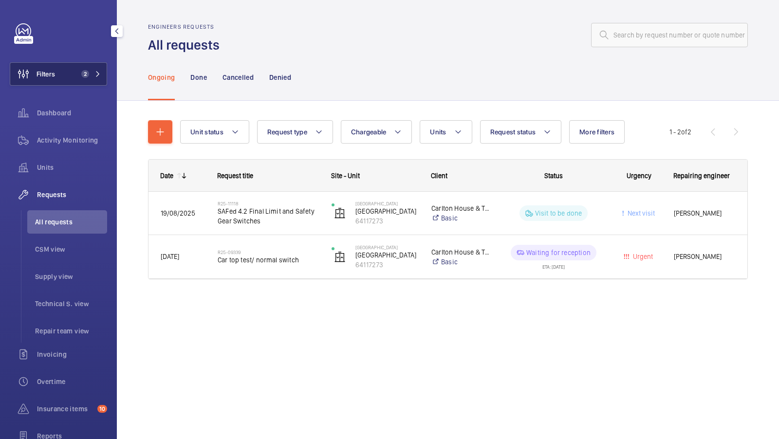
click at [76, 66] on button "Filters 2" at bounding box center [58, 73] width 97 height 23
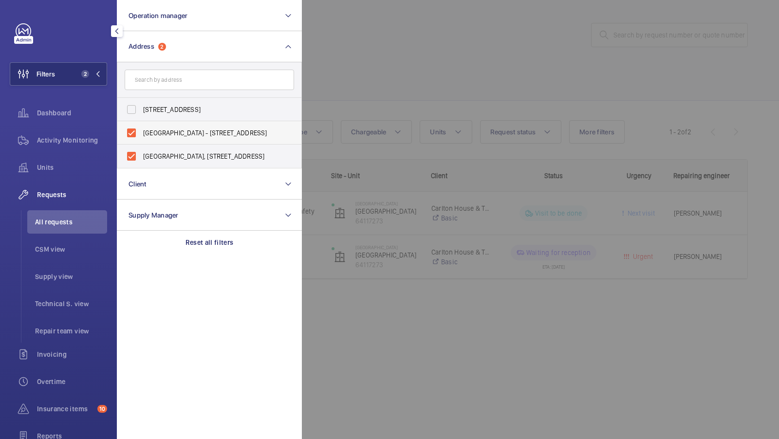
click at [159, 132] on span "Carlton House - 153 Upper Chorlton Road, MANCHESTER M16 7SH" at bounding box center [210, 133] width 134 height 10
click at [141, 132] on input "Carlton House - 153 Upper Chorlton Road, MANCHESTER M16 7SH" at bounding box center [131, 132] width 19 height 19
checkbox input "false"
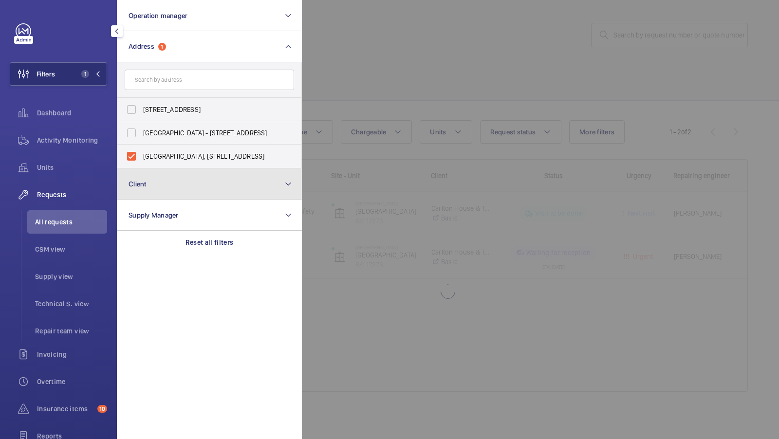
click at [153, 170] on button "Client" at bounding box center [209, 183] width 185 height 31
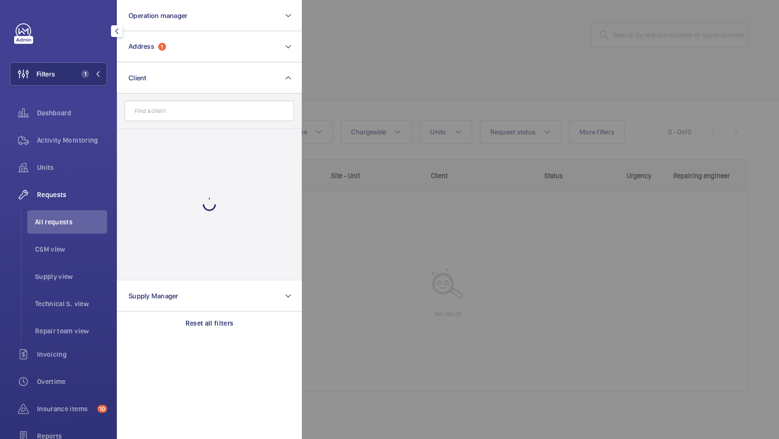
click at [153, 164] on div at bounding box center [209, 204] width 184 height 151
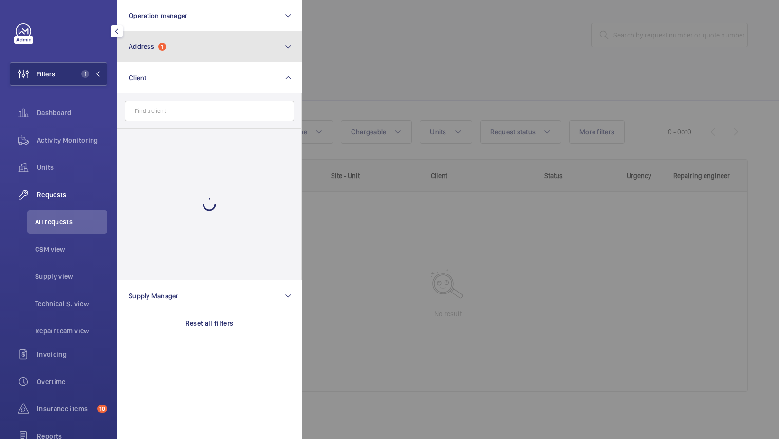
click at [179, 36] on button "Address 1" at bounding box center [209, 46] width 185 height 31
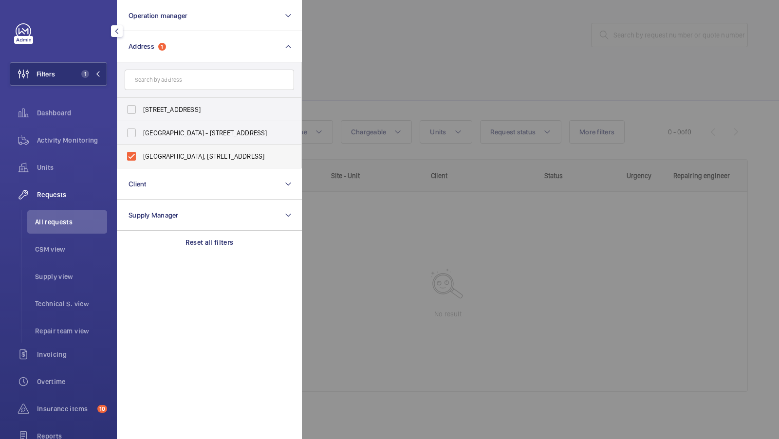
click at [163, 154] on span "Carlton House, 153 Upper Chorlton Rd, Manchester, M16 7SH - Carlton House, MANC…" at bounding box center [210, 156] width 134 height 10
click at [141, 154] on input "Carlton House, 153 Upper Chorlton Rd, Manchester, M16 7SH - Carlton House, MANC…" at bounding box center [131, 155] width 19 height 19
checkbox input "false"
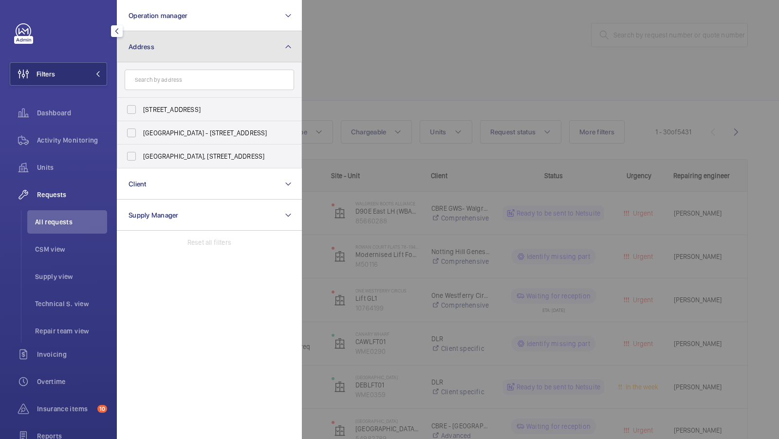
click at [187, 55] on button "Address" at bounding box center [209, 46] width 185 height 31
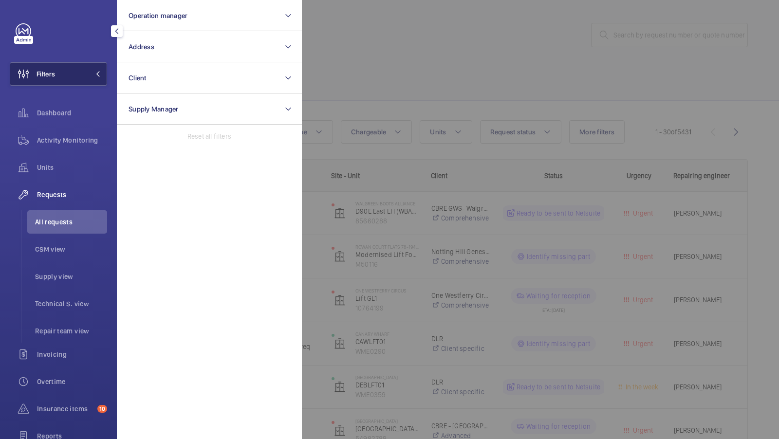
click at [69, 69] on button "Filters" at bounding box center [58, 73] width 97 height 23
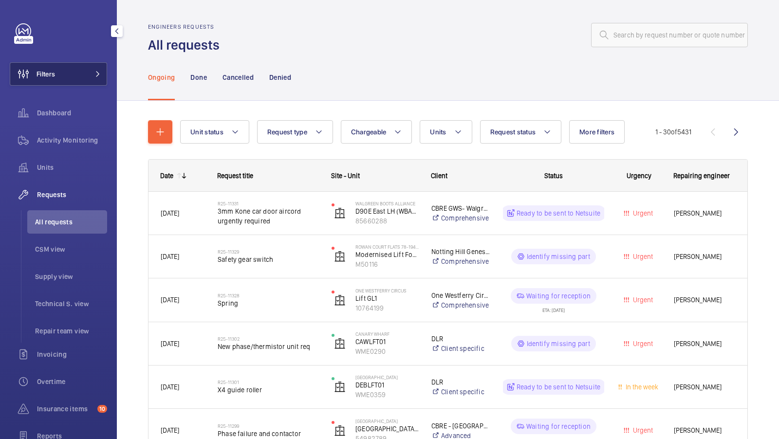
click at [91, 73] on span at bounding box center [95, 74] width 12 height 6
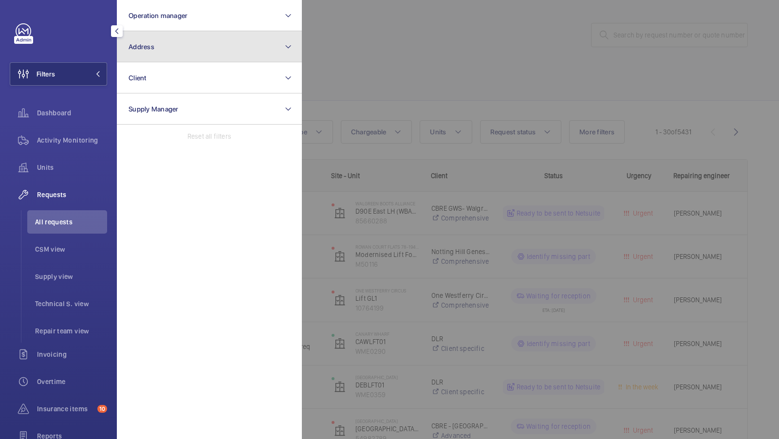
click at [247, 60] on button "Address" at bounding box center [209, 46] width 185 height 31
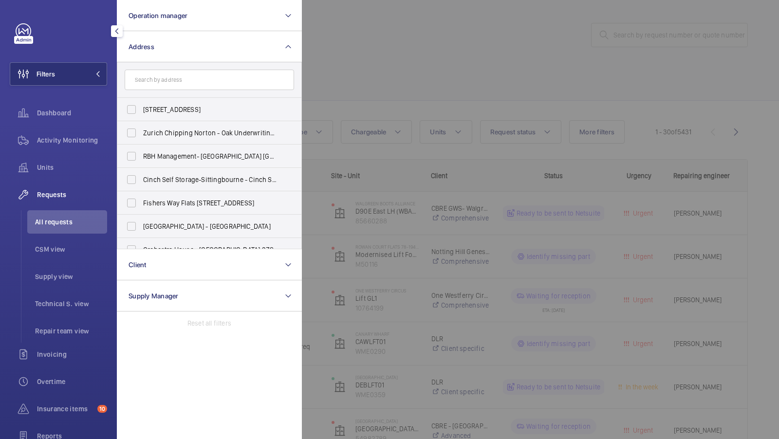
click at [429, 70] on div at bounding box center [691, 219] width 779 height 439
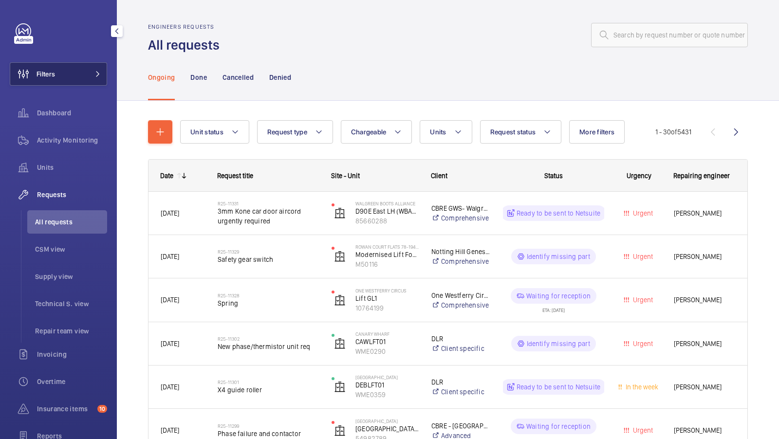
click at [88, 72] on button "Filters" at bounding box center [58, 73] width 97 height 23
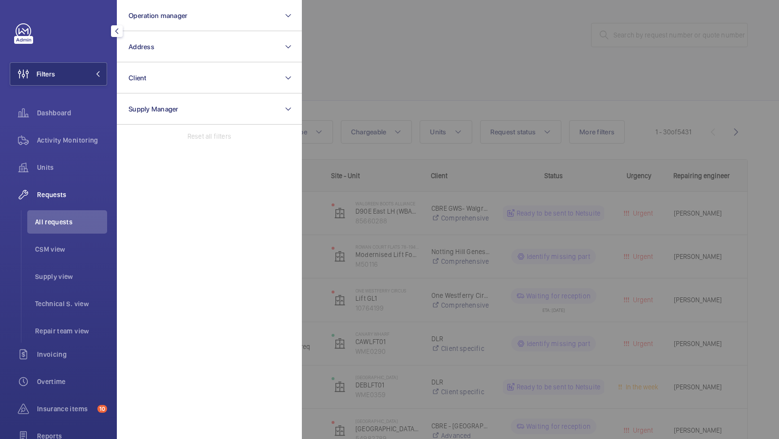
click at [433, 69] on div at bounding box center [691, 219] width 779 height 439
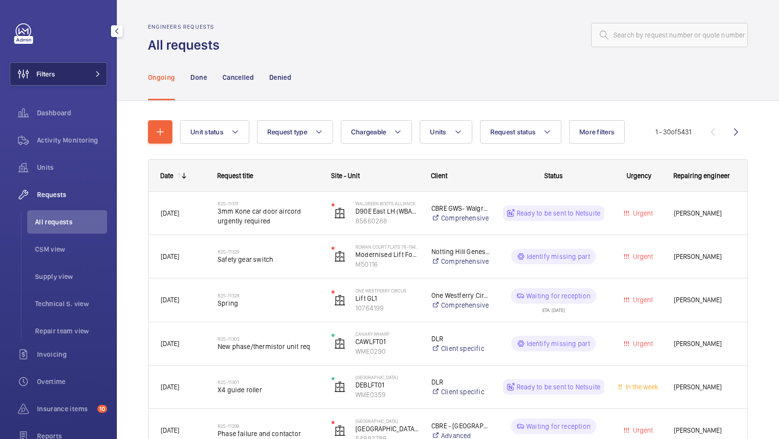
click at [72, 78] on button "Filters" at bounding box center [58, 73] width 97 height 23
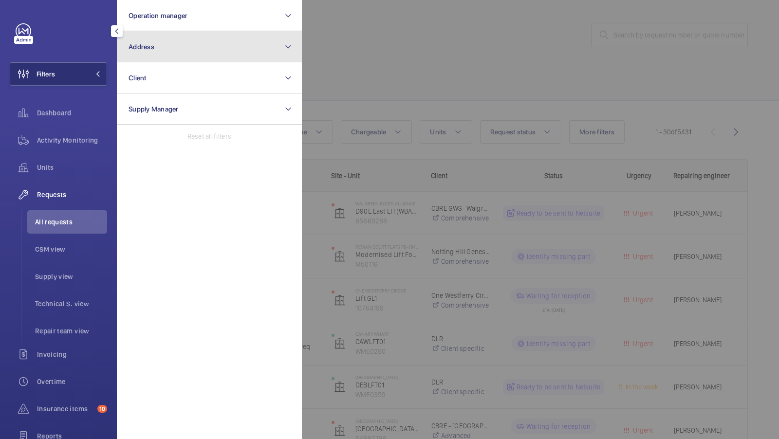
click at [154, 45] on button "Address" at bounding box center [209, 46] width 185 height 31
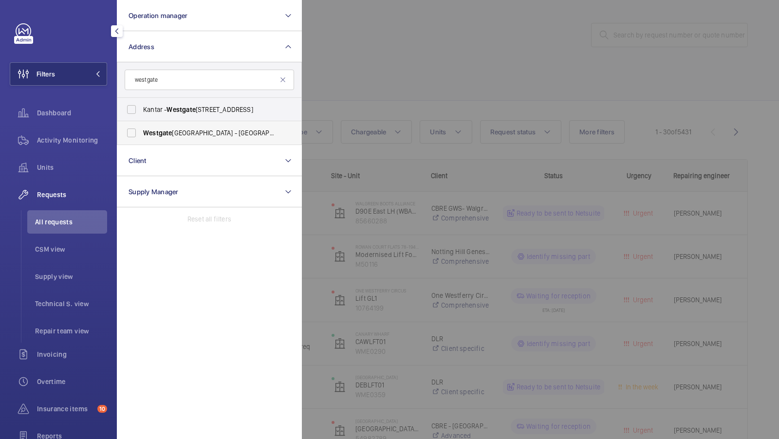
type input "westgate"
click at [199, 139] on label "Westgate Care Centre - Tower Rd, Ware, LONDON SG12 7LP" at bounding box center [201, 132] width 169 height 23
click at [141, 139] on input "Westgate Care Centre - Tower Rd, Ware, LONDON SG12 7LP" at bounding box center [131, 132] width 19 height 19
checkbox input "true"
click at [77, 68] on button "Filters 1" at bounding box center [58, 73] width 97 height 23
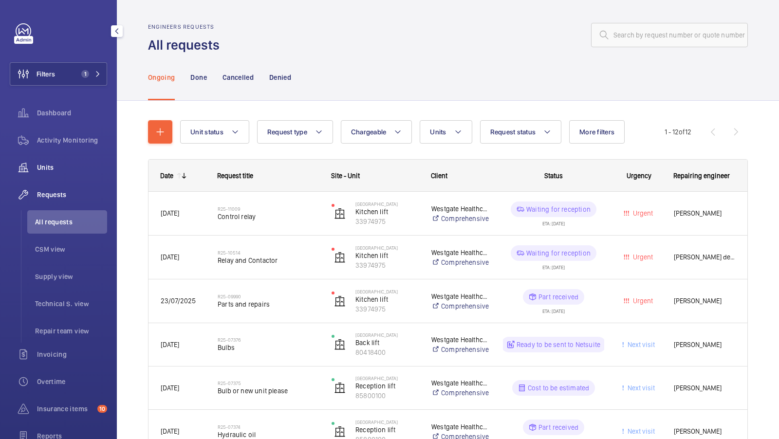
click at [54, 163] on span "Units" at bounding box center [72, 168] width 70 height 10
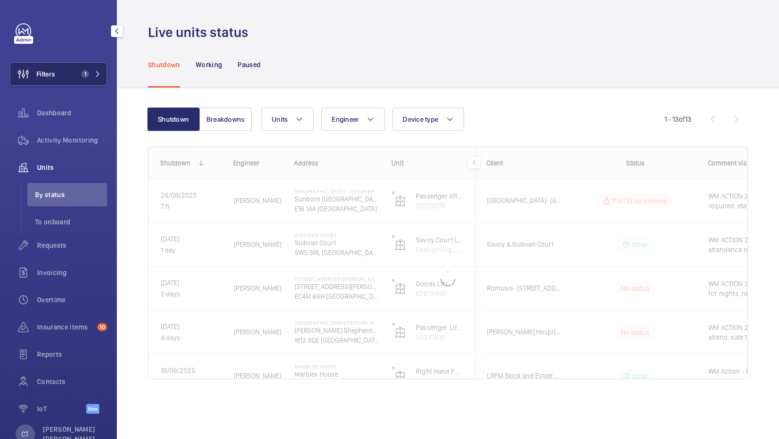
click at [80, 71] on span "1" at bounding box center [83, 74] width 12 height 8
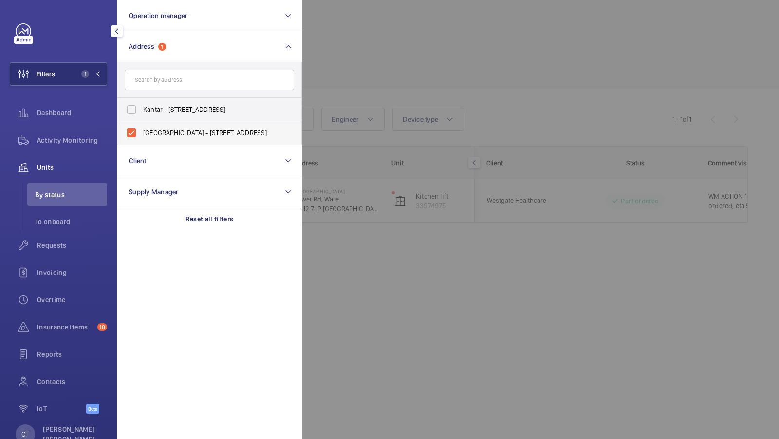
click at [158, 137] on span "Westgate Care Centre - Tower Rd, Ware, LONDON SG12 7LP" at bounding box center [210, 133] width 134 height 10
click at [141, 137] on input "Westgate Care Centre - Tower Rd, Ware, LONDON SG12 7LP" at bounding box center [131, 132] width 19 height 19
checkbox input "false"
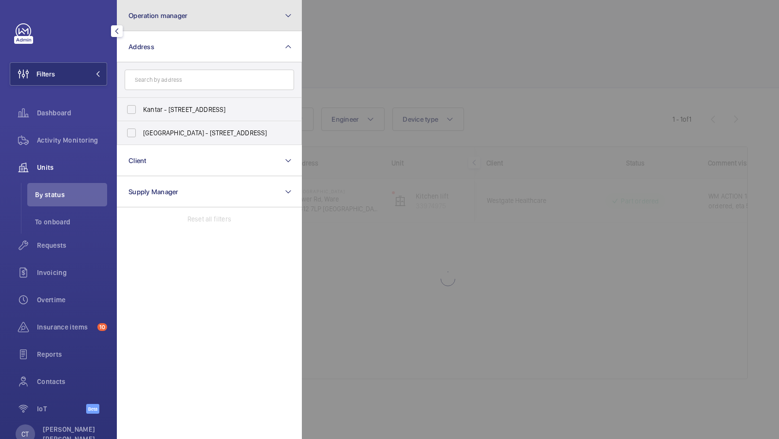
click at [197, 18] on button "Operation manager" at bounding box center [209, 15] width 185 height 31
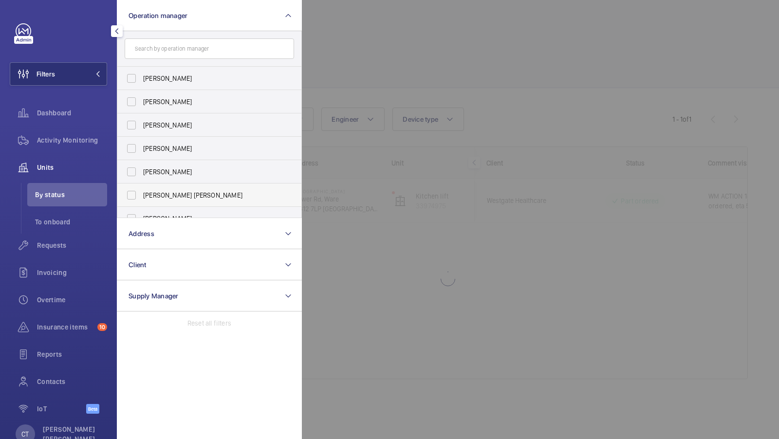
click at [152, 202] on label "[PERSON_NAME] [PERSON_NAME]" at bounding box center [201, 194] width 169 height 23
click at [141, 202] on input "[PERSON_NAME] [PERSON_NAME]" at bounding box center [131, 194] width 19 height 19
checkbox input "true"
click at [93, 68] on button "Filters 1" at bounding box center [58, 73] width 97 height 23
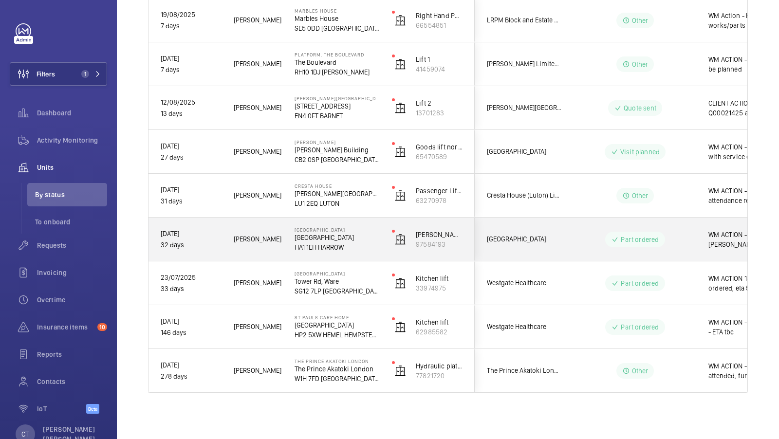
scroll to position [0, 175]
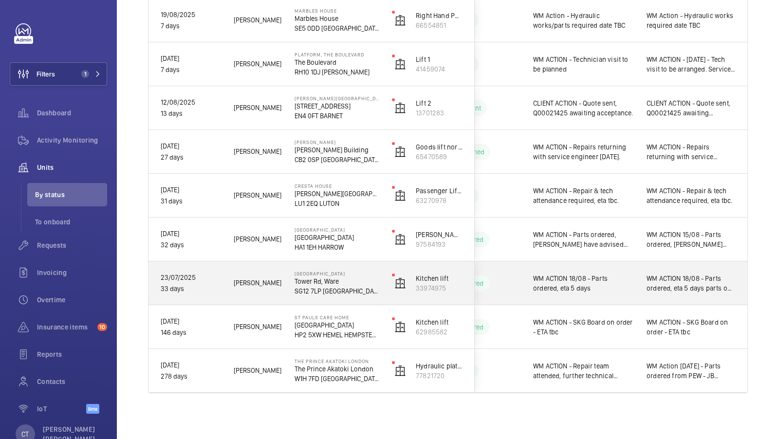
click at [652, 280] on span "WM ACTION 18/08 - Parts ordered, eta 5 days parts on order - push board. eta 2-…" at bounding box center [690, 283] width 89 height 19
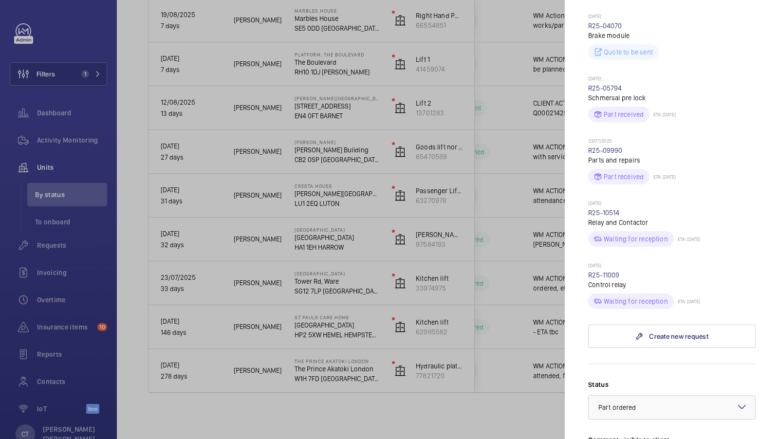
scroll to position [739, 0]
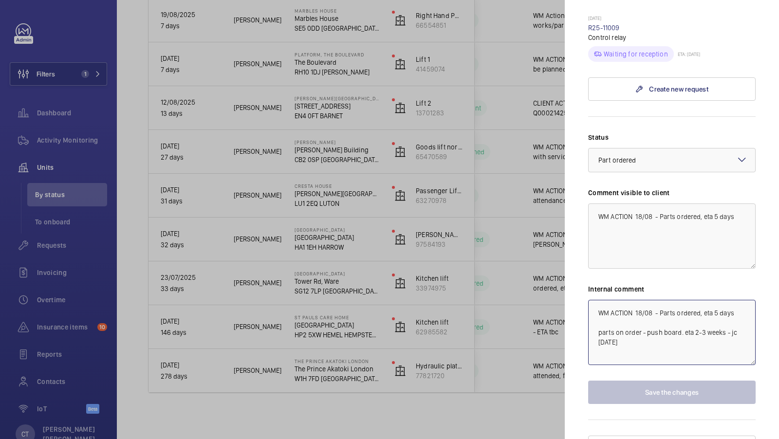
drag, startPoint x: 694, startPoint y: 333, endPoint x: 636, endPoint y: 293, distance: 71.1
click at [636, 300] on textarea "WM ACTION 18/08 - Parts ordered, eta 5 days parts on order - push board. eta 2-…" at bounding box center [671, 332] width 167 height 65
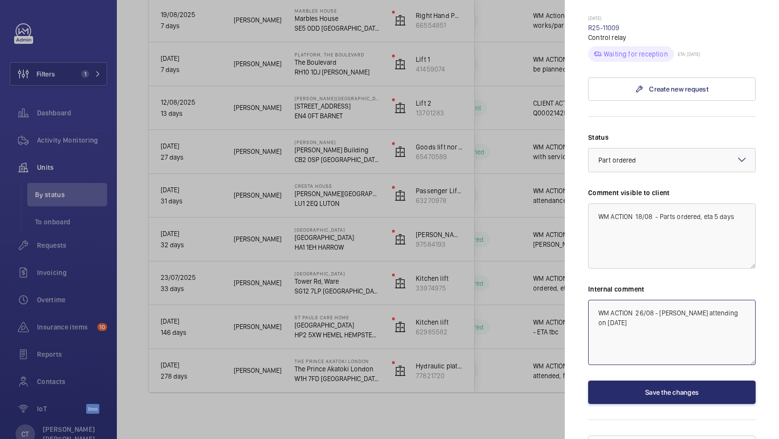
type textarea "WM ACTION 26/08 - Roger attending on 28th August"
drag, startPoint x: 637, startPoint y: 199, endPoint x: 734, endPoint y: 205, distance: 98.0
click at [734, 205] on textarea "WM ACTION 18/08 - Parts ordered, eta 5 days" at bounding box center [671, 235] width 167 height 65
type textarea "WM ACTION - Engineer attending on Thursday 28th August"
click at [676, 132] on wm-front-input-dropdown "Status Select a status × Part ordered ×" at bounding box center [671, 152] width 167 height 40
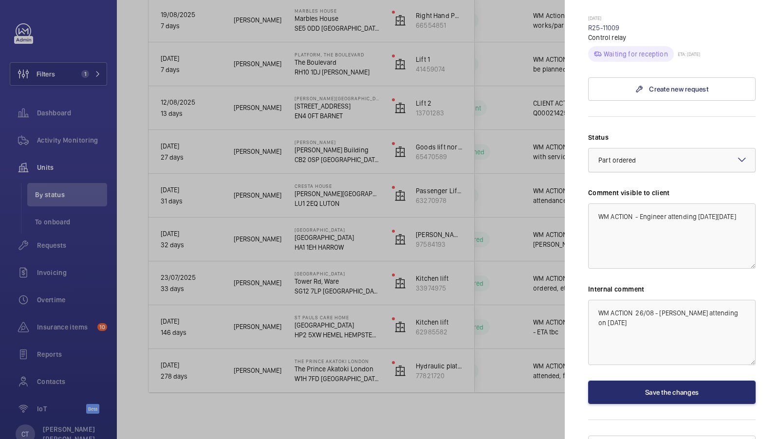
click at [657, 155] on div "× Part ordered" at bounding box center [629, 160] width 62 height 10
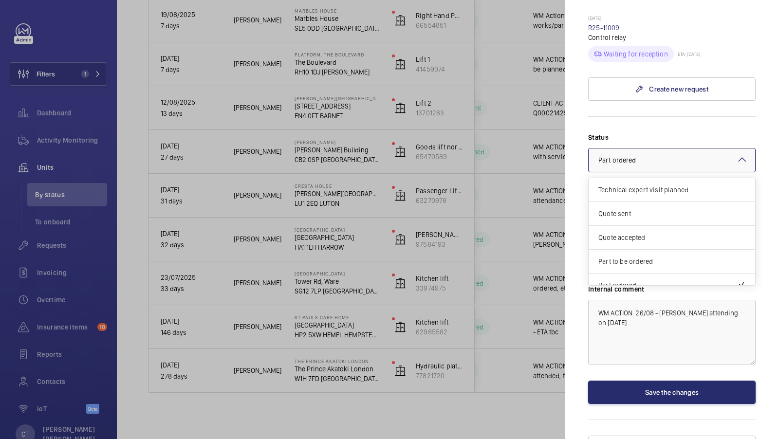
scroll to position [81, 0]
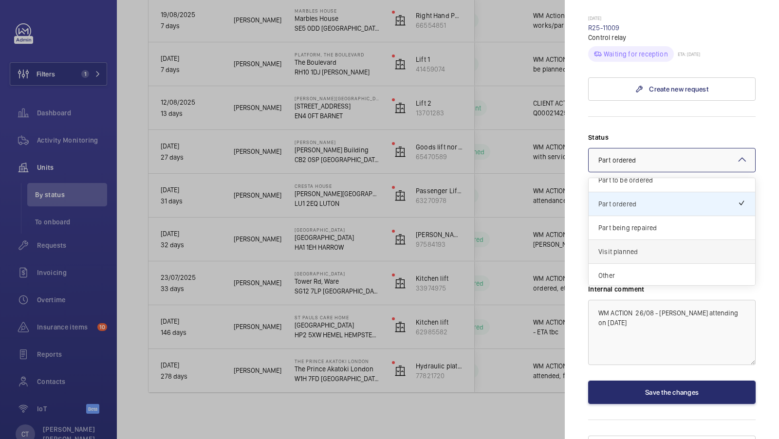
click at [644, 247] on span "Visit planned" at bounding box center [671, 252] width 147 height 10
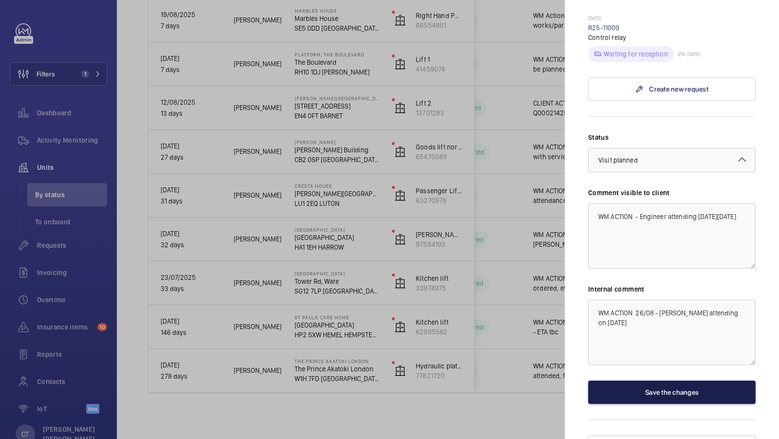
click at [674, 381] on button "Save the changes" at bounding box center [671, 392] width 167 height 23
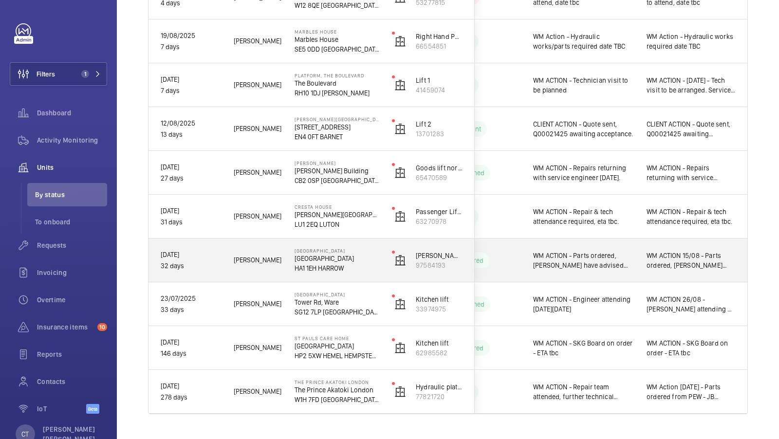
scroll to position [334, 0]
click at [671, 267] on span "WM ACTION 15/08 - Parts ordered, Kleemann have advised that the pars will now b…" at bounding box center [690, 260] width 89 height 19
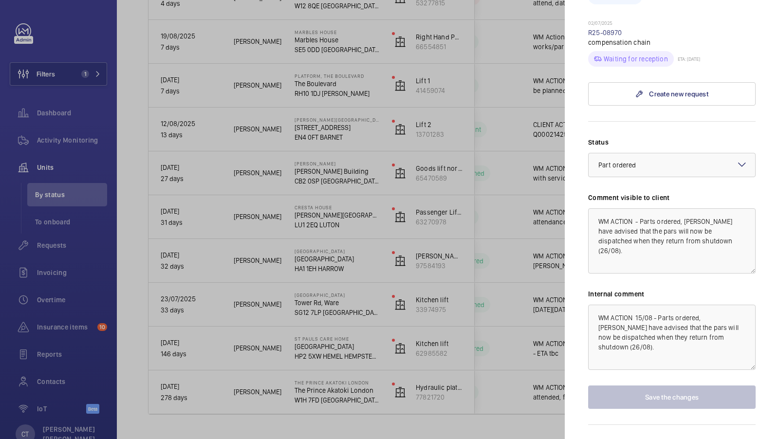
scroll to position [365, 0]
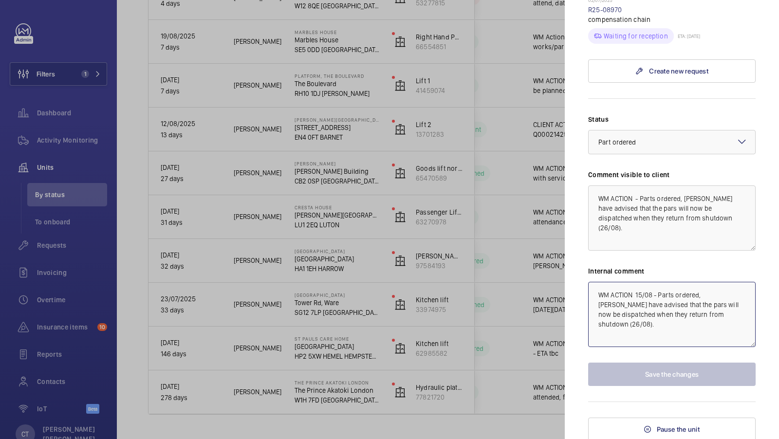
click at [642, 294] on textarea "WM ACTION 15/08 - Parts ordered, Kleemann have advised that the pars will now b…" at bounding box center [671, 314] width 167 height 65
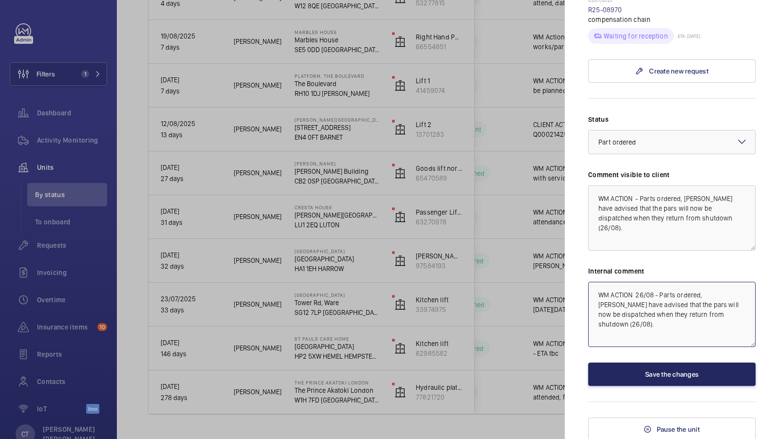
type textarea "WM ACTION 26/08 - Parts ordered, Kleemann have advised that the pars will now b…"
click at [679, 371] on button "Save the changes" at bounding box center [671, 374] width 167 height 23
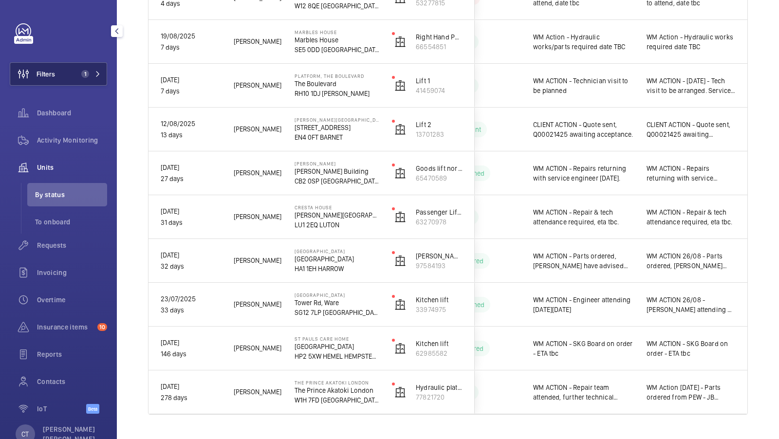
click at [86, 78] on button "Filters 1" at bounding box center [58, 73] width 97 height 23
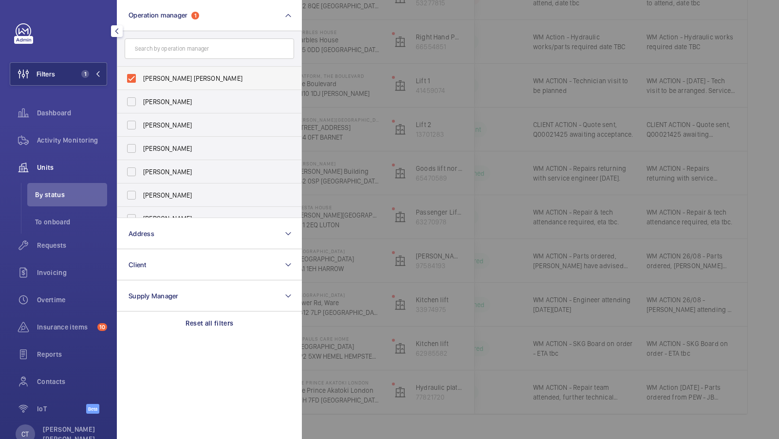
click at [175, 71] on label "[PERSON_NAME] [PERSON_NAME]" at bounding box center [201, 78] width 169 height 23
click at [141, 71] on input "[PERSON_NAME] [PERSON_NAME]" at bounding box center [131, 78] width 19 height 19
click at [175, 71] on label "[PERSON_NAME] [PERSON_NAME]" at bounding box center [201, 78] width 169 height 23
click at [141, 71] on input "[PERSON_NAME] [PERSON_NAME]" at bounding box center [131, 78] width 19 height 19
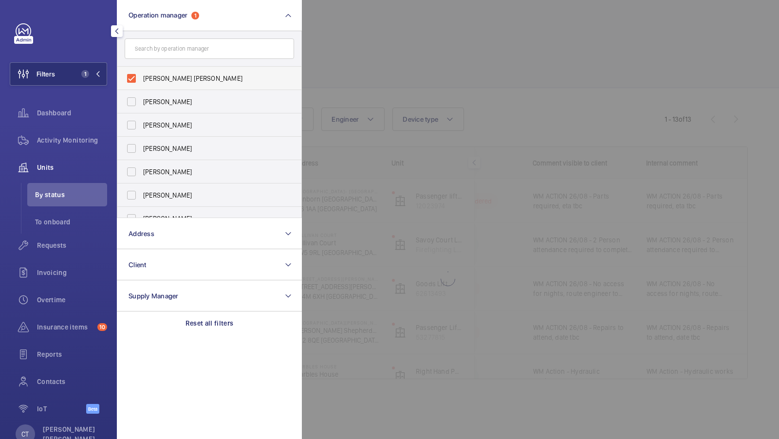
click at [175, 75] on span "[PERSON_NAME] [PERSON_NAME]" at bounding box center [210, 78] width 134 height 10
click at [141, 75] on input "[PERSON_NAME] [PERSON_NAME]" at bounding box center [131, 78] width 19 height 19
checkbox input "false"
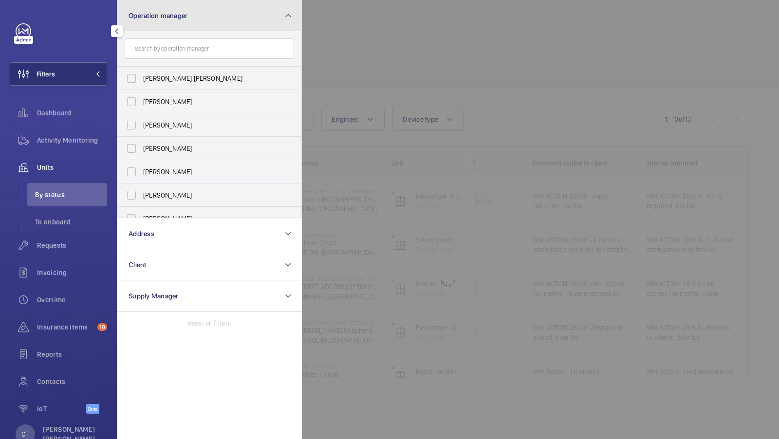
click at [204, 19] on button "Operation manager" at bounding box center [209, 15] width 185 height 31
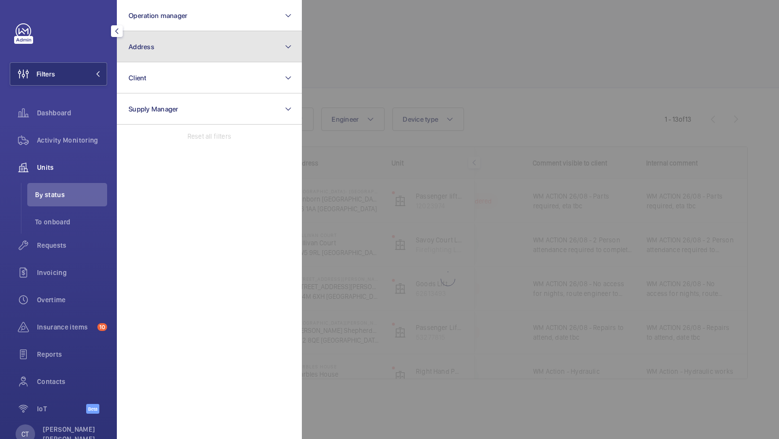
click at [181, 46] on button "Address" at bounding box center [209, 46] width 185 height 31
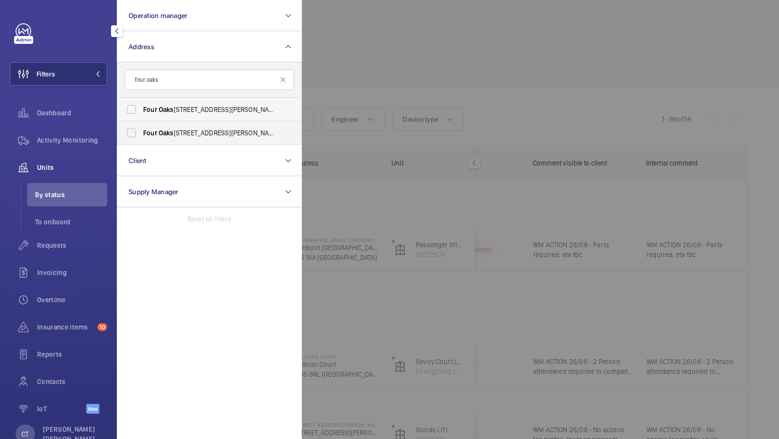
type input "four oaks"
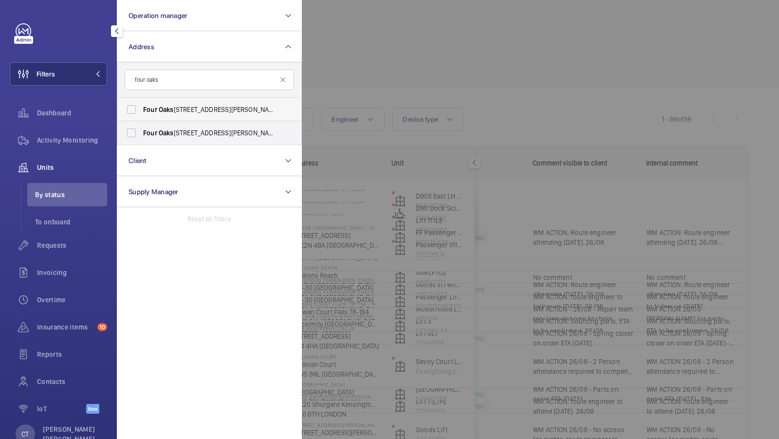
click at [193, 106] on span "Four Oaks House - Litchfield Road, SUTTON COLDFIELD B74 2TZ" at bounding box center [210, 110] width 134 height 10
click at [141, 106] on input "Four Oaks House - Litchfield Road, SUTTON COLDFIELD B74 2TZ" at bounding box center [131, 109] width 19 height 19
checkbox input "true"
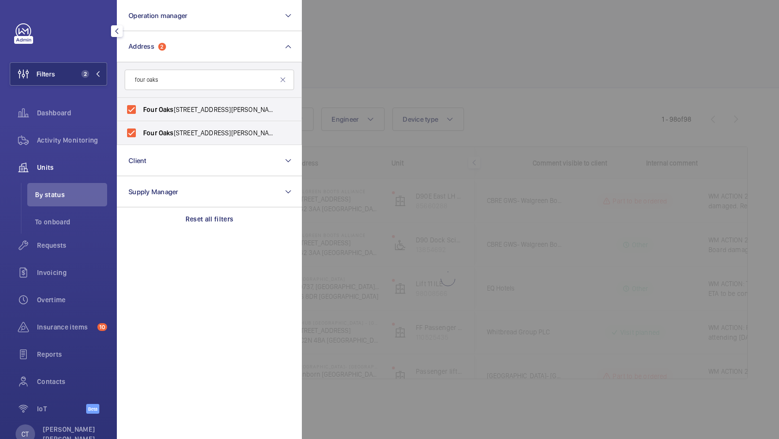
scroll to position [0, 175]
click at [78, 82] on button "Filters 2" at bounding box center [58, 73] width 97 height 23
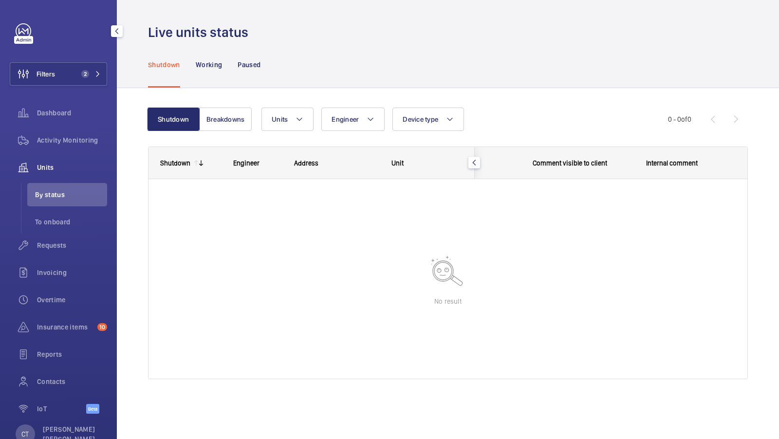
click at [46, 261] on div "Invoicing" at bounding box center [58, 272] width 97 height 23
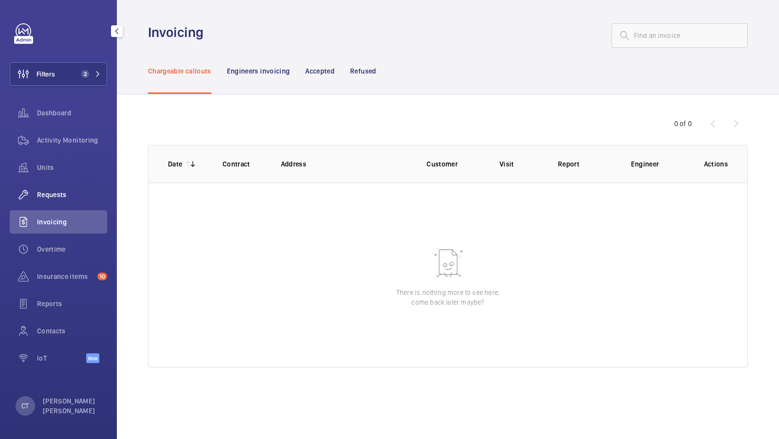
click at [63, 194] on span "Requests" at bounding box center [72, 195] width 70 height 10
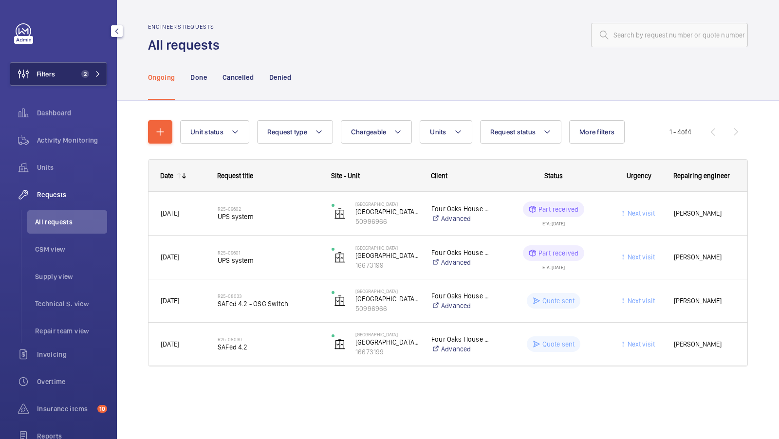
click at [82, 77] on span "2" at bounding box center [83, 74] width 12 height 8
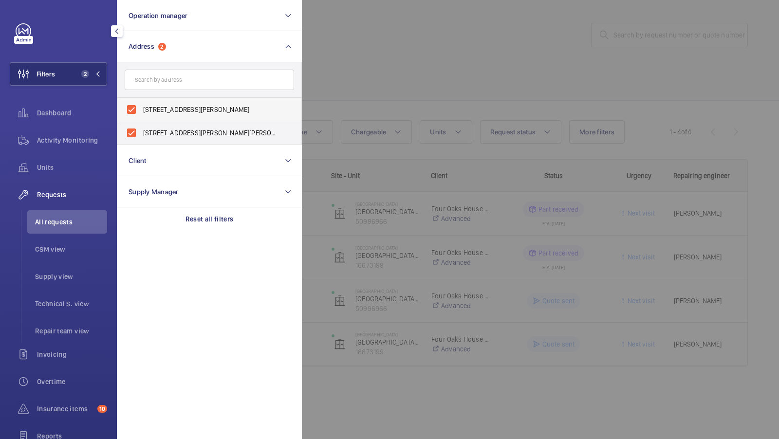
click at [174, 109] on span "[STREET_ADDRESS][PERSON_NAME]" at bounding box center [210, 110] width 134 height 10
click at [141, 109] on input "[STREET_ADDRESS][PERSON_NAME]" at bounding box center [131, 109] width 19 height 19
click at [159, 115] on label "[STREET_ADDRESS][PERSON_NAME]" at bounding box center [201, 109] width 169 height 23
click at [141, 115] on input "[STREET_ADDRESS][PERSON_NAME]" at bounding box center [131, 109] width 19 height 19
checkbox input "true"
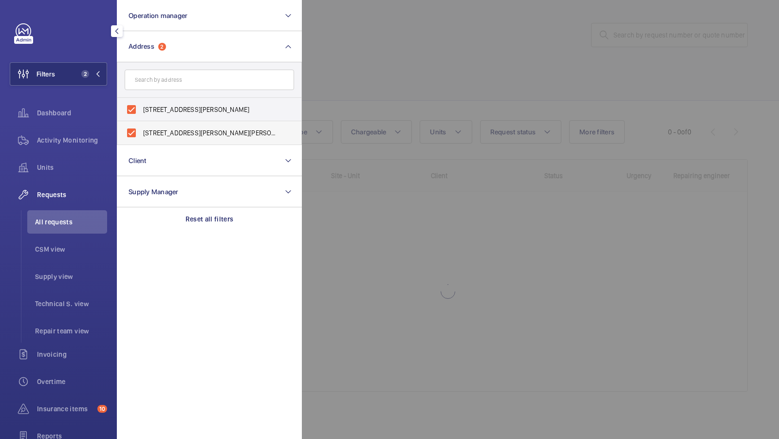
click at [146, 143] on label "[STREET_ADDRESS][PERSON_NAME][PERSON_NAME]" at bounding box center [201, 132] width 169 height 23
click at [141, 143] on input "[STREET_ADDRESS][PERSON_NAME][PERSON_NAME]" at bounding box center [131, 132] width 19 height 19
checkbox input "false"
click at [161, 112] on span "[STREET_ADDRESS][PERSON_NAME]" at bounding box center [210, 110] width 134 height 10
click at [141, 112] on input "[STREET_ADDRESS][PERSON_NAME]" at bounding box center [131, 109] width 19 height 19
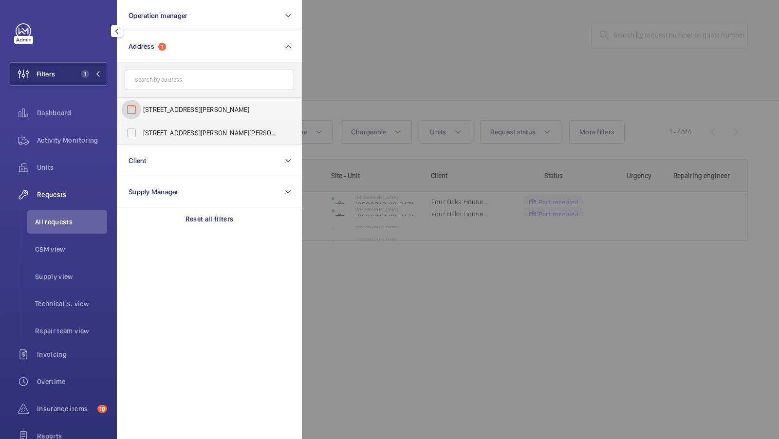
checkbox input "false"
click at [177, 82] on input "text" at bounding box center [209, 80] width 169 height 20
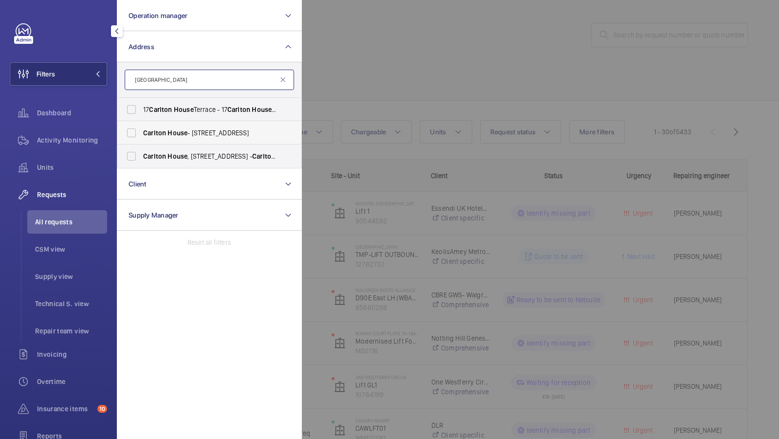
type input "Carlton house"
click at [188, 139] on label "Carlton House - 153 Upper Chorlton Road, MANCHESTER M16 7SH" at bounding box center [201, 132] width 169 height 23
click at [141, 139] on input "Carlton House - 153 Upper Chorlton Road, MANCHESTER M16 7SH" at bounding box center [131, 132] width 19 height 19
checkbox input "true"
click at [165, 150] on label "Carlton House , 153 Upper Chorlton Rd, Manchester, M16 7SH - Carlton House , MA…" at bounding box center [201, 156] width 169 height 23
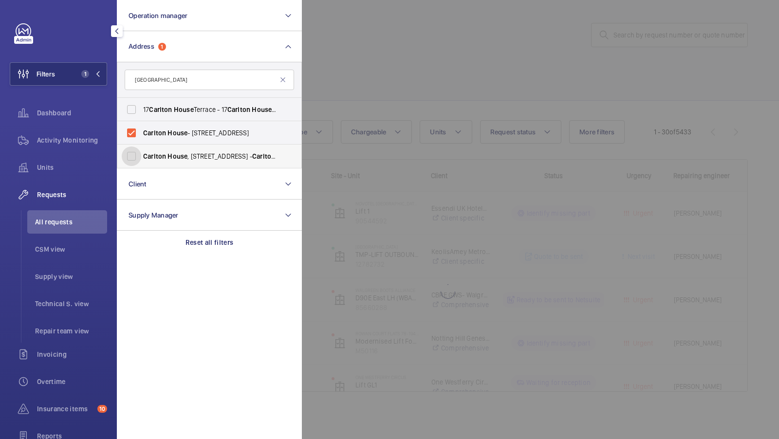
click at [141, 150] on input "Carlton House , 153 Upper Chorlton Rd, Manchester, M16 7SH - Carlton House , MA…" at bounding box center [131, 155] width 19 height 19
checkbox input "true"
click at [88, 80] on button "Filters 2" at bounding box center [58, 73] width 97 height 23
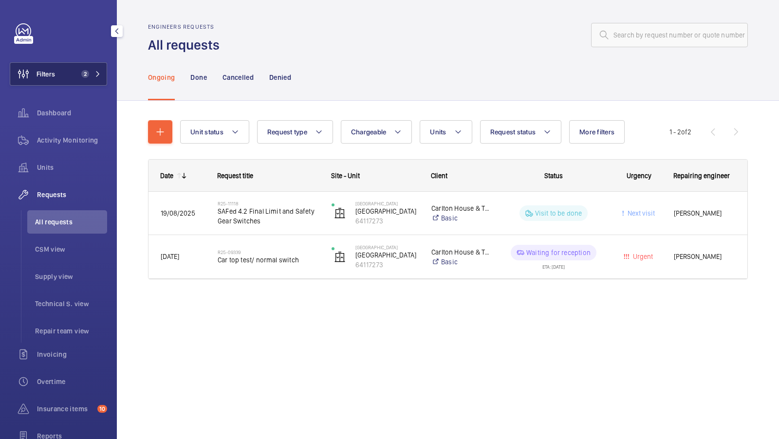
click at [89, 74] on span "2" at bounding box center [85, 74] width 8 height 8
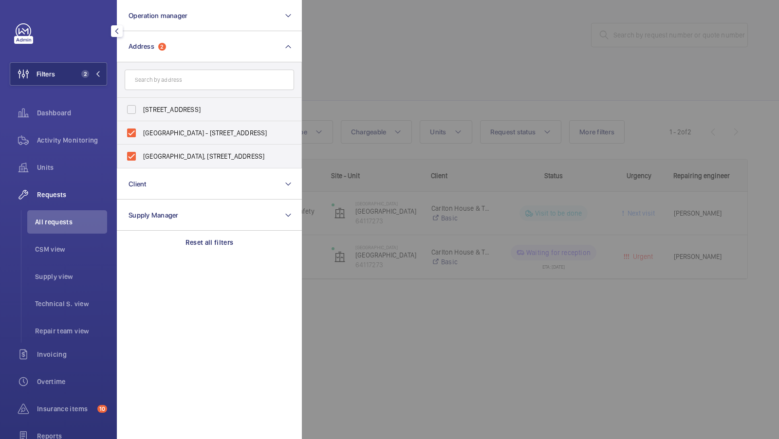
click at [363, 92] on div at bounding box center [691, 219] width 779 height 439
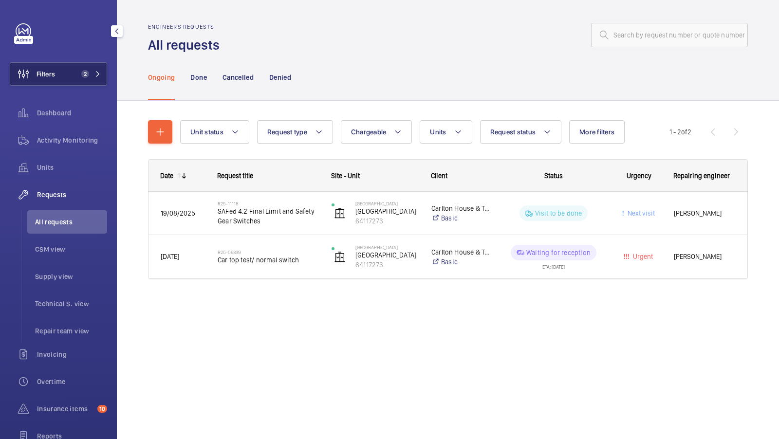
click at [75, 70] on button "Filters 2" at bounding box center [58, 73] width 97 height 23
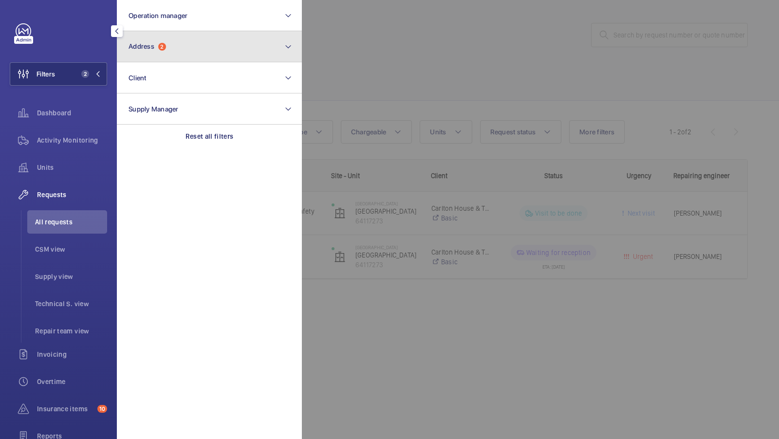
click at [198, 37] on button "Address 2" at bounding box center [209, 46] width 185 height 31
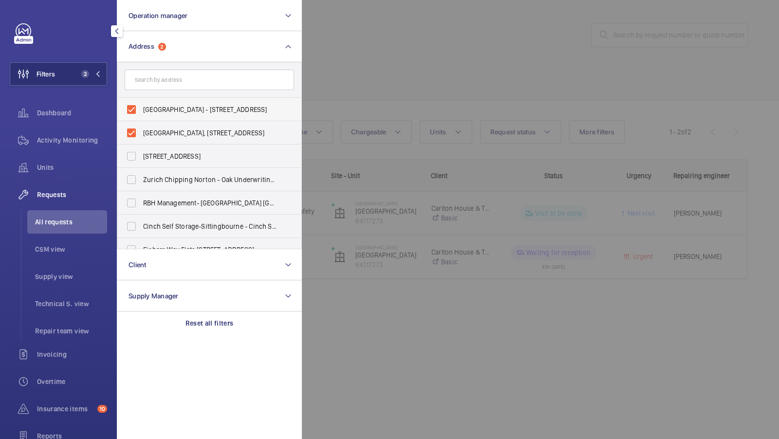
click at [175, 109] on span "Carlton House - 153 Upper Chorlton Road, MANCHESTER M16 7SH" at bounding box center [210, 110] width 134 height 10
click at [141, 109] on input "Carlton House - 153 Upper Chorlton Road, MANCHESTER M16 7SH" at bounding box center [131, 109] width 19 height 19
checkbox input "false"
click at [163, 129] on span "Carlton House, 153 Upper Chorlton Rd, Manchester, M16 7SH - Carlton House, MANC…" at bounding box center [210, 133] width 134 height 10
click at [141, 129] on input "Carlton House, 153 Upper Chorlton Rd, Manchester, M16 7SH - Carlton House, MANC…" at bounding box center [131, 132] width 19 height 19
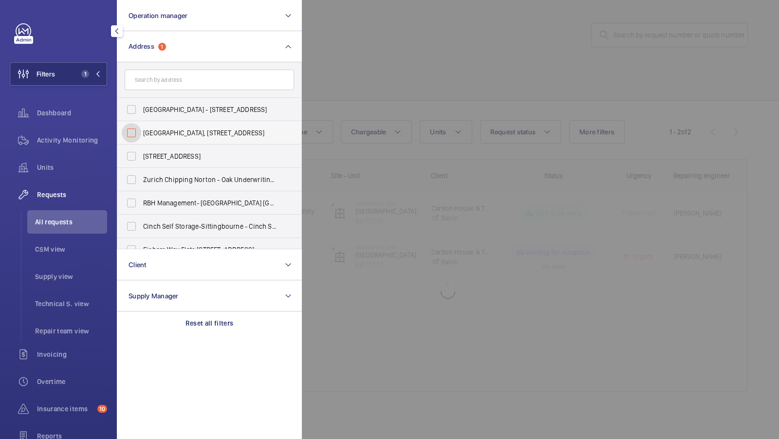
checkbox input "false"
click at [178, 84] on input "text" at bounding box center [209, 80] width 169 height 20
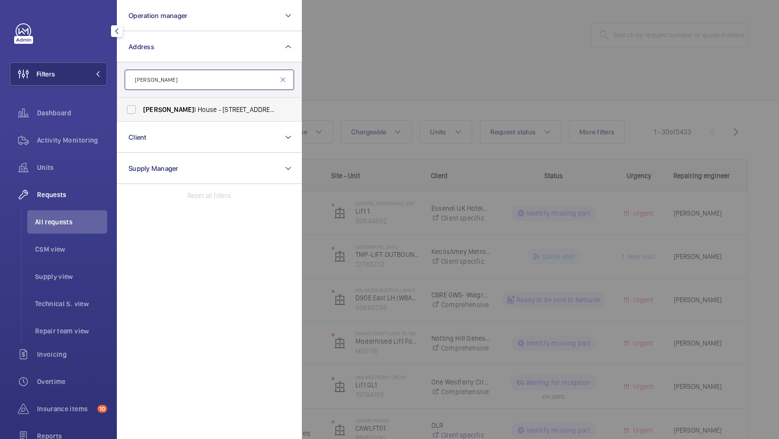
type input "pennel"
click at [152, 105] on span "Pennel l House - 116 Cockfosters Rd, BARNET EN4 0FT" at bounding box center [210, 110] width 134 height 10
click at [141, 105] on input "Pennel l House - 116 Cockfosters Rd, BARNET EN4 0FT" at bounding box center [131, 109] width 19 height 19
checkbox input "true"
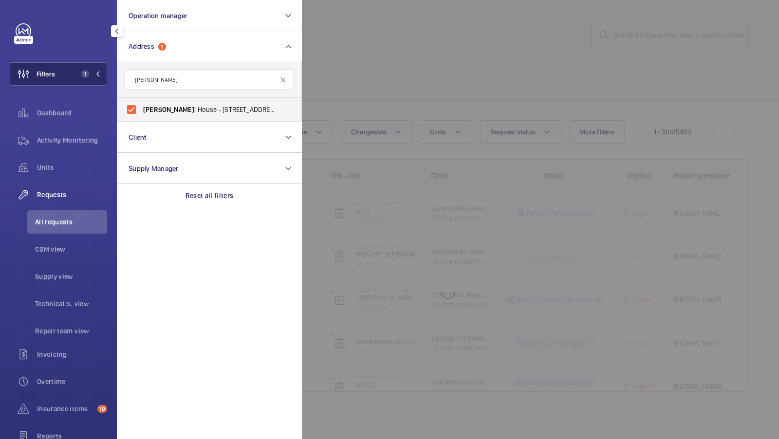
click at [93, 80] on button "Filters 1" at bounding box center [58, 73] width 97 height 23
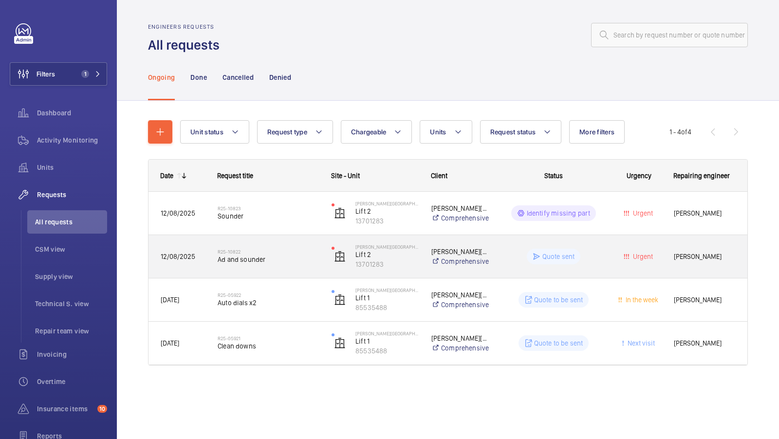
click at [258, 249] on h2 "R25-10822" at bounding box center [268, 252] width 101 height 6
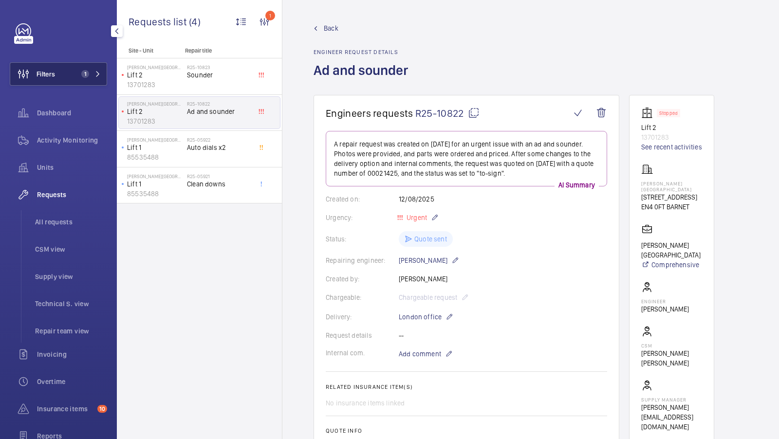
click at [77, 70] on span "1" at bounding box center [83, 74] width 12 height 8
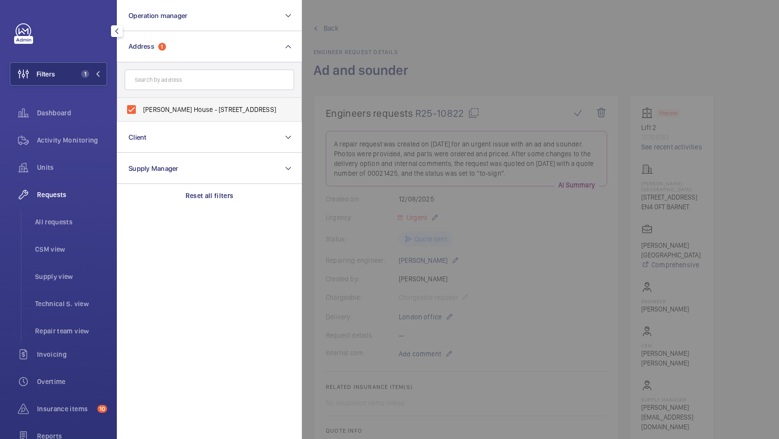
click at [180, 108] on span "Pennell House - 116 Cockfosters Rd, BARNET EN4 0FT" at bounding box center [210, 110] width 134 height 10
click at [141, 108] on input "Pennell House - 116 Cockfosters Rd, BARNET EN4 0FT" at bounding box center [131, 109] width 19 height 19
checkbox input "false"
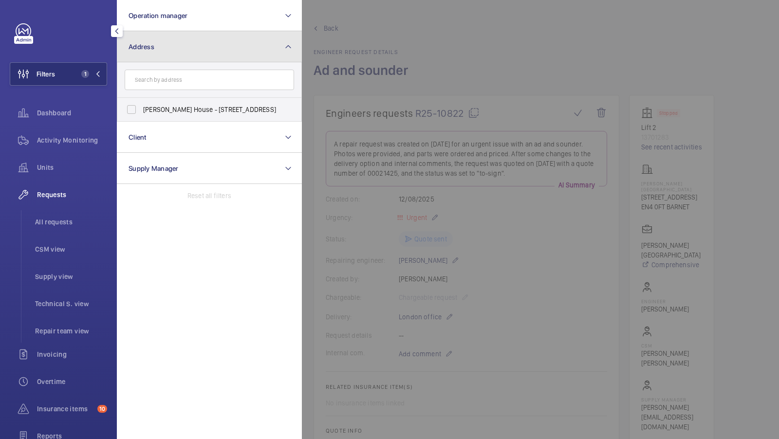
click at [192, 44] on button "Address" at bounding box center [209, 46] width 185 height 31
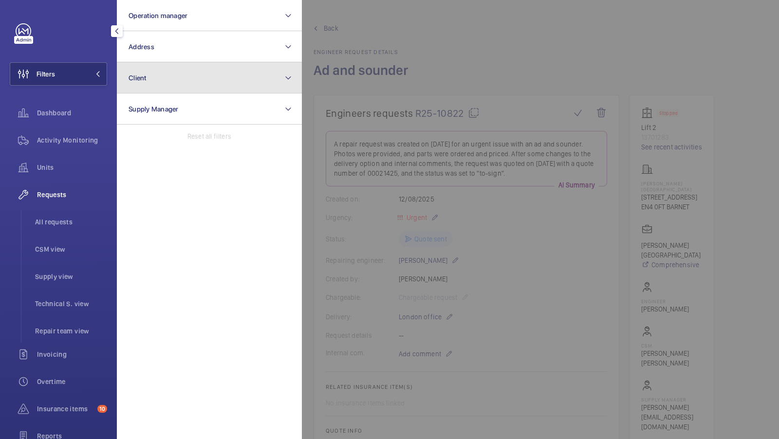
click at [180, 84] on button "Client" at bounding box center [209, 77] width 185 height 31
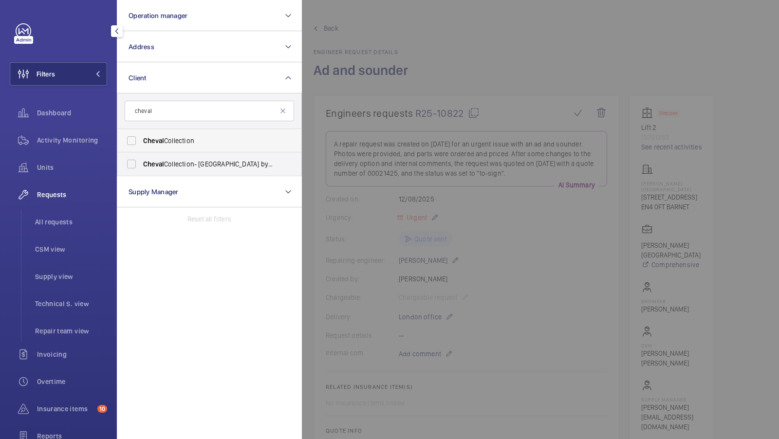
type input "cheval"
click at [160, 140] on span "Cheval" at bounding box center [153, 141] width 21 height 8
click at [141, 140] on input "Cheval Collection" at bounding box center [131, 140] width 19 height 19
checkbox input "true"
click at [148, 158] on label "Cheval Collection- Lexham Gardens by Cheval Maison" at bounding box center [201, 163] width 169 height 23
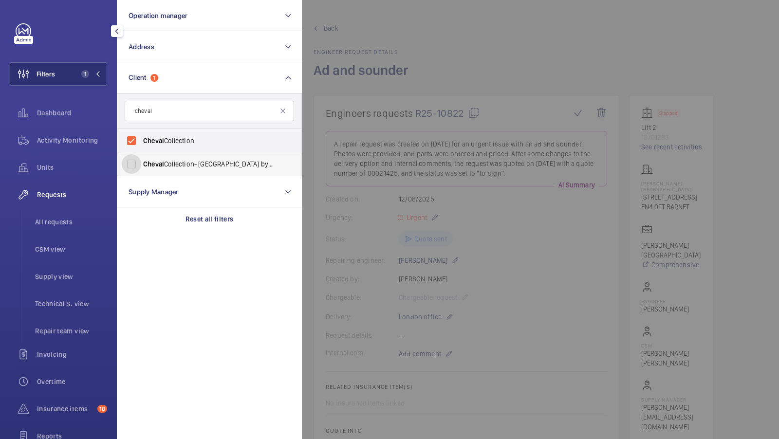
click at [141, 158] on input "Cheval Collection- Lexham Gardens by Cheval Maison" at bounding box center [131, 163] width 19 height 19
checkbox input "true"
click at [63, 114] on span "Dashboard" at bounding box center [72, 113] width 70 height 10
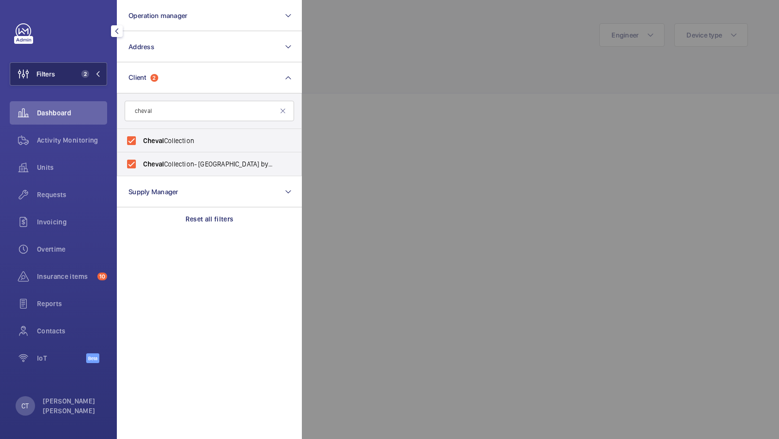
click at [82, 78] on button "Filters 2" at bounding box center [58, 73] width 97 height 23
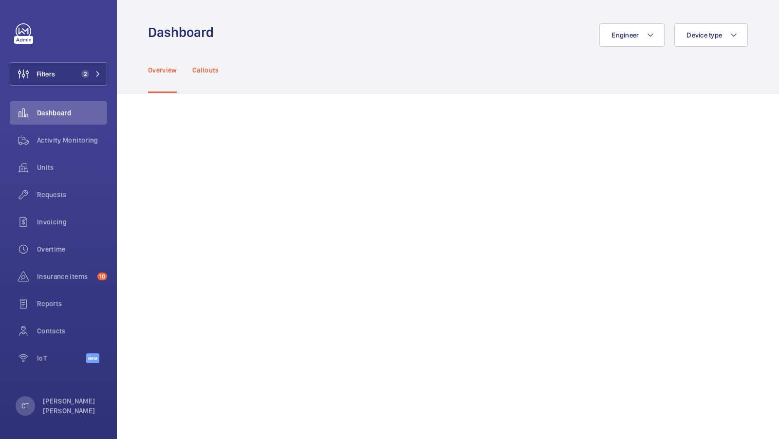
click at [200, 69] on p "Callouts" at bounding box center [205, 70] width 27 height 10
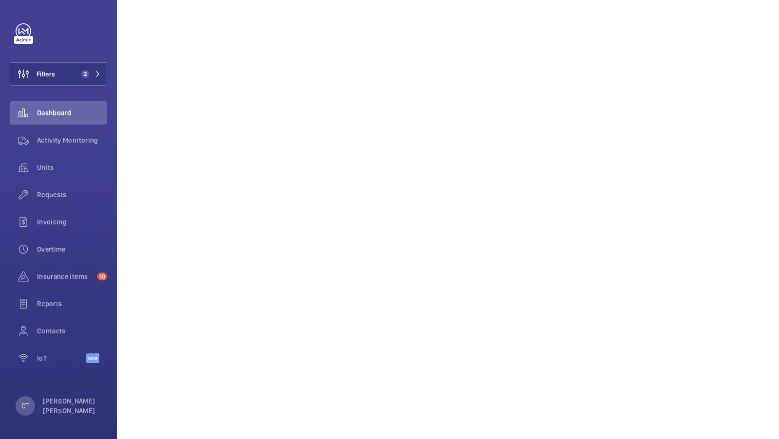
scroll to position [494, 0]
click at [82, 69] on button "Filters 2" at bounding box center [58, 73] width 97 height 23
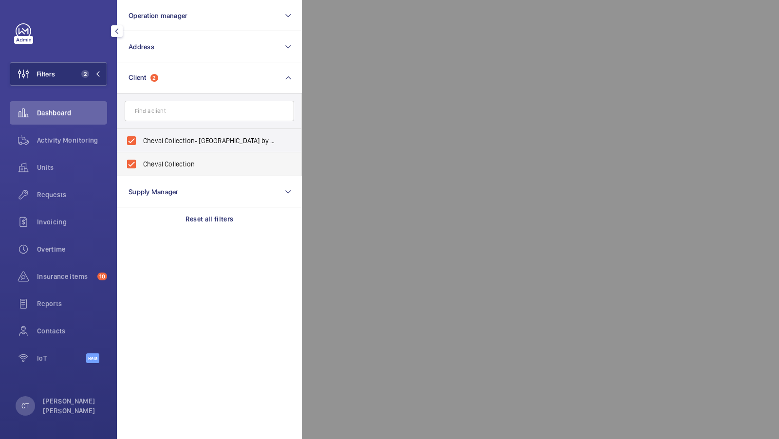
click at [179, 161] on span "Cheval Collection" at bounding box center [210, 164] width 134 height 10
click at [141, 161] on input "Cheval Collection" at bounding box center [131, 163] width 19 height 19
checkbox input "false"
click at [191, 132] on label "Cheval Collection- Lexham Gardens by Cheval Maison" at bounding box center [201, 140] width 169 height 23
click at [141, 132] on input "Cheval Collection- Lexham Gardens by Cheval Maison" at bounding box center [131, 140] width 19 height 19
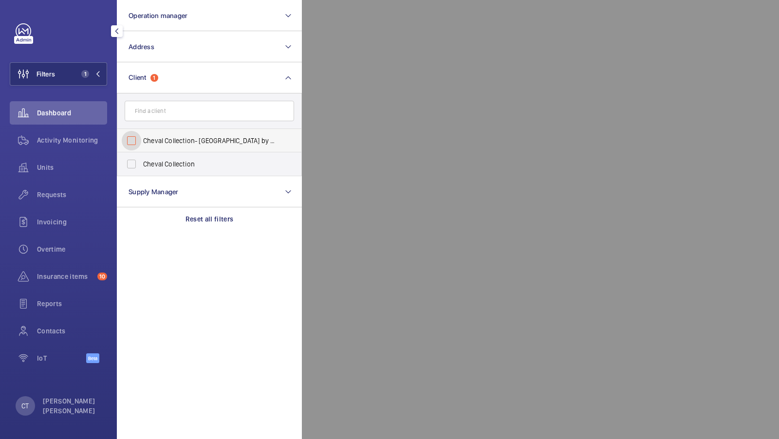
checkbox input "false"
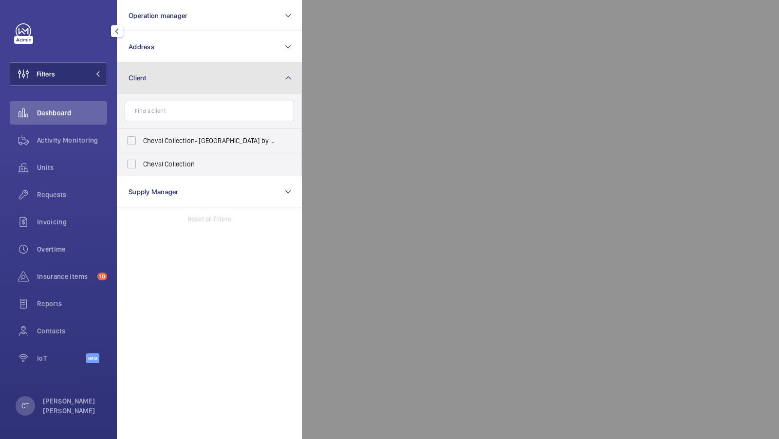
click at [165, 83] on button "Client" at bounding box center [209, 77] width 185 height 31
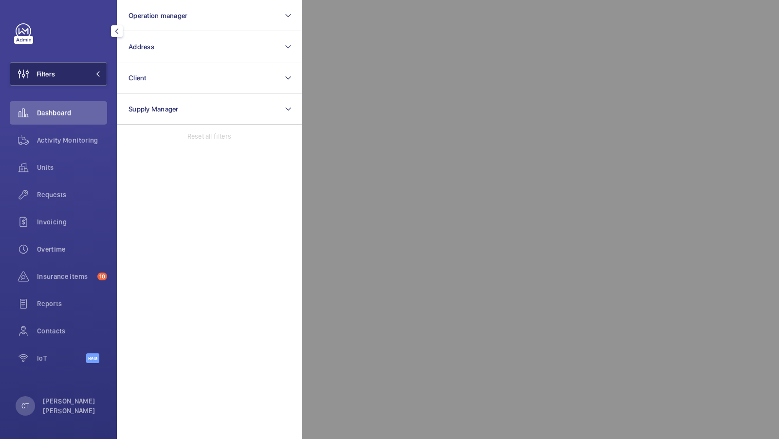
click at [91, 70] on button "Filters" at bounding box center [58, 73] width 97 height 23
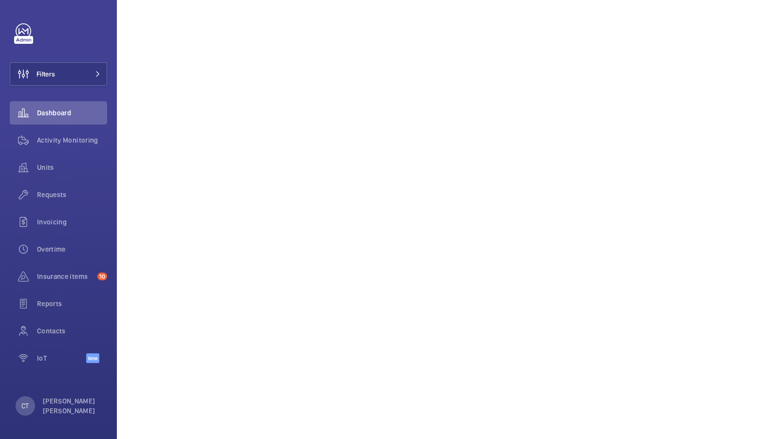
scroll to position [318, 0]
click at [98, 80] on button "Filters" at bounding box center [58, 73] width 97 height 23
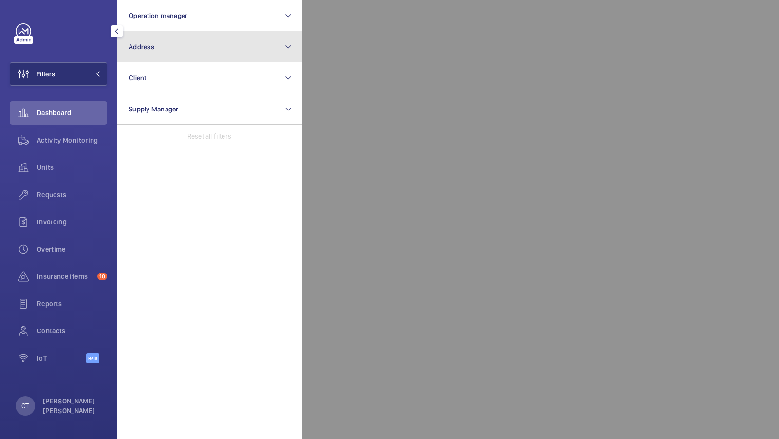
click at [174, 51] on button "Address" at bounding box center [209, 46] width 185 height 31
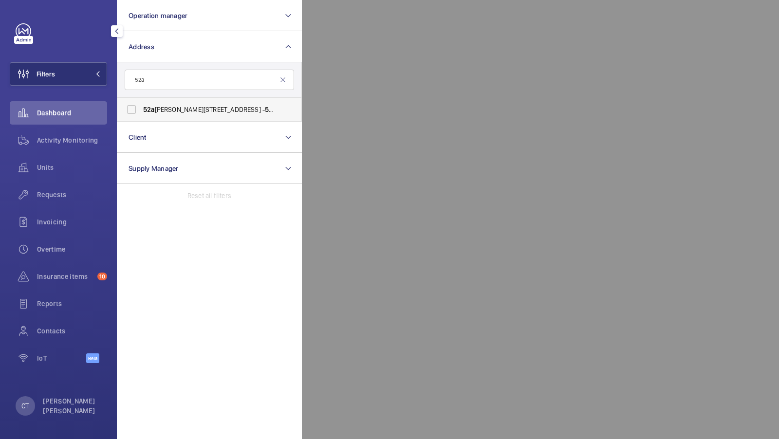
type input "52a"
click at [201, 109] on span "52a Cromwell Road London SW7 5BE - 52A Cromwell Rd, LONDON SW7 5BE" at bounding box center [210, 110] width 134 height 10
click at [141, 109] on input "52a Cromwell Road London SW7 5BE - 52A Cromwell Rd, LONDON SW7 5BE" at bounding box center [131, 109] width 19 height 19
checkbox input "true"
click at [68, 76] on button "Filters 1" at bounding box center [58, 73] width 97 height 23
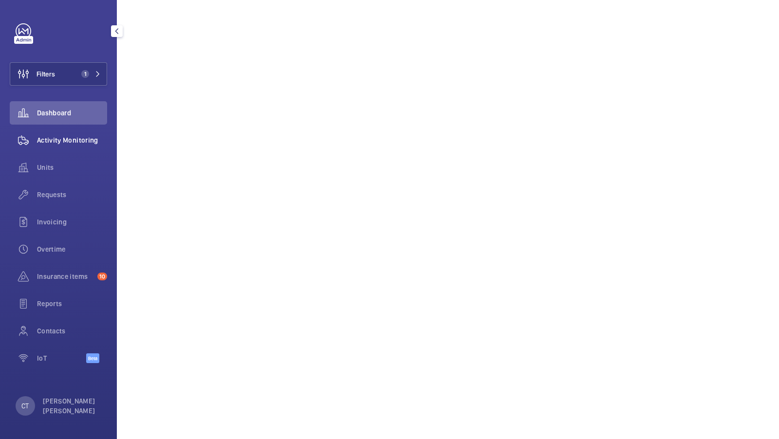
click at [73, 135] on div "Activity Monitoring" at bounding box center [58, 139] width 97 height 23
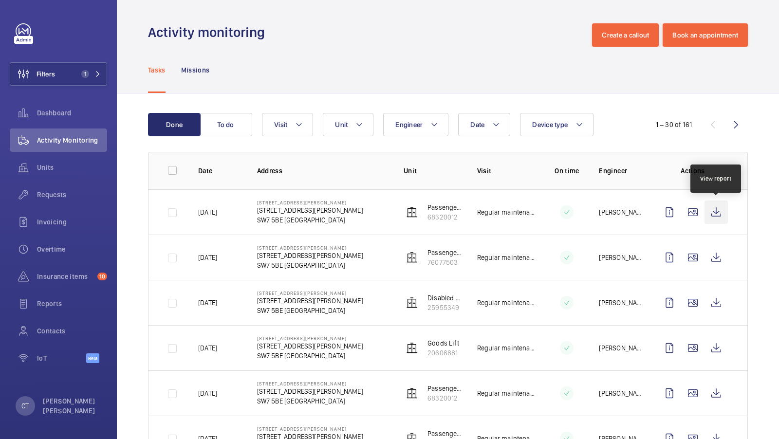
click at [720, 212] on wm-front-icon-button at bounding box center [715, 212] width 23 height 23
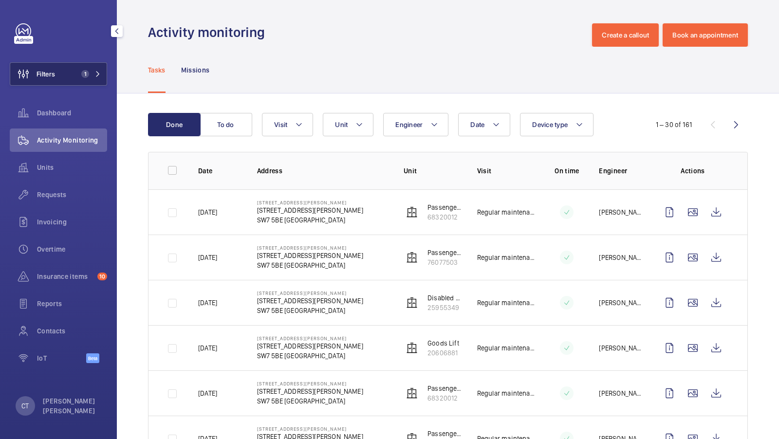
click at [73, 72] on button "Filters 1" at bounding box center [58, 73] width 97 height 23
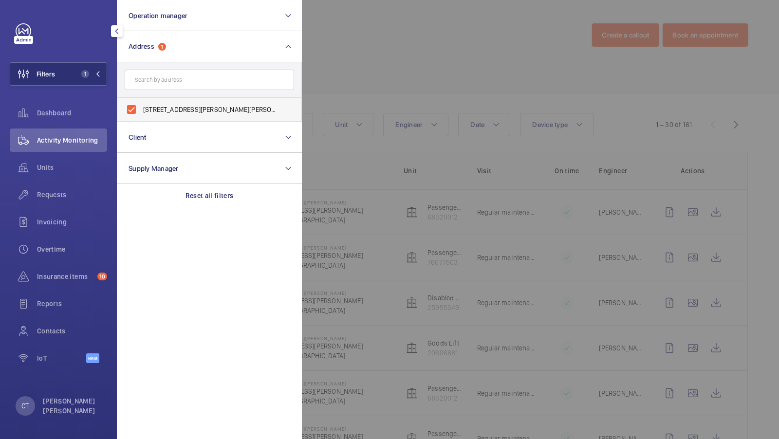
click at [160, 112] on span "52a Cromwell Road London SW7 5BE - 52A Cromwell Rd, LONDON SW7 5BE" at bounding box center [210, 110] width 134 height 10
click at [141, 112] on input "52a Cromwell Road London SW7 5BE - 52A Cromwell Rd, LONDON SW7 5BE" at bounding box center [131, 109] width 19 height 19
checkbox input "false"
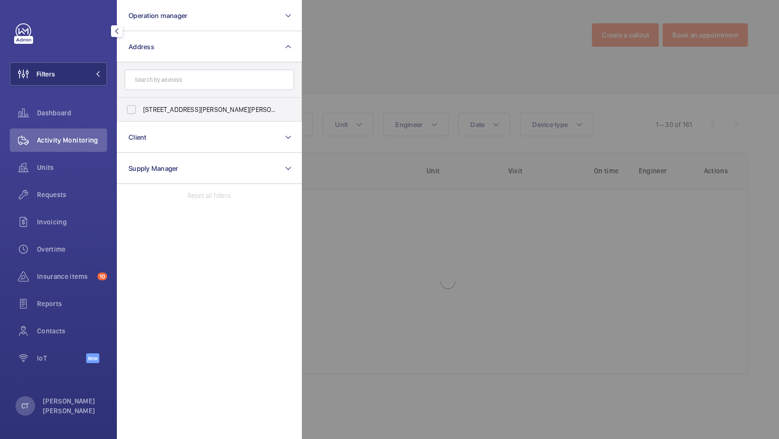
click at [161, 68] on form at bounding box center [209, 80] width 184 height 36
click at [151, 90] on form at bounding box center [209, 80] width 184 height 36
click at [158, 86] on input "text" at bounding box center [209, 80] width 169 height 20
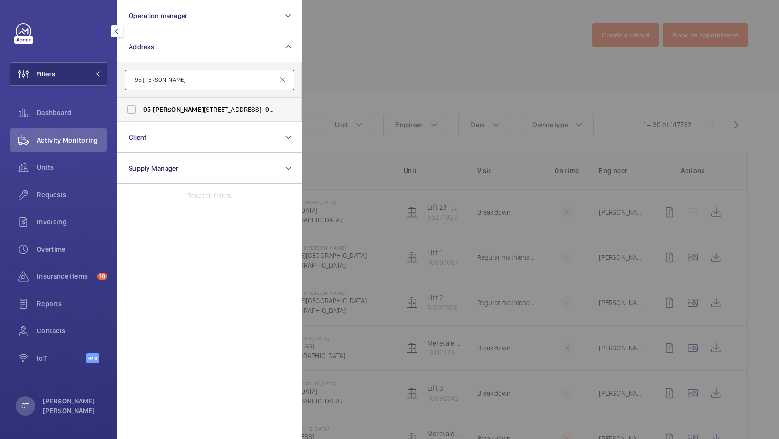
type input "95 cromwell"
click at [161, 111] on span "Cromwell" at bounding box center [178, 110] width 51 height 8
click at [141, 111] on input "95 Cromwell Road London SW7 4DL - 95 Cromwell Road, LONDON SW7 4DL" at bounding box center [131, 109] width 19 height 19
checkbox input "true"
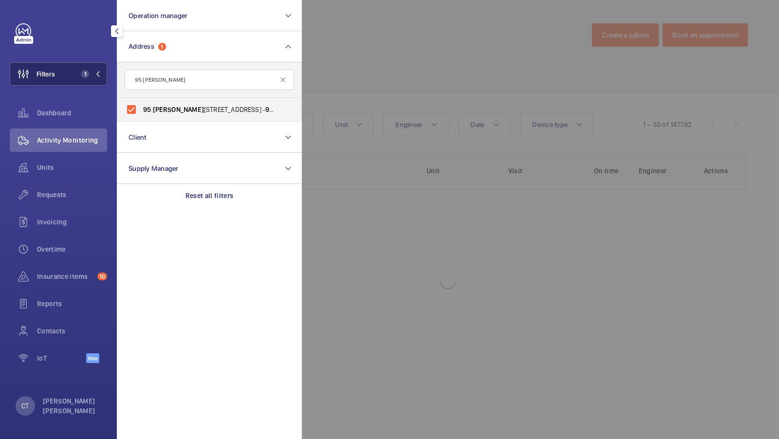
click at [93, 85] on button "Filters 1" at bounding box center [58, 73] width 97 height 23
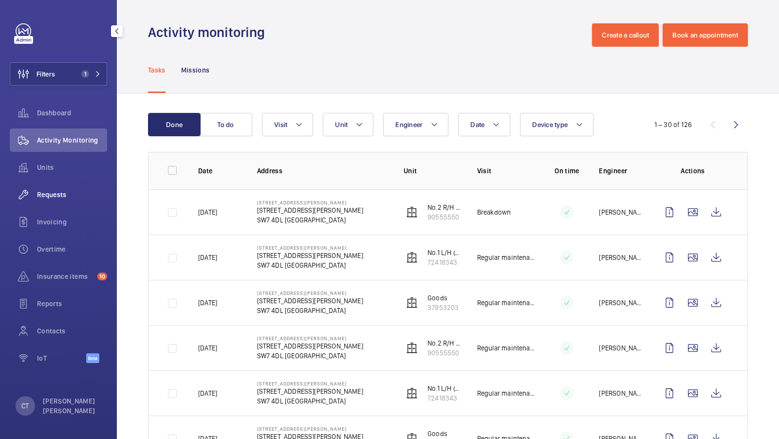
click at [53, 198] on span "Requests" at bounding box center [72, 195] width 70 height 10
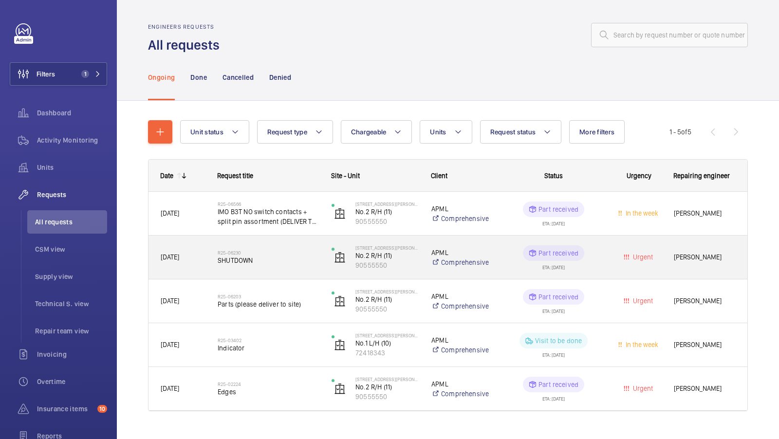
scroll to position [18, 0]
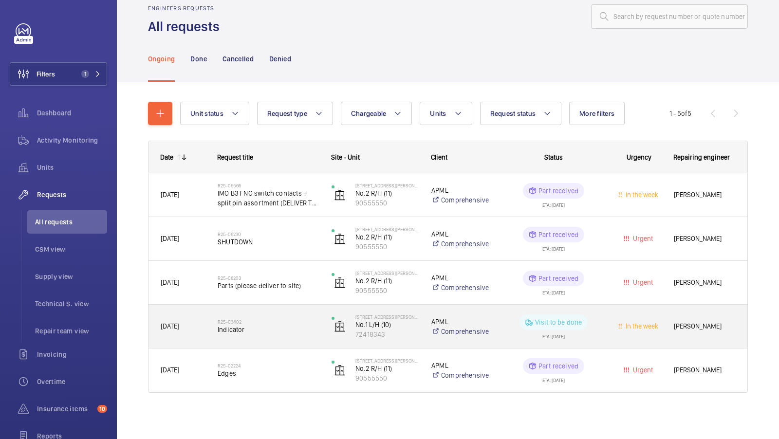
click at [274, 317] on div "R25-03402 Indicator" at bounding box center [268, 326] width 101 height 28
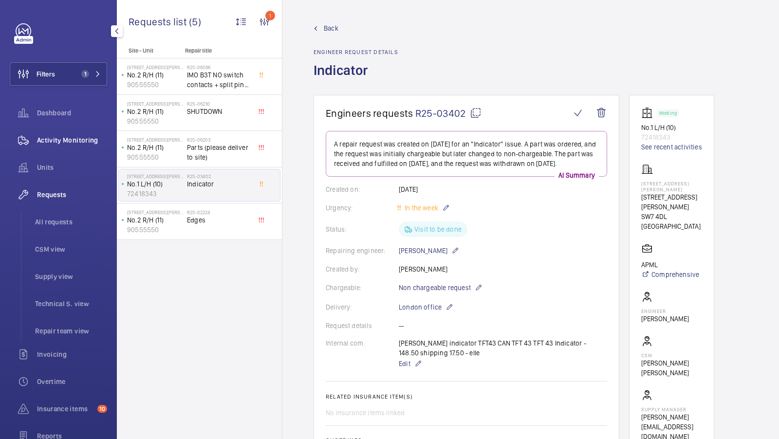
click at [70, 140] on span "Activity Monitoring" at bounding box center [72, 140] width 70 height 10
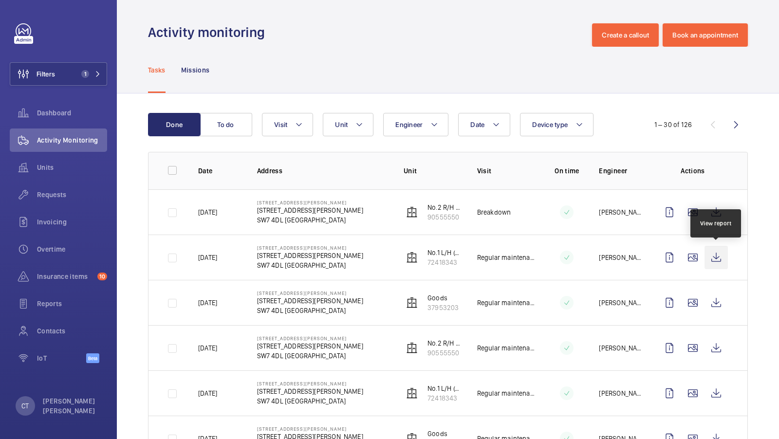
click at [719, 260] on wm-front-icon-button at bounding box center [715, 257] width 23 height 23
click at [56, 196] on span "Requests" at bounding box center [72, 195] width 70 height 10
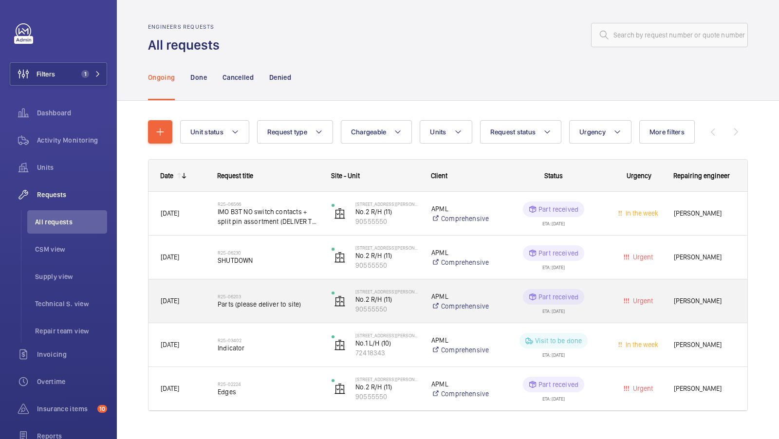
scroll to position [18, 0]
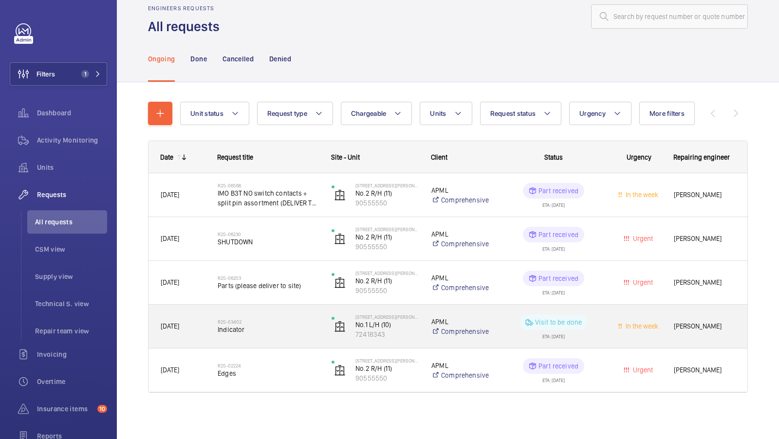
click at [278, 334] on div "R25-03402 Indicator" at bounding box center [268, 326] width 101 height 28
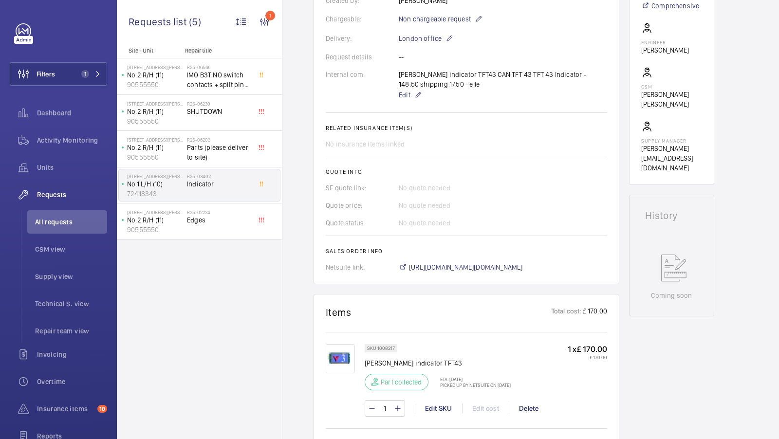
scroll to position [276, 0]
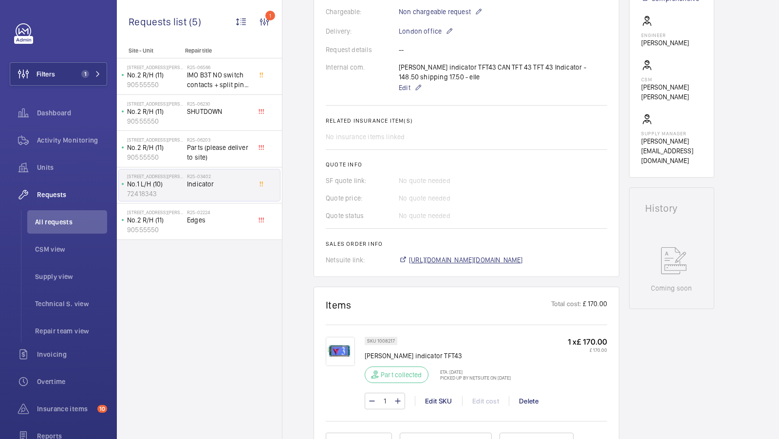
click at [505, 258] on span "https://6461500.app.netsuite.com/app/accounting/transactions/salesord.nl?id=242…" at bounding box center [466, 260] width 114 height 10
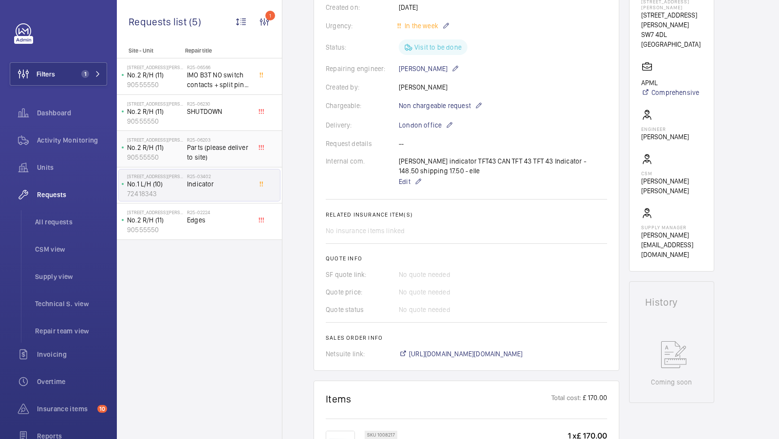
click at [210, 151] on span "Parts (please deliver to site)" at bounding box center [219, 152] width 64 height 19
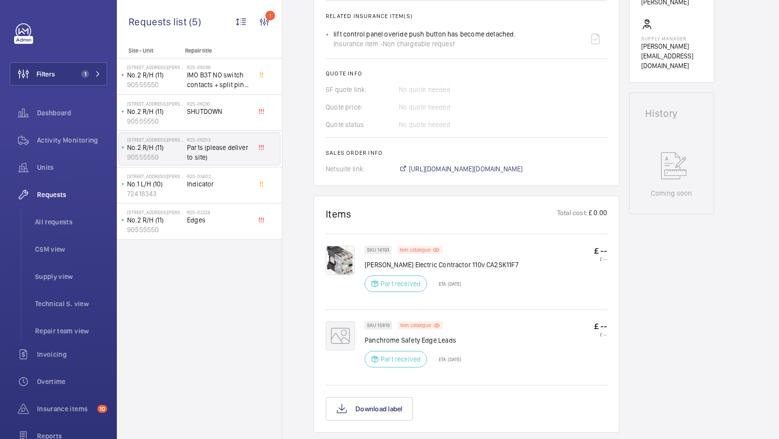
scroll to position [311, 0]
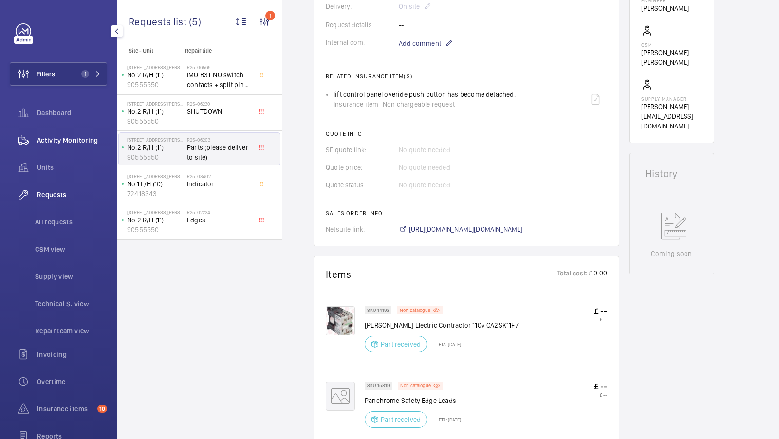
click at [71, 137] on span "Activity Monitoring" at bounding box center [72, 140] width 70 height 10
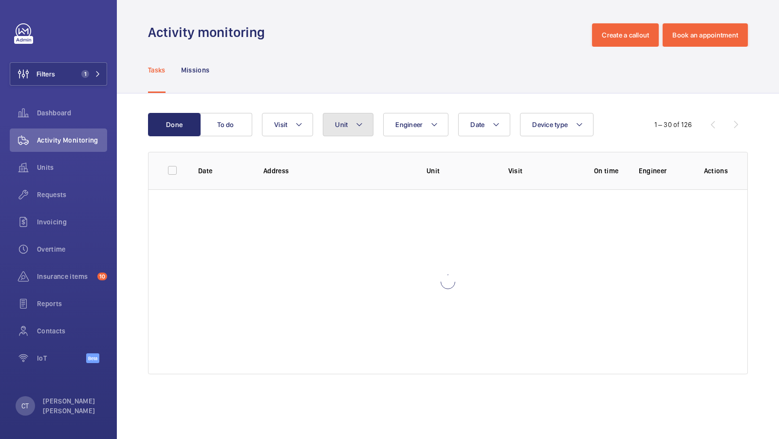
click at [349, 129] on button "Unit" at bounding box center [348, 124] width 51 height 23
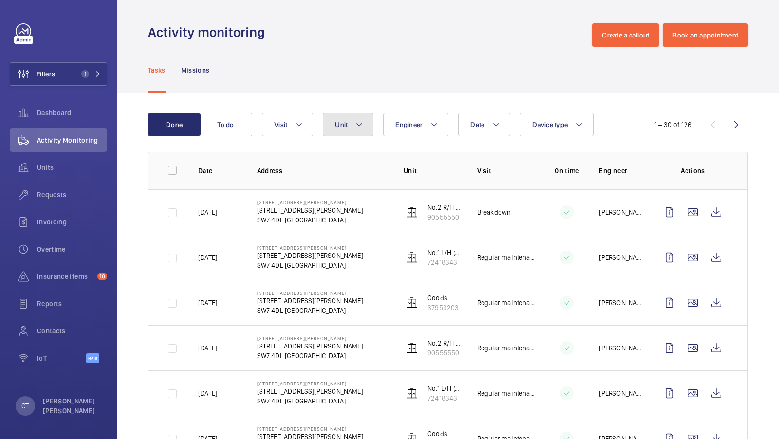
click at [339, 126] on span "Unit" at bounding box center [341, 125] width 13 height 8
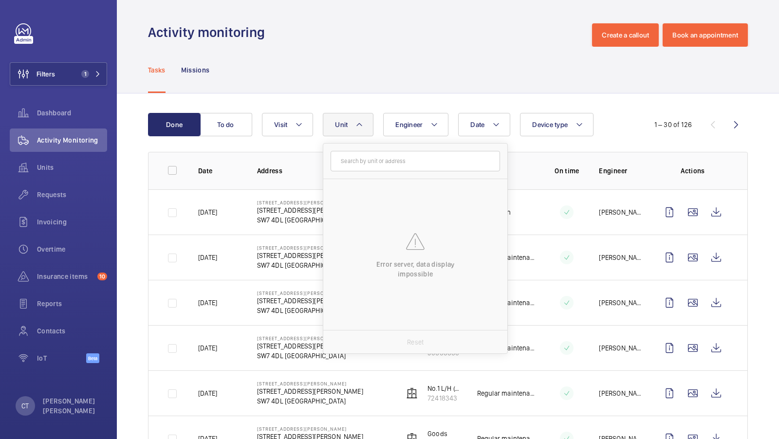
click at [357, 131] on button "Unit" at bounding box center [348, 124] width 51 height 23
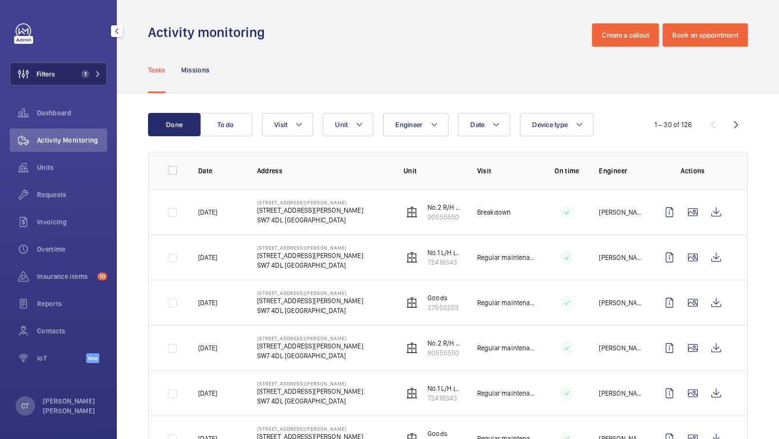
click at [80, 63] on button "Filters 1" at bounding box center [58, 73] width 97 height 23
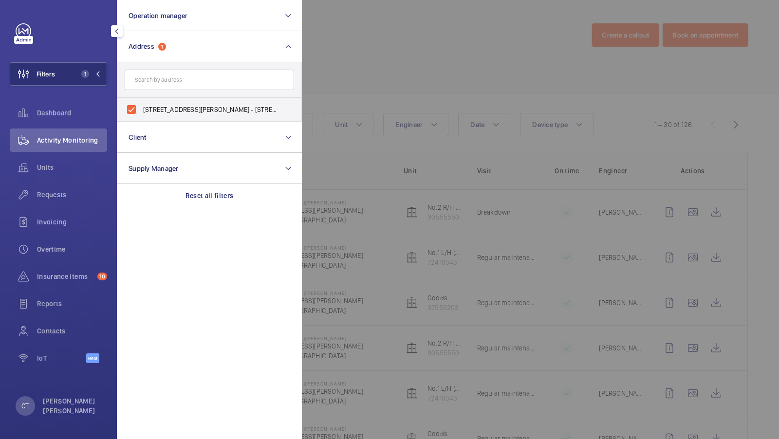
click at [67, 43] on div "Filters 1 Operation manager Address 1 95 Cromwell Road London SW7 4DL - 95 Crom…" at bounding box center [58, 198] width 97 height 350
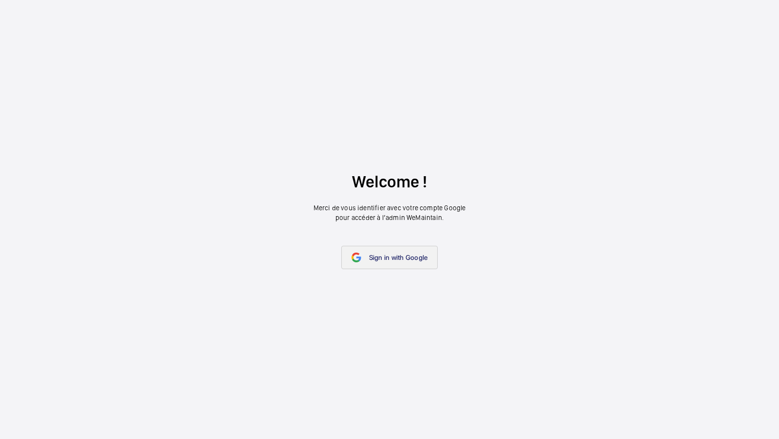
click at [401, 256] on span "Sign in with Google" at bounding box center [398, 258] width 59 height 8
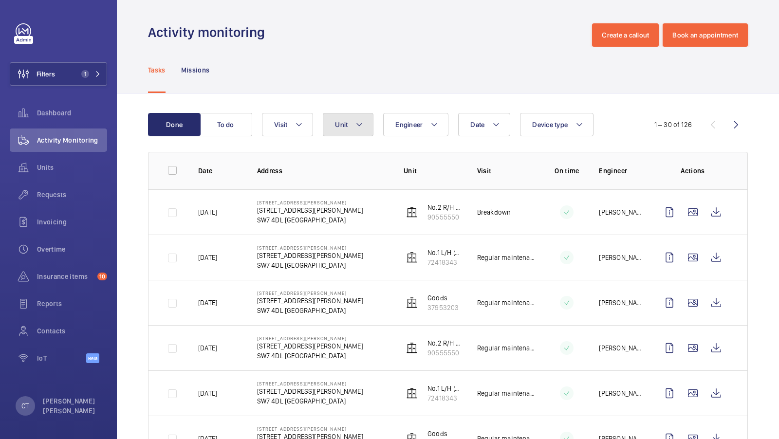
click at [360, 135] on button "Unit" at bounding box center [348, 124] width 51 height 23
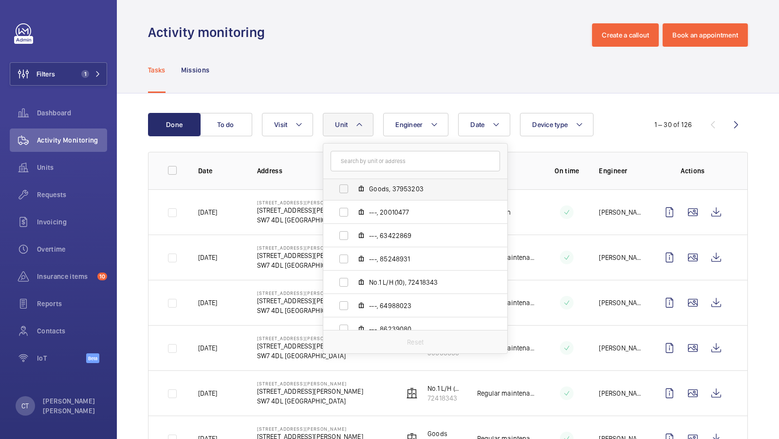
click at [412, 189] on span "Goods, 37953203" at bounding box center [425, 189] width 113 height 10
click at [353, 189] on input "Goods, 37953203" at bounding box center [343, 188] width 19 height 19
checkbox input "true"
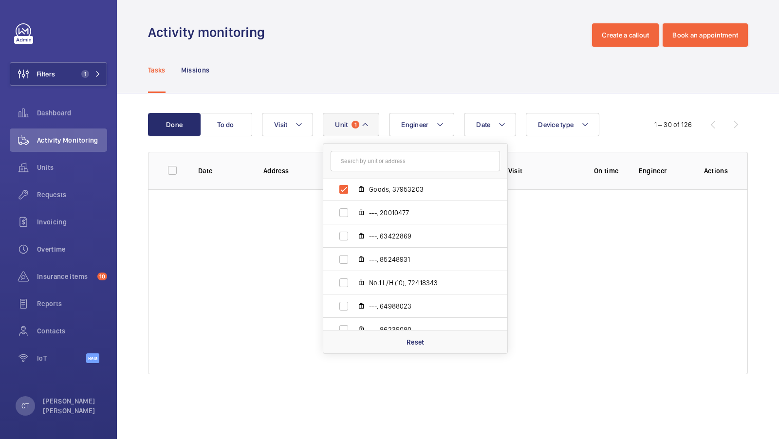
click at [388, 79] on div "Tasks Missions" at bounding box center [448, 70] width 600 height 46
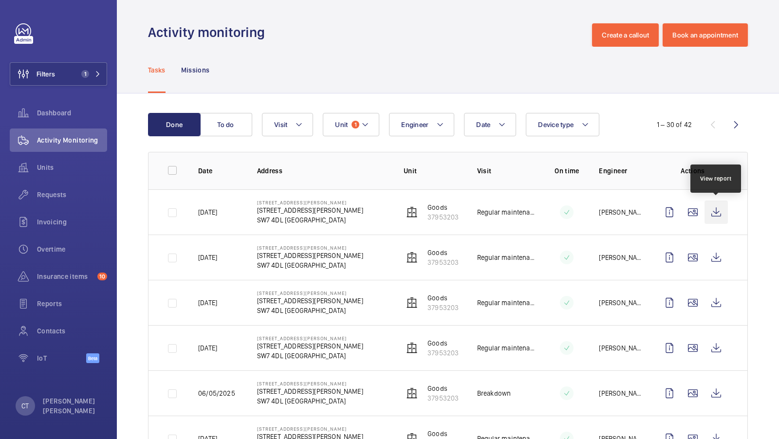
click at [717, 211] on wm-front-icon-button at bounding box center [715, 212] width 23 height 23
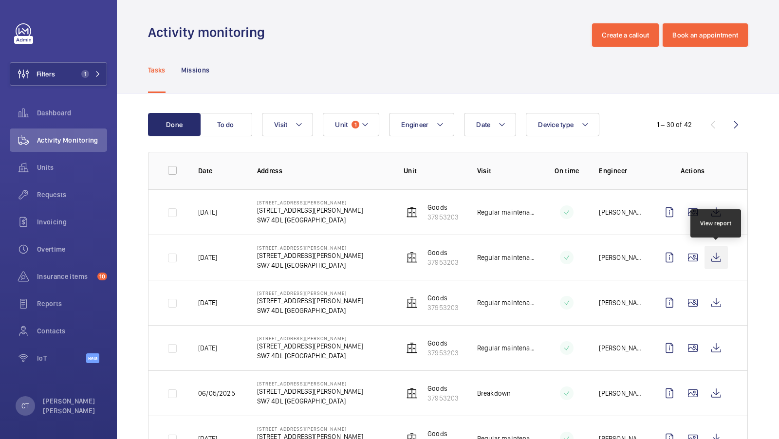
click at [714, 255] on wm-front-icon-button at bounding box center [715, 257] width 23 height 23
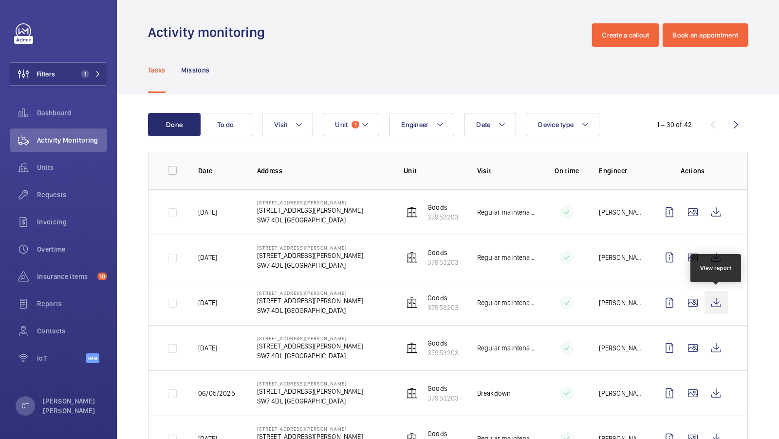
click at [714, 293] on wm-front-icon-button at bounding box center [715, 302] width 23 height 23
click at [50, 191] on span "Requests" at bounding box center [72, 195] width 70 height 10
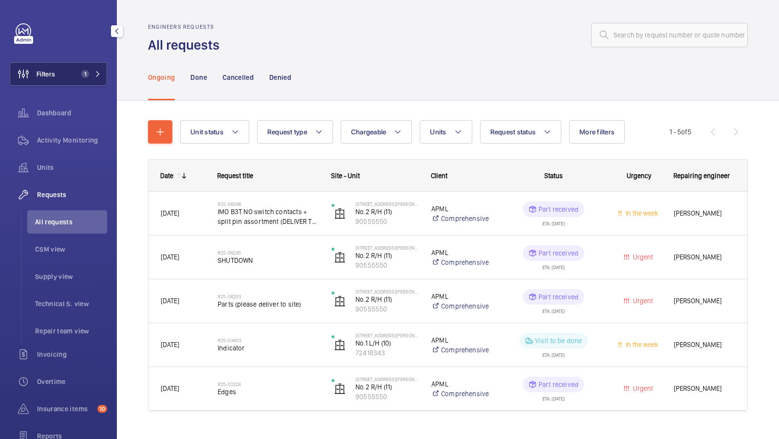
click at [77, 76] on button "Filters 1" at bounding box center [58, 73] width 97 height 23
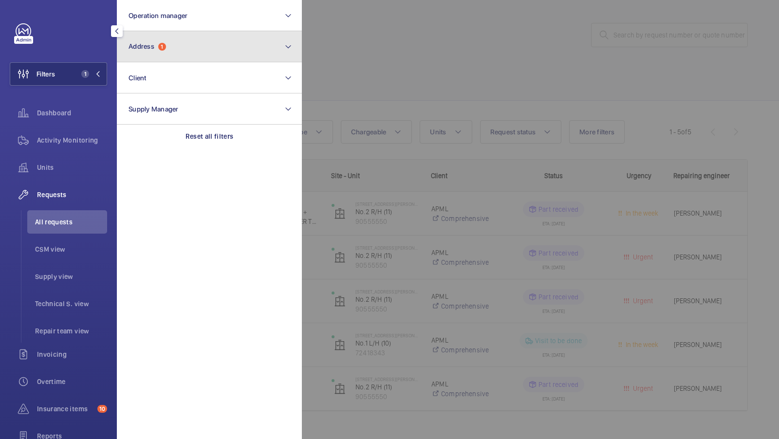
click at [167, 46] on button "Address 1" at bounding box center [209, 46] width 185 height 31
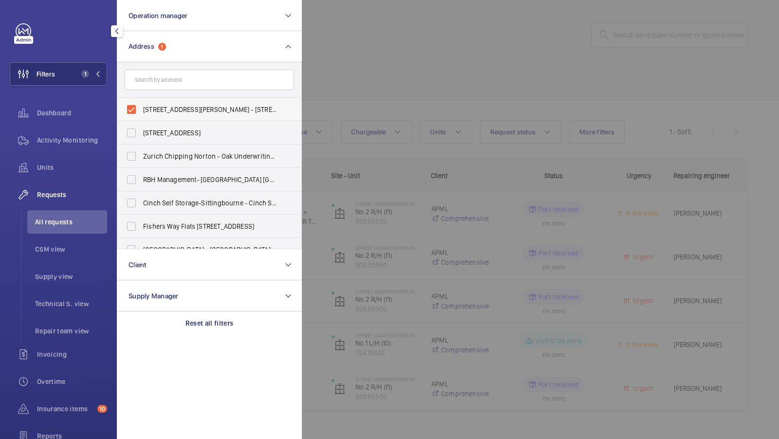
click at [160, 105] on span "[STREET_ADDRESS][PERSON_NAME] - [STREET_ADDRESS][PERSON_NAME]" at bounding box center [210, 110] width 134 height 10
click at [141, 104] on input "[STREET_ADDRESS][PERSON_NAME] - [STREET_ADDRESS][PERSON_NAME]" at bounding box center [131, 109] width 19 height 19
checkbox input "false"
click at [176, 80] on input "text" at bounding box center [209, 80] width 169 height 20
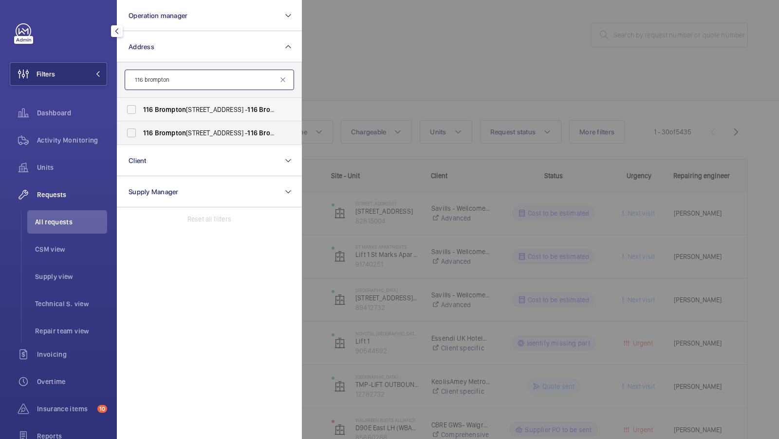
type input "116 brompton"
click at [163, 113] on span "Brompton" at bounding box center [170, 110] width 31 height 8
click at [141, 113] on input "[STREET_ADDRESS]" at bounding box center [131, 109] width 19 height 19
checkbox input "true"
click at [155, 122] on label "[STREET_ADDRESS]" at bounding box center [201, 132] width 169 height 23
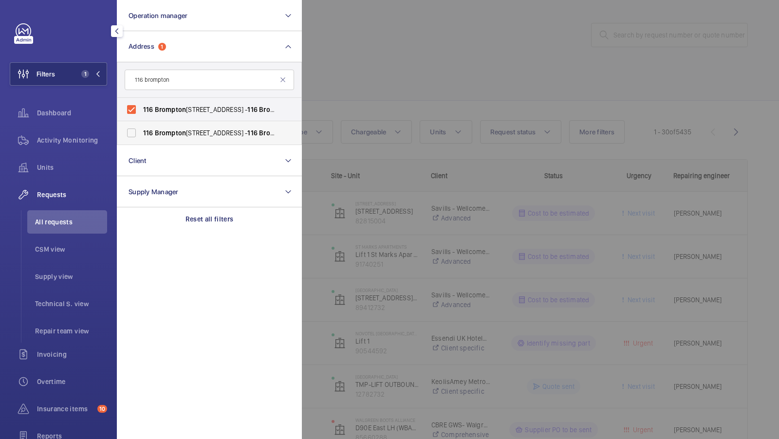
click at [141, 123] on input "[STREET_ADDRESS]" at bounding box center [131, 132] width 19 height 19
checkbox input "true"
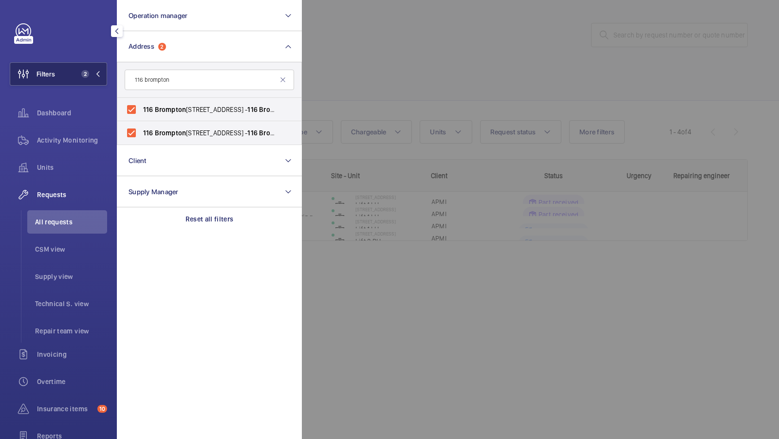
click at [102, 75] on button "Filters 2" at bounding box center [58, 73] width 97 height 23
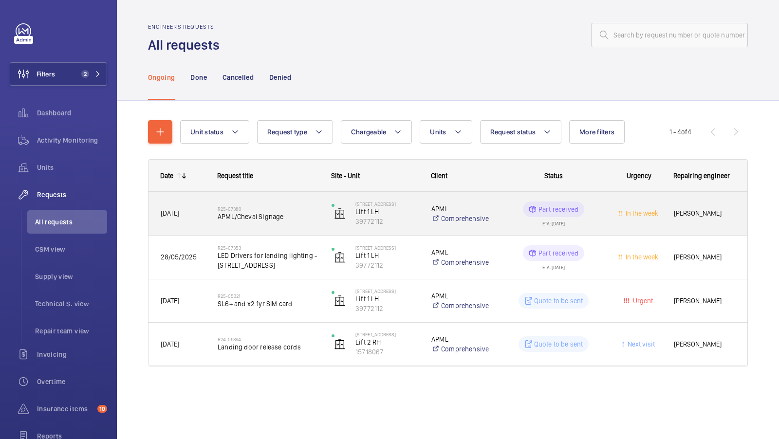
click at [274, 205] on div "R25-07380 APML/Cheval Signage" at bounding box center [268, 214] width 101 height 28
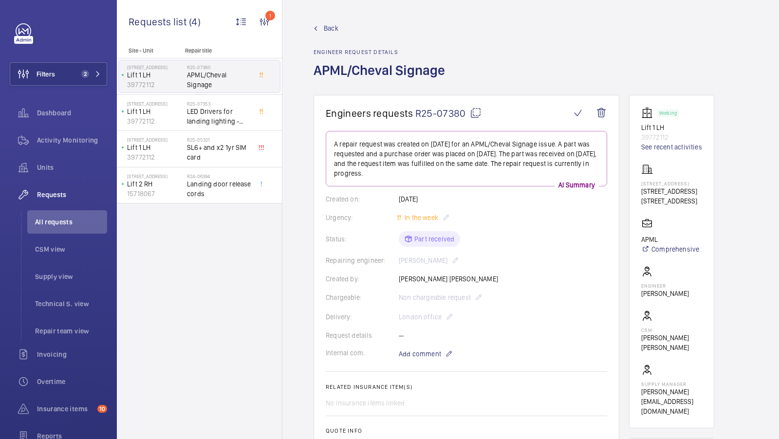
click at [329, 29] on span "Back" at bounding box center [331, 28] width 15 height 10
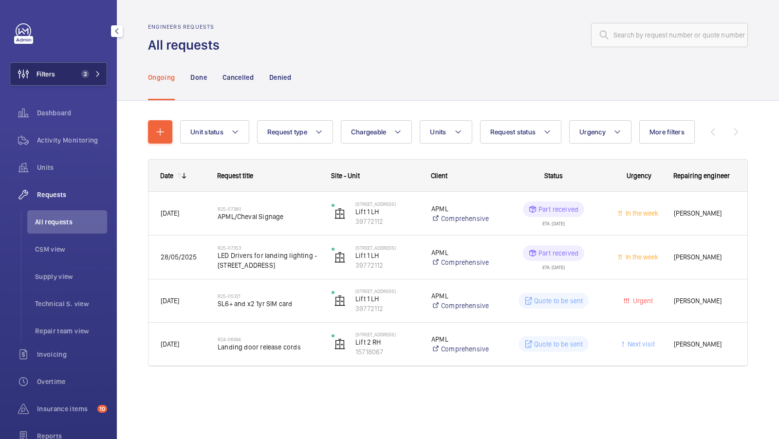
click at [96, 64] on button "Filters 2" at bounding box center [58, 73] width 97 height 23
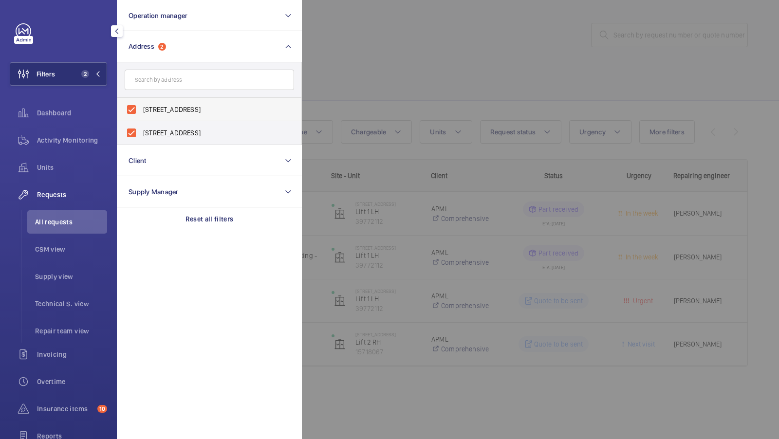
click at [177, 115] on label "[STREET_ADDRESS]" at bounding box center [201, 109] width 169 height 23
click at [141, 115] on input "[STREET_ADDRESS]" at bounding box center [131, 109] width 19 height 19
checkbox input "false"
click at [164, 133] on span "[STREET_ADDRESS]" at bounding box center [210, 133] width 134 height 10
click at [141, 133] on input "[STREET_ADDRESS]" at bounding box center [131, 132] width 19 height 19
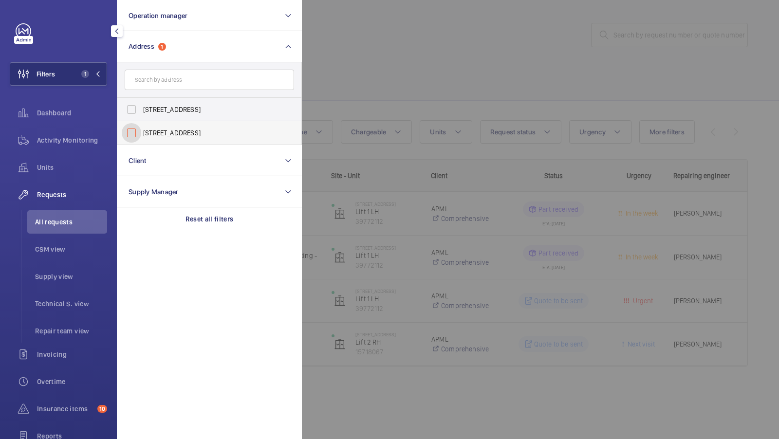
checkbox input "false"
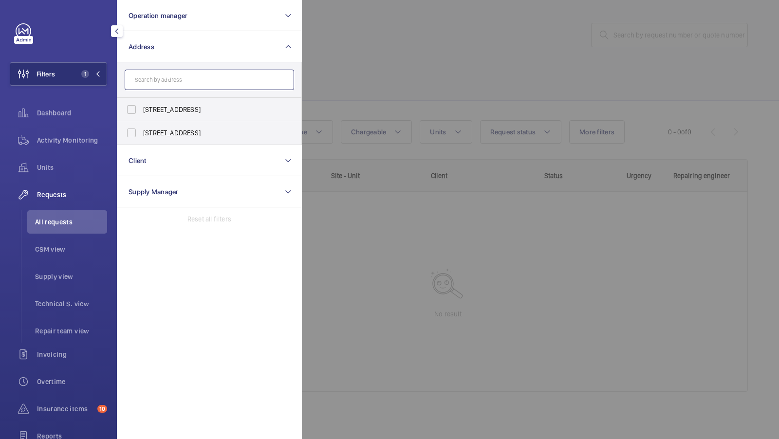
click at [166, 73] on input "text" at bounding box center [209, 80] width 169 height 20
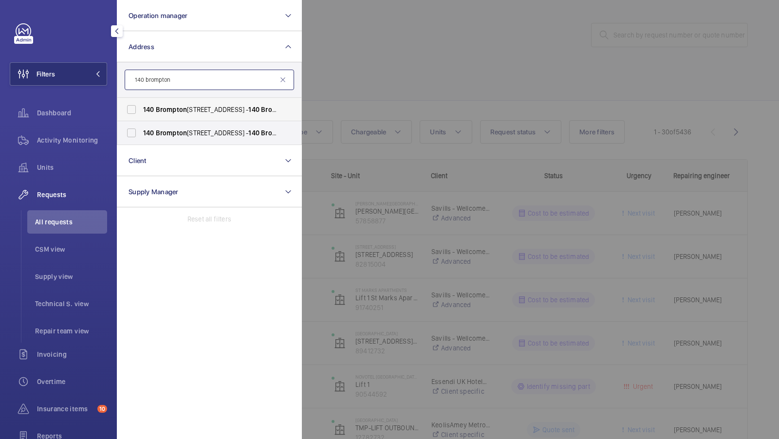
type input "140 brompton"
click at [147, 107] on span "140" at bounding box center [148, 110] width 11 height 8
click at [141, 107] on input "[STREET_ADDRESS]" at bounding box center [131, 109] width 19 height 19
checkbox input "true"
click at [141, 138] on label "[STREET_ADDRESS]" at bounding box center [201, 132] width 169 height 23
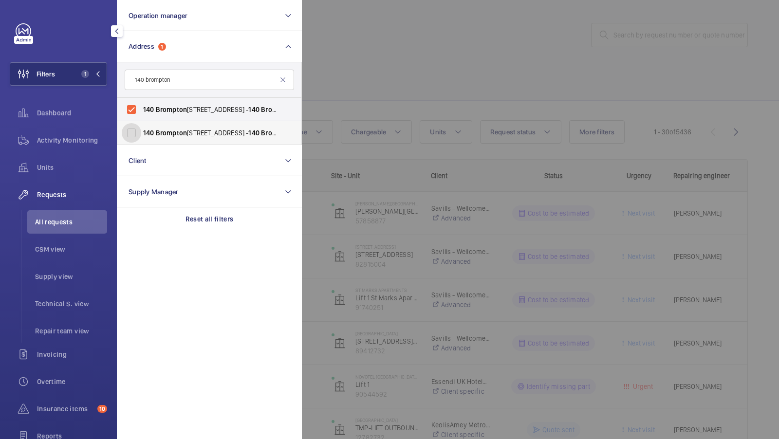
click at [141, 138] on input "[STREET_ADDRESS]" at bounding box center [131, 132] width 19 height 19
checkbox input "true"
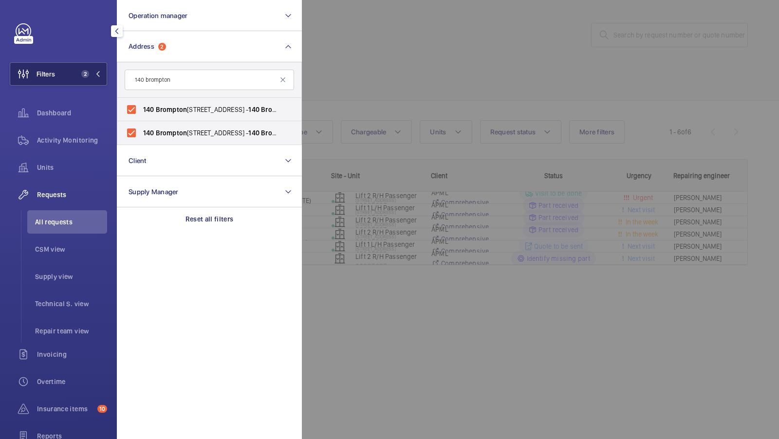
click at [86, 83] on button "Filters 2" at bounding box center [58, 73] width 97 height 23
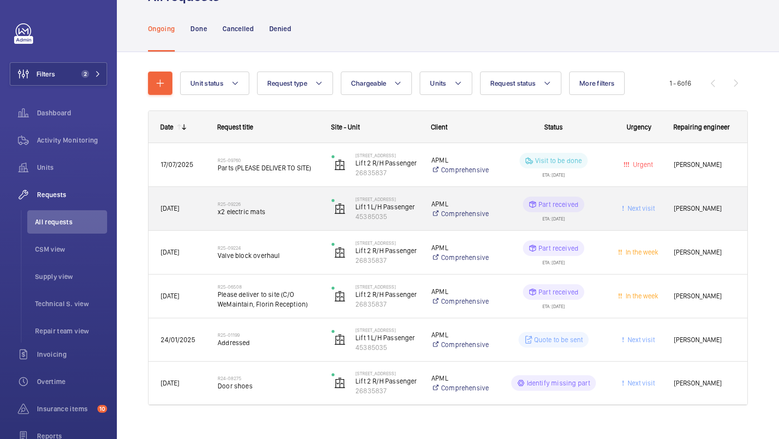
scroll to position [61, 0]
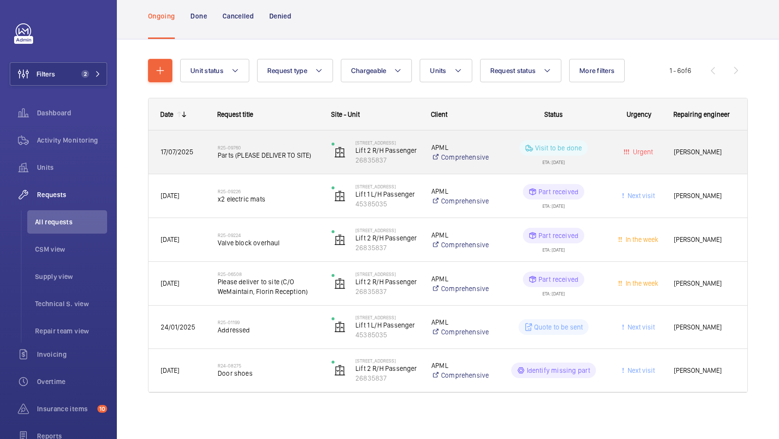
click at [271, 159] on span "Parts (PLEASE DELIVER TO SITE)" at bounding box center [268, 155] width 101 height 10
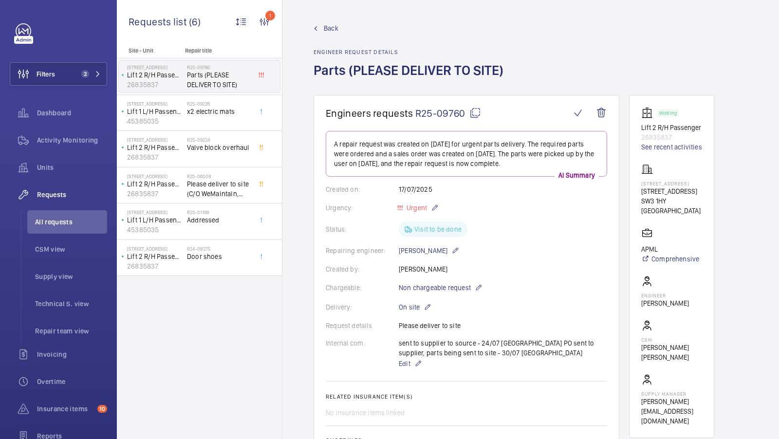
click at [328, 23] on span "Back" at bounding box center [331, 28] width 15 height 10
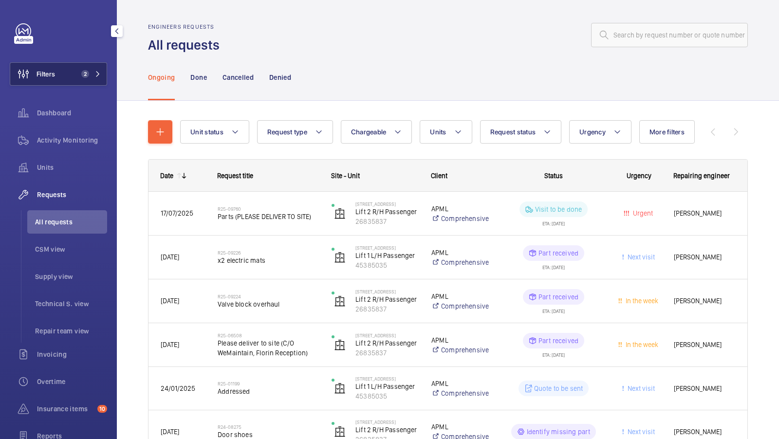
click at [76, 75] on button "Filters 2" at bounding box center [58, 73] width 97 height 23
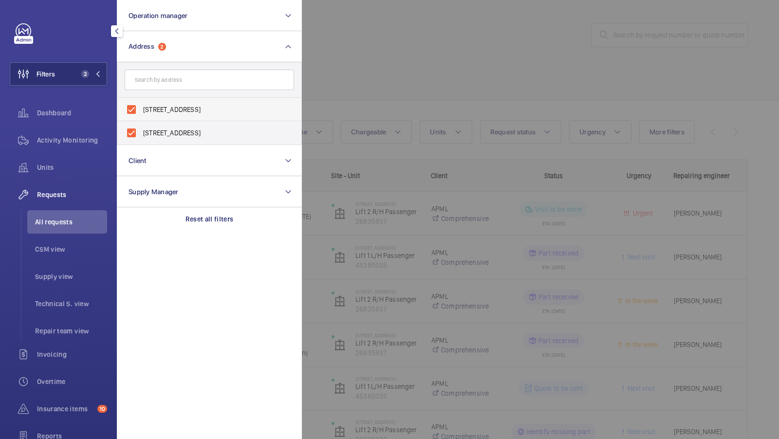
click at [177, 101] on label "[STREET_ADDRESS]" at bounding box center [201, 109] width 169 height 23
click at [141, 101] on input "[STREET_ADDRESS]" at bounding box center [131, 109] width 19 height 19
checkbox input "false"
click at [155, 136] on span "[STREET_ADDRESS]" at bounding box center [210, 133] width 134 height 10
click at [141, 136] on input "[STREET_ADDRESS]" at bounding box center [131, 132] width 19 height 19
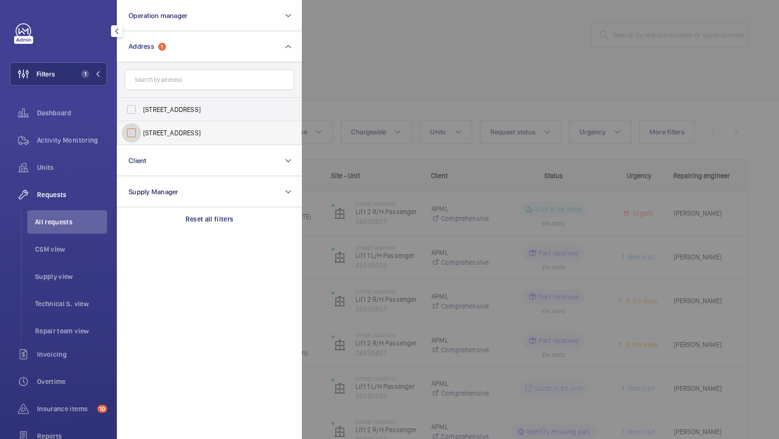
checkbox input "false"
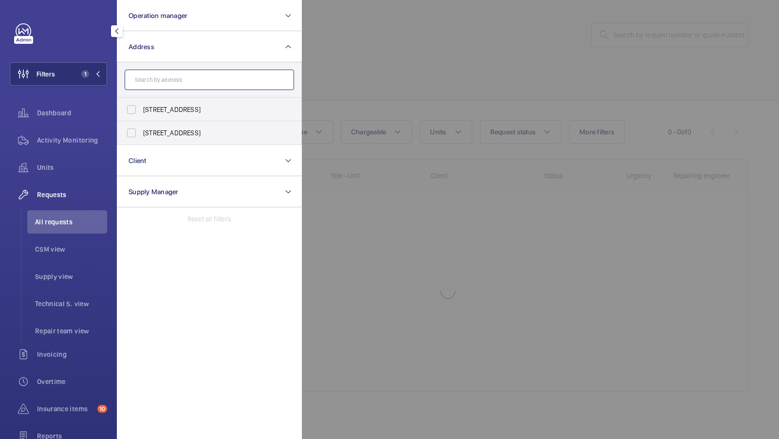
click at [176, 80] on input "text" at bounding box center [209, 80] width 169 height 20
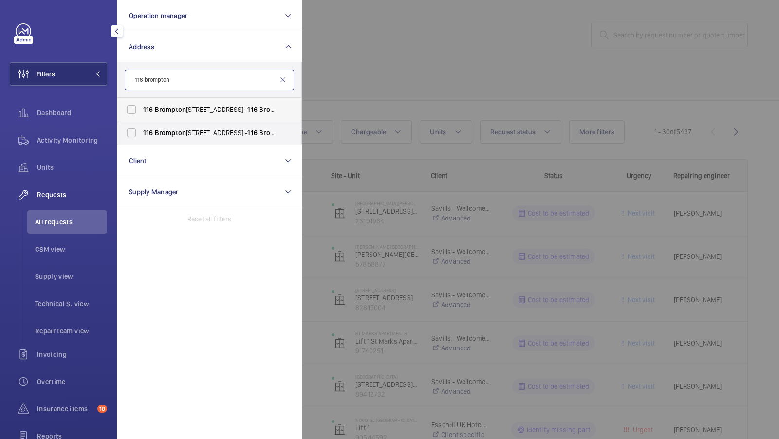
type input "116 brompton"
click at [174, 106] on span "Brompton" at bounding box center [170, 110] width 31 height 8
click at [141, 105] on input "[STREET_ADDRESS]" at bounding box center [131, 109] width 19 height 19
checkbox input "true"
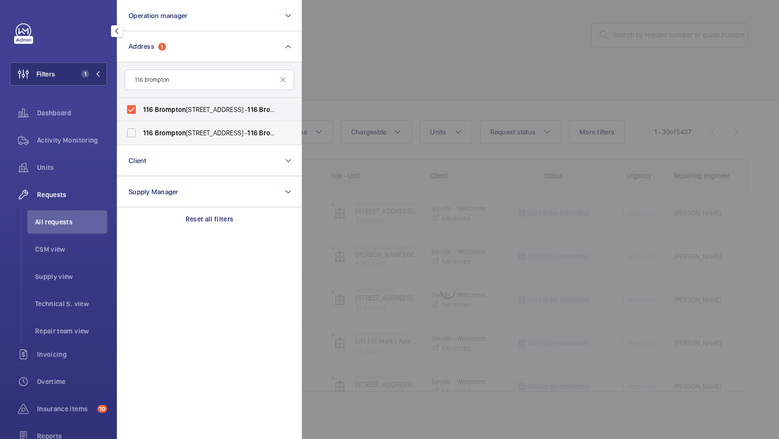
click at [150, 132] on span "116" at bounding box center [148, 133] width 10 height 8
click at [141, 132] on input "[STREET_ADDRESS]" at bounding box center [131, 132] width 19 height 19
checkbox input "true"
click at [70, 132] on div "Activity Monitoring" at bounding box center [58, 139] width 97 height 23
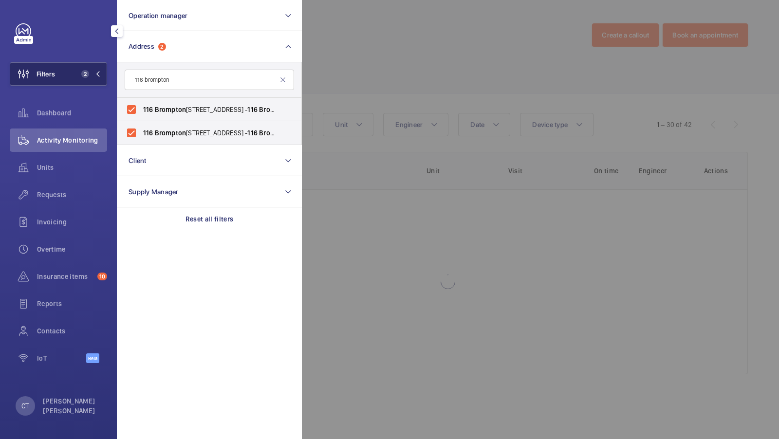
click at [80, 64] on button "Filters 2" at bounding box center [58, 73] width 97 height 23
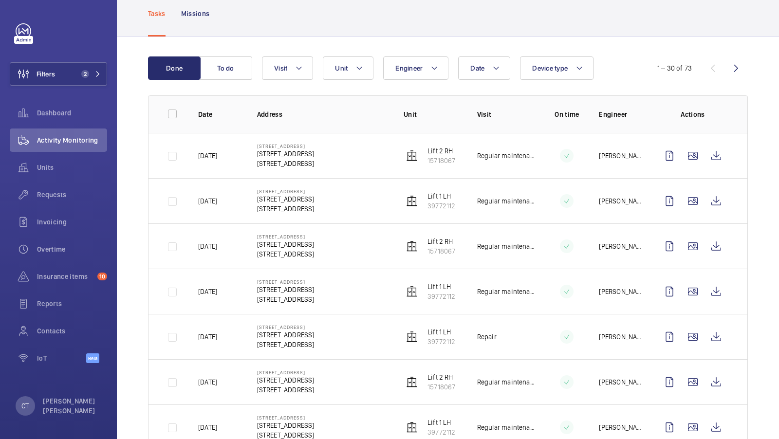
scroll to position [62, 0]
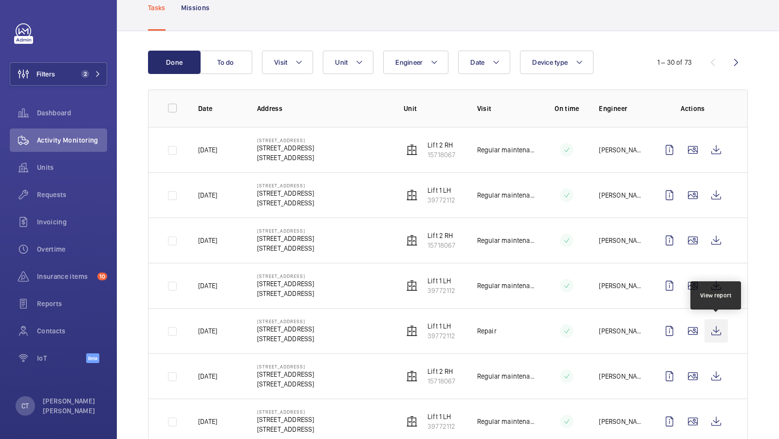
click at [715, 327] on wm-front-icon-button at bounding box center [715, 330] width 23 height 23
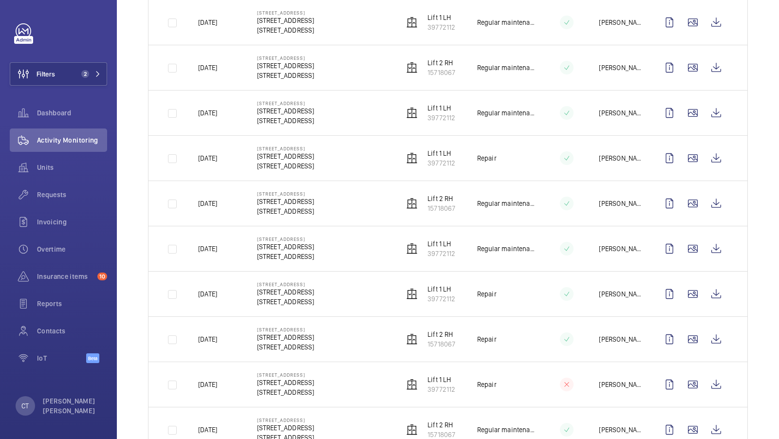
scroll to position [236, 0]
click at [720, 286] on wm-front-icon-button at bounding box center [715, 293] width 23 height 23
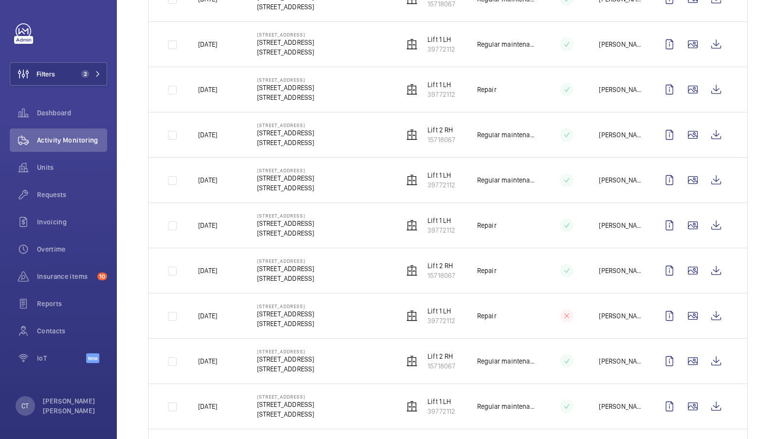
scroll to position [307, 0]
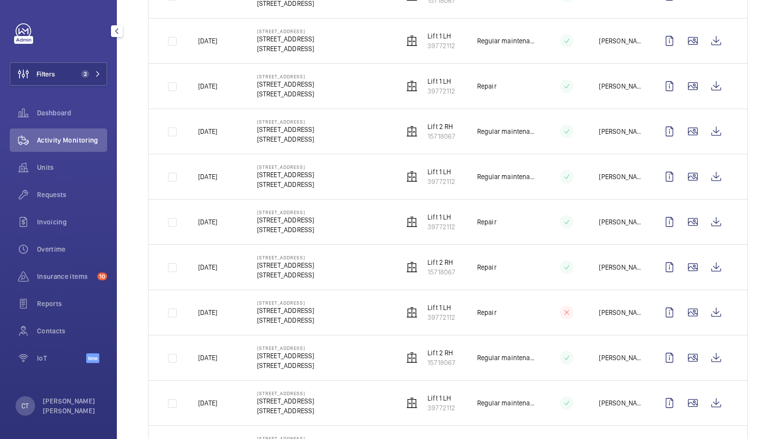
click at [75, 90] on div "Filters 2 Dashboard Activity Monitoring Units Requests Invoicing Overtime Insur…" at bounding box center [58, 198] width 97 height 350
click at [94, 70] on span "2" at bounding box center [88, 74] width 23 height 8
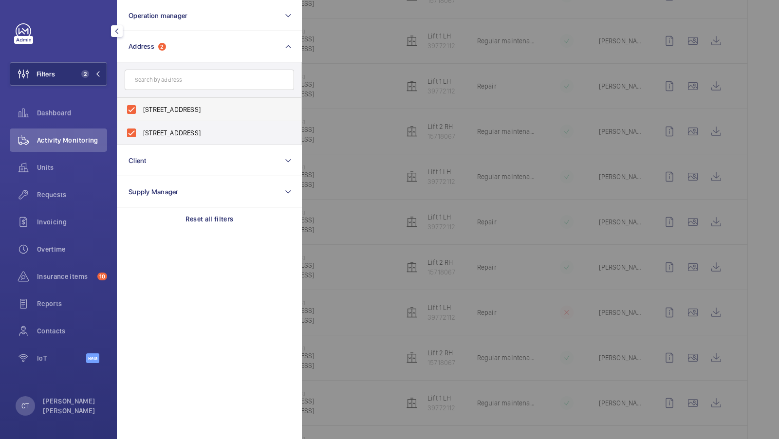
click at [165, 116] on label "[STREET_ADDRESS]" at bounding box center [201, 109] width 169 height 23
click at [141, 116] on input "[STREET_ADDRESS]" at bounding box center [131, 109] width 19 height 19
checkbox input "false"
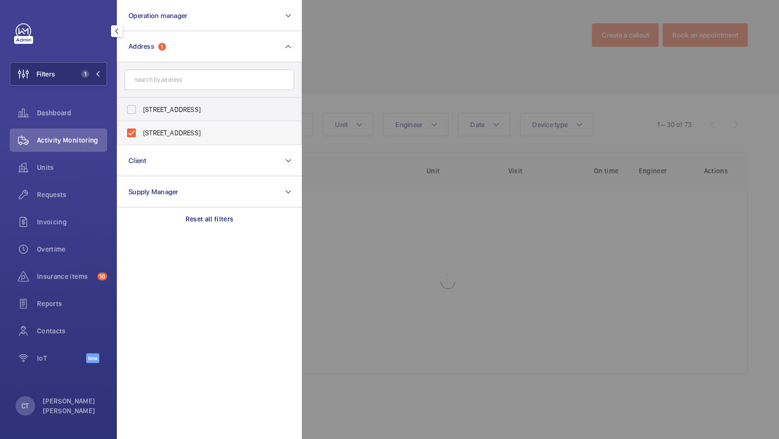
click at [150, 140] on label "[STREET_ADDRESS]" at bounding box center [201, 132] width 169 height 23
click at [141, 140] on input "[STREET_ADDRESS]" at bounding box center [131, 132] width 19 height 19
checkbox input "false"
click at [170, 83] on input "text" at bounding box center [209, 80] width 169 height 20
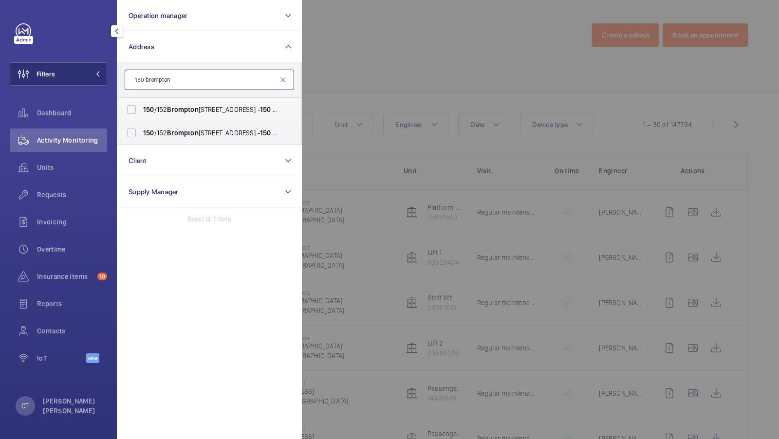
type input "150 brompton"
click at [180, 111] on span "Brompton" at bounding box center [182, 110] width 31 height 8
click at [141, 111] on input "[STREET_ADDRESS] - [STREET_ADDRESS]" at bounding box center [131, 109] width 19 height 19
checkbox input "true"
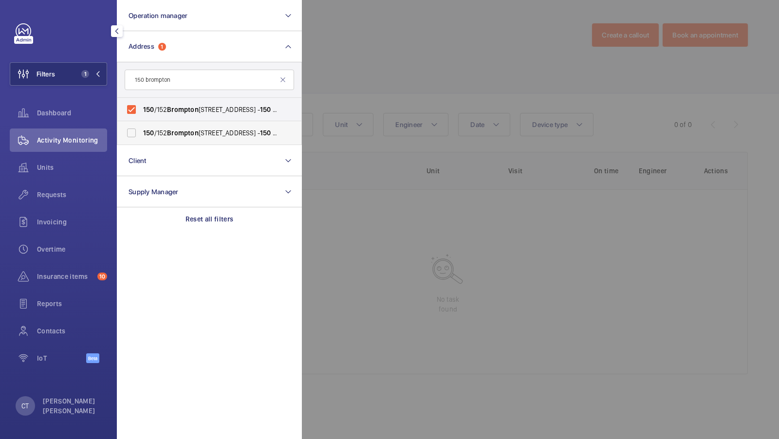
click at [164, 134] on span "[STREET_ADDRESS] - [STREET_ADDRESS]" at bounding box center [210, 133] width 134 height 10
click at [141, 134] on input "[STREET_ADDRESS] - [STREET_ADDRESS]" at bounding box center [131, 132] width 19 height 19
checkbox input "true"
click at [63, 204] on div "Requests" at bounding box center [58, 194] width 97 height 23
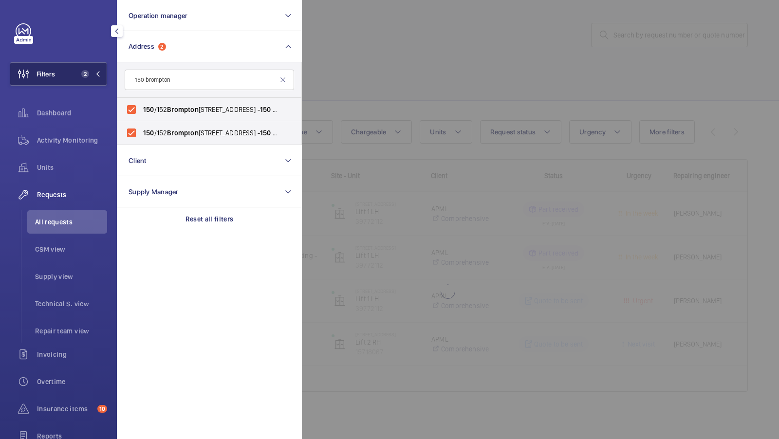
click at [73, 79] on button "Filters 2" at bounding box center [58, 73] width 97 height 23
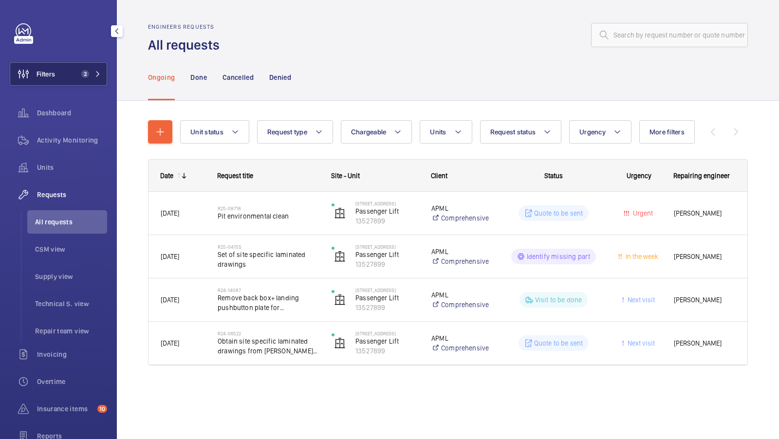
click at [85, 72] on span "2" at bounding box center [85, 74] width 8 height 8
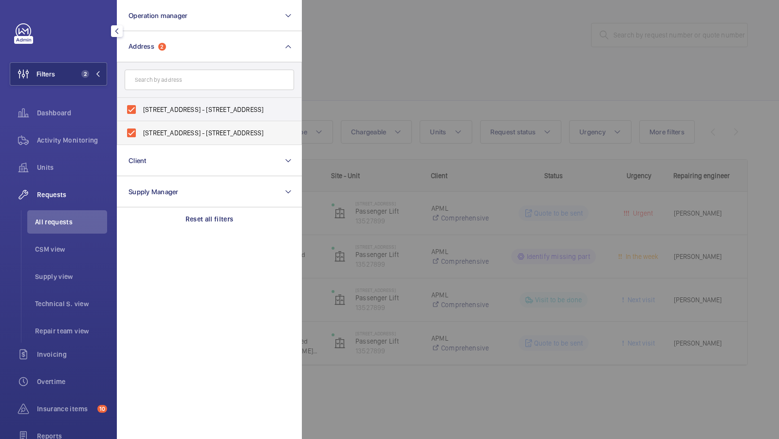
click at [177, 129] on span "[STREET_ADDRESS] - [STREET_ADDRESS]" at bounding box center [210, 133] width 134 height 10
click at [141, 129] on input "[STREET_ADDRESS] - [STREET_ADDRESS]" at bounding box center [131, 132] width 19 height 19
checkbox input "false"
click at [180, 108] on span "[STREET_ADDRESS] - [STREET_ADDRESS]" at bounding box center [210, 110] width 134 height 10
click at [141, 108] on input "[STREET_ADDRESS] - [STREET_ADDRESS]" at bounding box center [131, 109] width 19 height 19
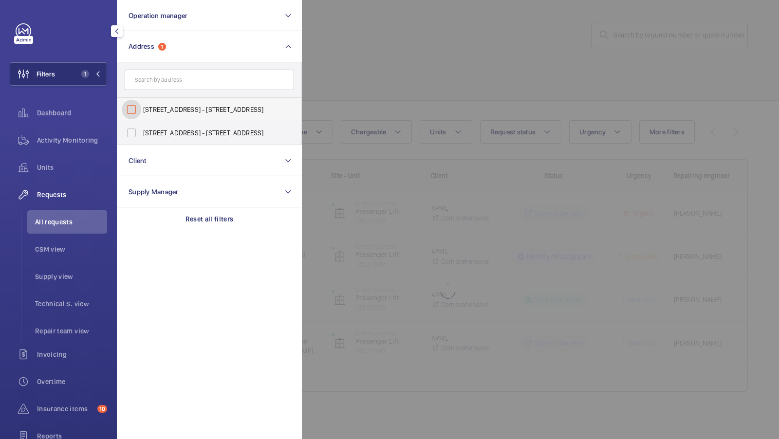
checkbox input "false"
click at [180, 88] on input "text" at bounding box center [209, 80] width 169 height 20
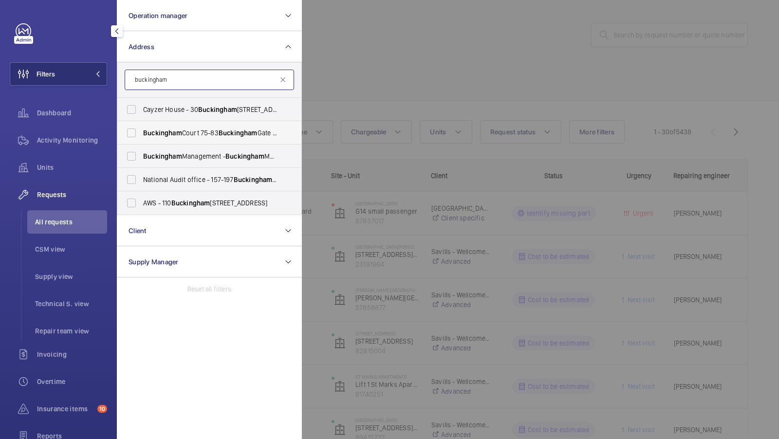
type input "buckingham"
click at [157, 130] on span "Buckingham" at bounding box center [162, 133] width 39 height 8
click at [141, 130] on input "[GEOGRAPHIC_DATA] [STREET_ADDRESS]" at bounding box center [131, 132] width 19 height 19
checkbox input "true"
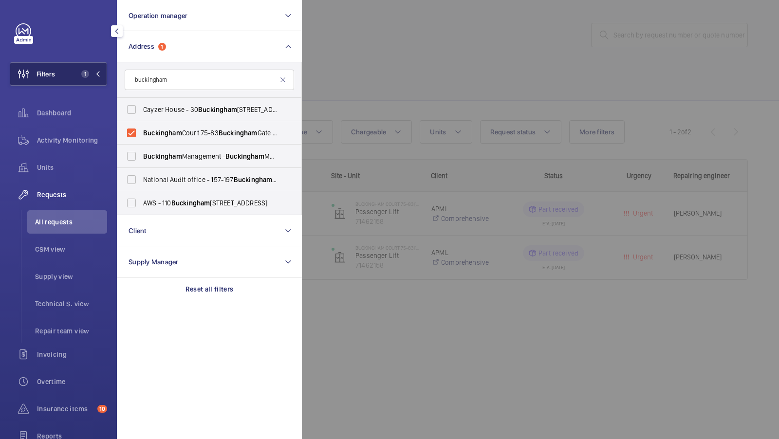
click at [78, 83] on button "Filters 1" at bounding box center [58, 73] width 97 height 23
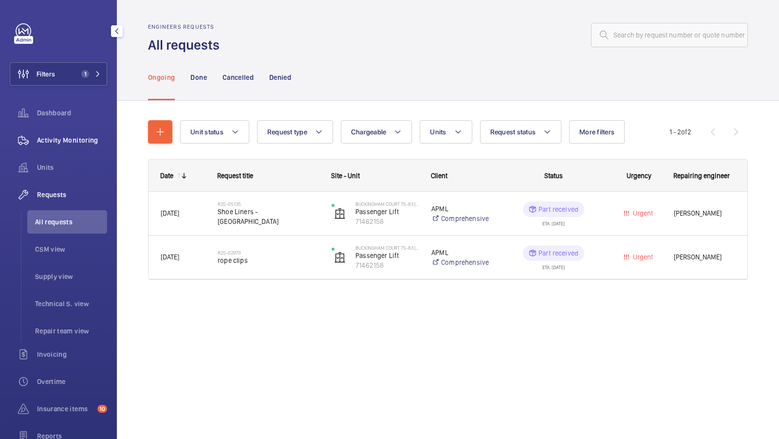
click at [72, 136] on span "Activity Monitoring" at bounding box center [72, 140] width 70 height 10
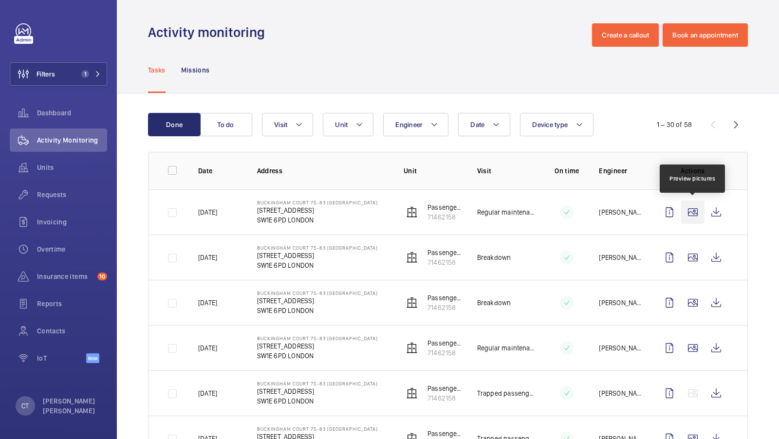
click at [694, 211] on wm-front-icon-button at bounding box center [692, 212] width 23 height 23
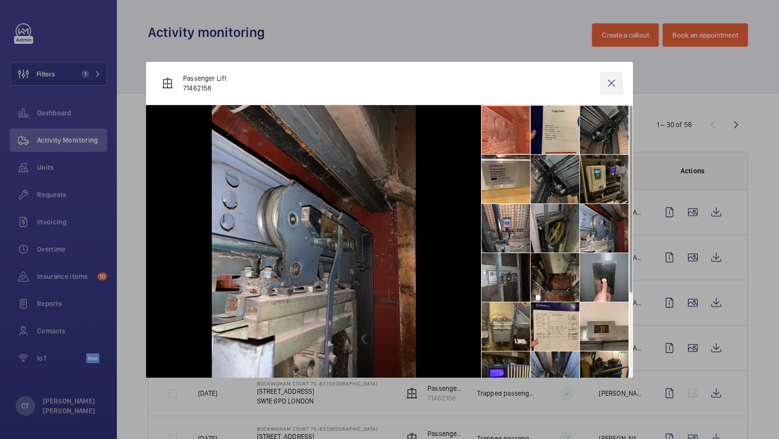
click at [609, 91] on wm-front-icon-button at bounding box center [611, 83] width 23 height 23
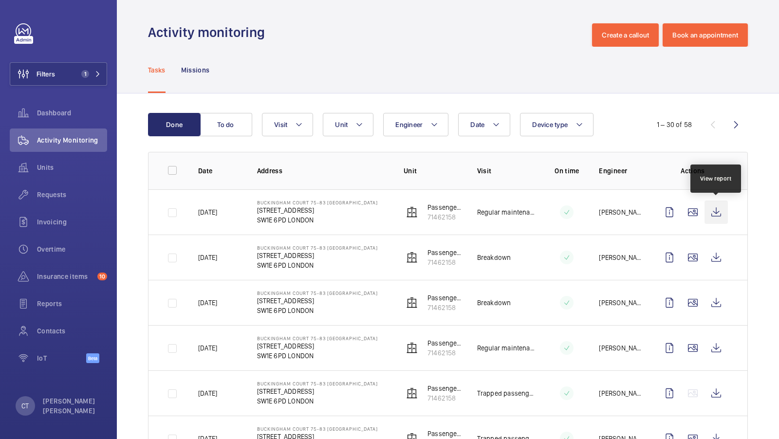
click at [715, 212] on wm-front-icon-button at bounding box center [715, 212] width 23 height 23
click at [350, 127] on button "Unit" at bounding box center [348, 124] width 51 height 23
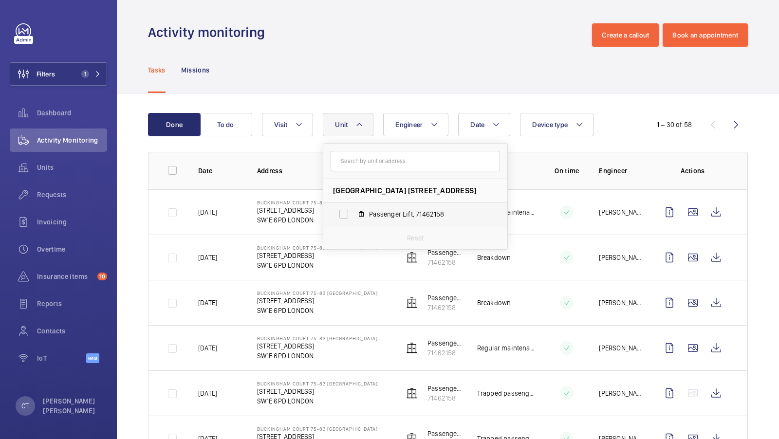
click at [384, 209] on span "Passenger Lift, 71462158" at bounding box center [425, 214] width 113 height 10
click at [353, 209] on input "Passenger Lift, 71462158" at bounding box center [343, 213] width 19 height 19
checkbox input "true"
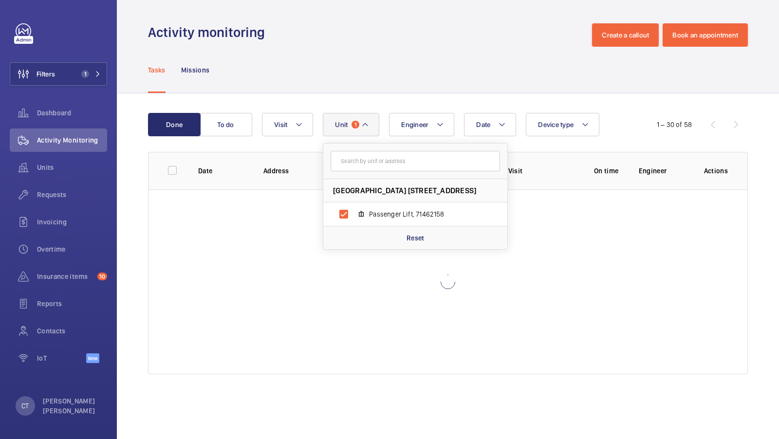
click at [439, 94] on div "Done To do Date Engineer [STREET_ADDRESS] Passenger Lift, 71462158 Reset Device…" at bounding box center [448, 245] width 662 height 304
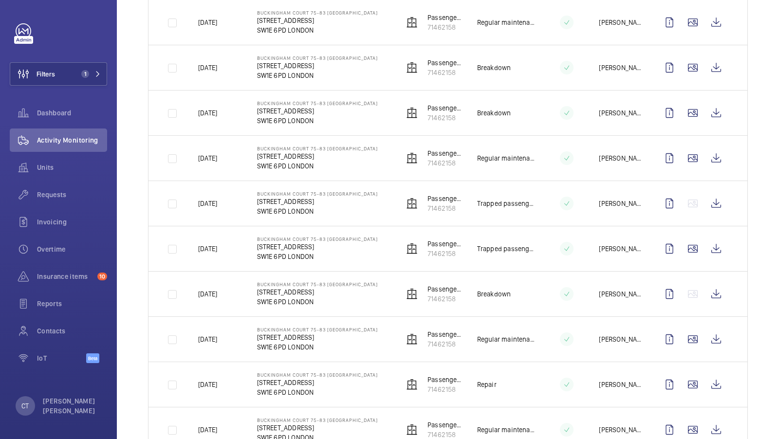
scroll to position [280, 0]
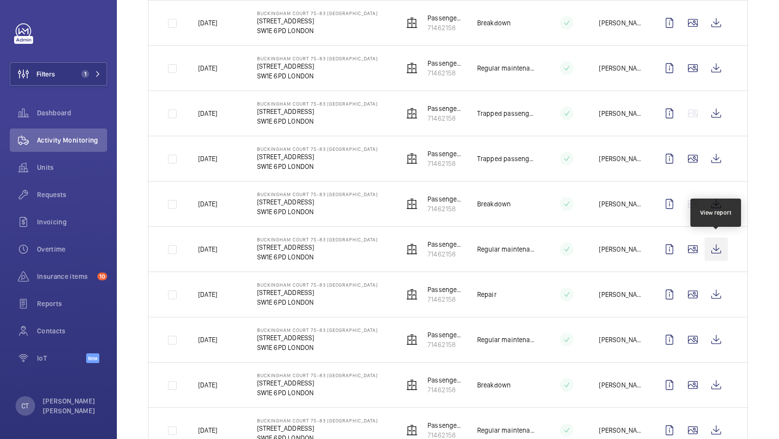
click at [712, 246] on wm-front-icon-button at bounding box center [715, 249] width 23 height 23
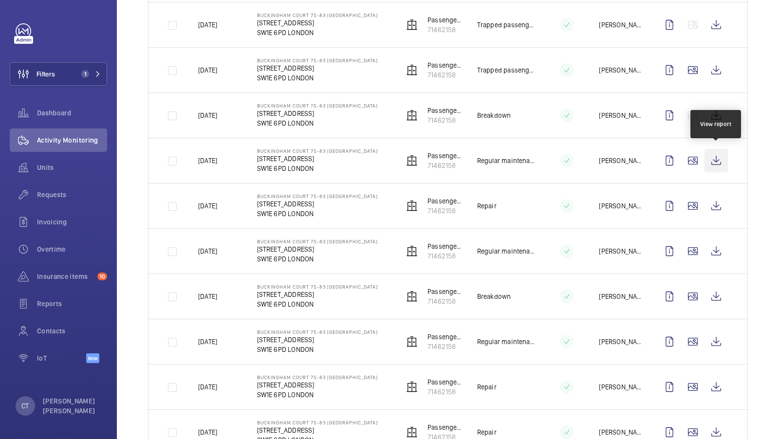
click at [715, 155] on wm-front-icon-button at bounding box center [715, 160] width 23 height 23
click at [54, 198] on span "Requests" at bounding box center [72, 195] width 70 height 10
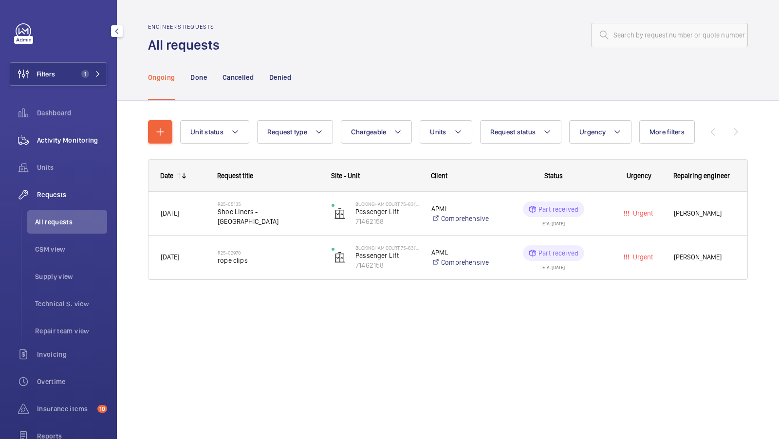
click at [74, 143] on span "Activity Monitoring" at bounding box center [72, 140] width 70 height 10
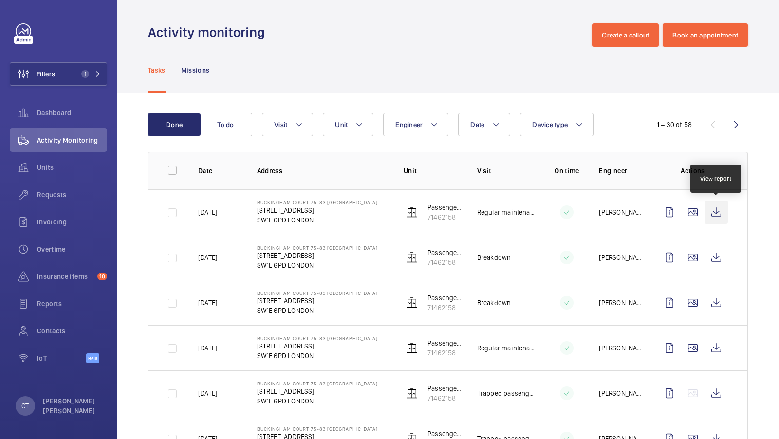
click at [715, 213] on wm-front-icon-button at bounding box center [715, 212] width 23 height 23
